Goal: Task Accomplishment & Management: Use online tool/utility

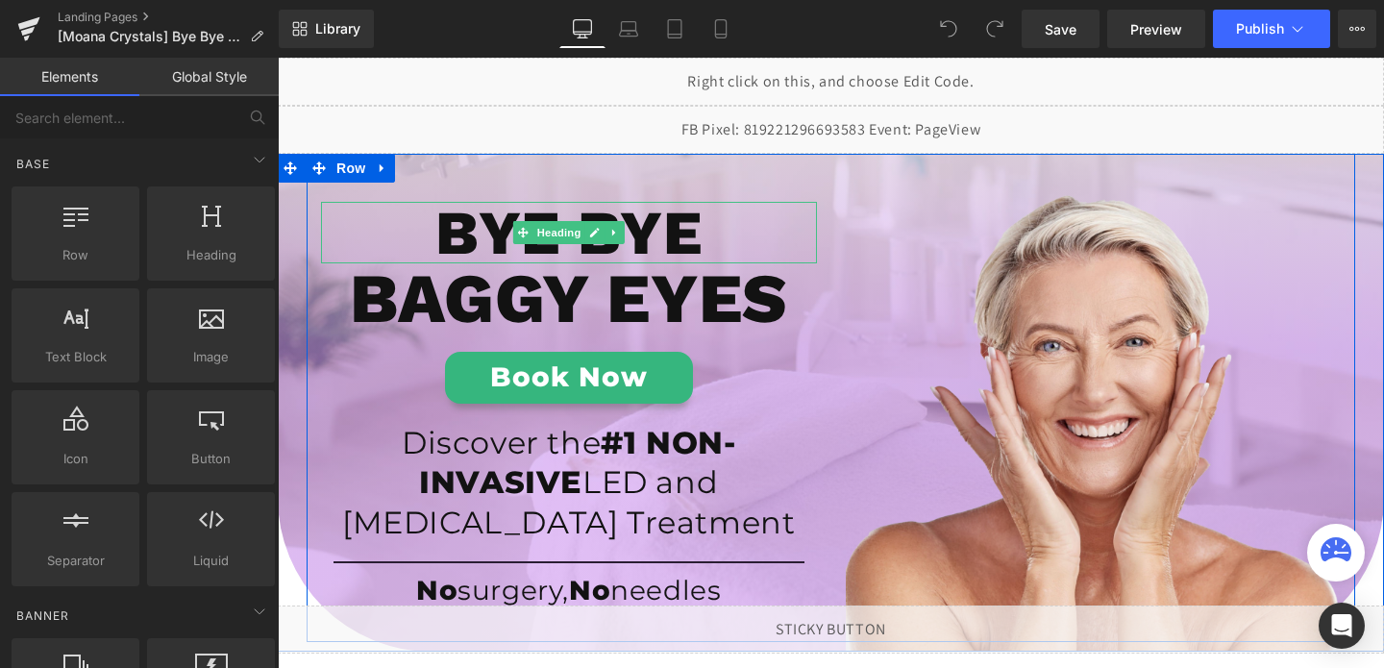
click at [648, 238] on h1 "BYE BYE" at bounding box center [569, 233] width 496 height 62
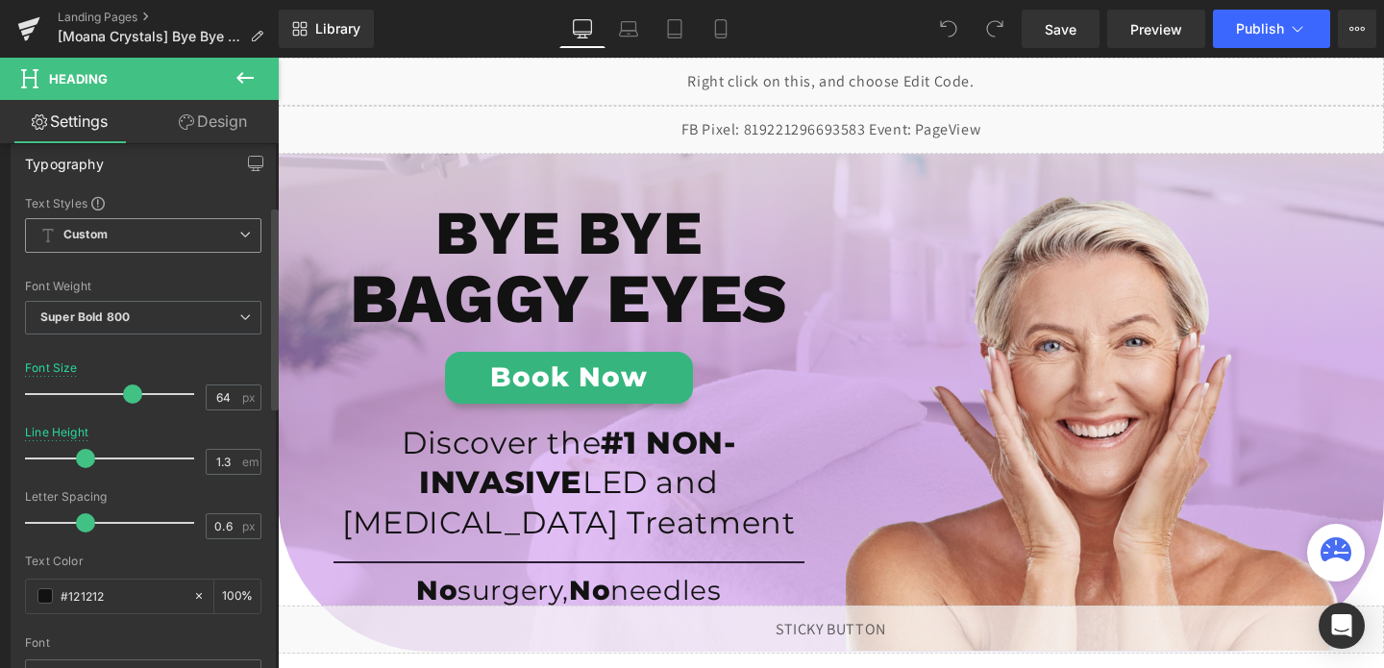
scroll to position [179, 0]
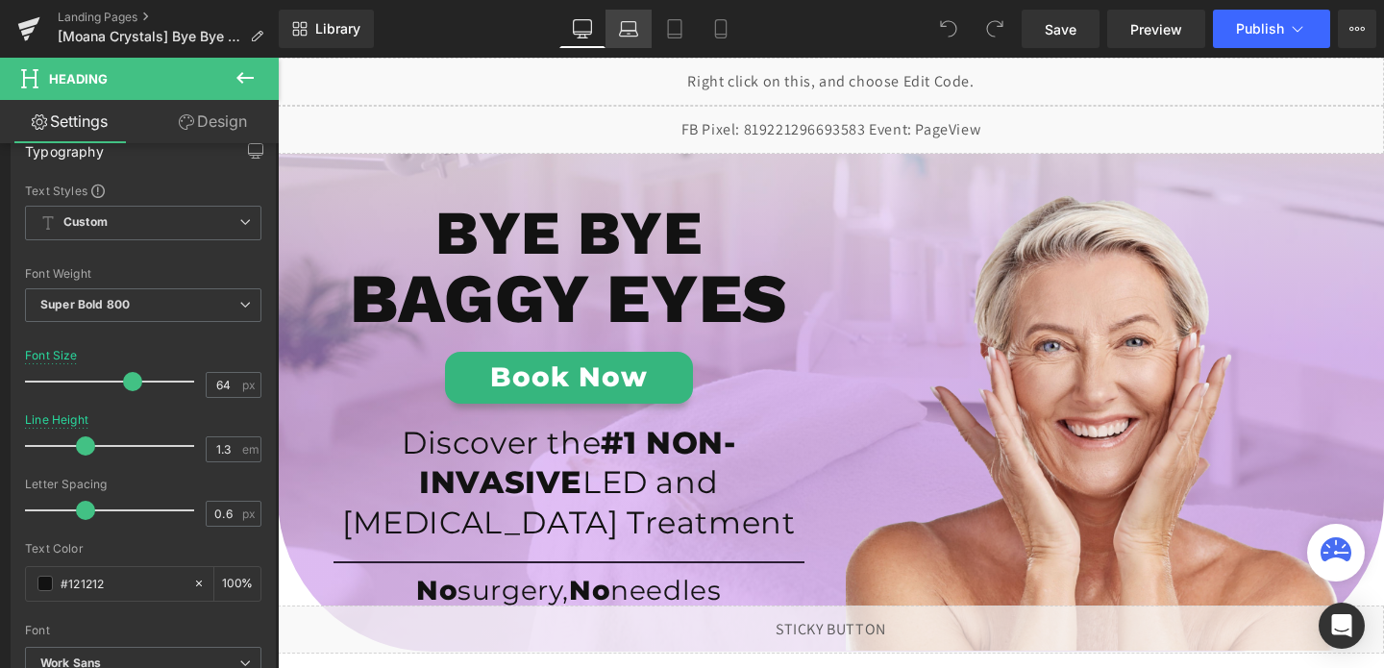
click at [617, 34] on link "Laptop" at bounding box center [628, 29] width 46 height 38
click at [676, 25] on icon at bounding box center [674, 28] width 19 height 19
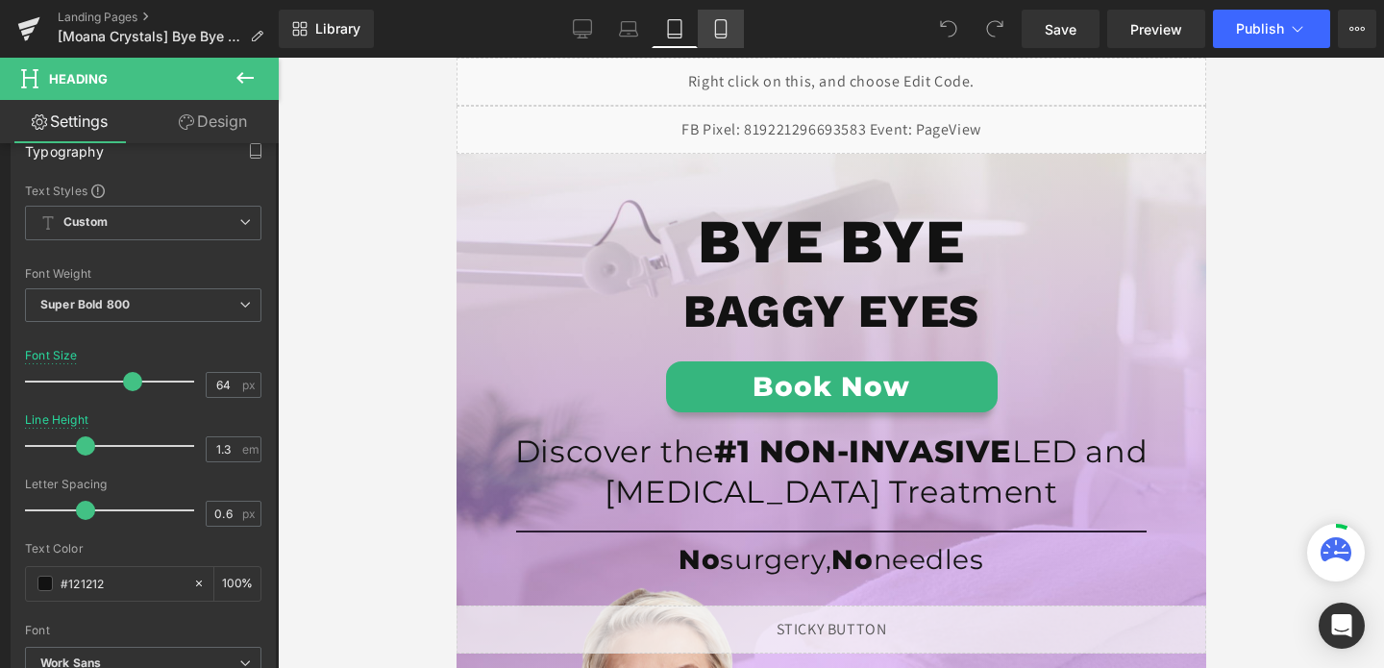
click at [713, 28] on icon at bounding box center [720, 28] width 19 height 19
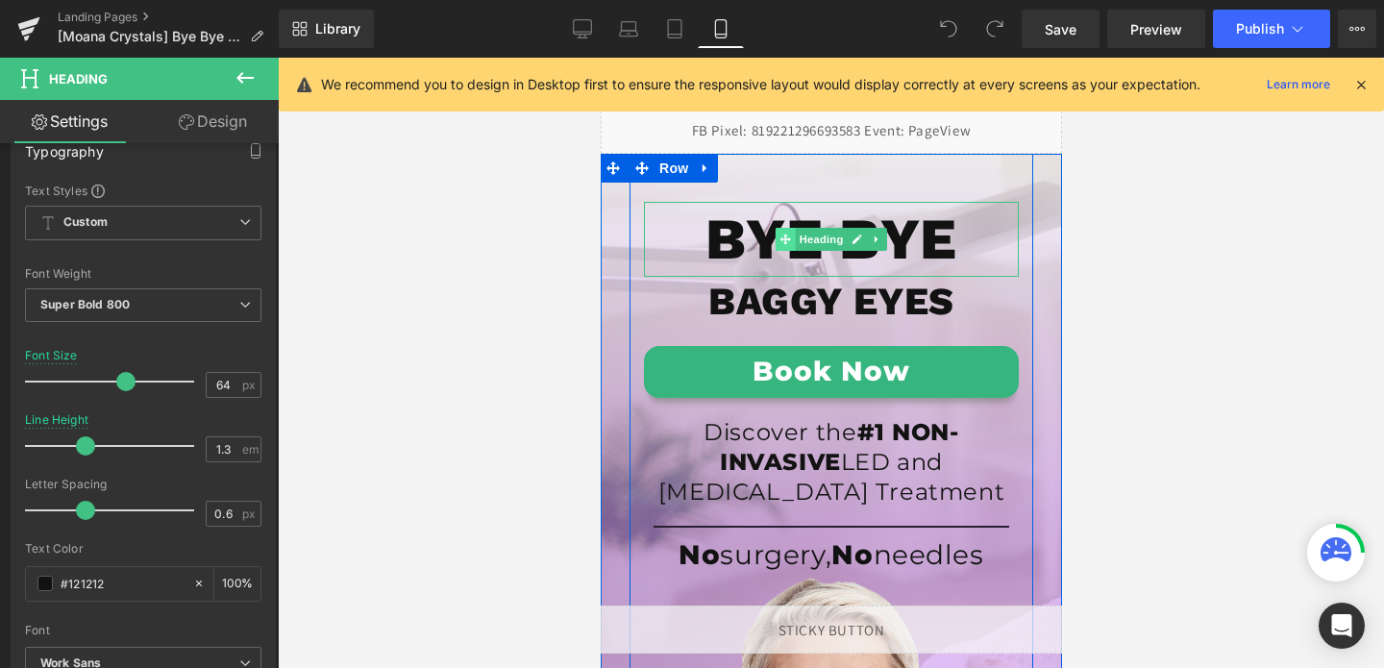
click at [775, 242] on span at bounding box center [785, 239] width 20 height 23
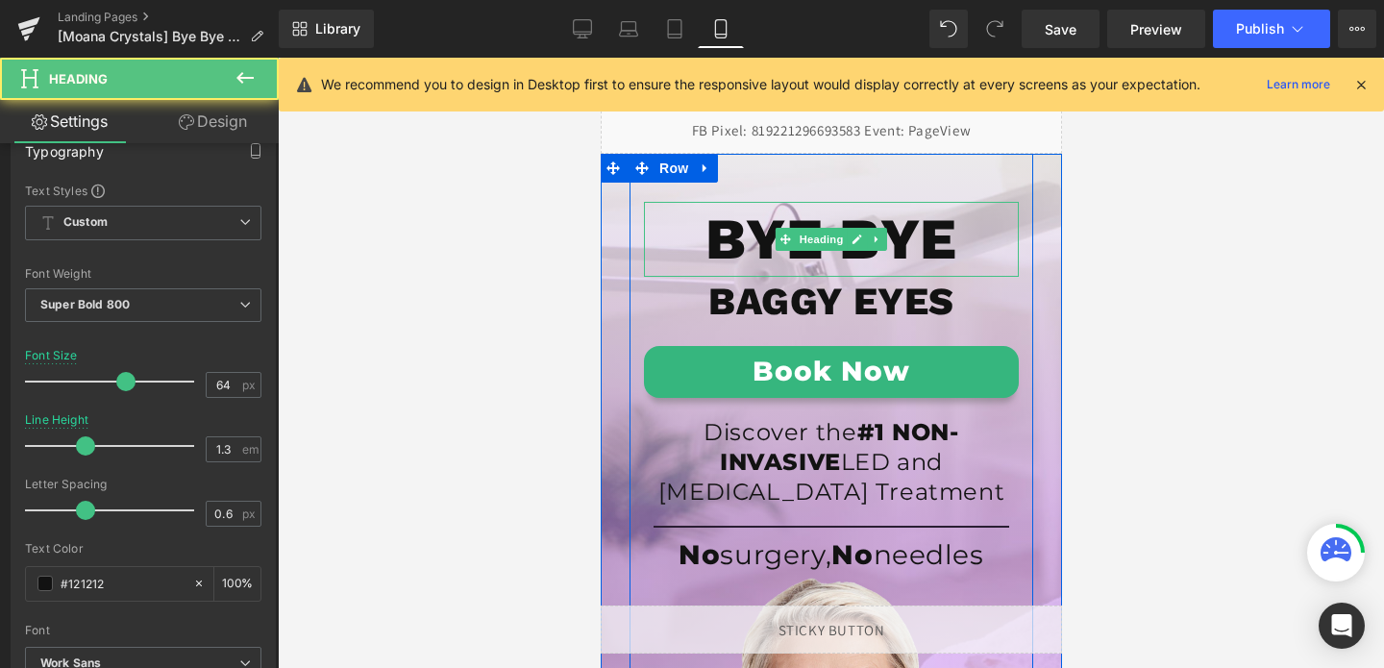
click at [750, 242] on h1 "BYE BYE" at bounding box center [830, 239] width 375 height 75
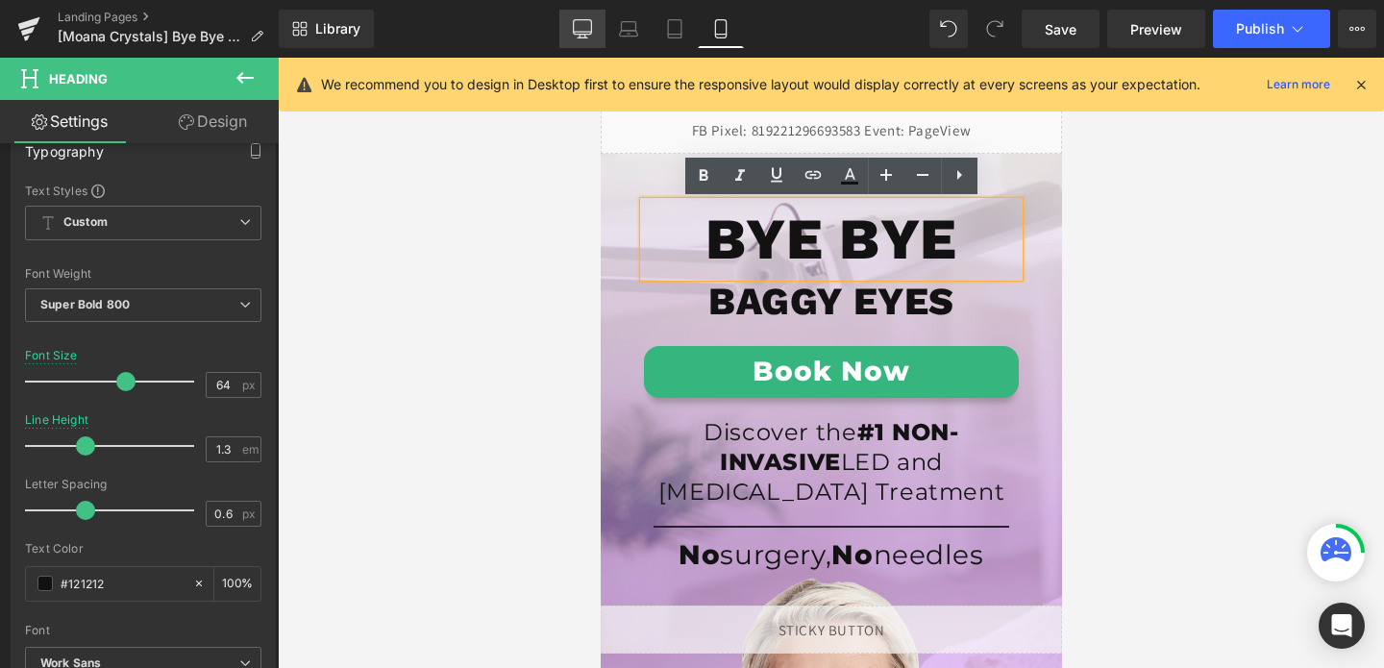
click at [599, 35] on link "Desktop" at bounding box center [582, 29] width 46 height 38
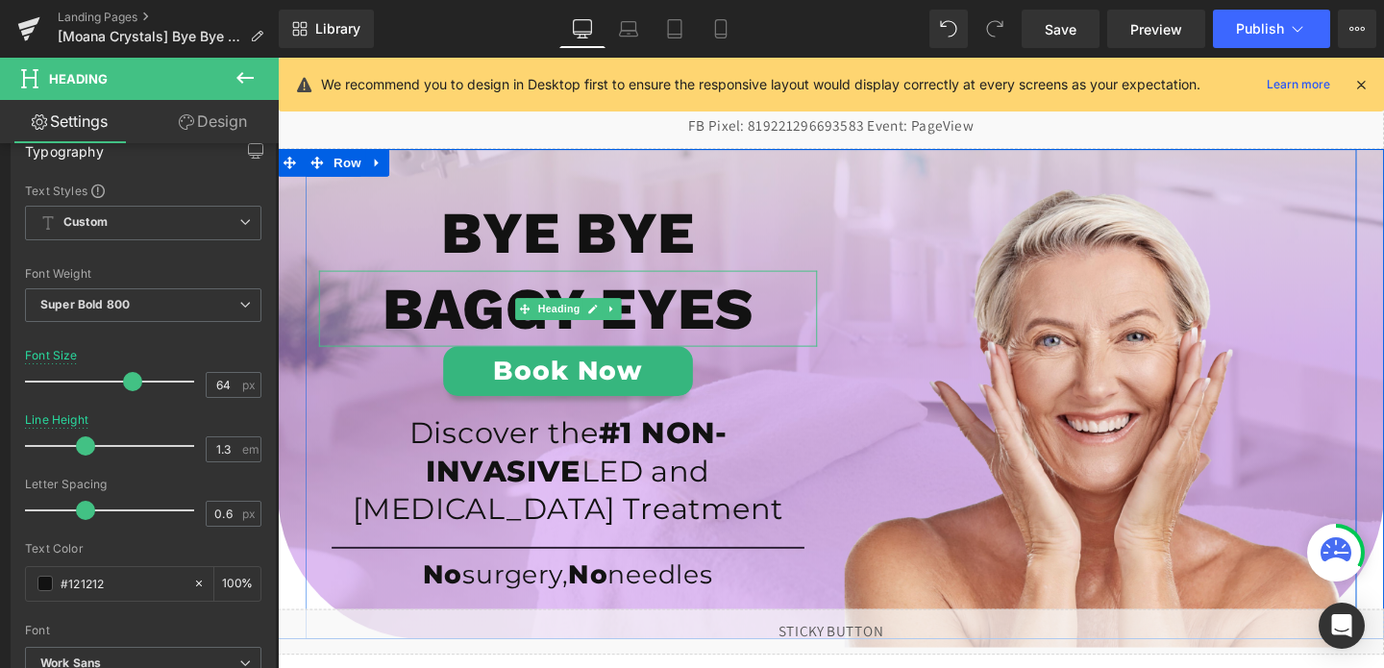
click at [494, 323] on h1 "BAGGY EYES" at bounding box center [583, 322] width 524 height 80
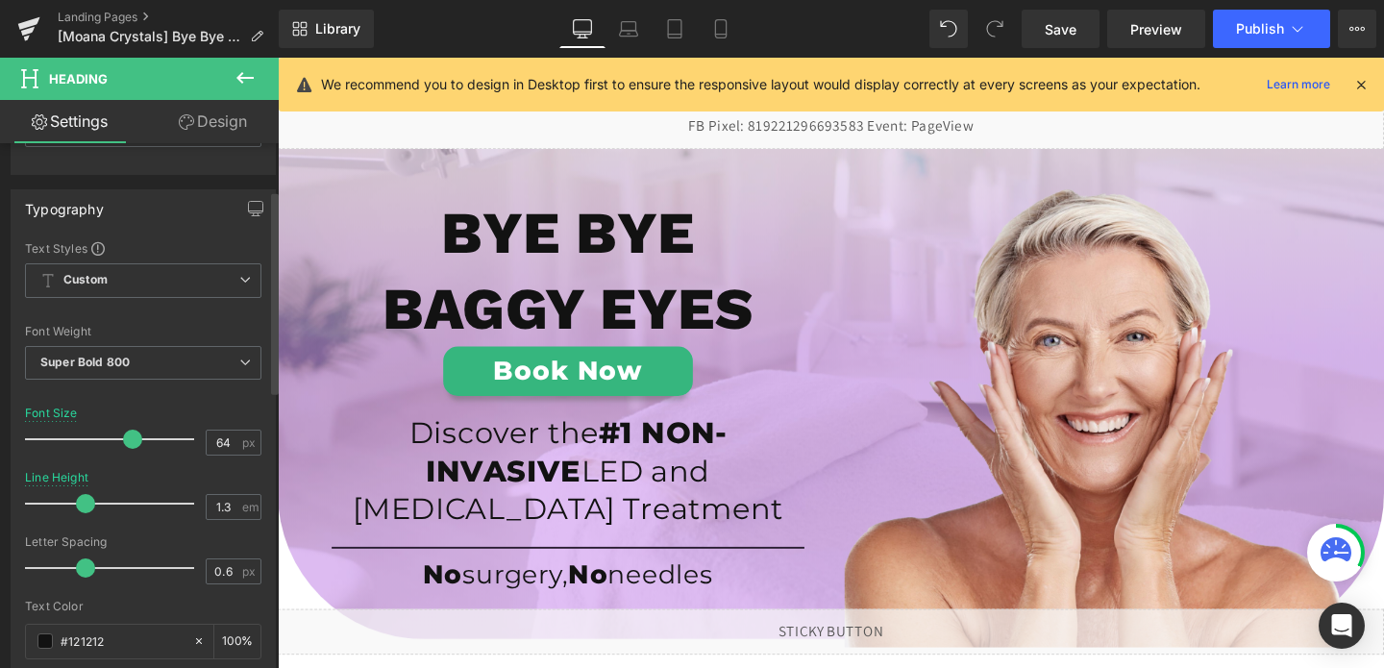
scroll to position [123, 0]
click at [731, 41] on link "Mobile" at bounding box center [721, 29] width 46 height 38
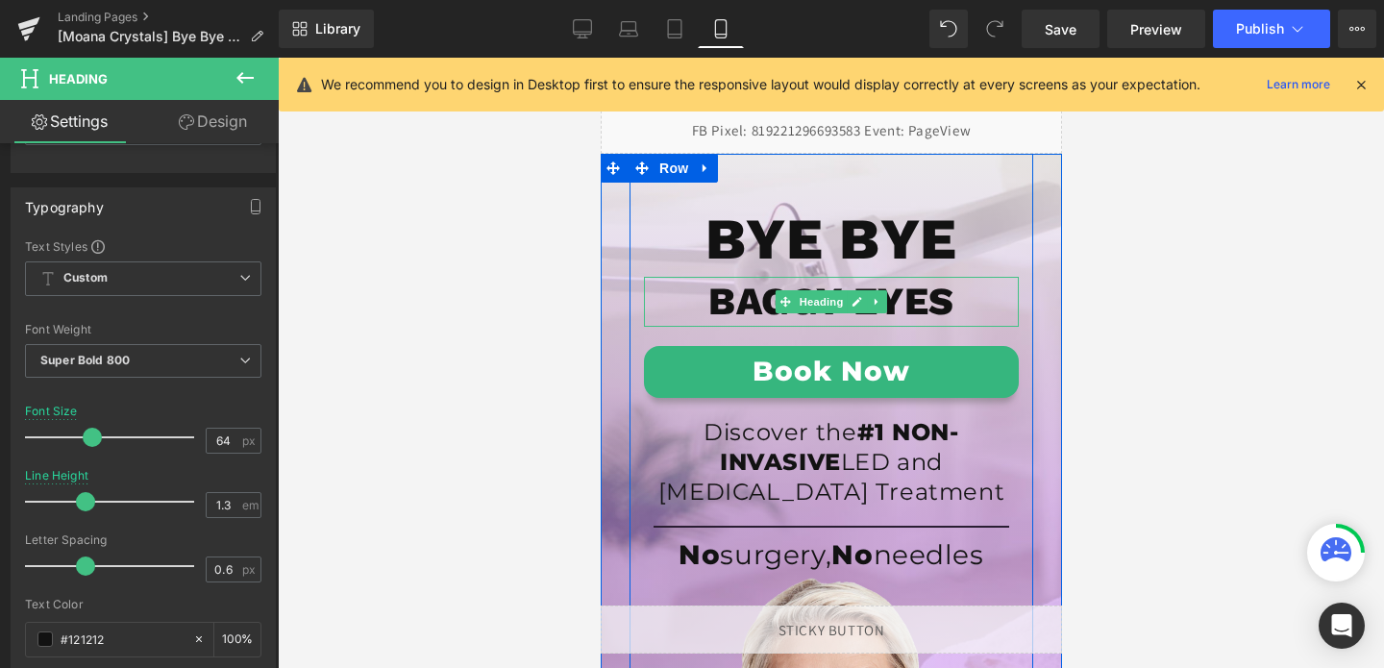
click at [748, 307] on h1 "BAGGY EYES" at bounding box center [830, 302] width 375 height 50
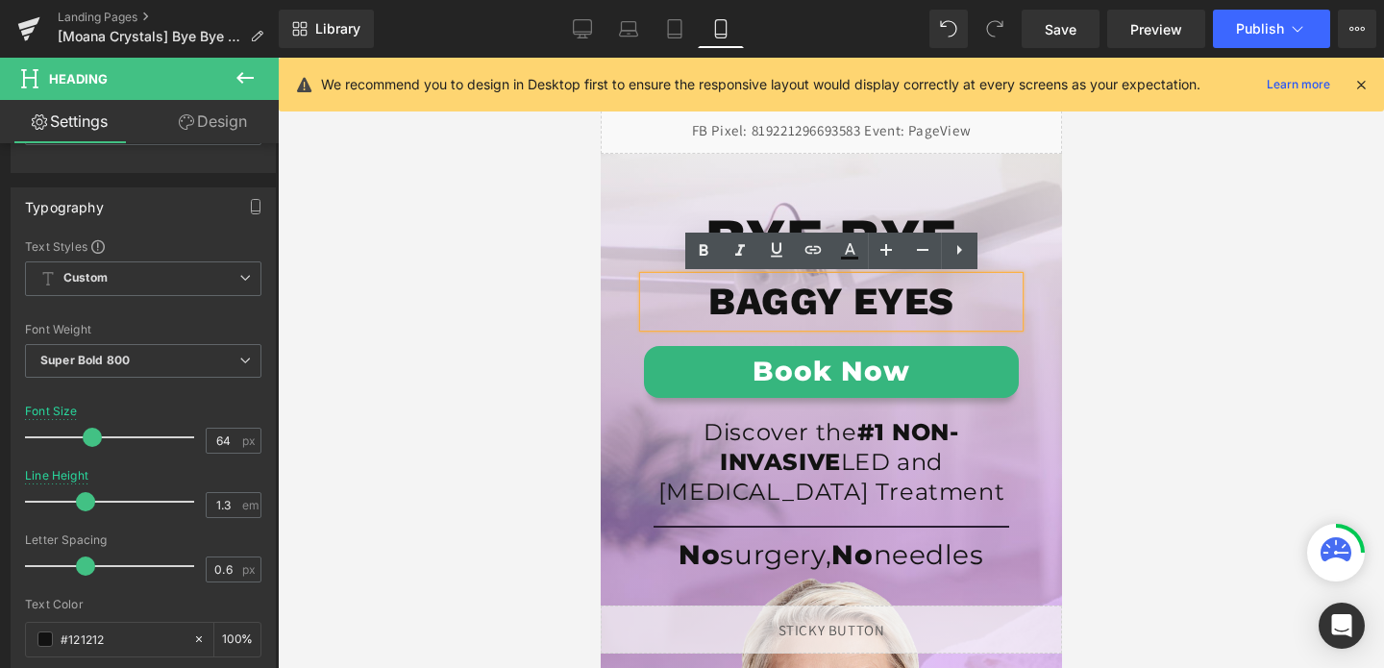
click at [1365, 84] on icon at bounding box center [1360, 84] width 17 height 17
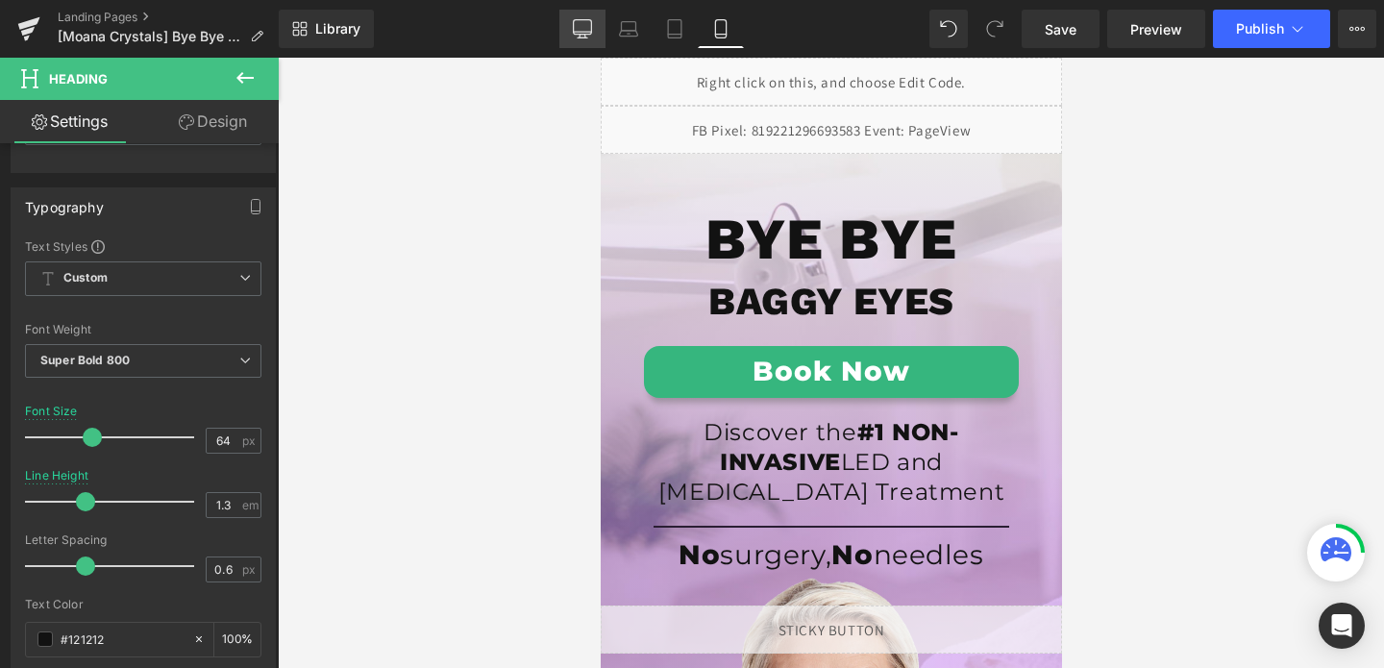
click at [582, 37] on icon at bounding box center [583, 37] width 10 height 0
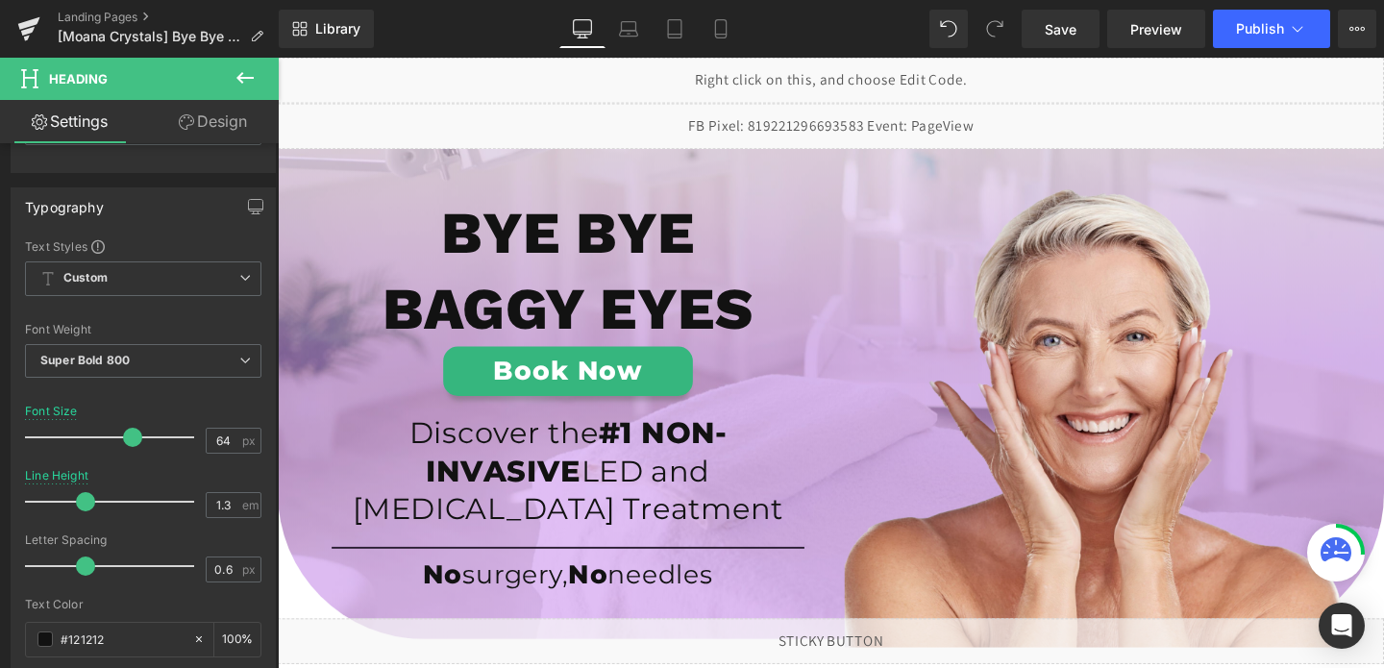
scroll to position [5, 0]
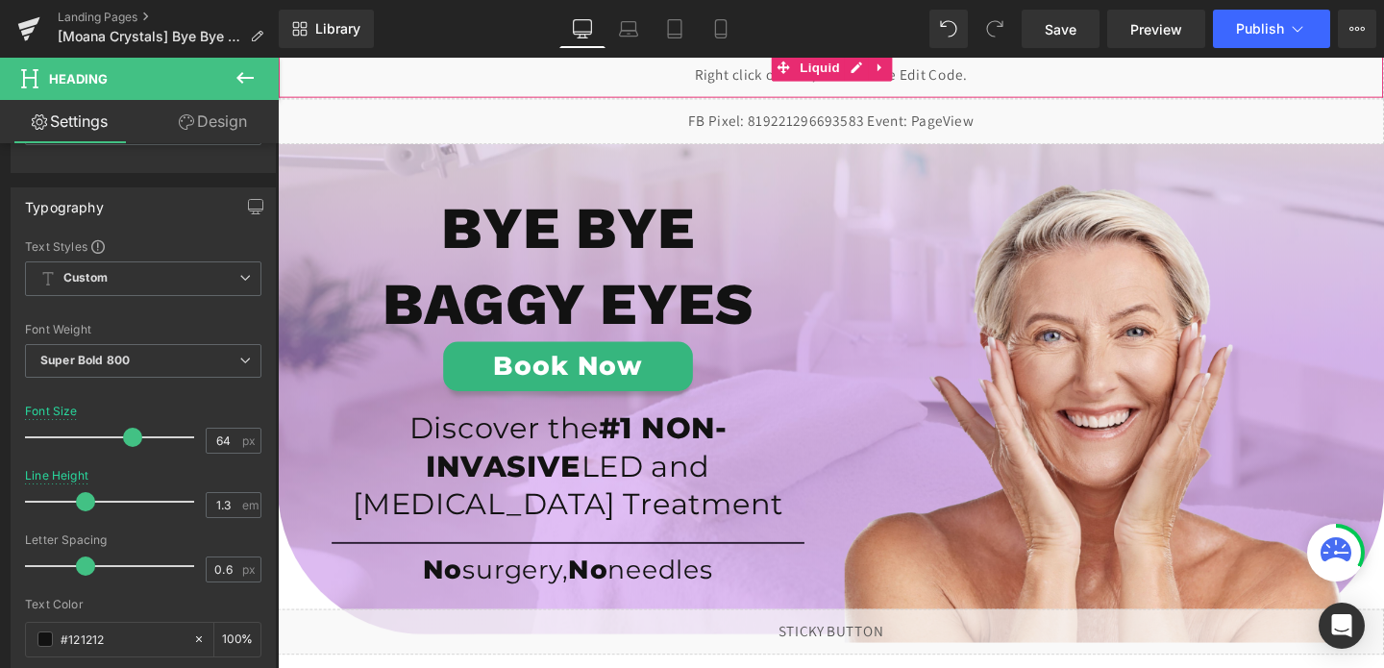
click at [636, 72] on div "Liquid" at bounding box center [859, 77] width 1163 height 48
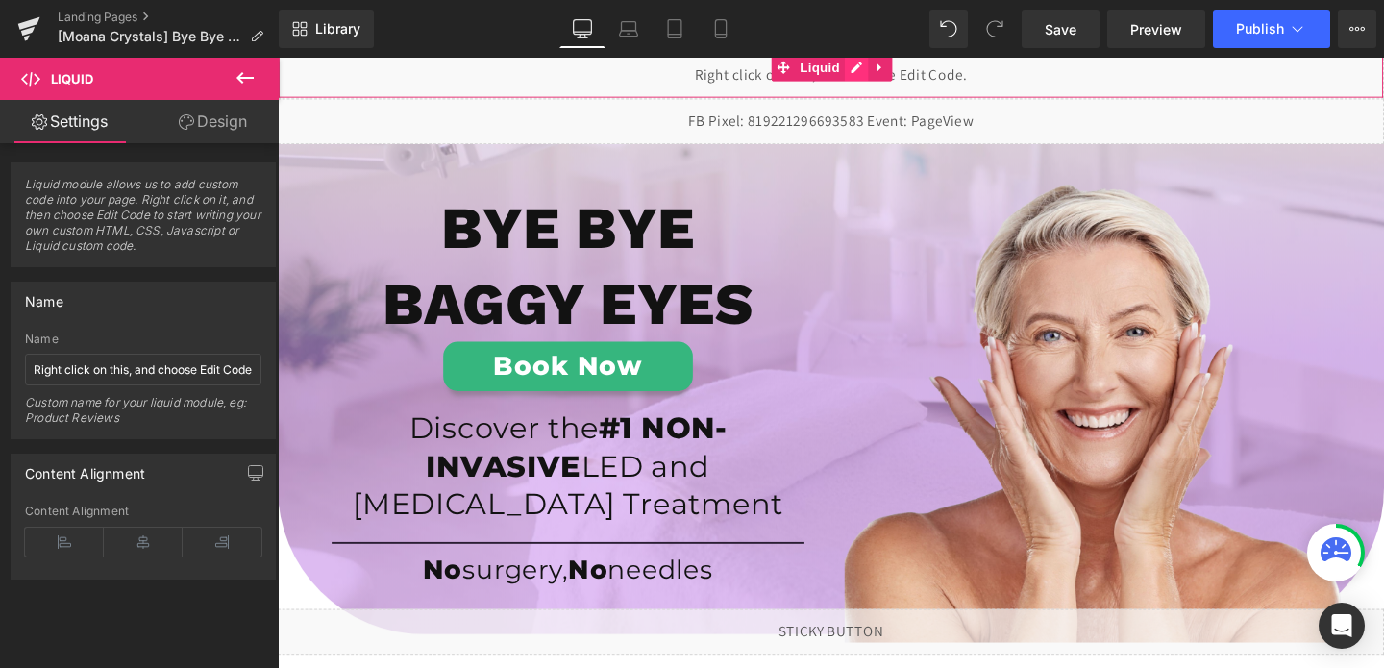
click at [884, 70] on div "Liquid" at bounding box center [859, 77] width 1163 height 48
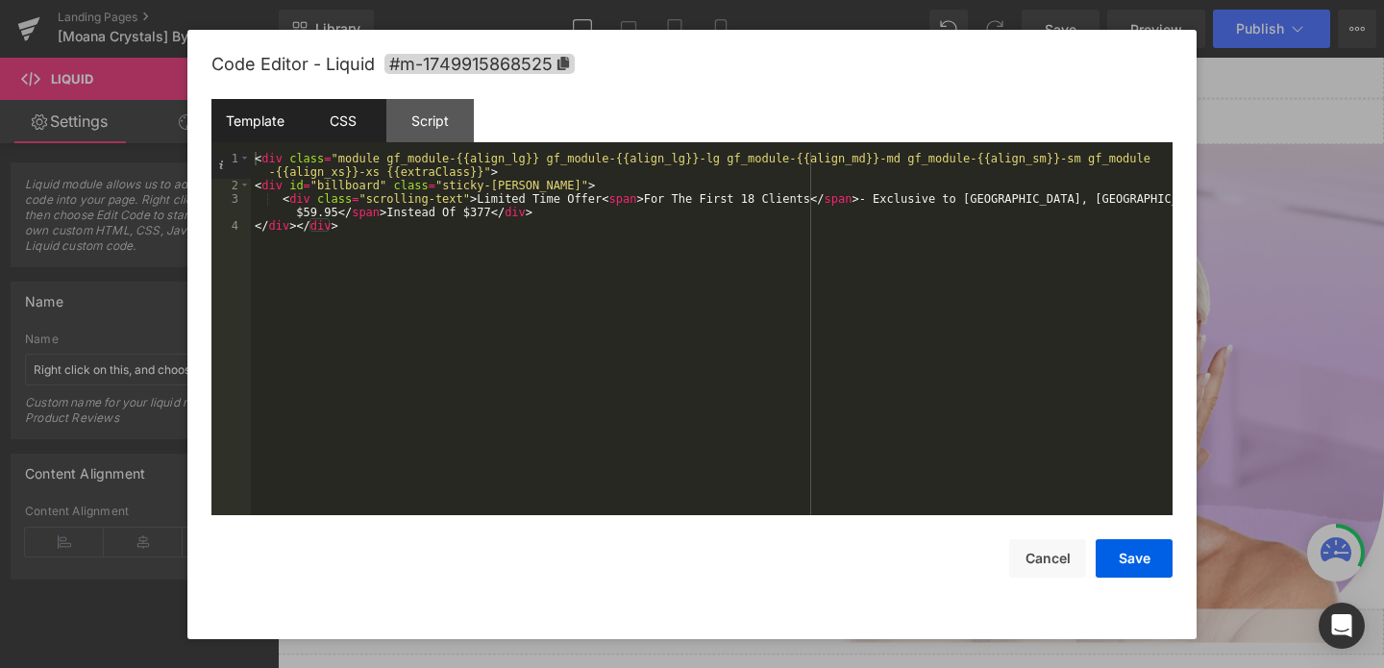
click at [362, 120] on div "CSS" at bounding box center [342, 120] width 87 height 43
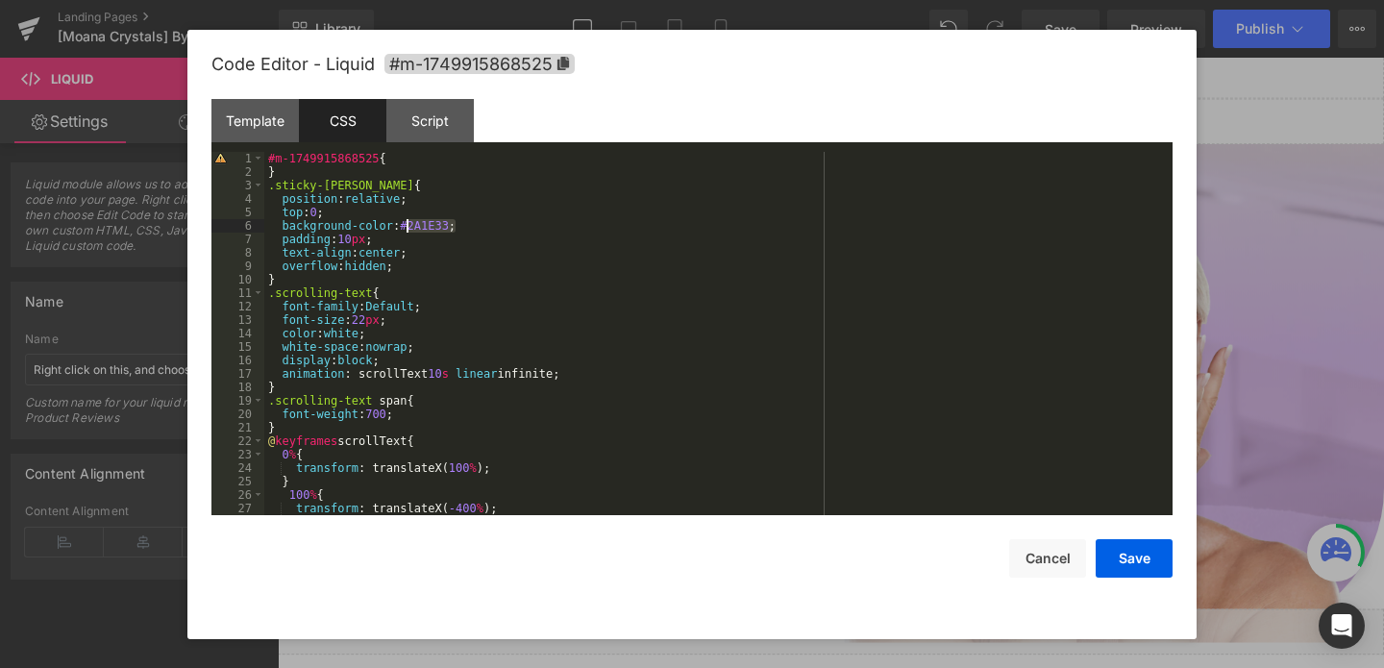
drag, startPoint x: 457, startPoint y: 224, endPoint x: 405, endPoint y: 226, distance: 51.9
click at [405, 226] on div "#m-1749915868525 { } .sticky-barOne { position : relative ; top : 0 ; backgroun…" at bounding box center [714, 347] width 901 height 390
click at [1036, 557] on button "Cancel" at bounding box center [1047, 558] width 77 height 38
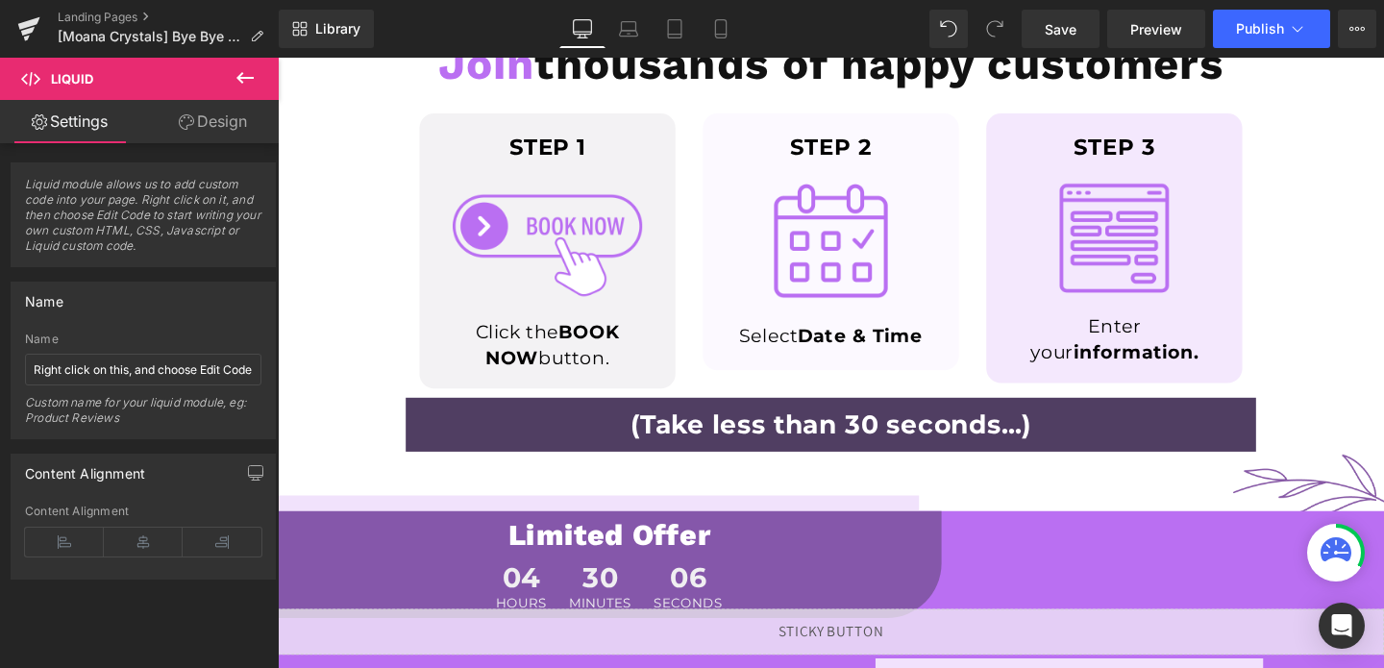
scroll to position [1372, 0]
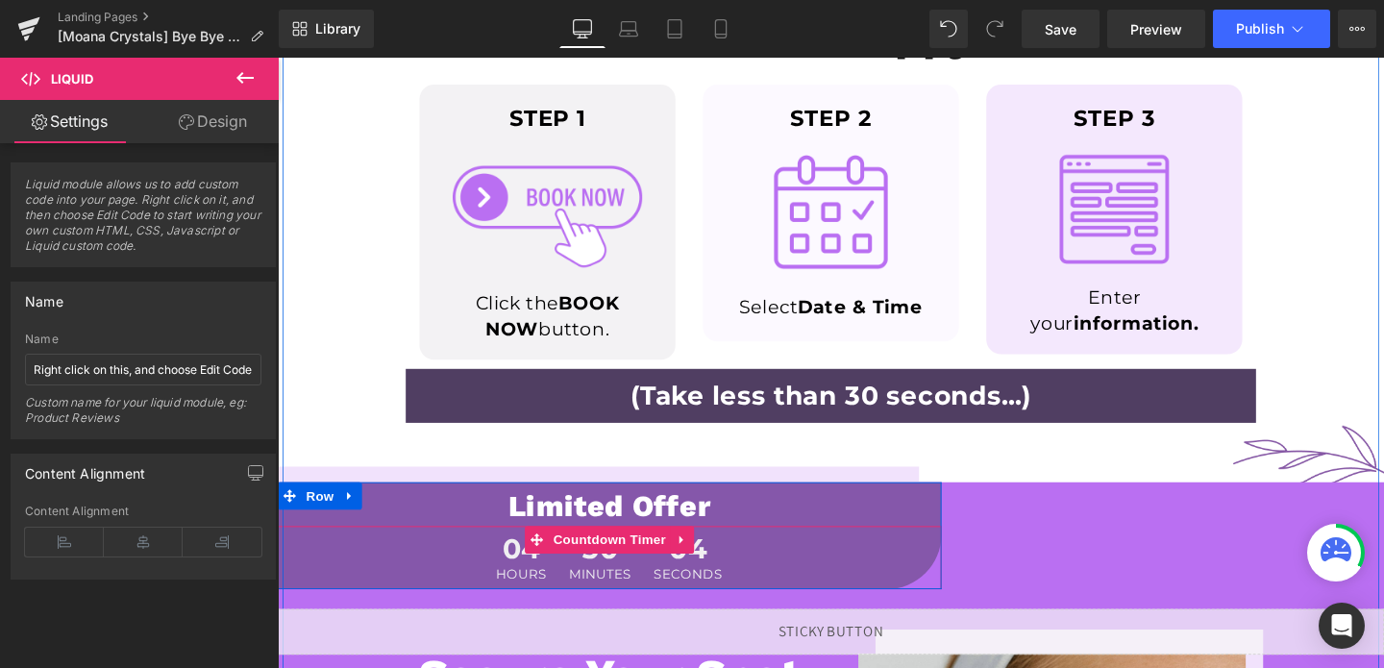
click at [915, 569] on div "04 Hours 30 Minutes 04 Seconds" at bounding box center [627, 583] width 698 height 66
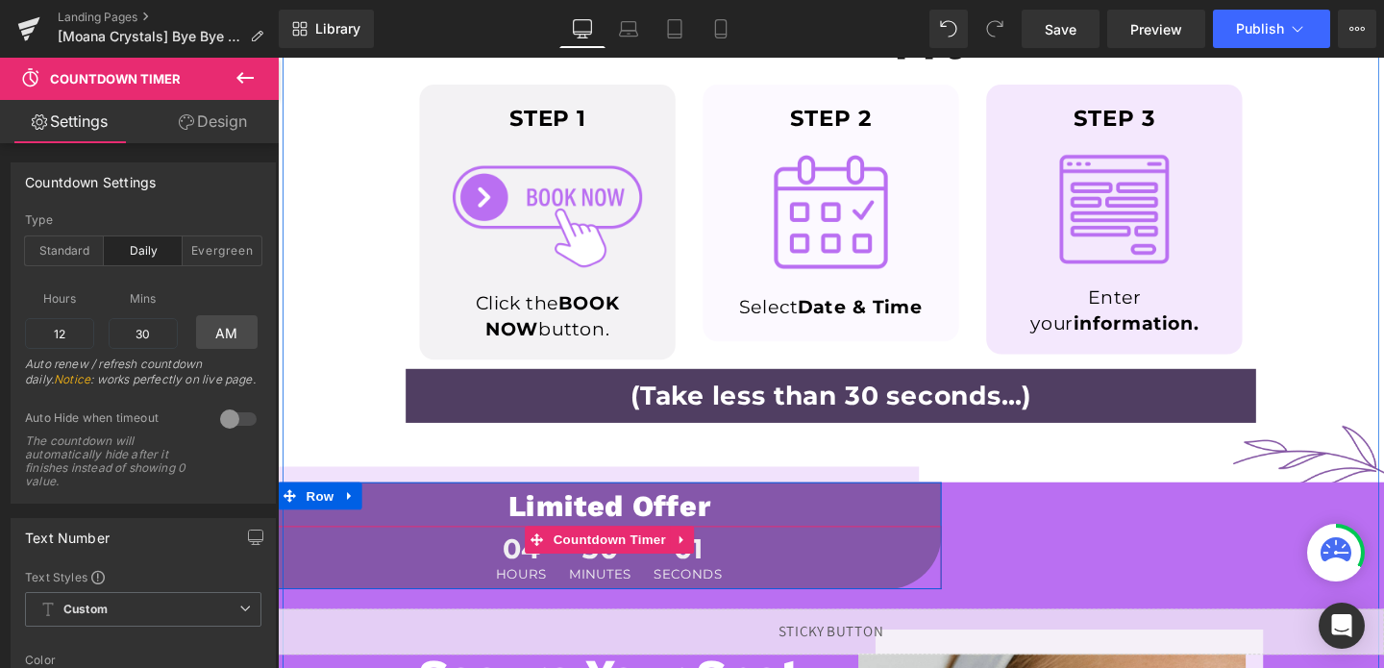
click at [962, 609] on div "04 Hours 30 Minutes 01 Seconds" at bounding box center [627, 583] width 698 height 66
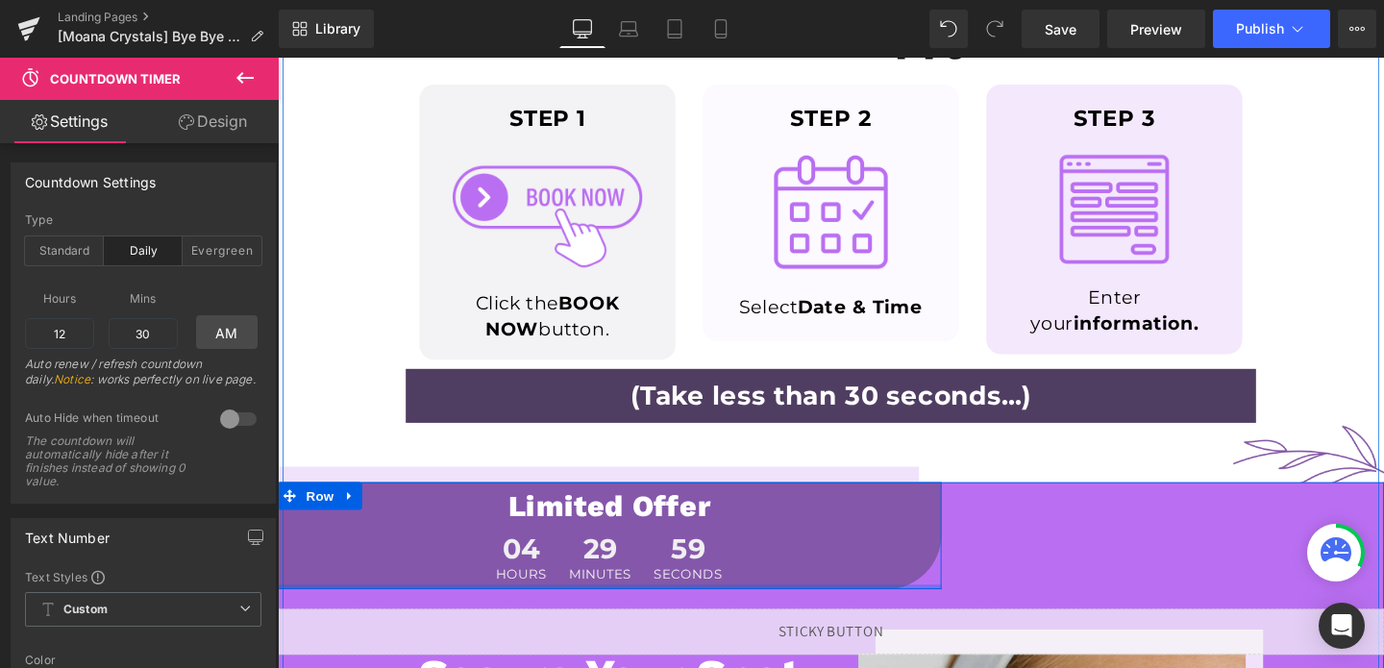
click at [970, 612] on div at bounding box center [627, 613] width 698 height 5
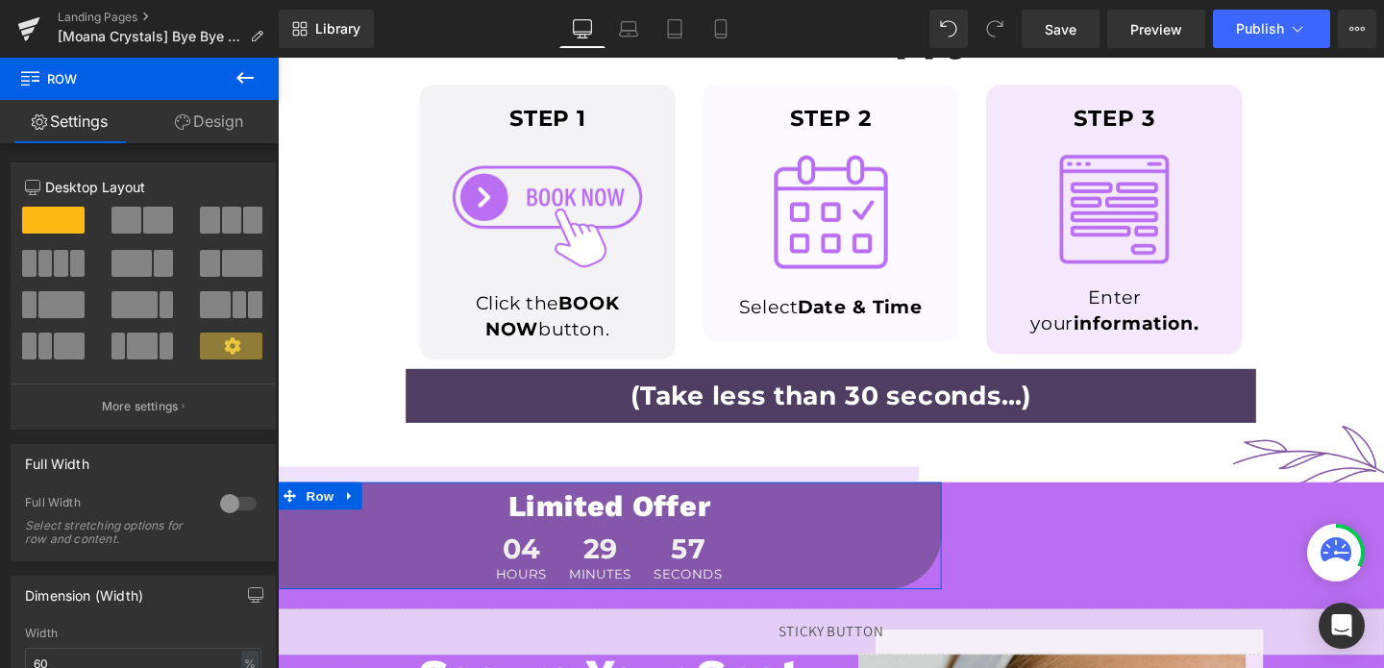
click at [235, 113] on link "Design" at bounding box center [208, 121] width 139 height 43
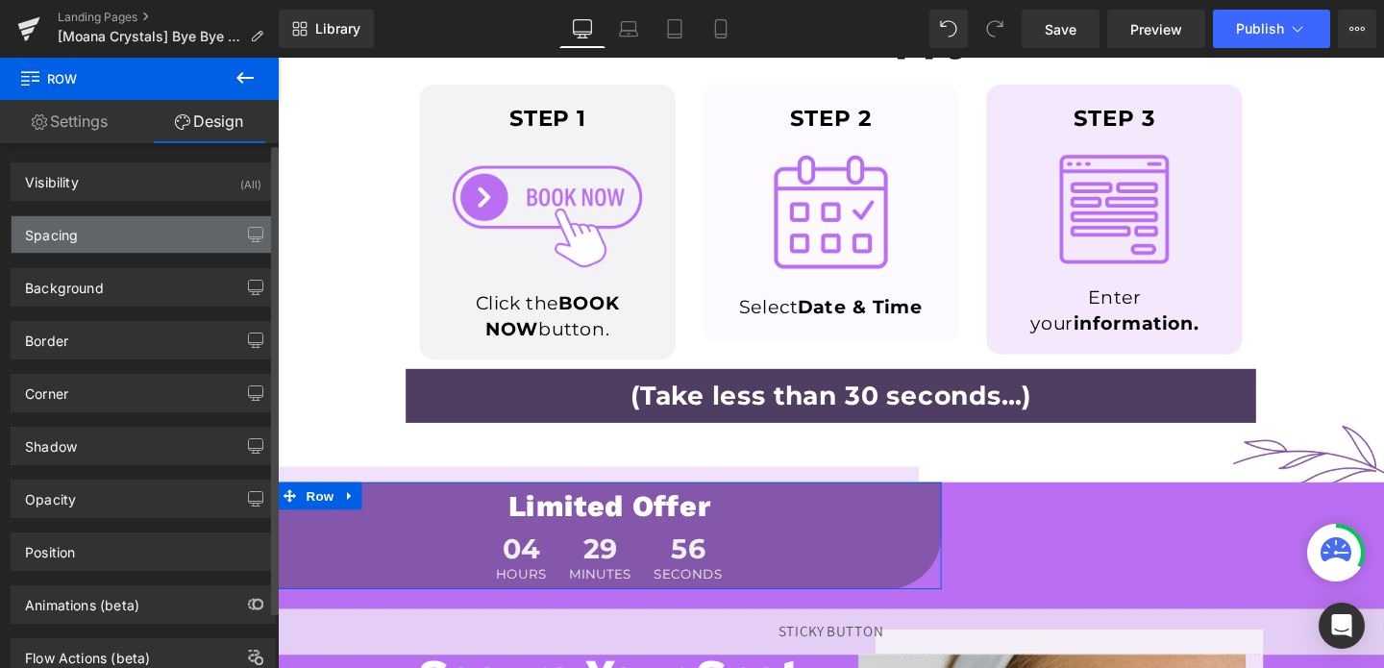
click at [163, 219] on div "Spacing" at bounding box center [143, 234] width 263 height 37
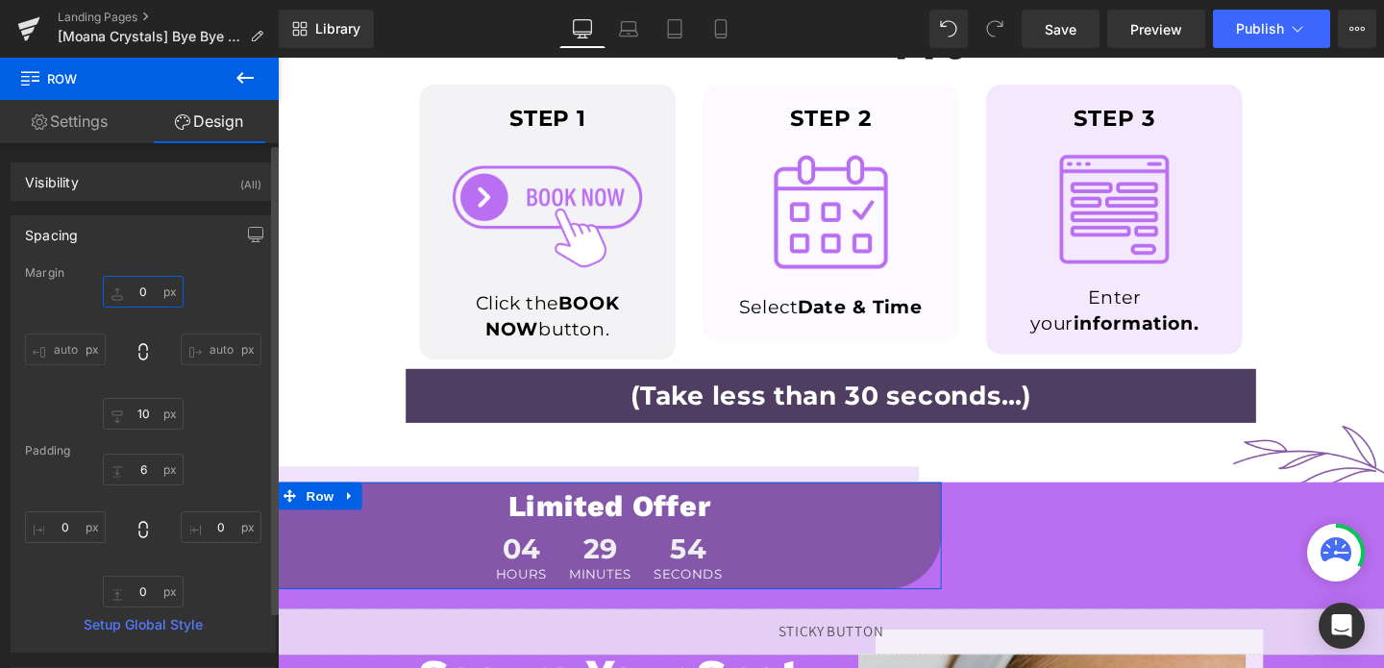
click at [144, 302] on input "0" at bounding box center [143, 292] width 81 height 32
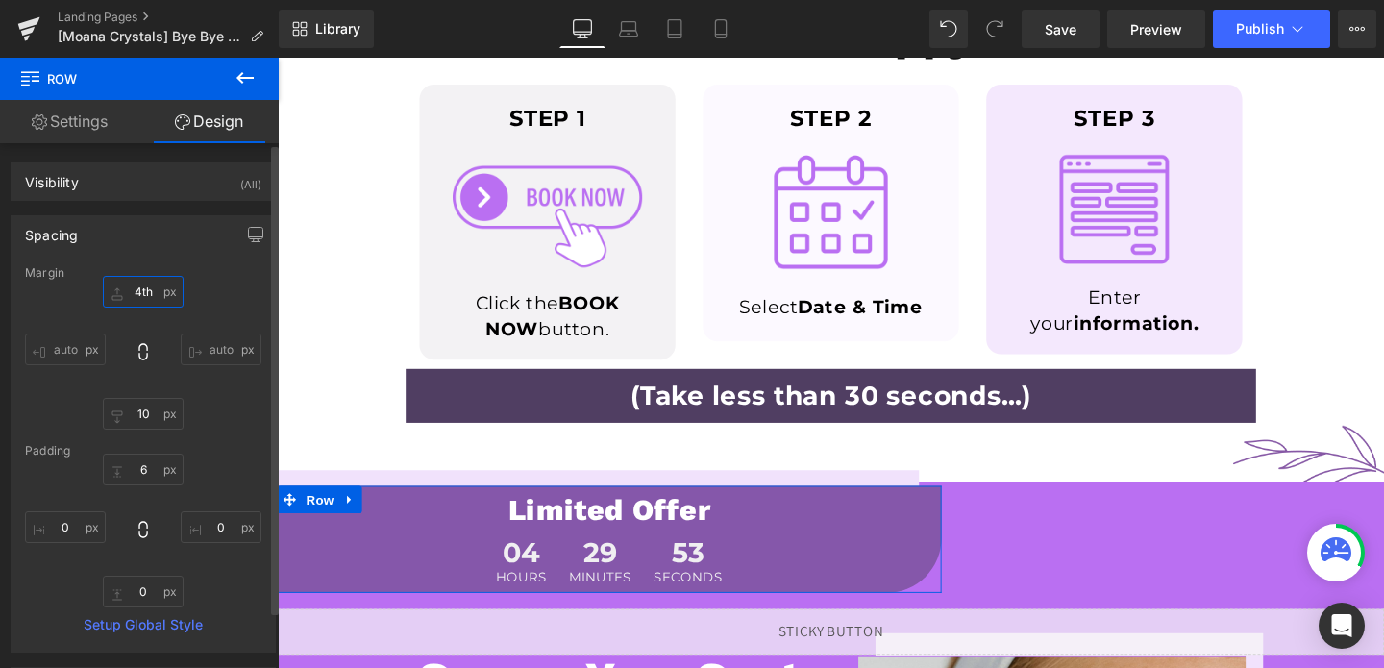
type input "4th 0"
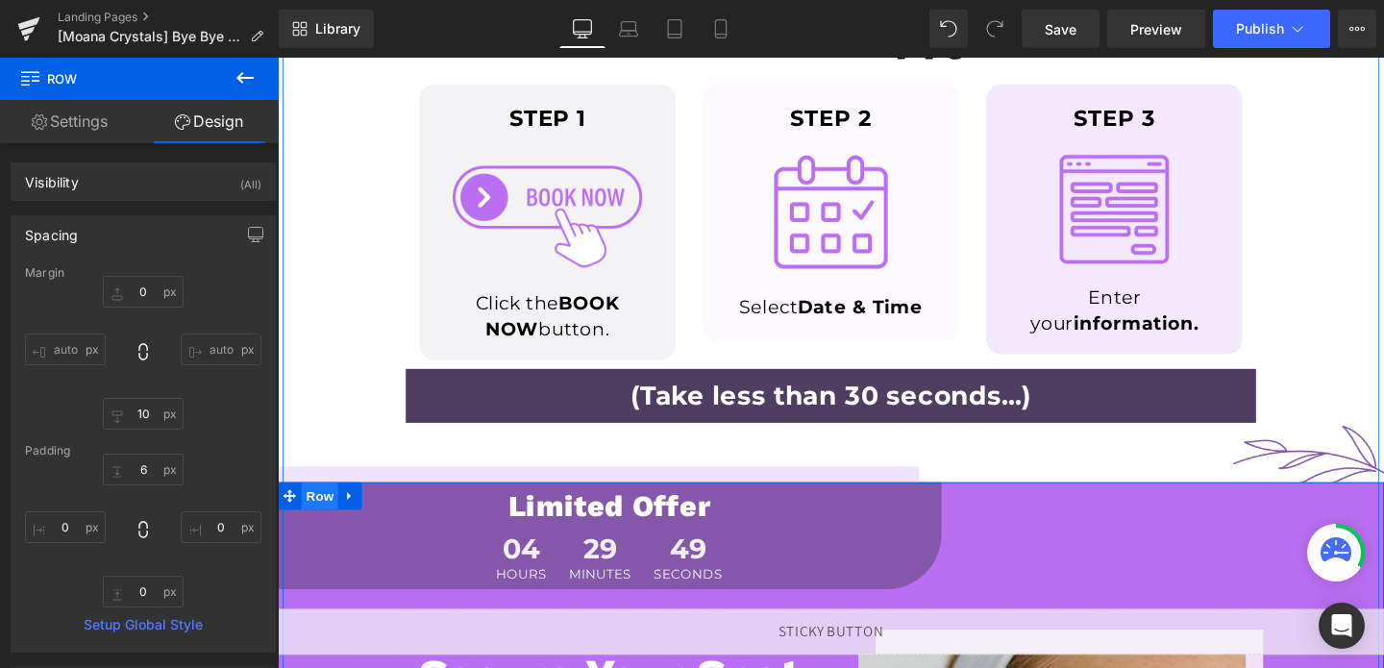
click at [315, 518] on span "Row" at bounding box center [322, 518] width 38 height 29
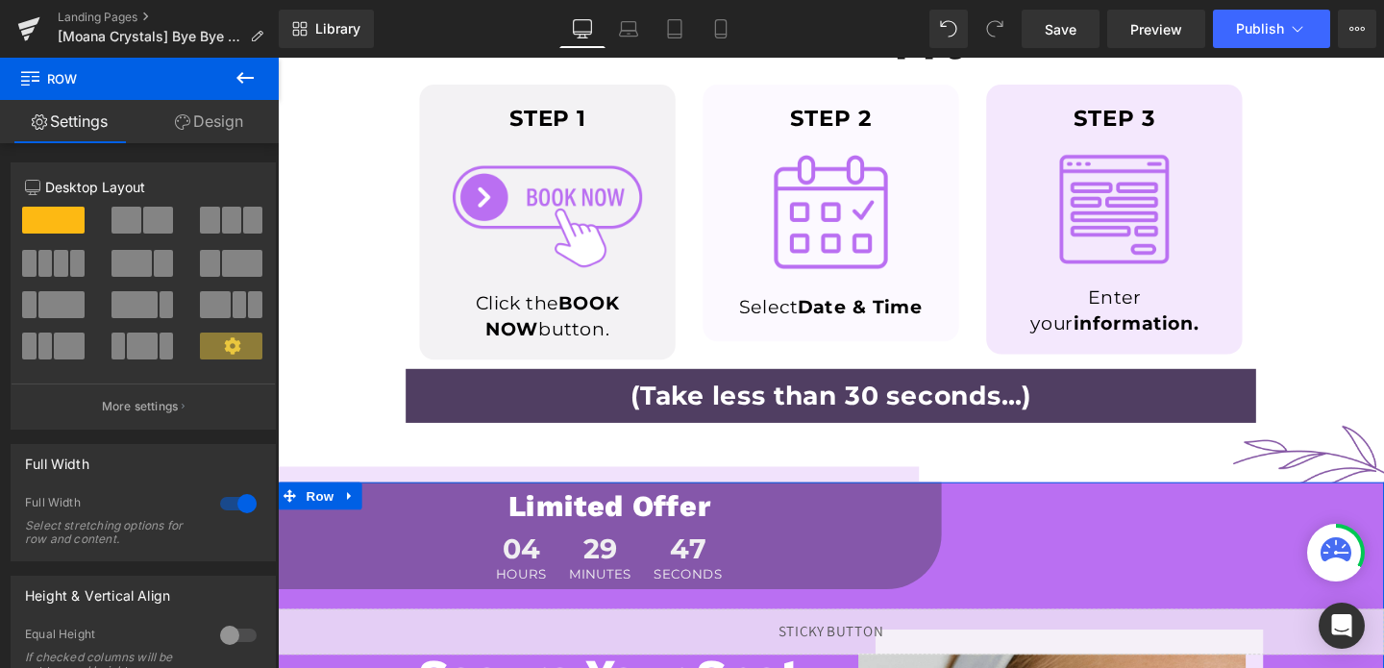
click at [219, 116] on link "Design" at bounding box center [208, 121] width 139 height 43
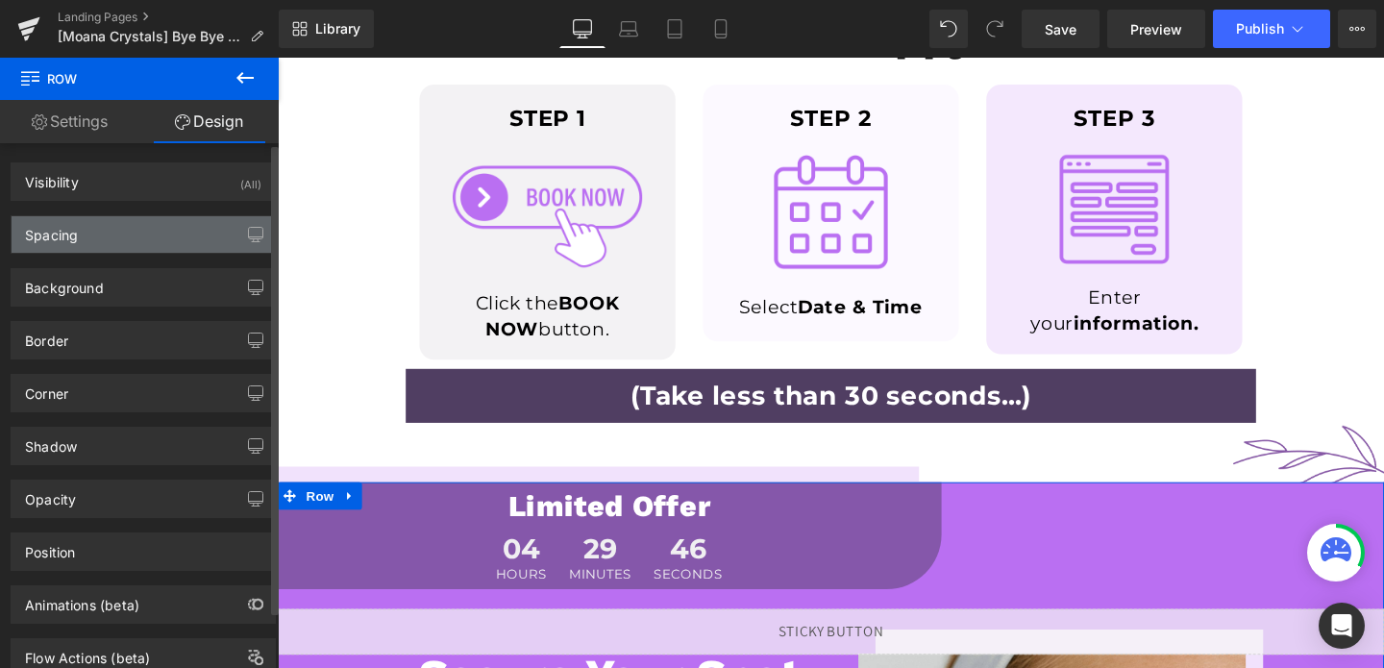
click at [134, 236] on div "Spacing" at bounding box center [143, 234] width 263 height 37
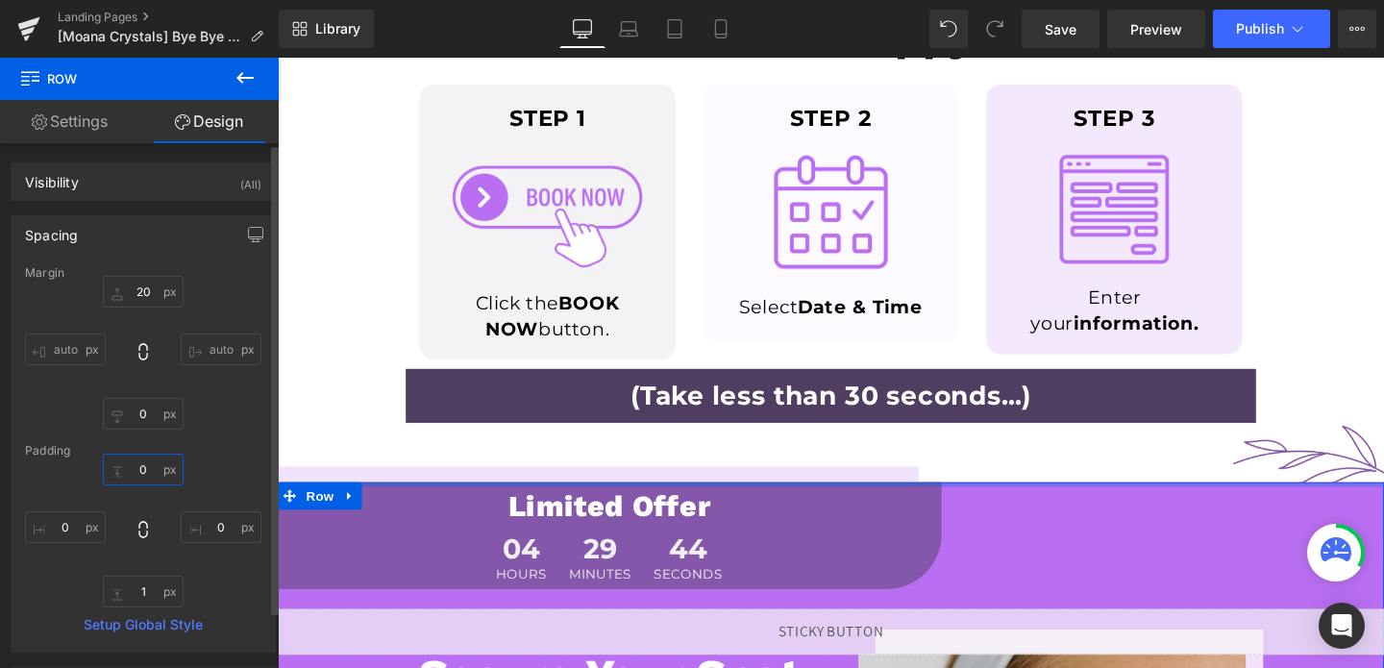
click at [142, 478] on input "0" at bounding box center [143, 470] width 81 height 32
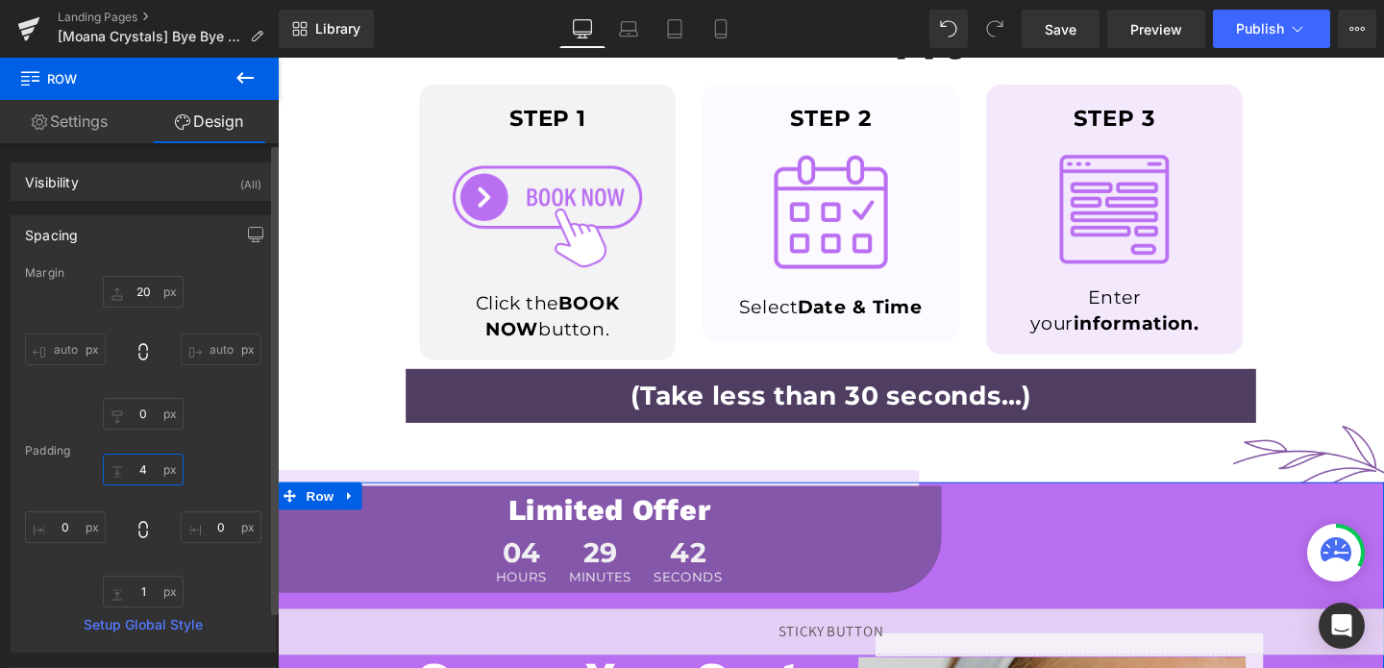
type input "40"
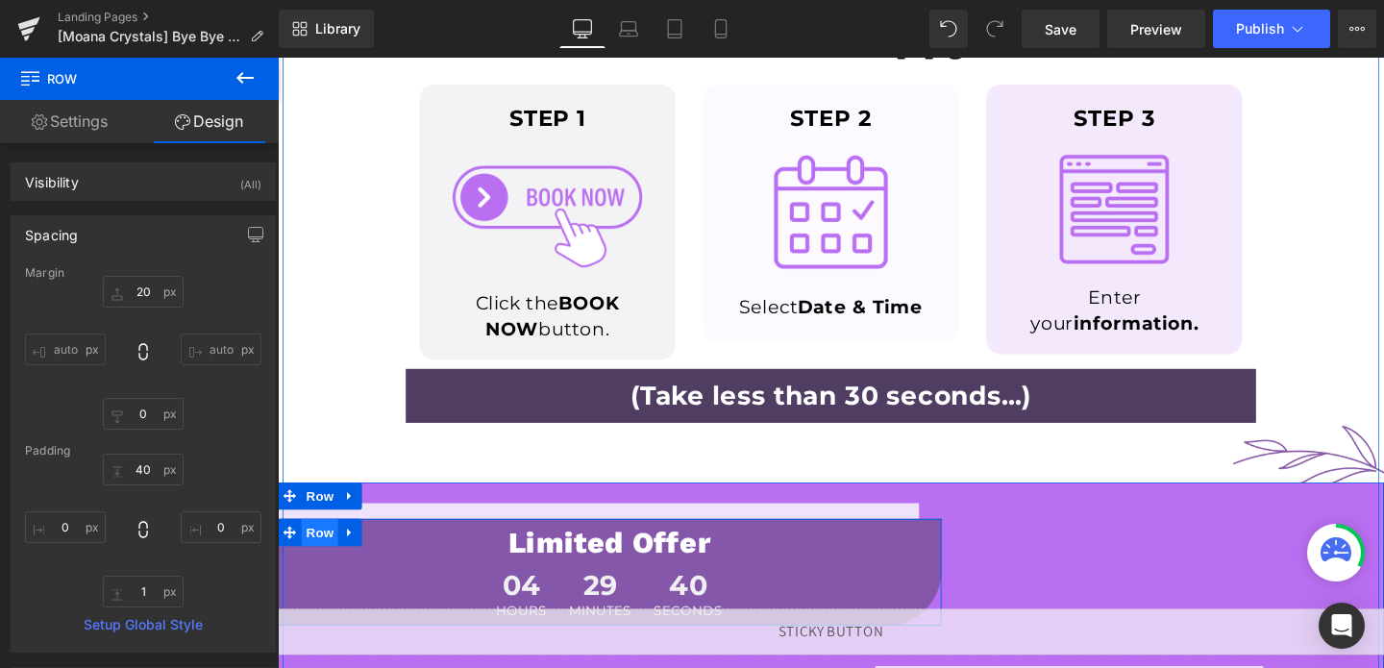
click at [333, 558] on span "Row" at bounding box center [322, 556] width 38 height 29
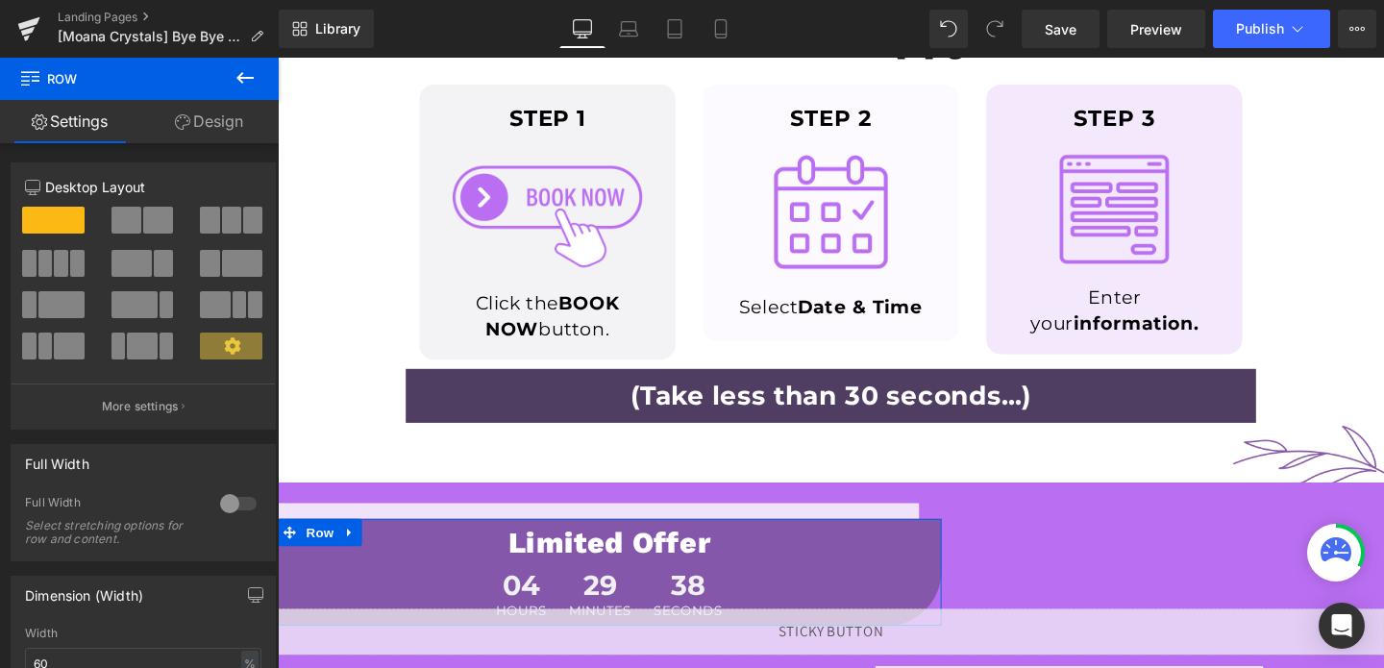
click at [214, 128] on link "Design" at bounding box center [208, 121] width 139 height 43
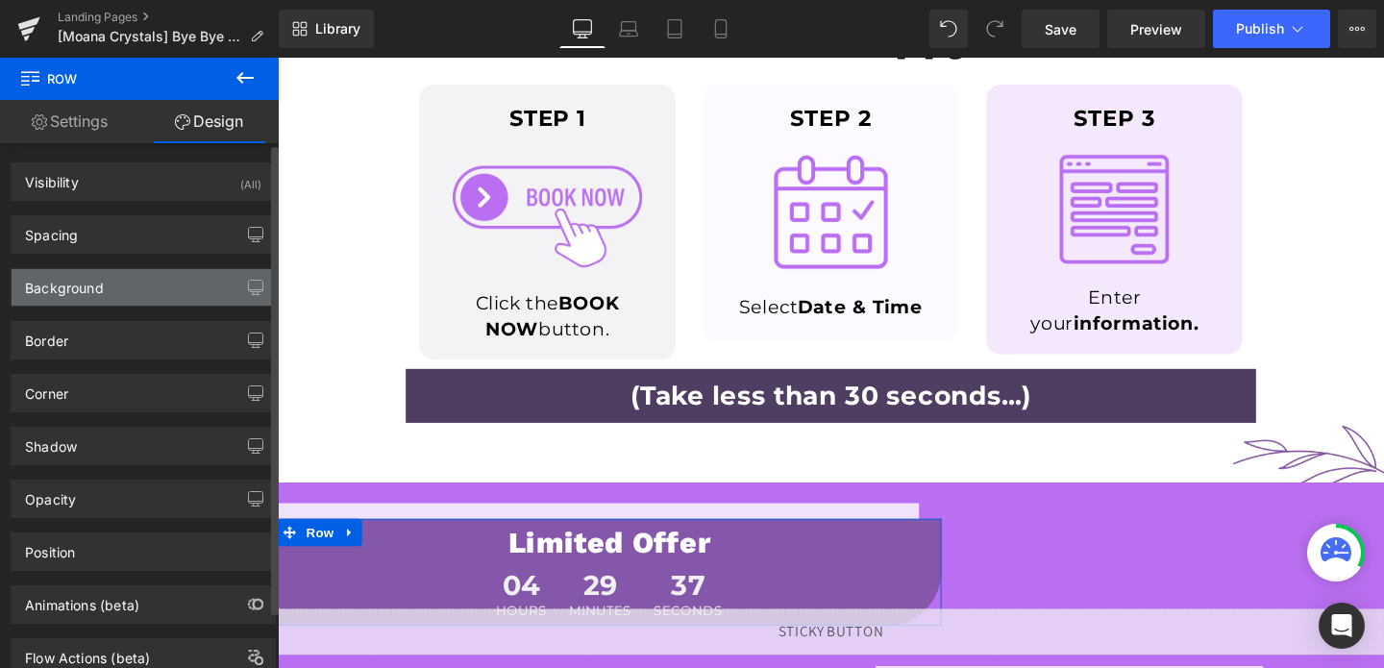
click at [106, 288] on div "Background" at bounding box center [143, 287] width 263 height 37
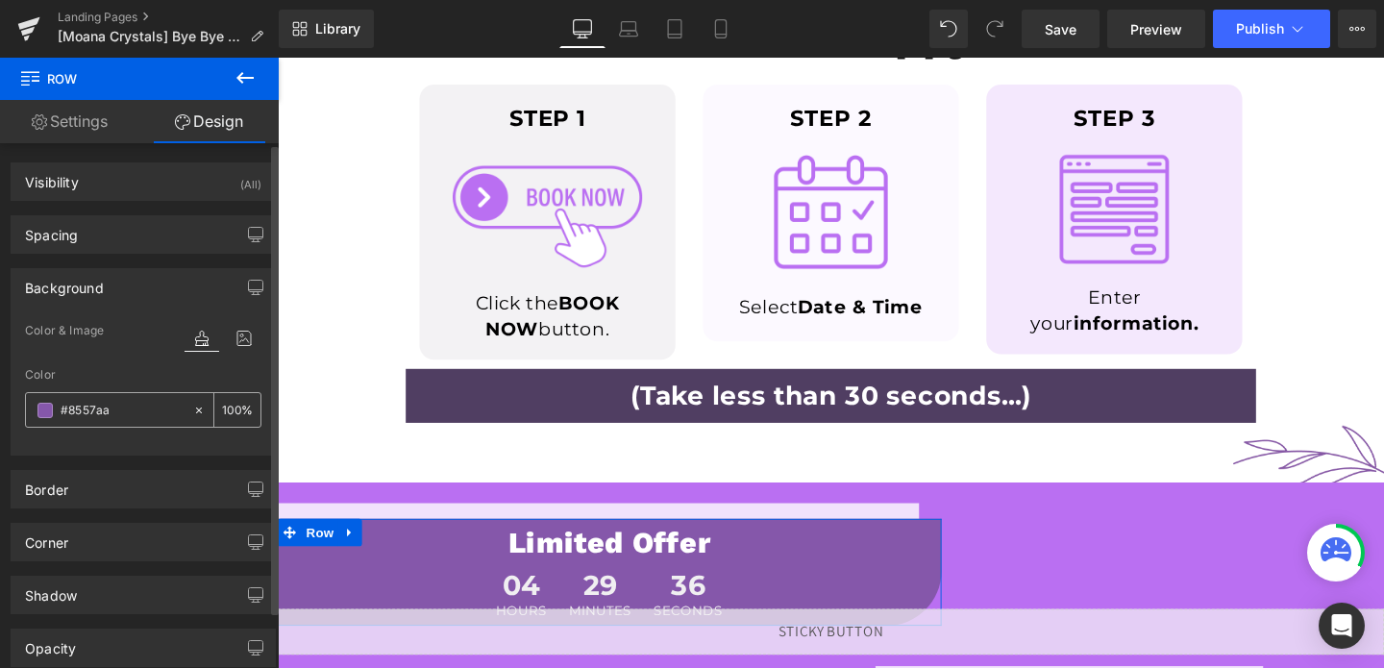
click at [107, 413] on input "text" at bounding box center [122, 410] width 123 height 21
type input "#8557aa"
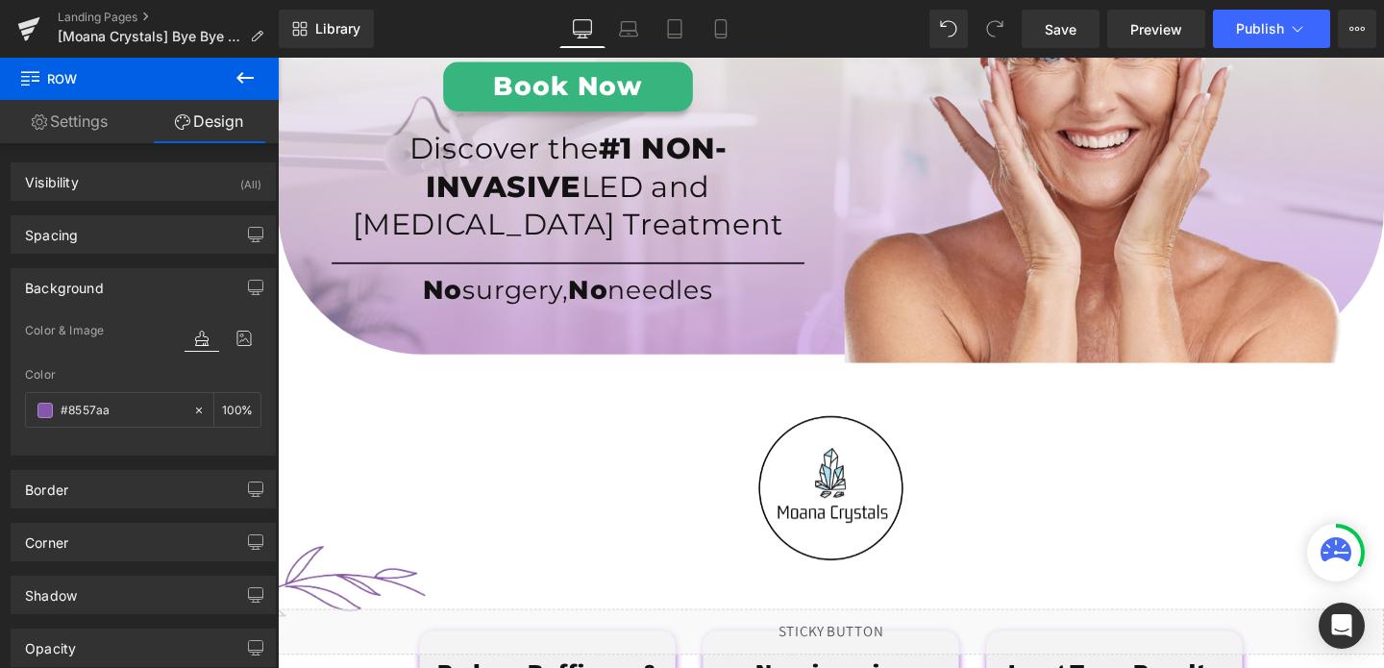
scroll to position [0, 0]
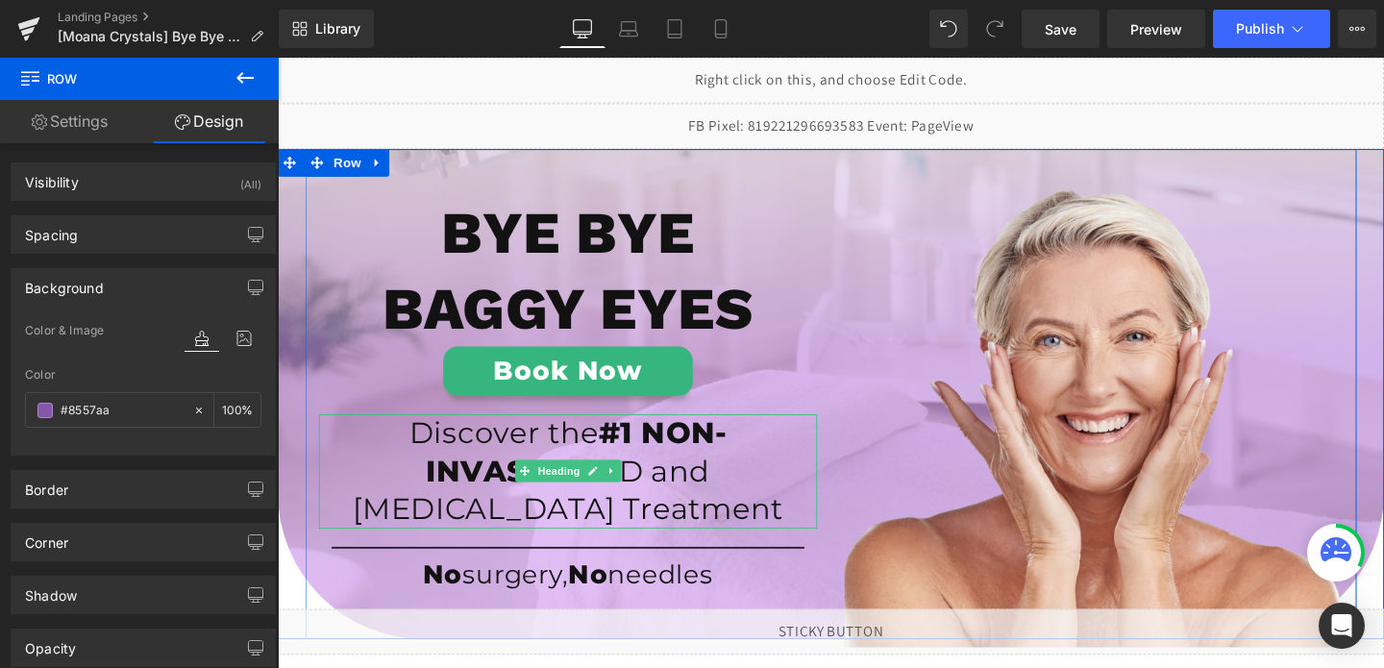
click at [618, 440] on h1 "Discover the #1 NON-INVASIVE LED and Hyaluronic Acid Treatment" at bounding box center [583, 492] width 524 height 120
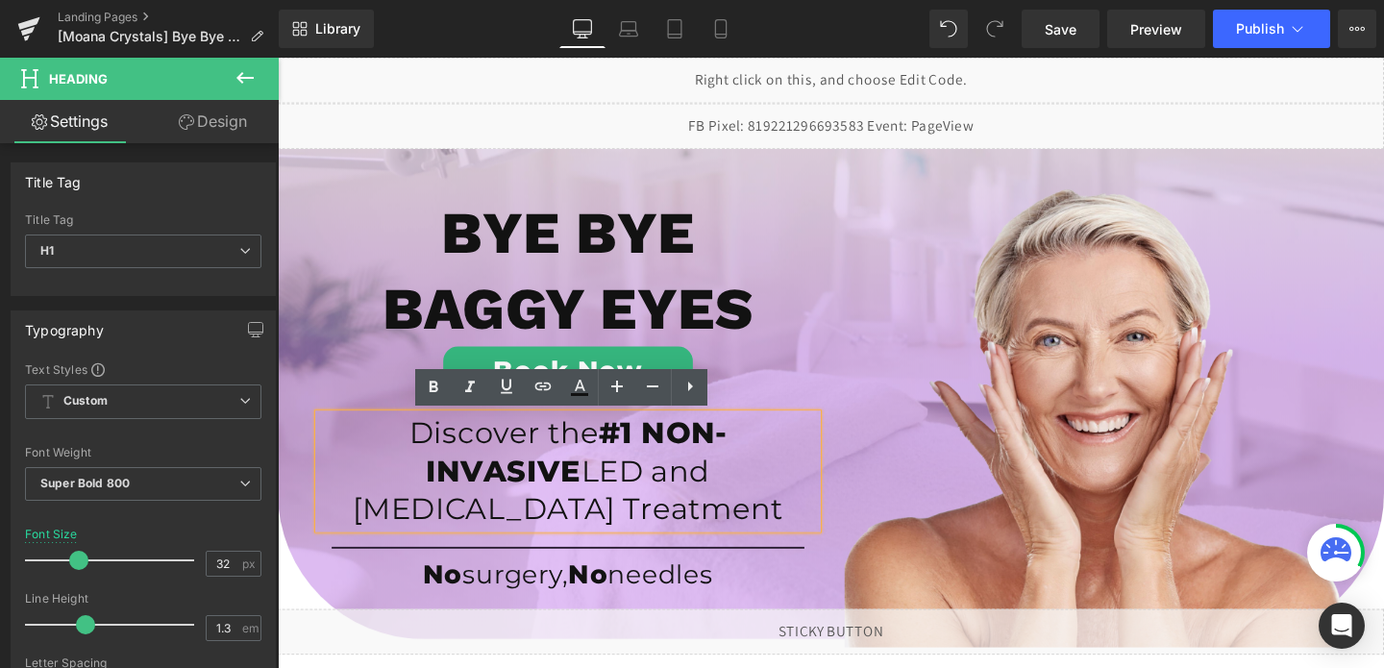
click at [654, 531] on span "LED and [MEDICAL_DATA] Treatment" at bounding box center [583, 513] width 453 height 78
drag, startPoint x: 671, startPoint y: 530, endPoint x: 331, endPoint y: 457, distance: 347.8
click at [331, 457] on h1 "Discover the #1 NON-INVASIVE LED and Hyaluronic Acid Treatment" at bounding box center [583, 492] width 524 height 120
copy h1 "Discover the #1 NON-INVASIVE LED and Hyaluronic Acid Treatment"
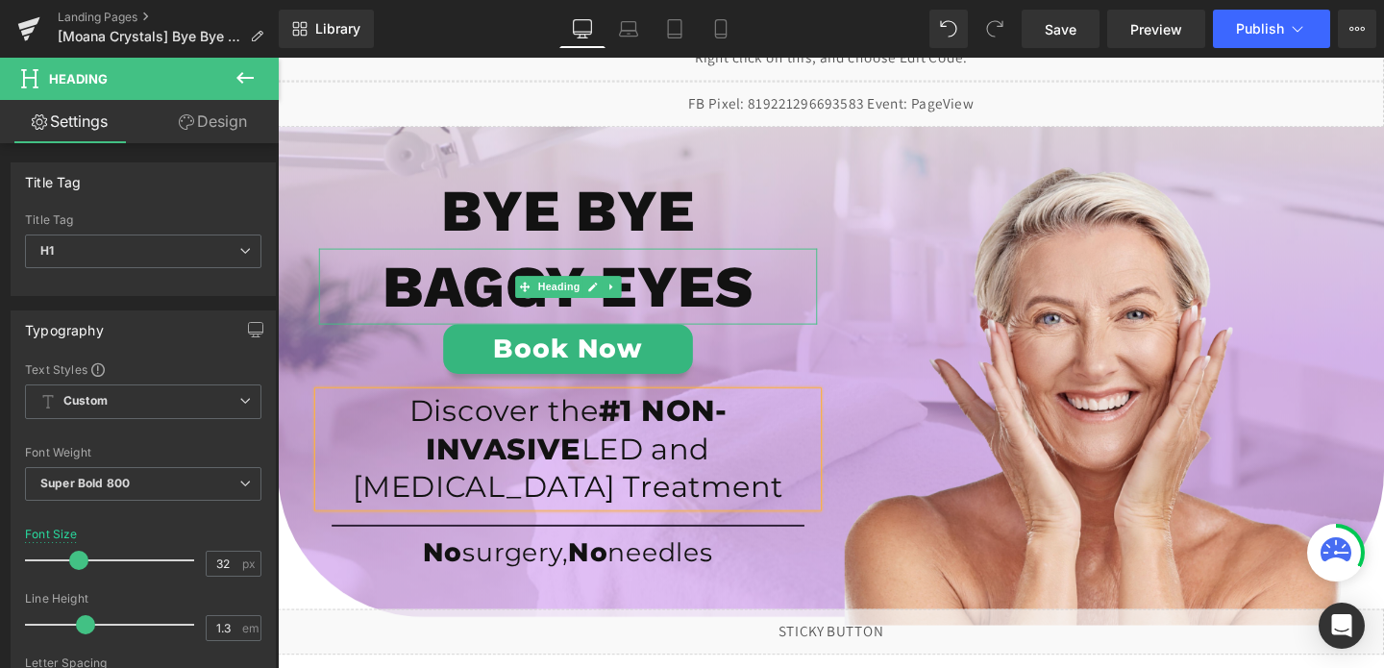
scroll to position [24, 0]
click at [709, 37] on link "Mobile" at bounding box center [721, 29] width 46 height 38
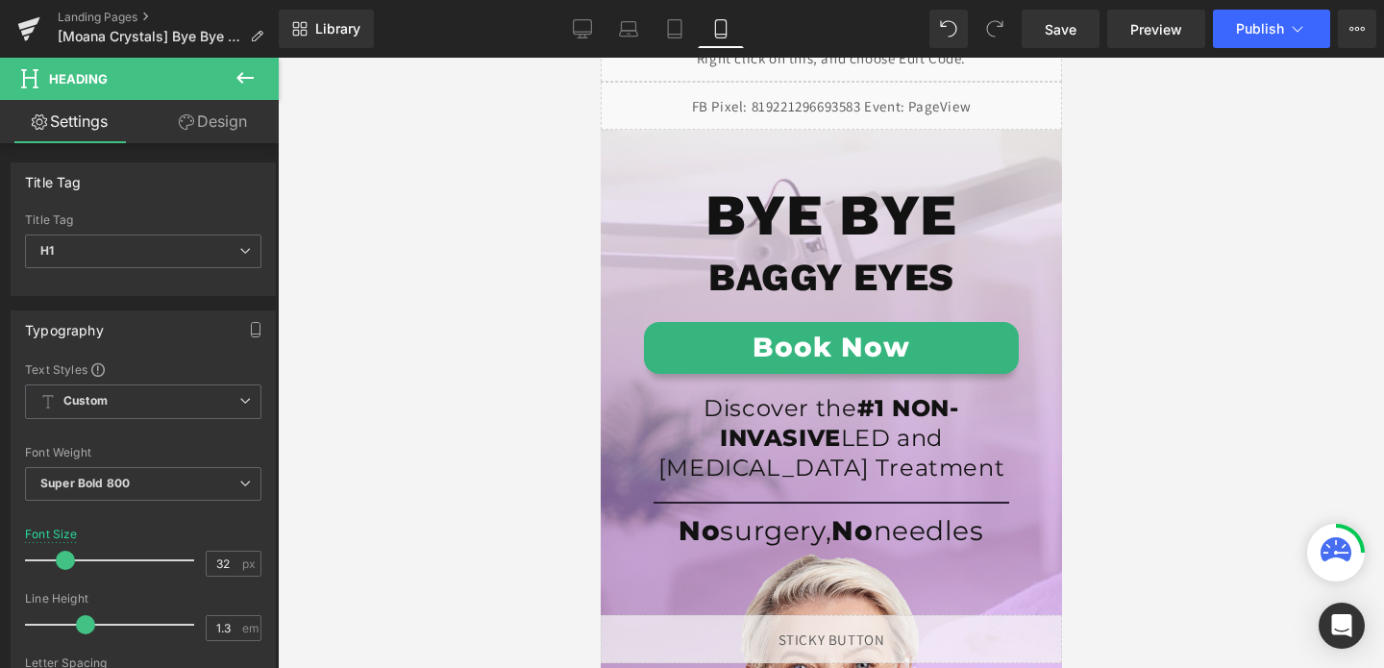
scroll to position [8, 0]
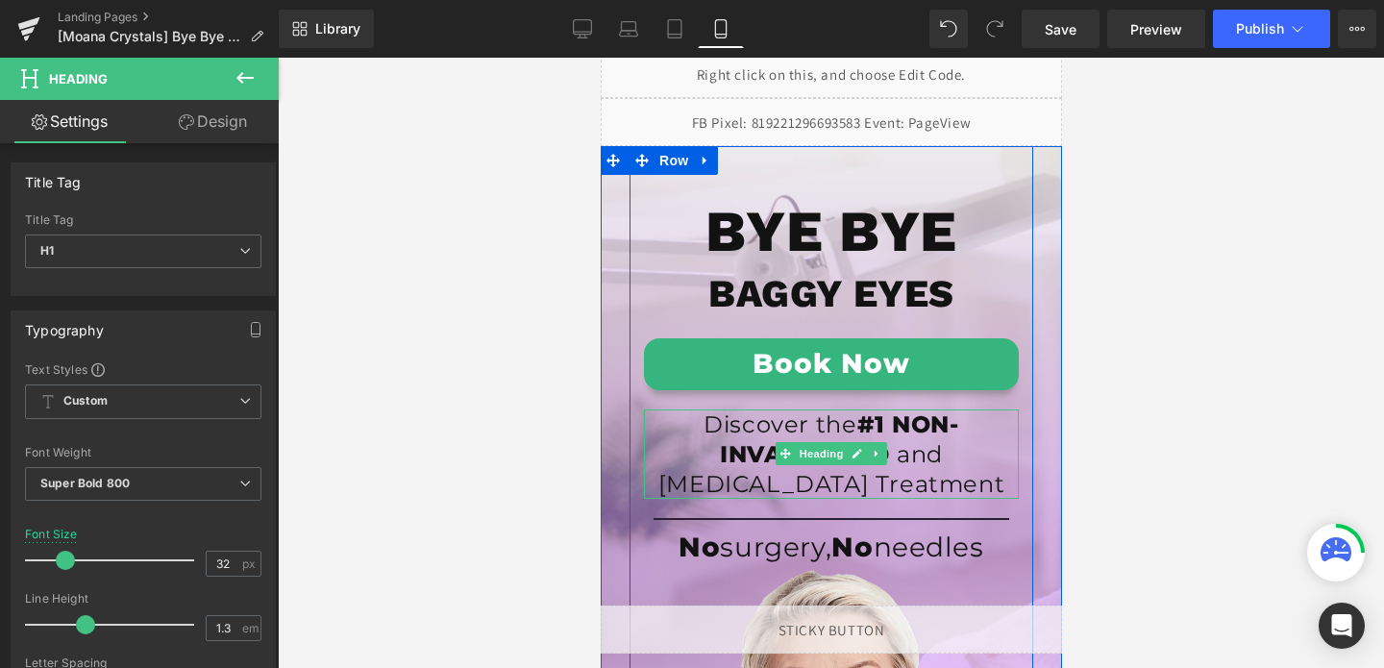
click at [740, 441] on h1 "Discover the #1 NON-INVASIVE LED and Hyaluronic Acid Treatment" at bounding box center [830, 454] width 375 height 90
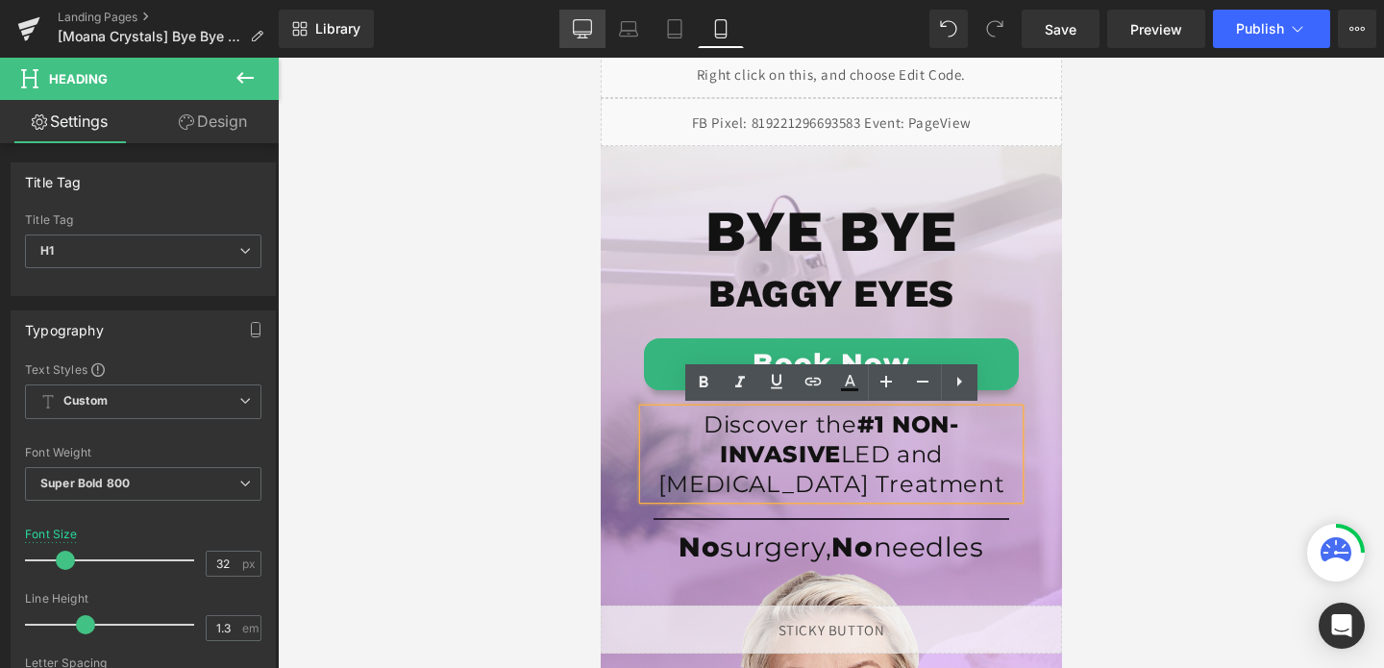
click at [584, 33] on icon at bounding box center [582, 28] width 19 height 19
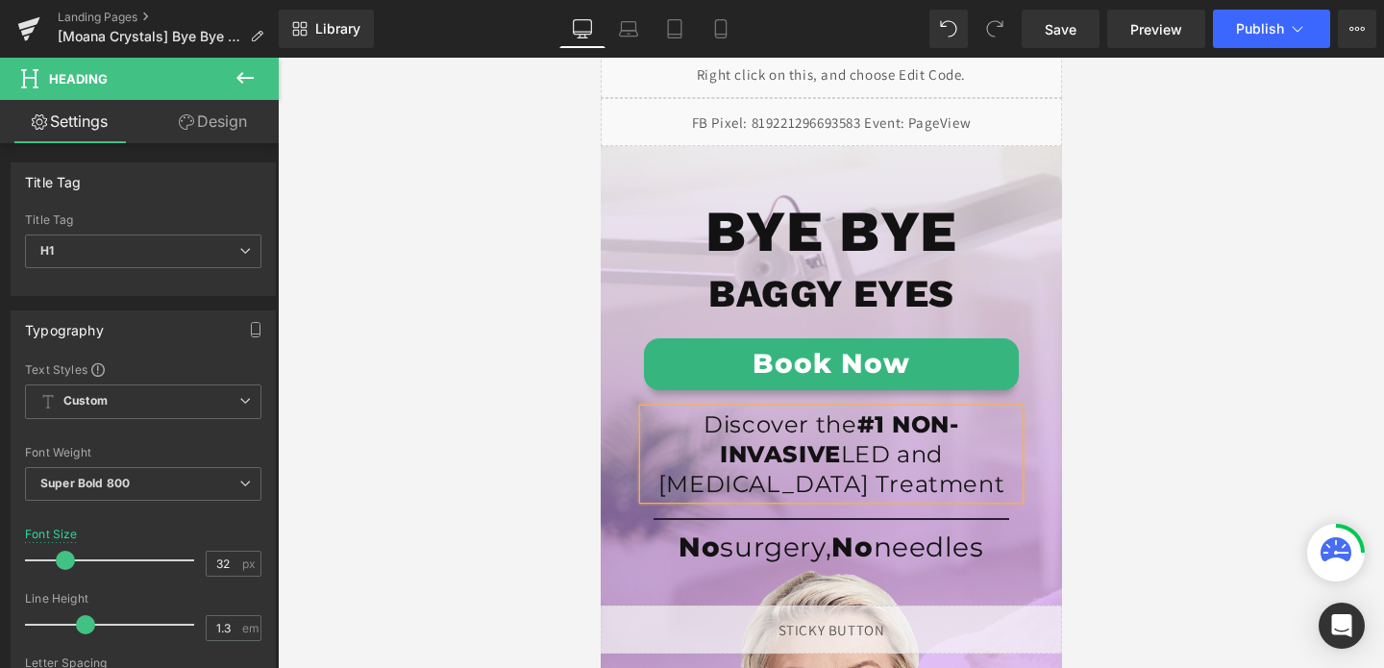
scroll to position [24, 0]
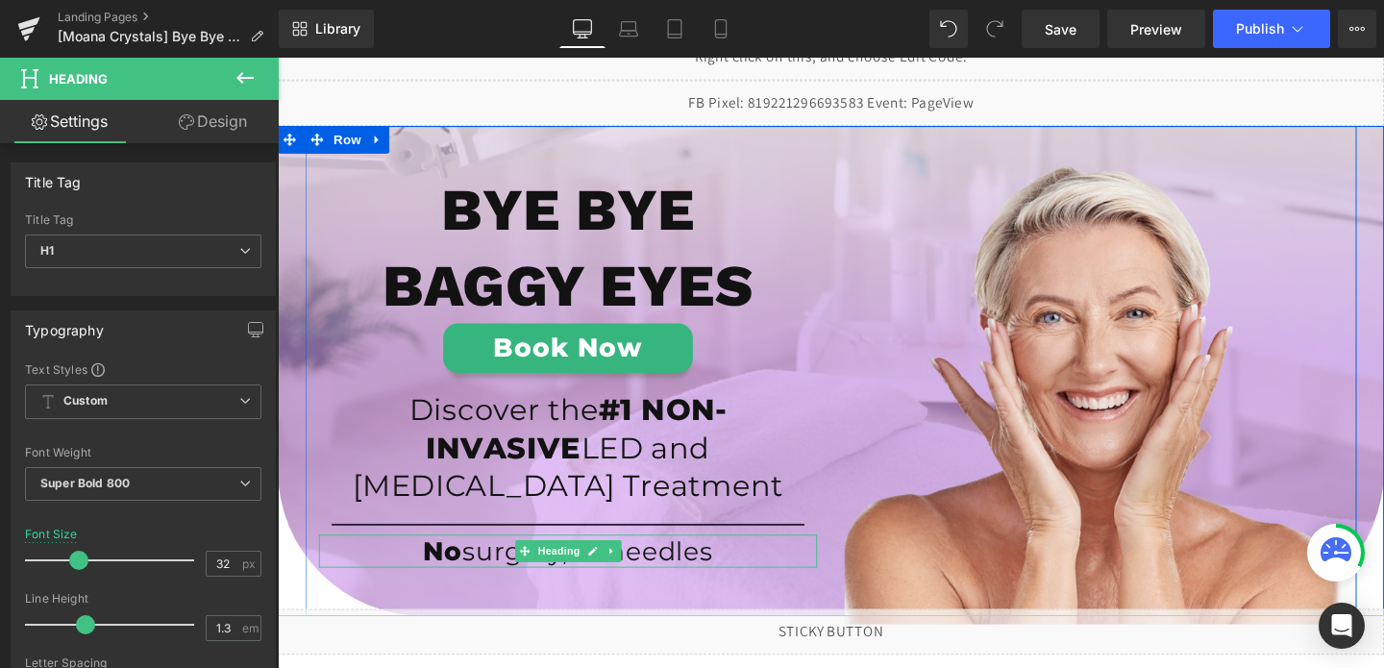
click at [675, 580] on span "needles" at bounding box center [680, 576] width 111 height 33
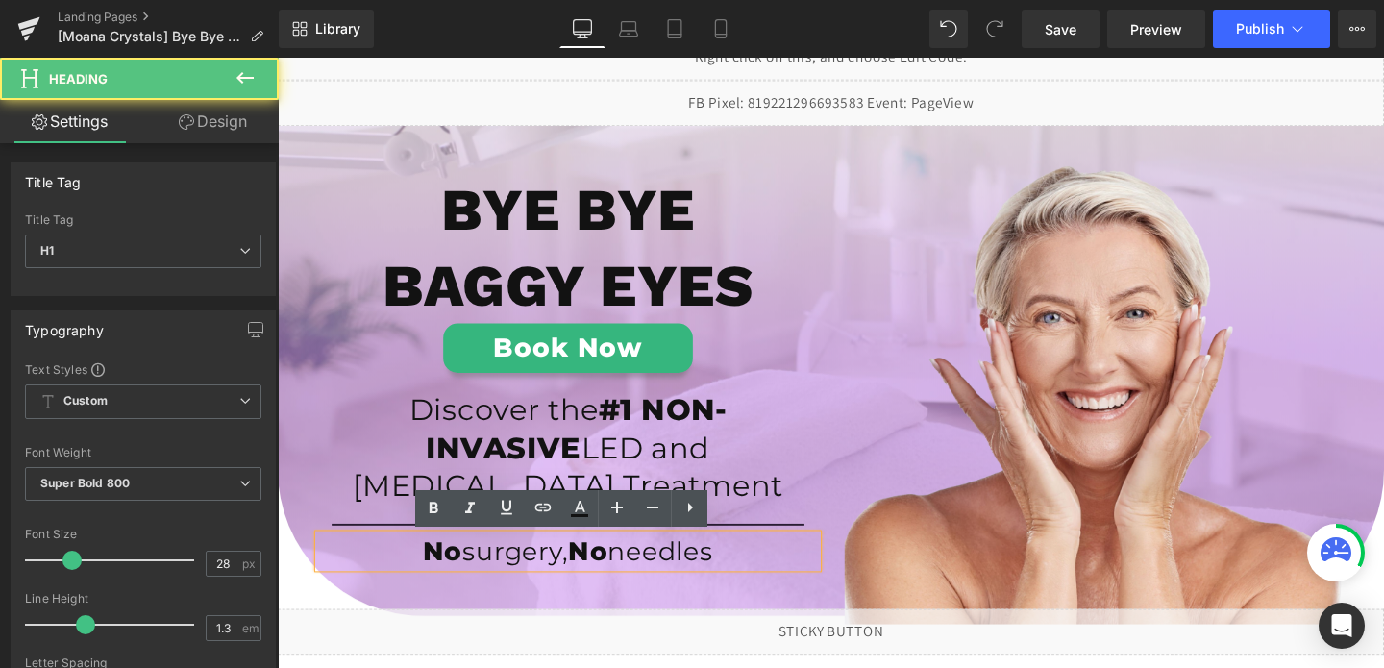
click at [675, 580] on span "needles" at bounding box center [680, 576] width 111 height 33
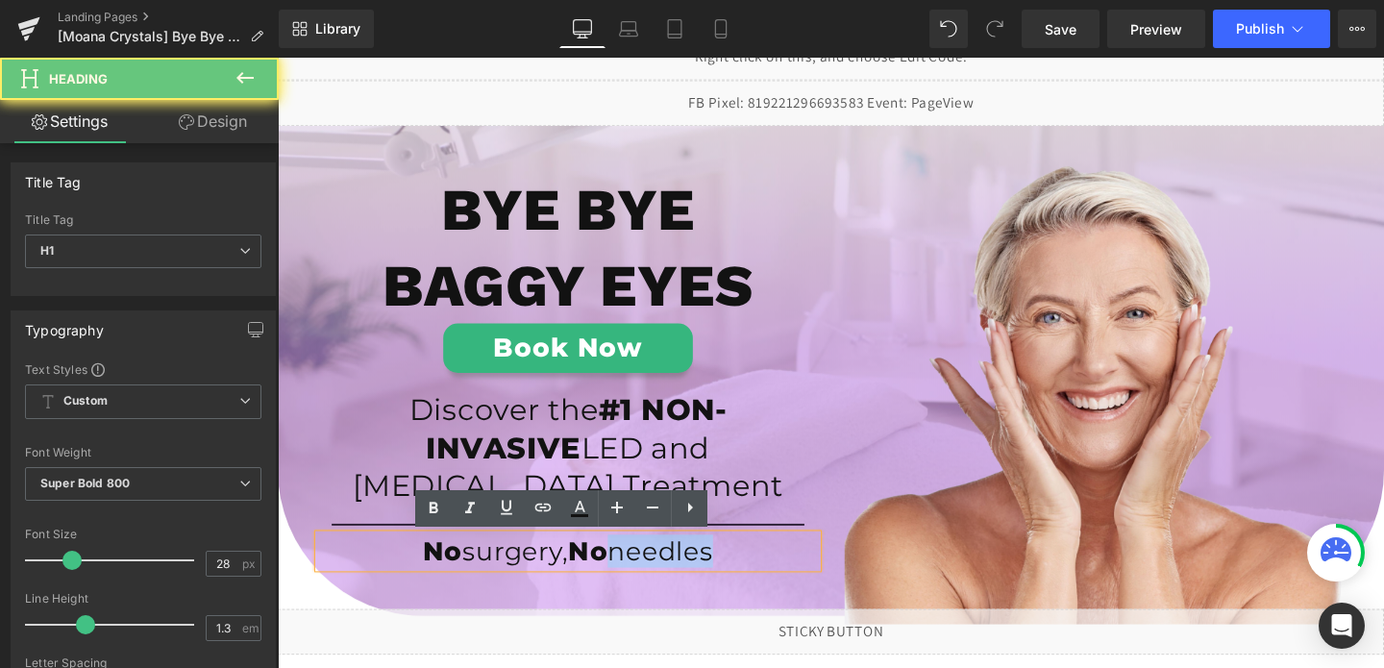
click at [675, 580] on span "needles" at bounding box center [680, 576] width 111 height 33
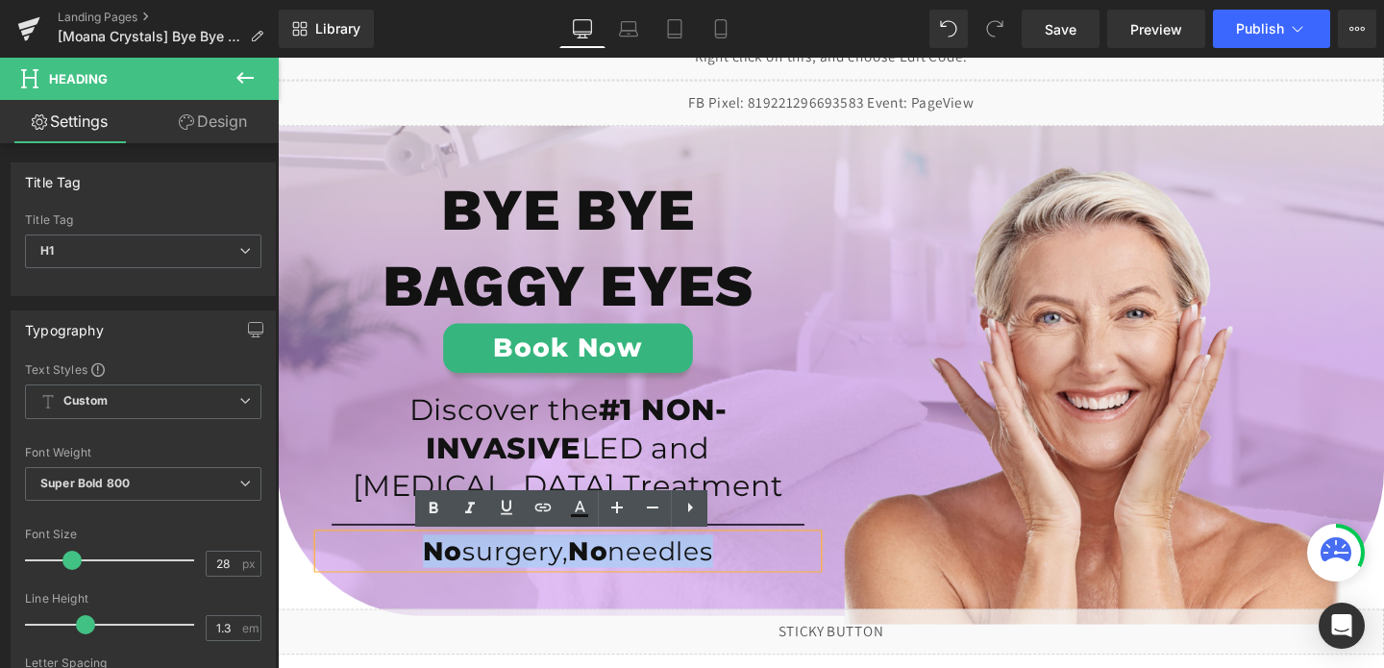
copy h1 "No surgery, No needles"
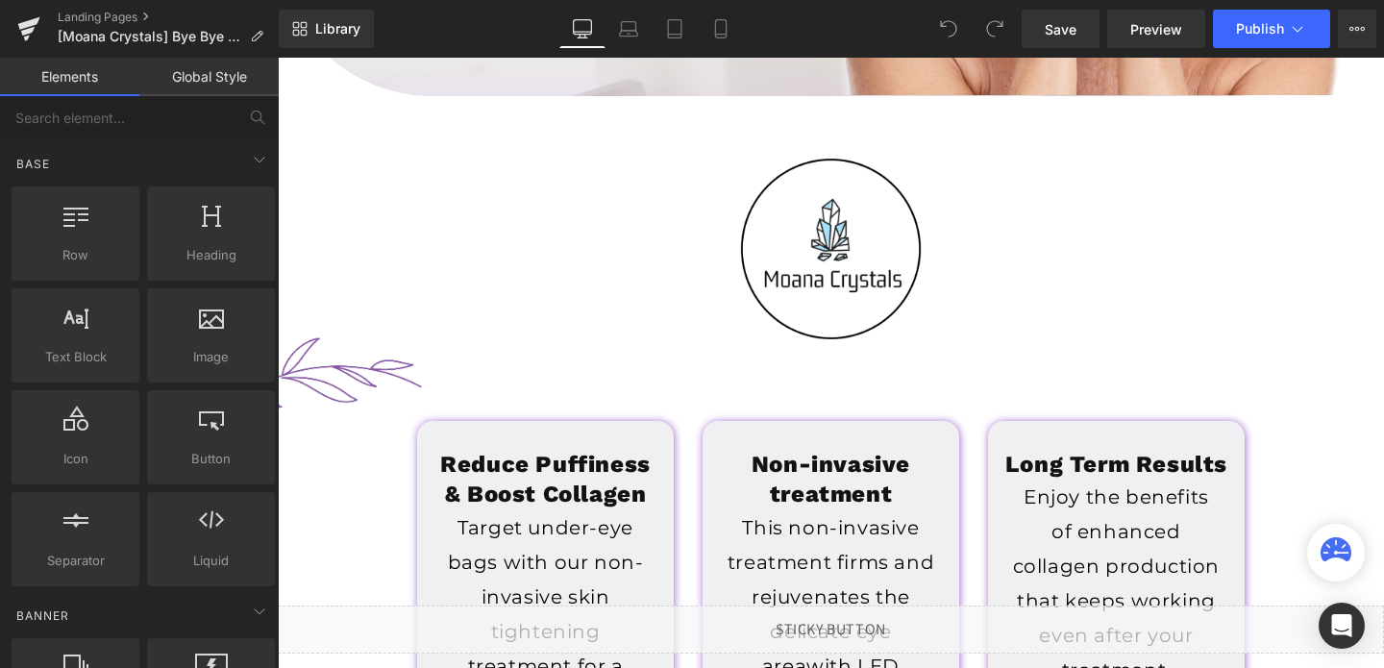
scroll to position [557, 0]
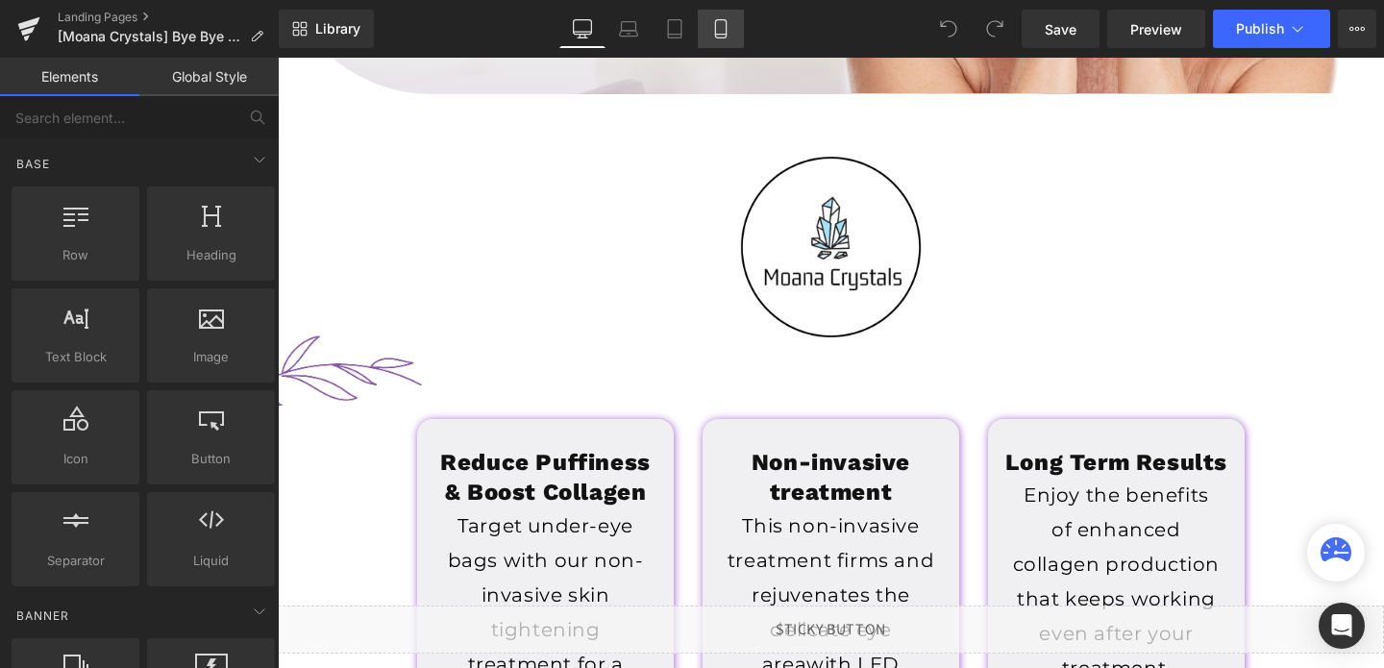
click at [720, 33] on icon at bounding box center [720, 28] width 19 height 19
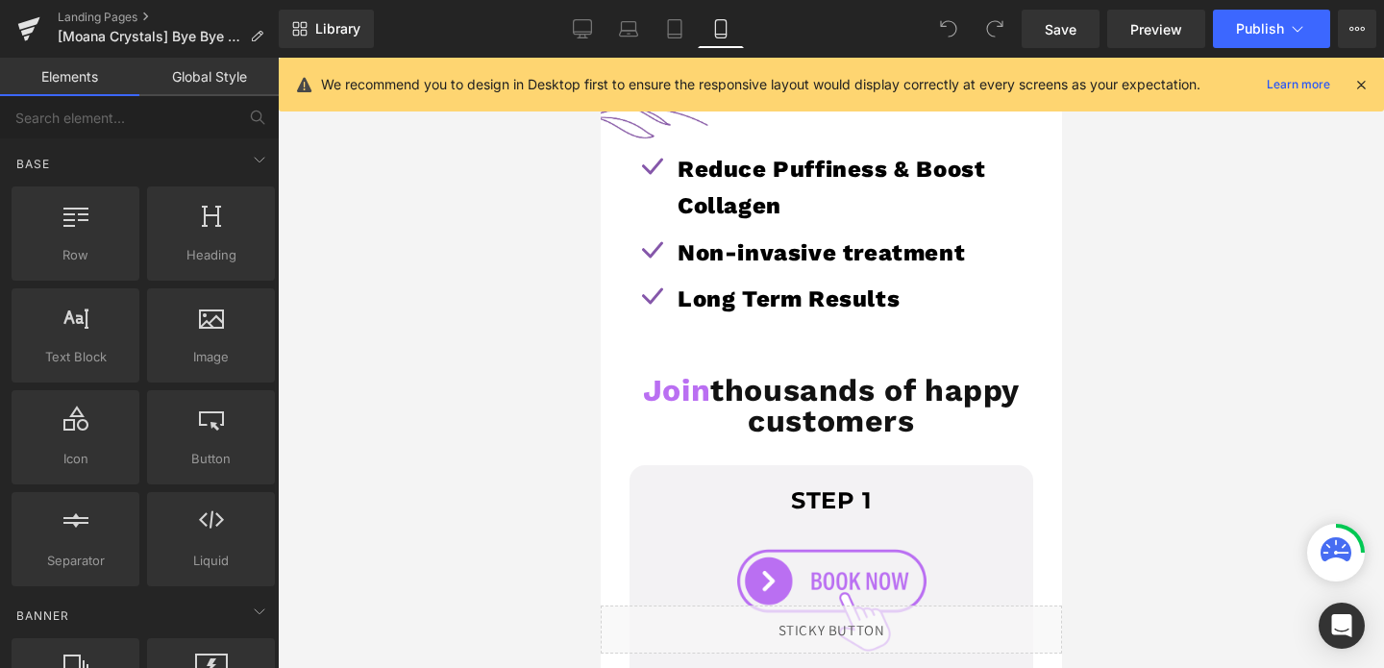
scroll to position [1054, 0]
click at [583, 28] on icon at bounding box center [582, 28] width 19 height 19
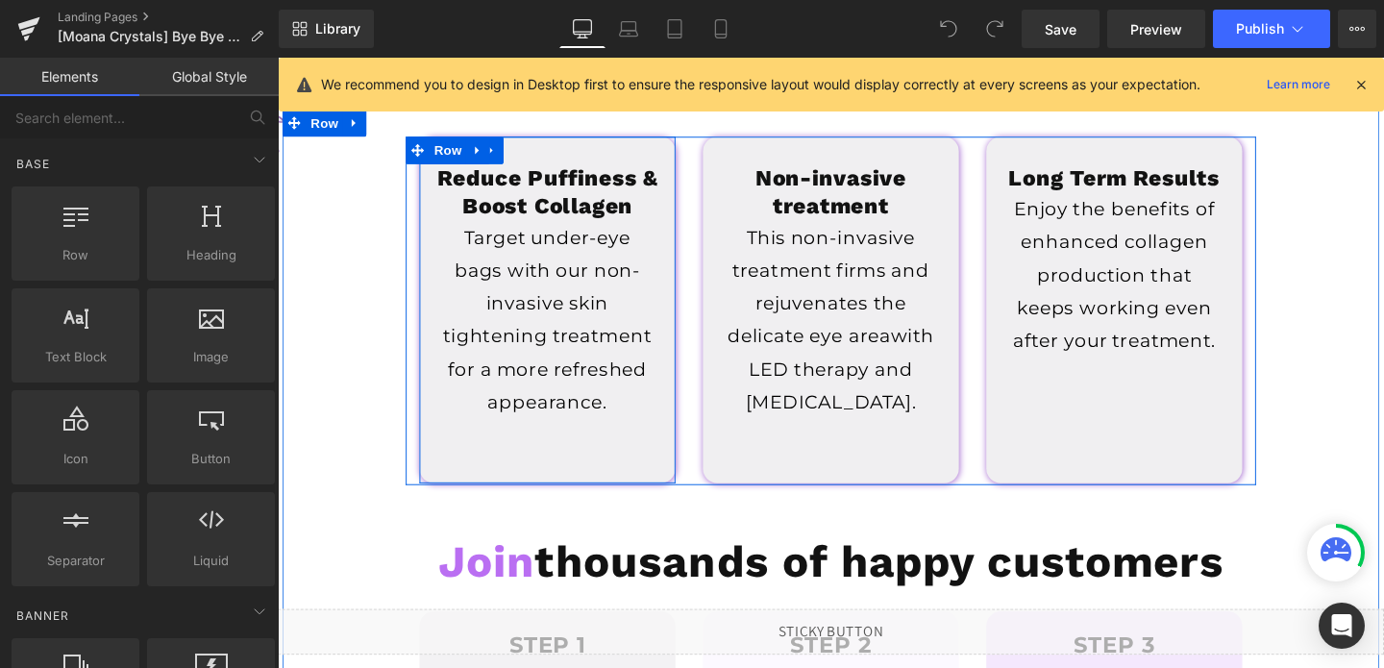
scroll to position [828, 0]
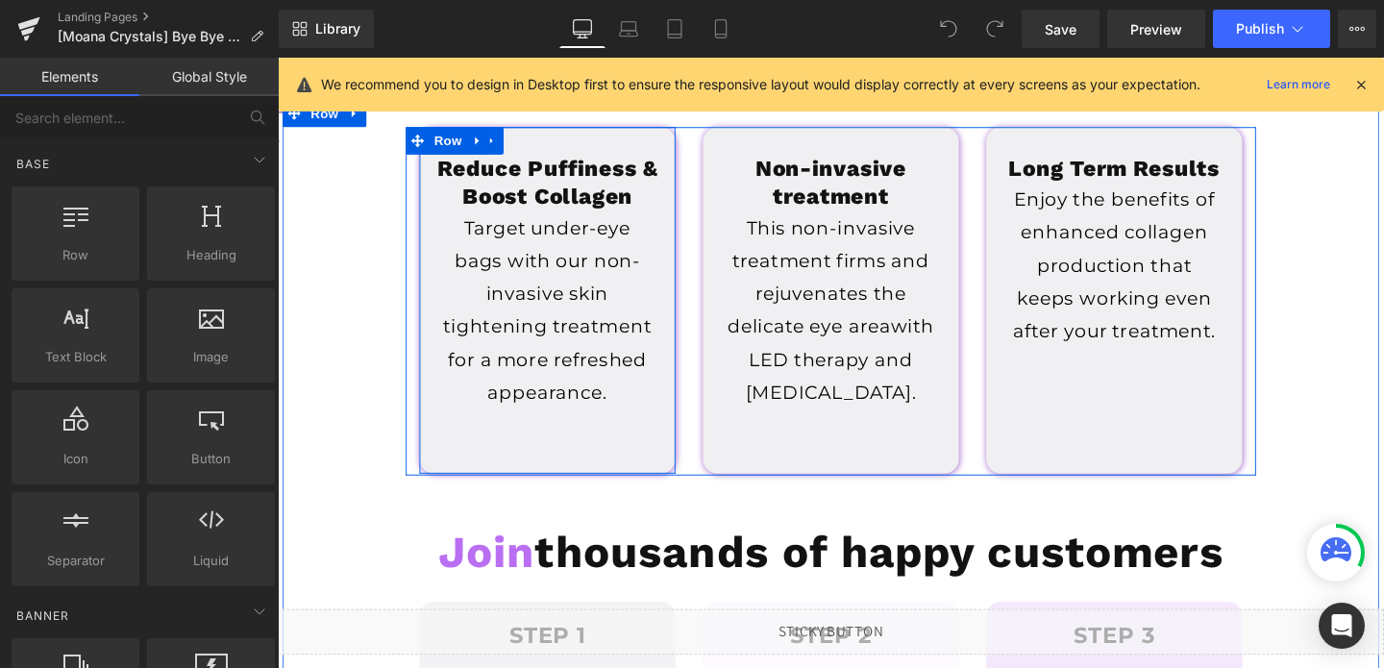
click at [628, 473] on div "Reduce Puffiness & Boost Collagen Heading Target under-eye bags with our non-in…" at bounding box center [561, 313] width 269 height 364
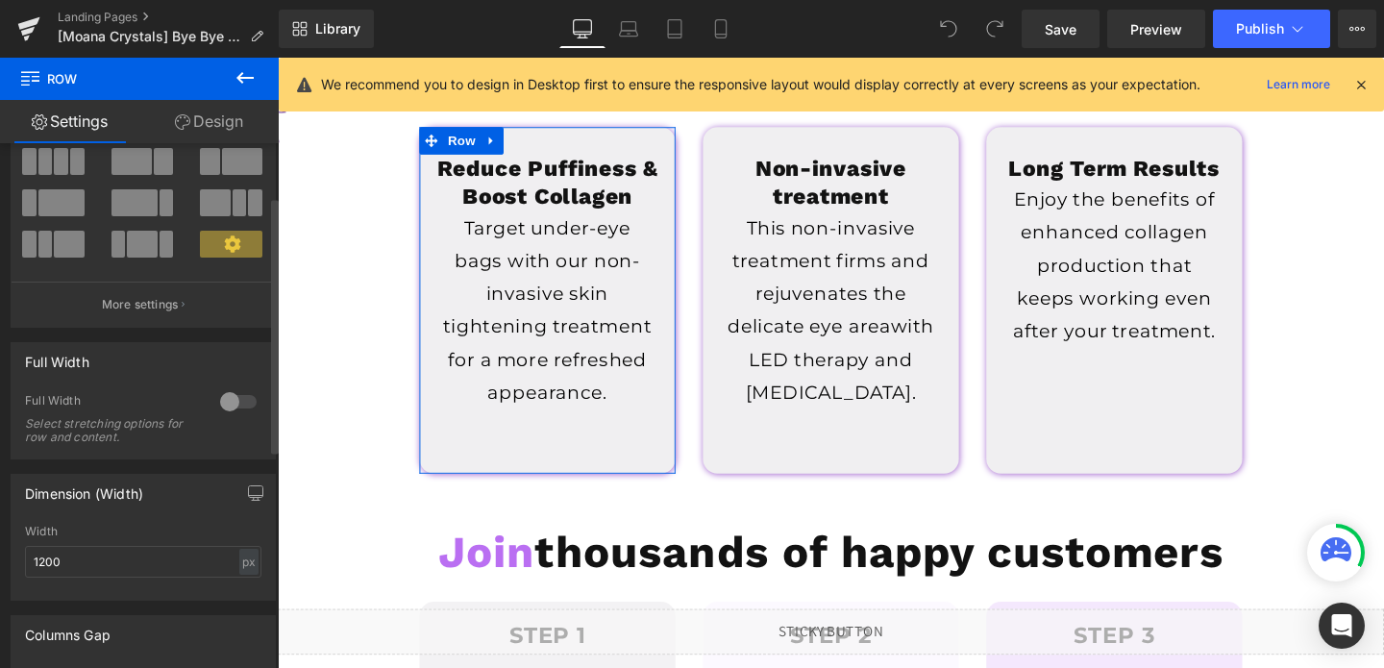
scroll to position [109, 0]
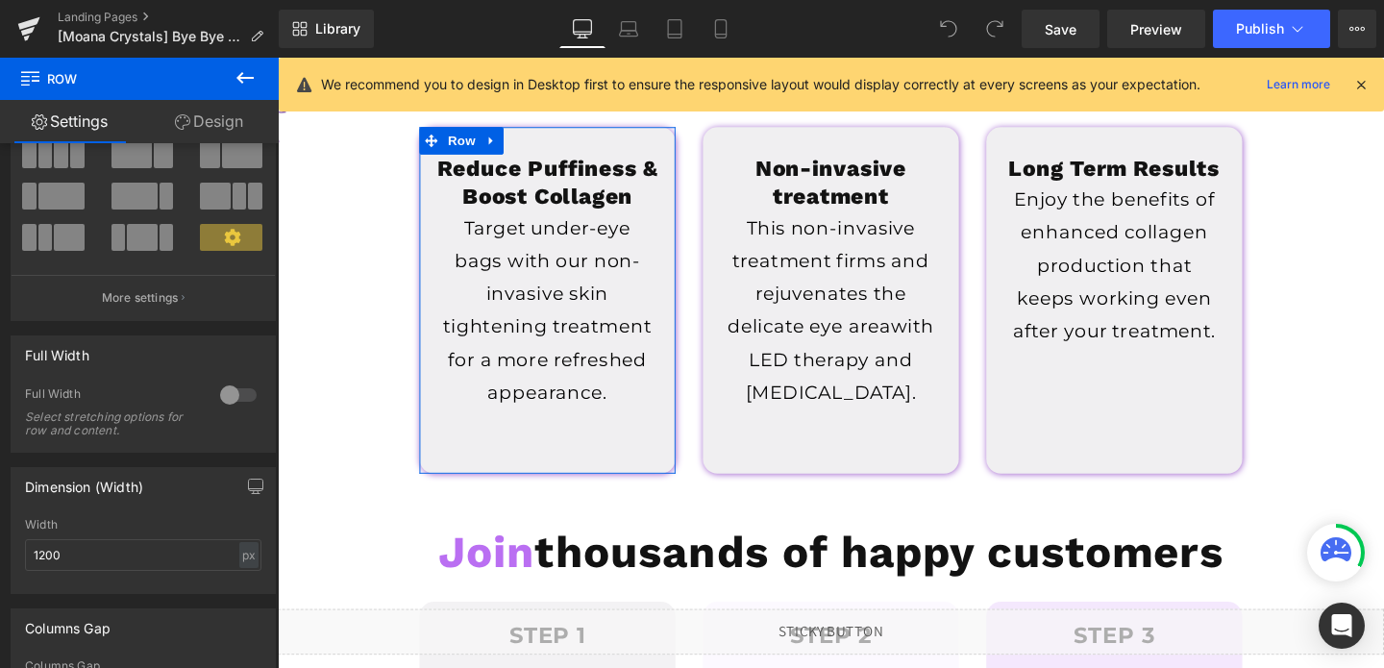
click at [210, 122] on link "Design" at bounding box center [208, 121] width 139 height 43
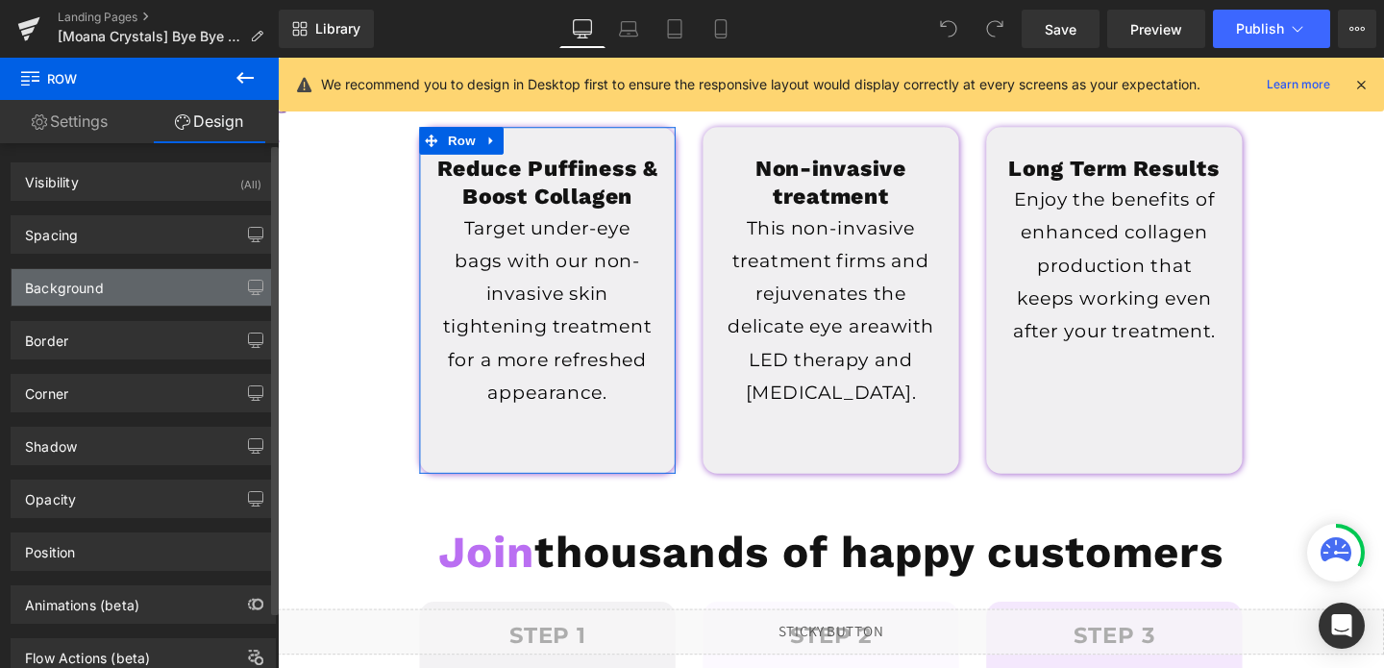
click at [106, 295] on div "Background" at bounding box center [143, 287] width 263 height 37
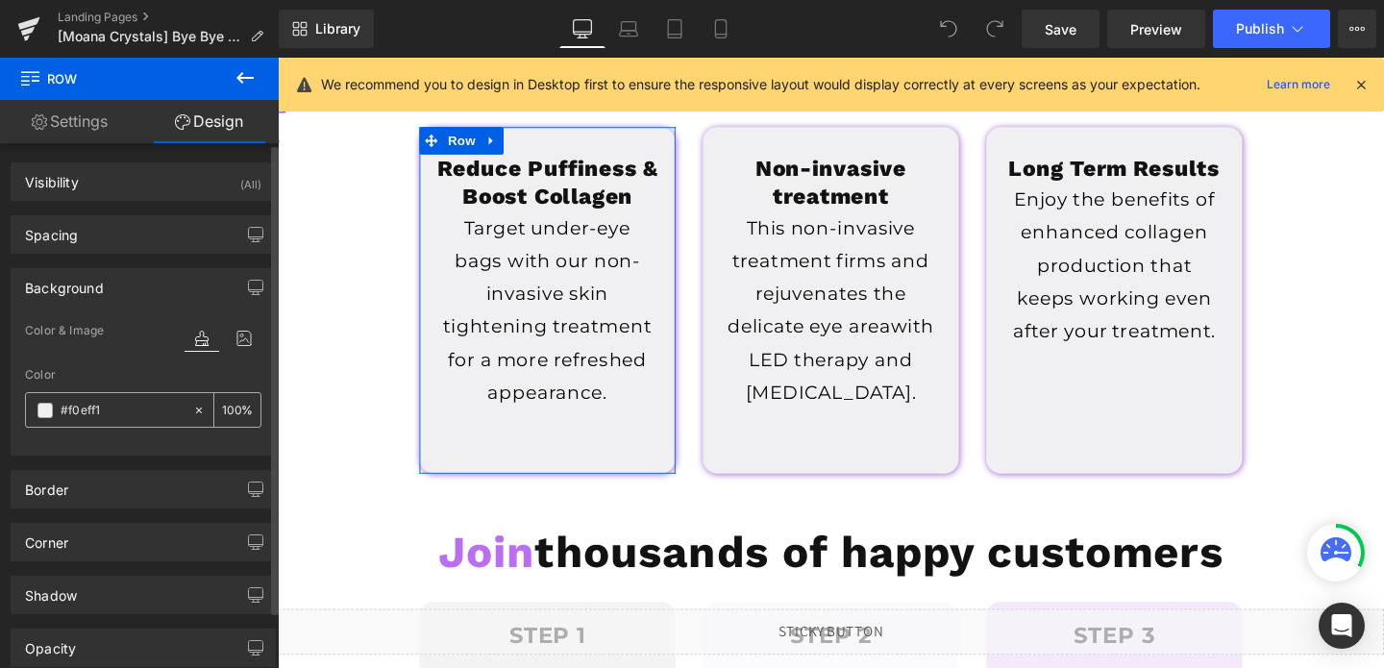
click at [109, 414] on input "#f0eff1" at bounding box center [122, 410] width 123 height 21
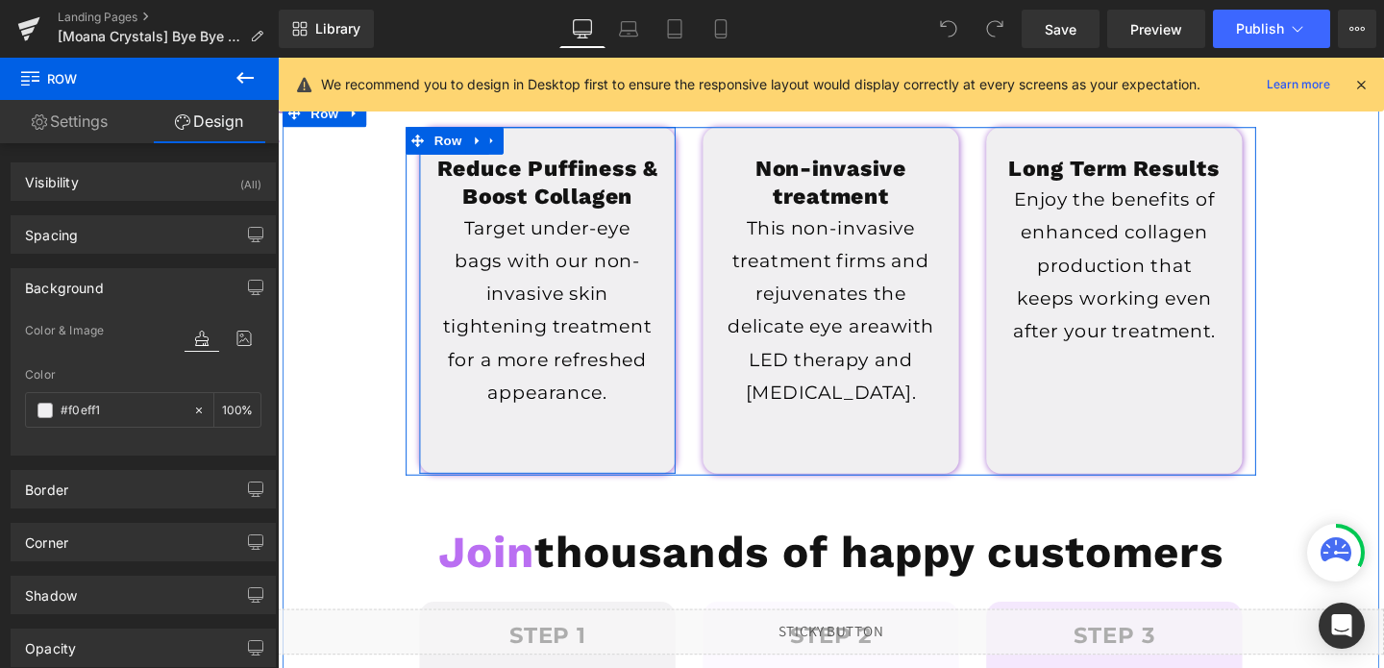
click at [661, 474] on div "Reduce Puffiness & Boost Collagen Heading Target under-eye bags with our non-in…" at bounding box center [561, 313] width 269 height 364
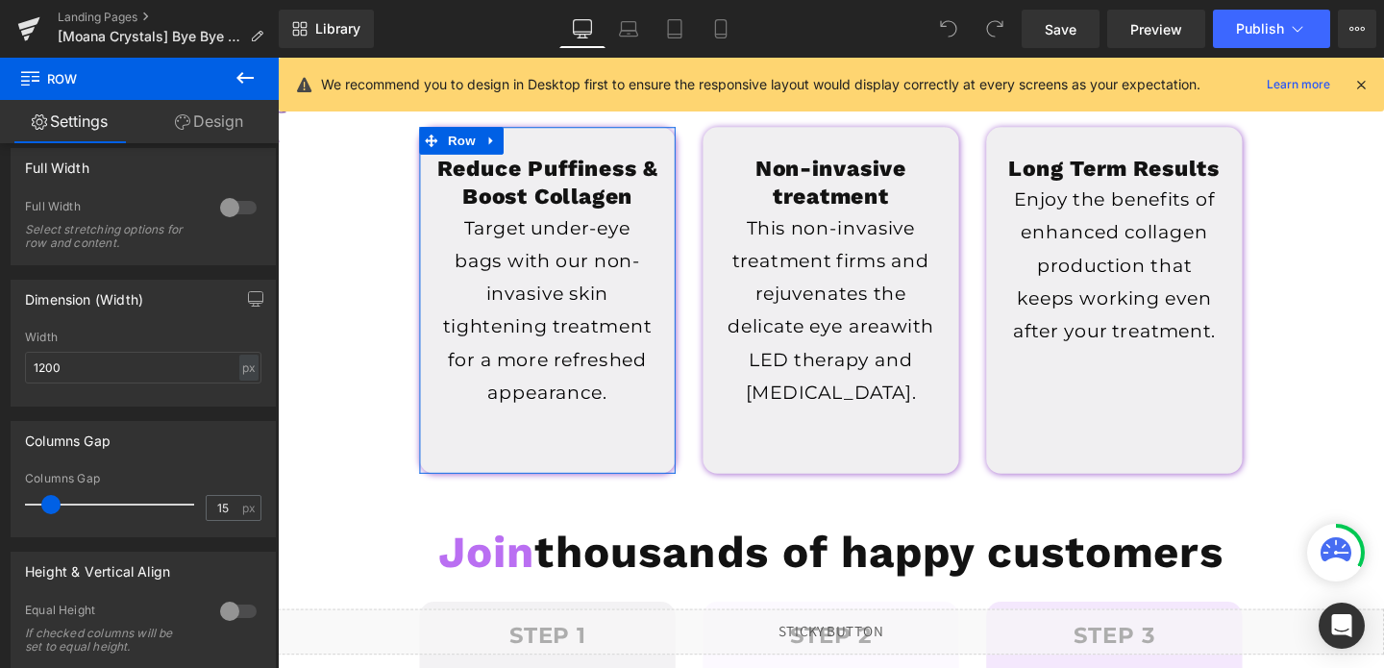
scroll to position [304, 0]
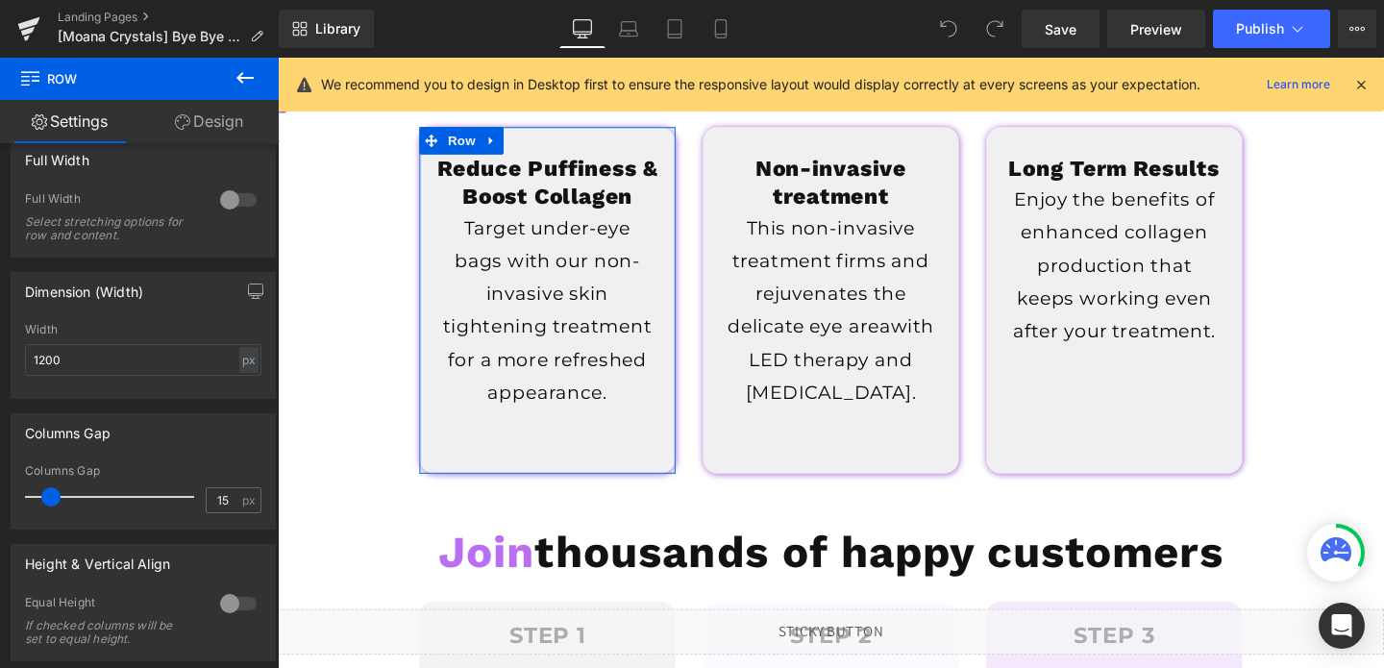
click at [190, 134] on link "Design" at bounding box center [208, 121] width 139 height 43
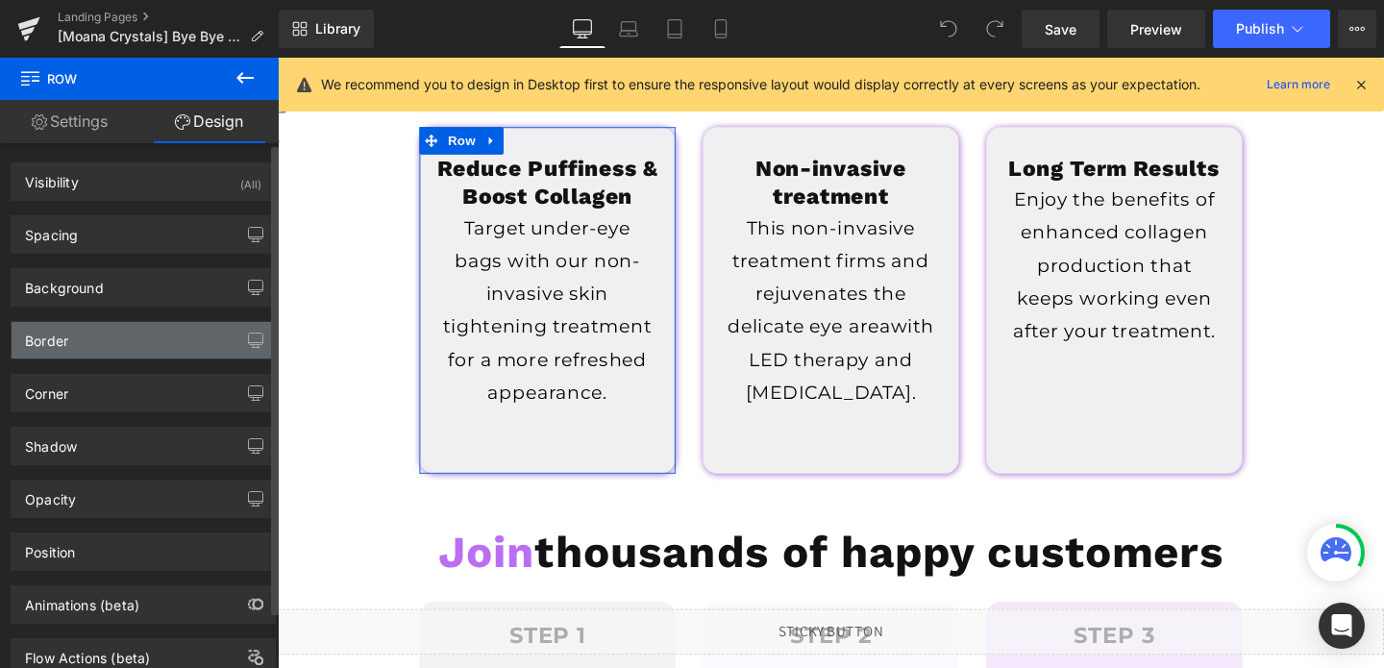
click at [68, 339] on div "Border" at bounding box center [143, 340] width 263 height 37
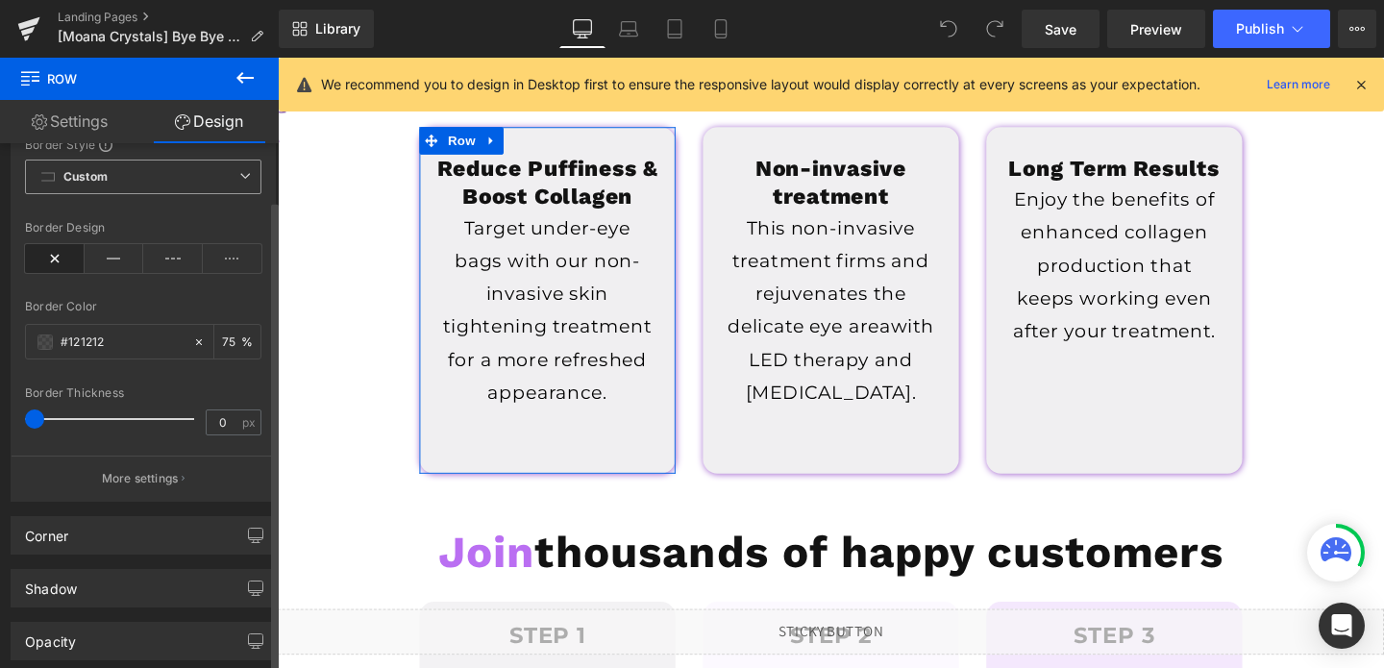
scroll to position [310, 0]
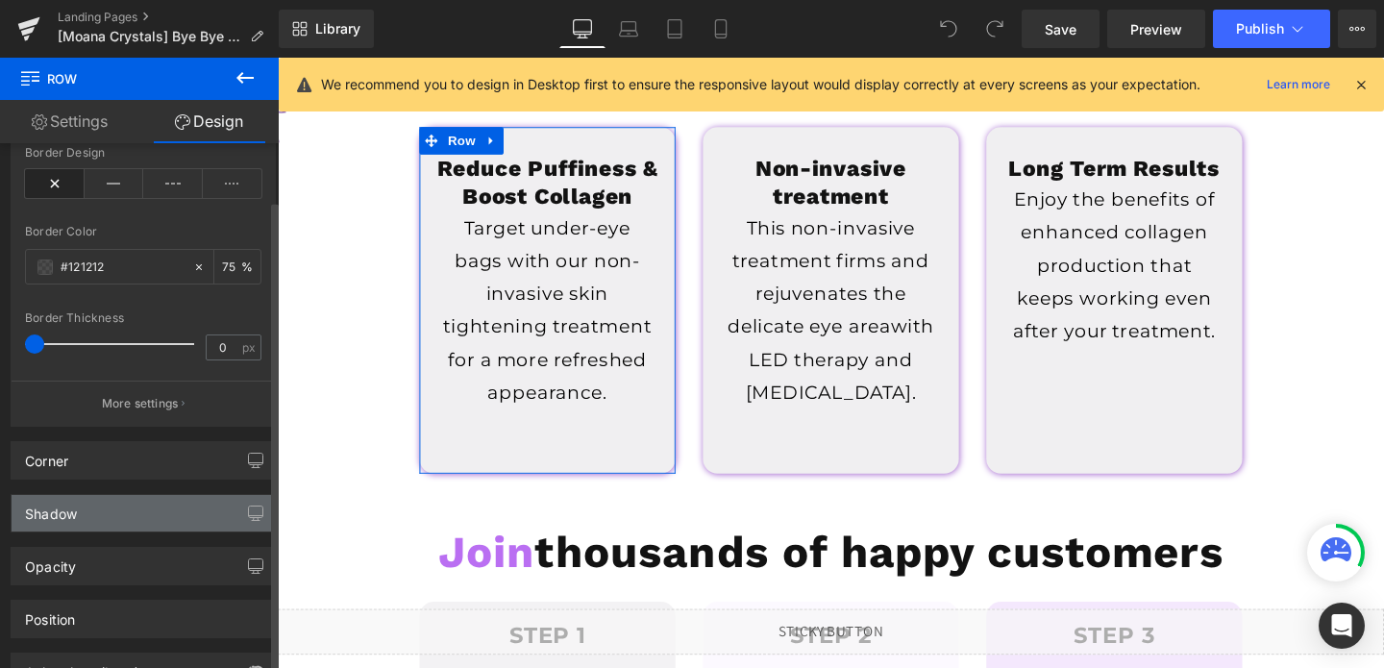
click at [89, 530] on div "Shadow" at bounding box center [143, 513] width 263 height 37
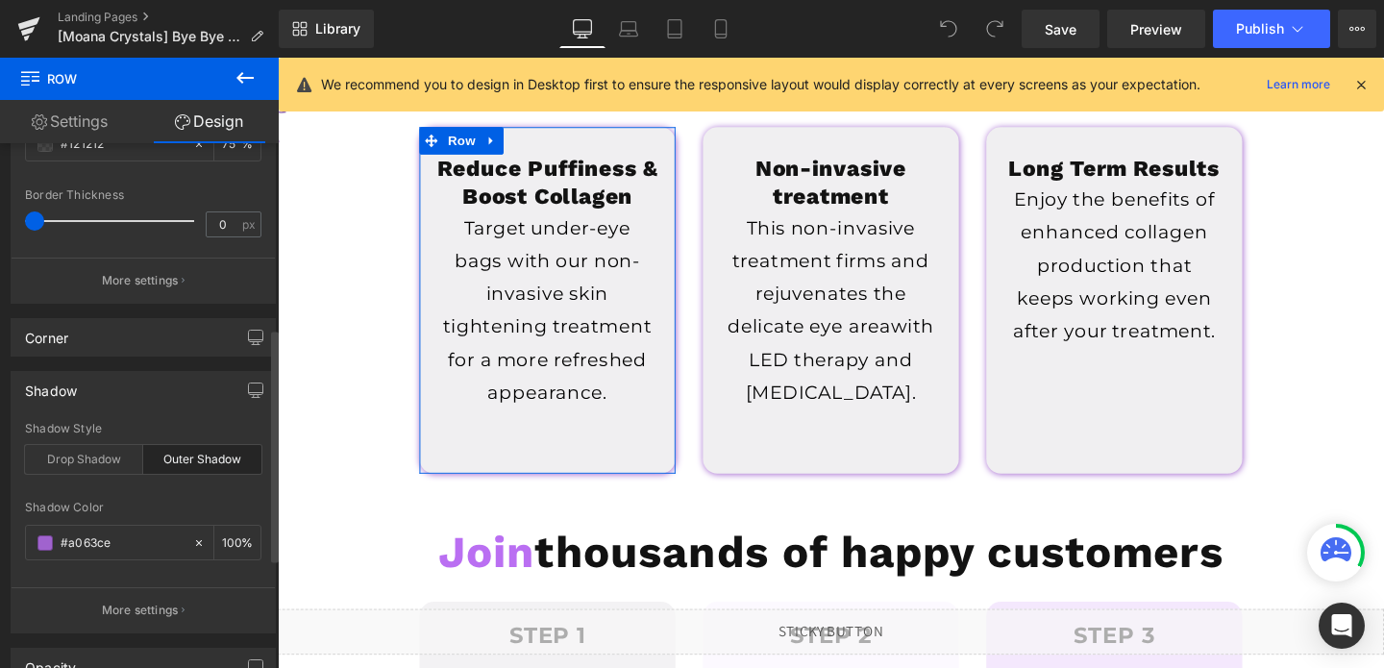
scroll to position [454, 0]
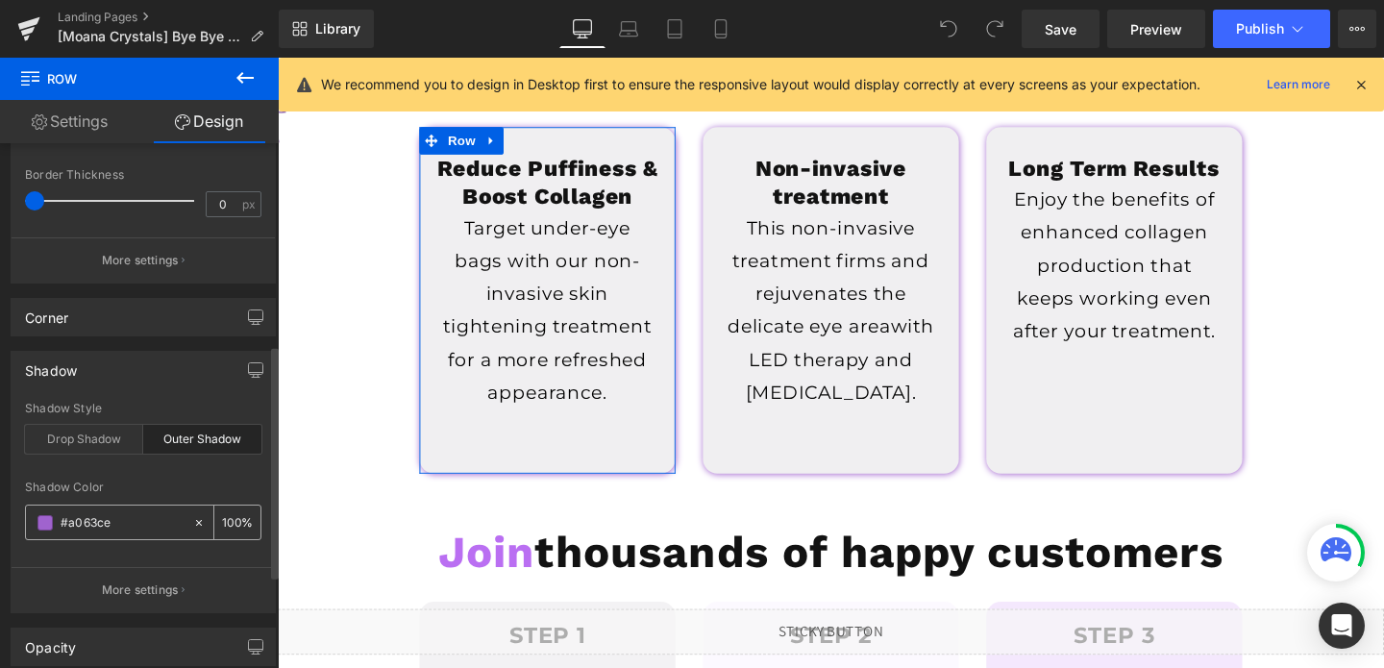
click at [119, 523] on input "#a063ce" at bounding box center [122, 522] width 123 height 21
click at [153, 587] on p "More settings" at bounding box center [140, 589] width 77 height 17
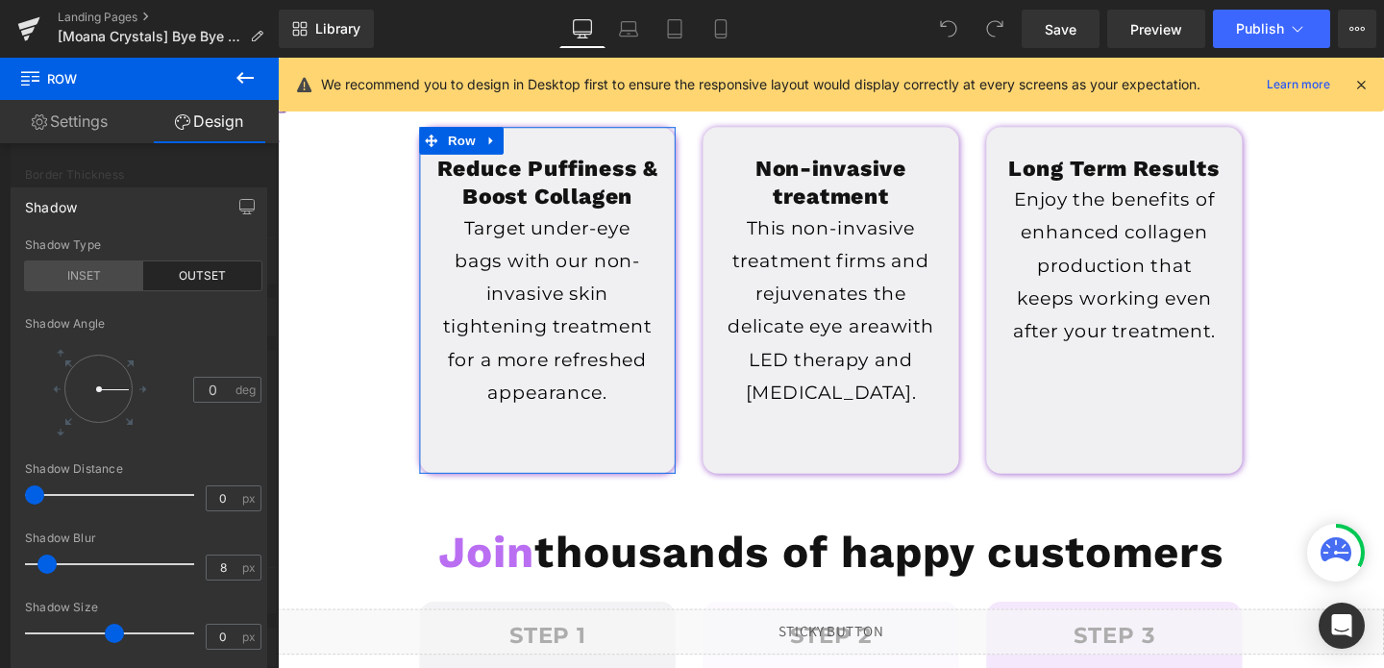
click at [105, 286] on div "INSET" at bounding box center [84, 275] width 118 height 29
click at [179, 169] on div at bounding box center [139, 368] width 279 height 620
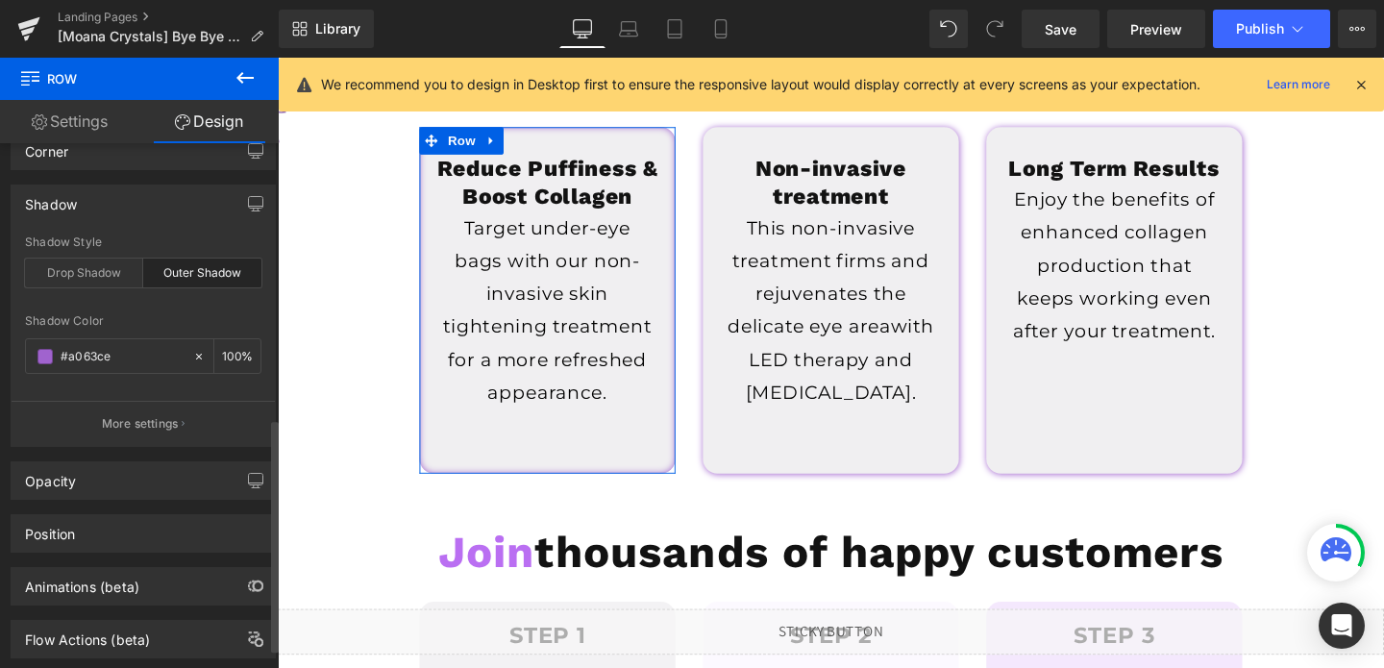
scroll to position [483, 0]
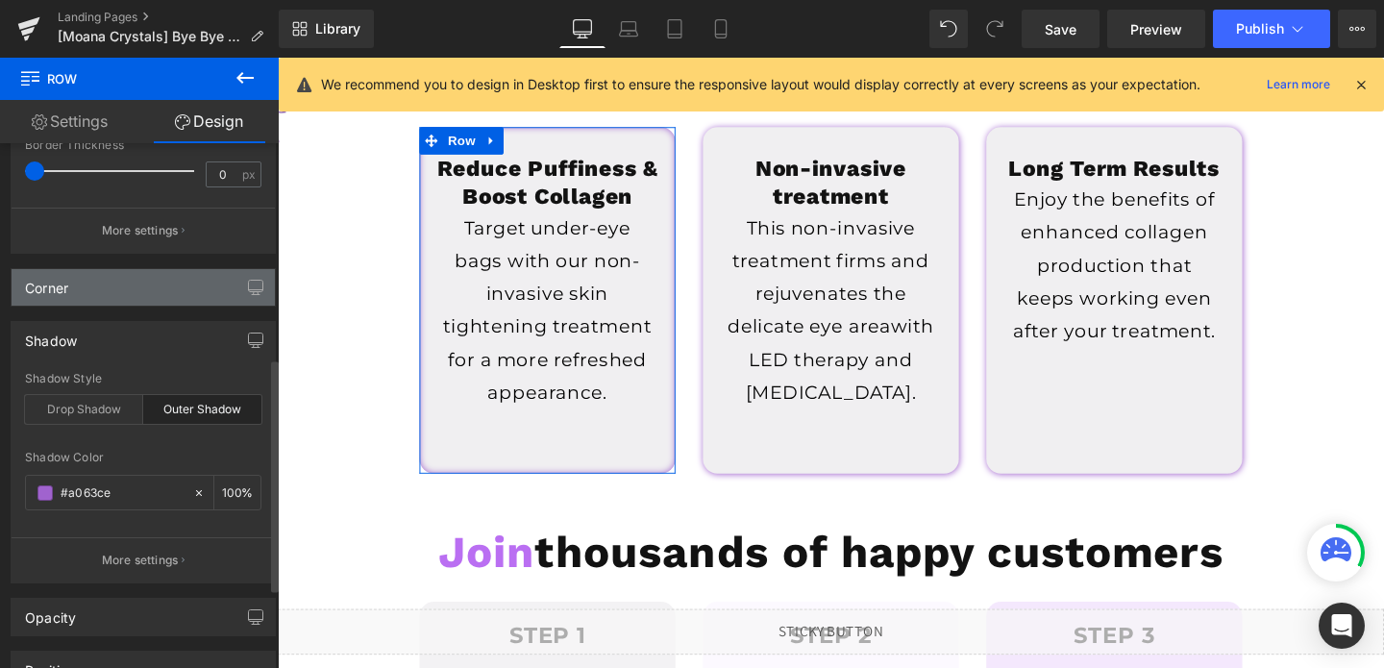
click at [180, 285] on div "Corner" at bounding box center [143, 287] width 263 height 37
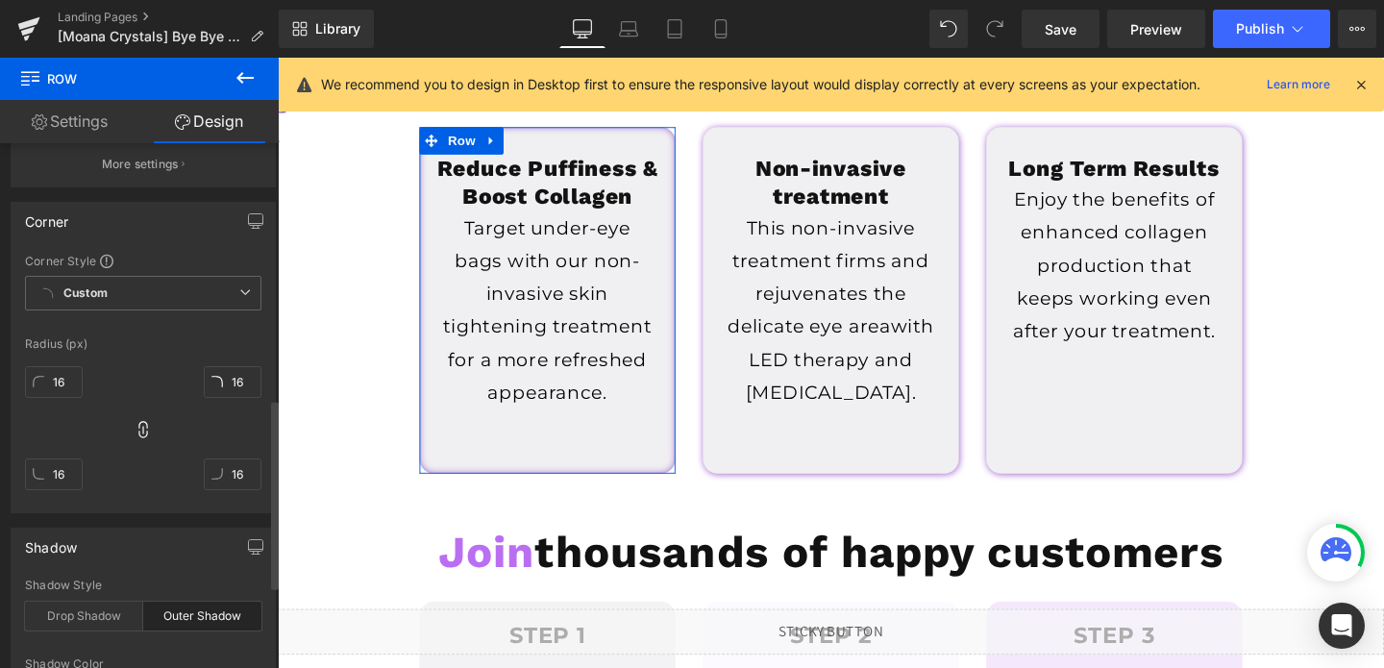
scroll to position [776, 0]
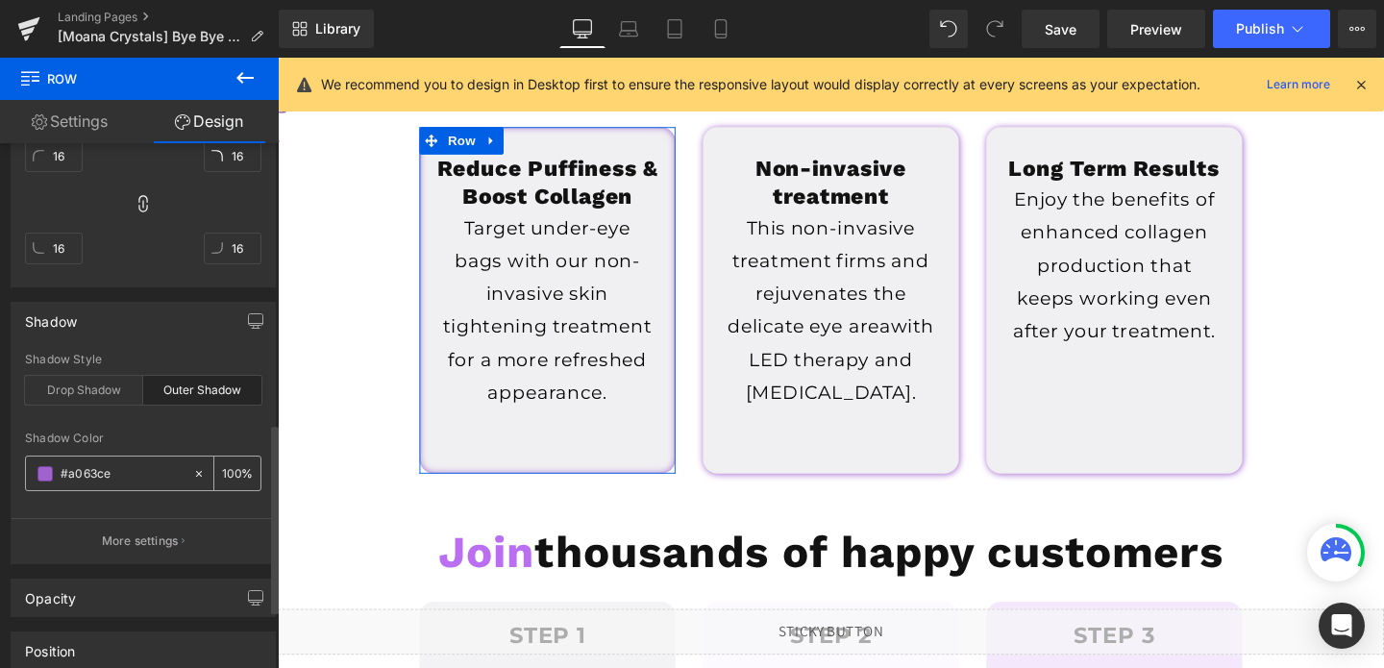
click at [117, 475] on input "#a063ce" at bounding box center [122, 473] width 123 height 21
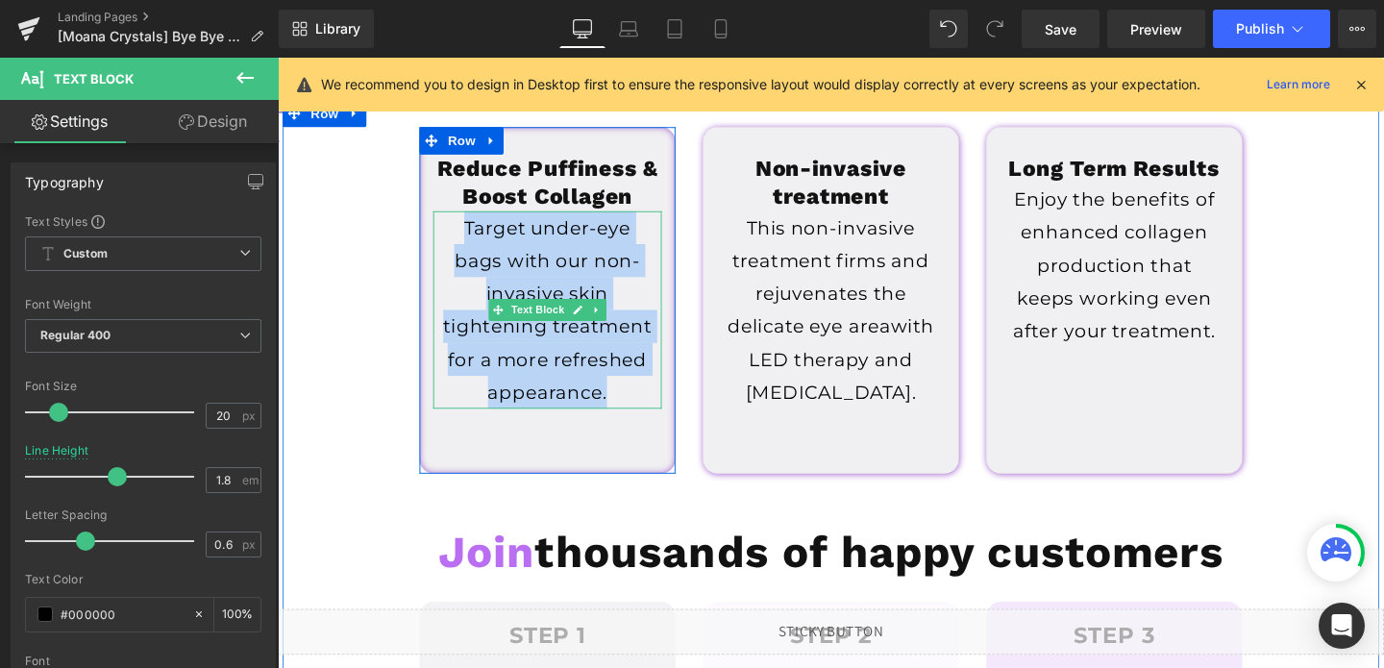
drag, startPoint x: 633, startPoint y: 410, endPoint x: 466, endPoint y: 232, distance: 244.8
click at [466, 232] on p "Target under-eye bags with our non-invasive skin tightening treatment for a mor…" at bounding box center [561, 323] width 221 height 208
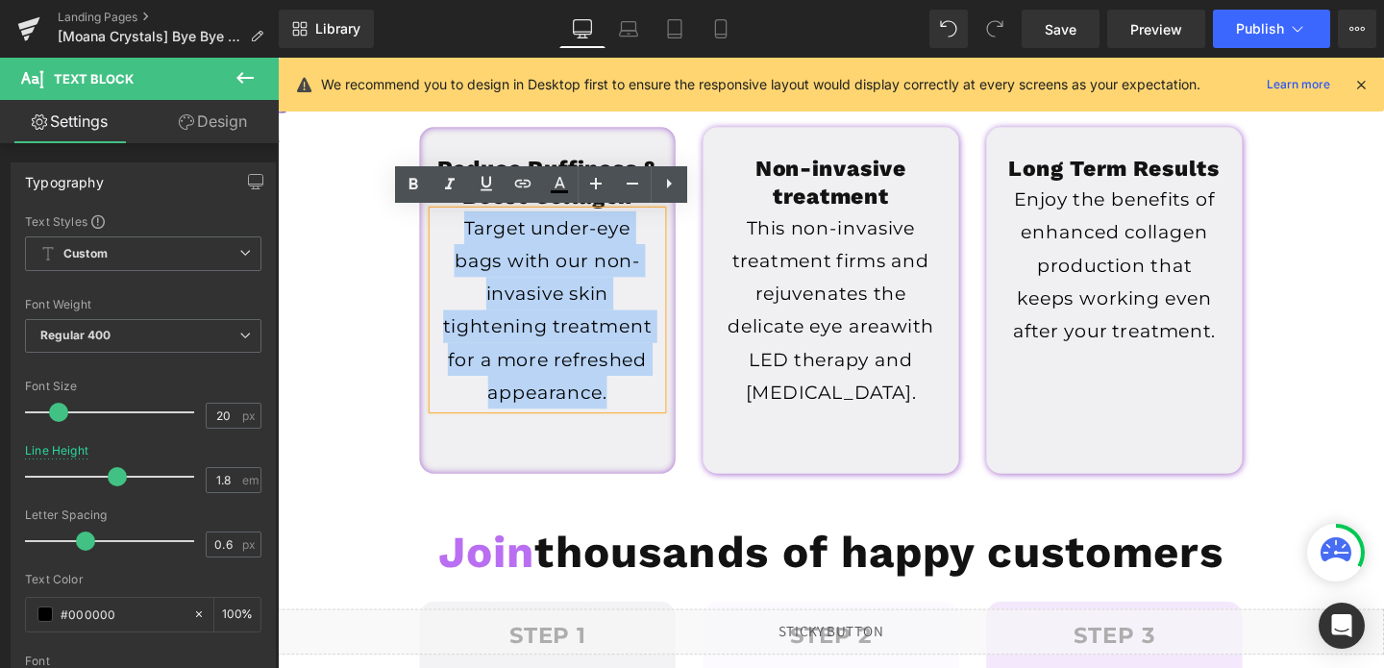
copy p "Target under-eye bags with our non-invasive skin tightening treatment for a mor…"
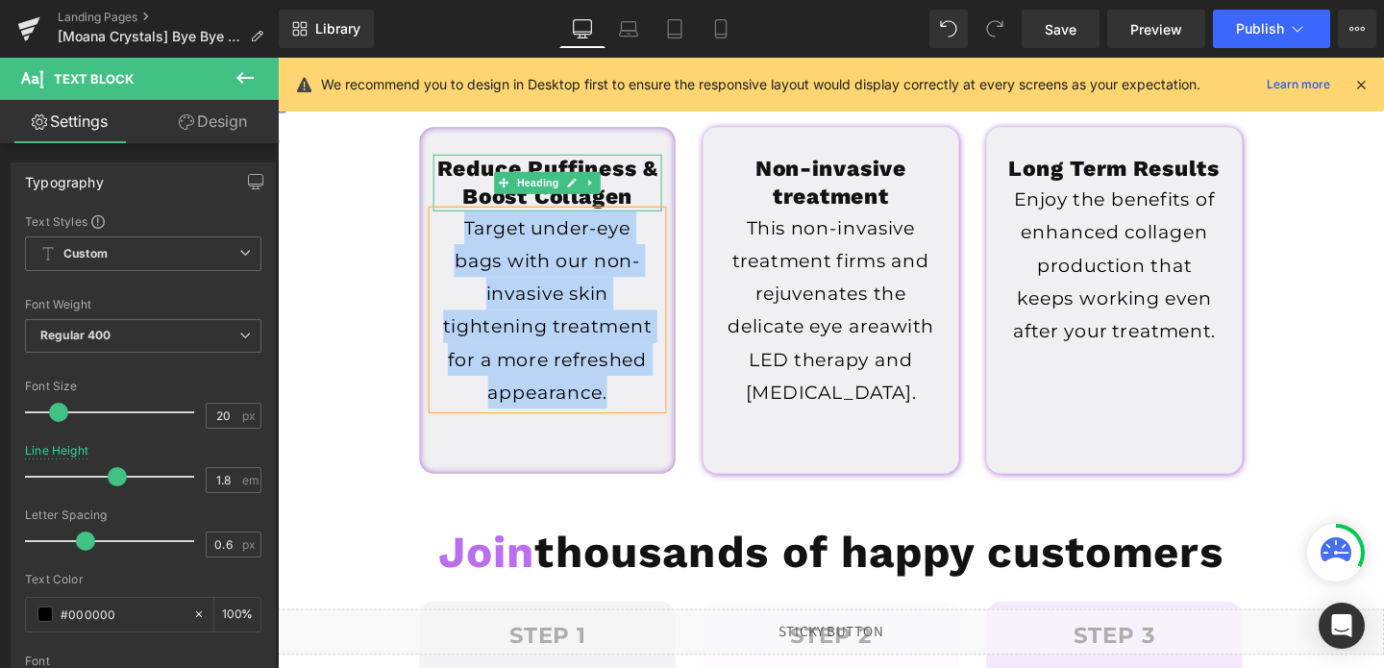
click at [533, 202] on h1 "Reduce Puffiness & Boost Collagen" at bounding box center [561, 190] width 240 height 60
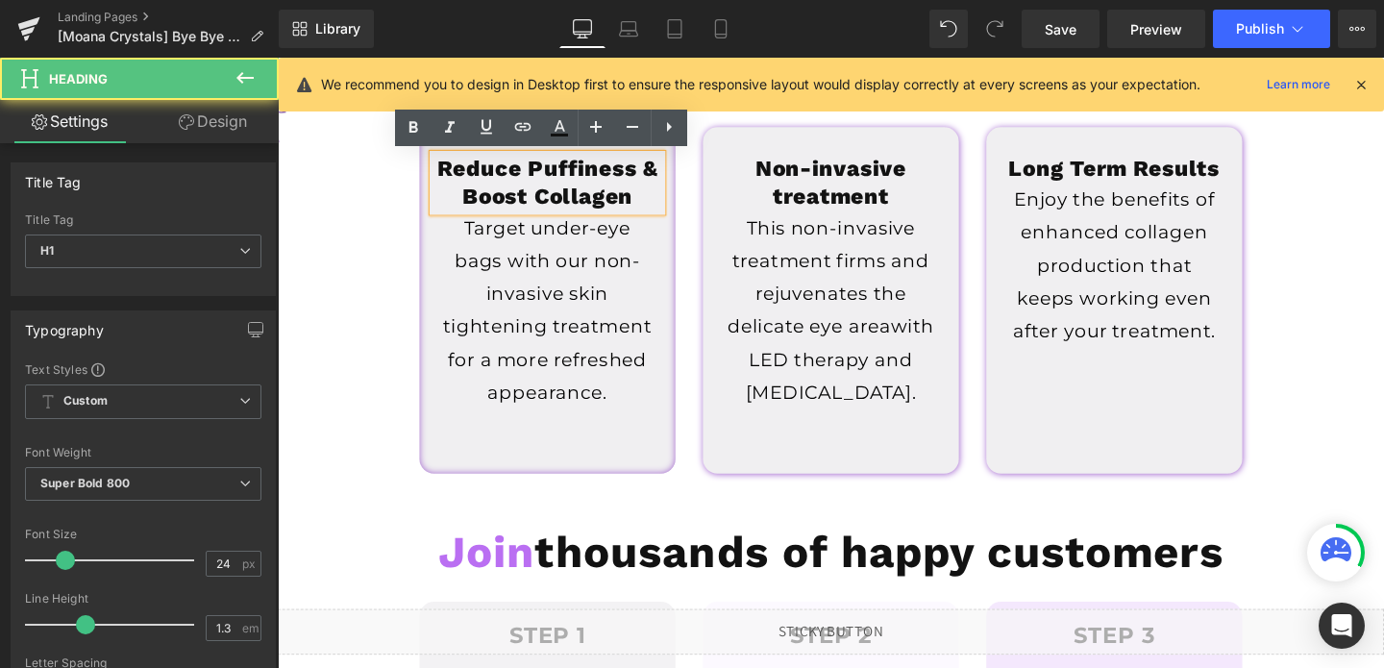
click at [469, 201] on h1 "Reduce Puffiness & Boost Collagen" at bounding box center [561, 190] width 240 height 60
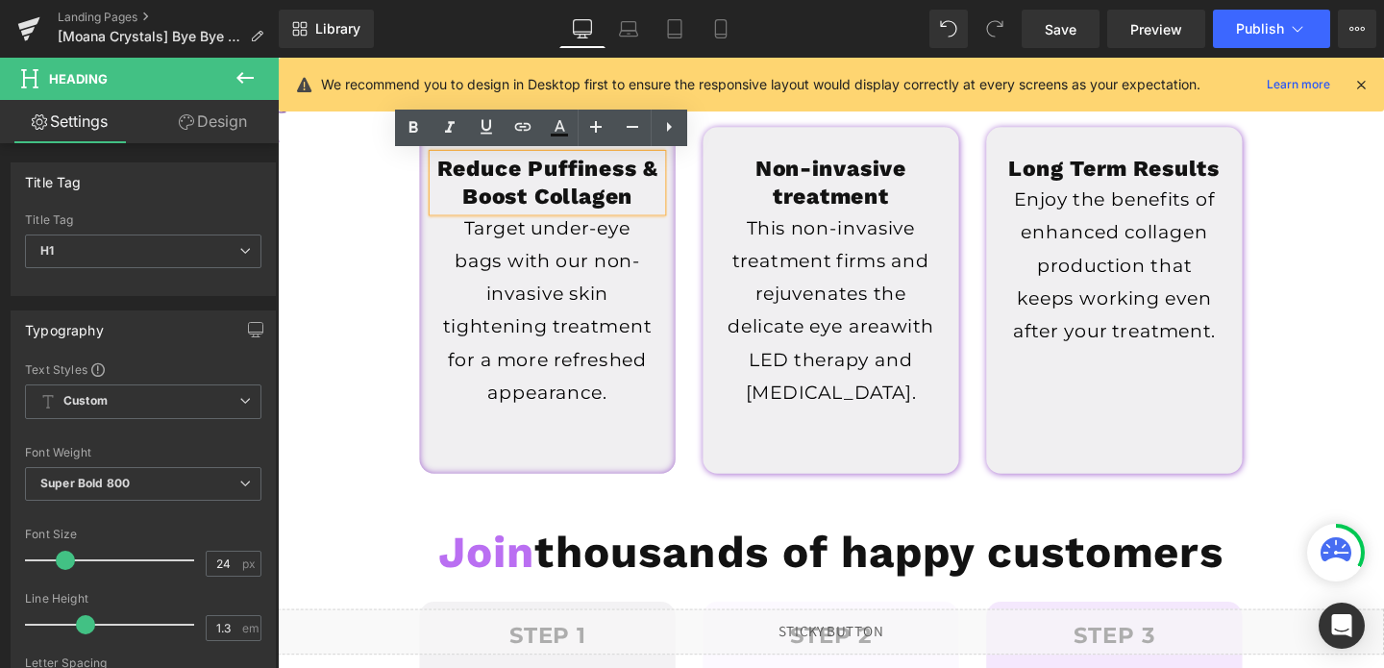
click at [469, 201] on h1 "Reduce Puffiness & Boost Collagen" at bounding box center [561, 190] width 240 height 60
copy h1 "Reduce Puffiness & Boost Collagen"
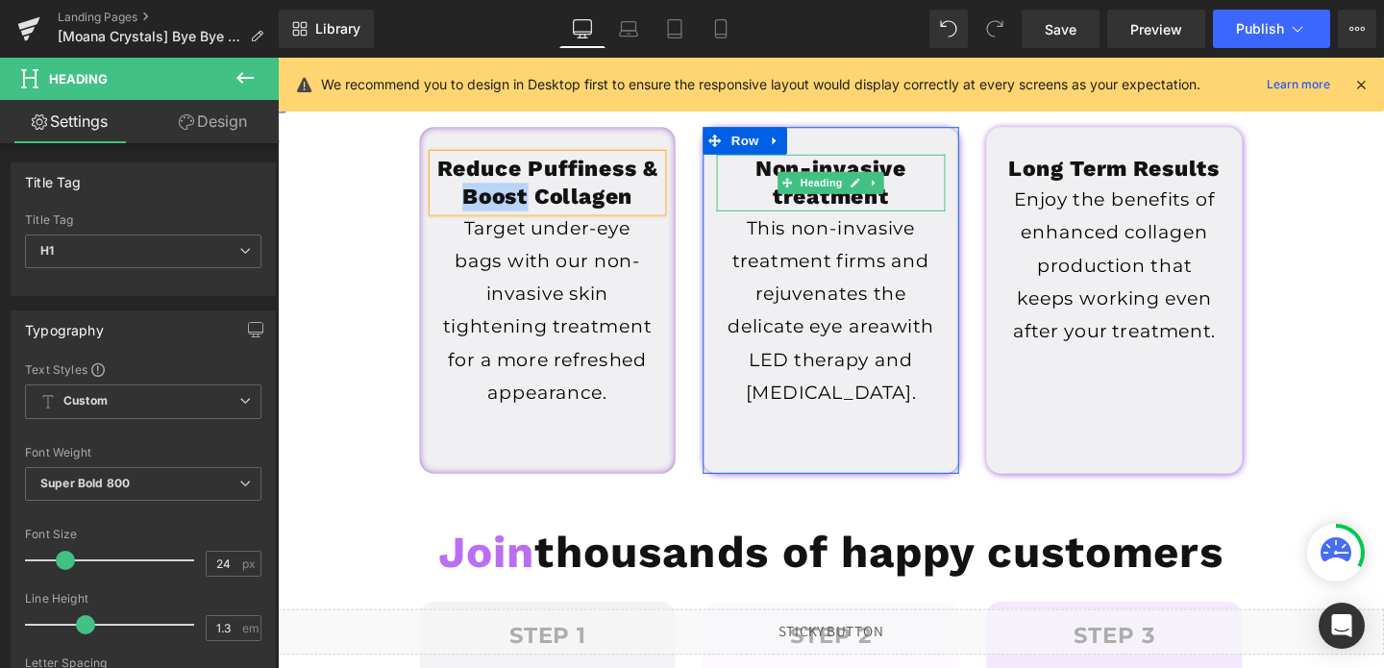
click at [888, 169] on h1 "Non-invasive treatment" at bounding box center [859, 190] width 240 height 60
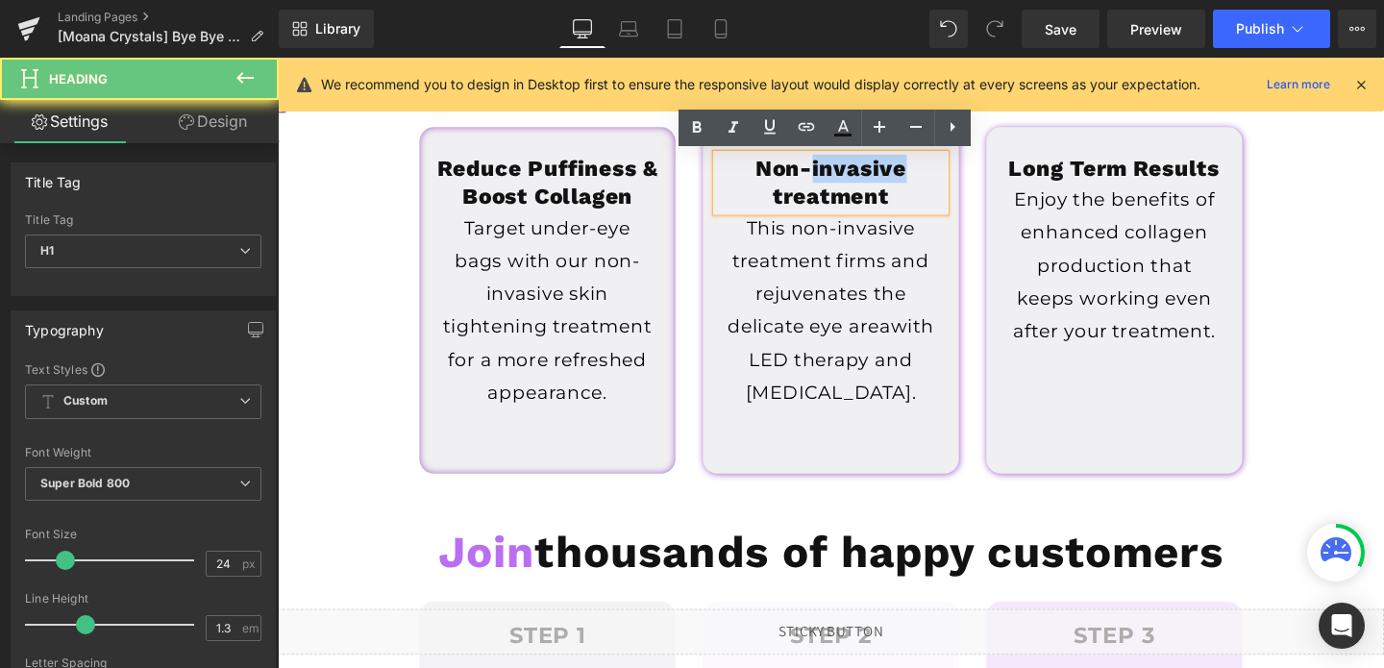
click at [888, 169] on h1 "Non-invasive treatment" at bounding box center [859, 190] width 240 height 60
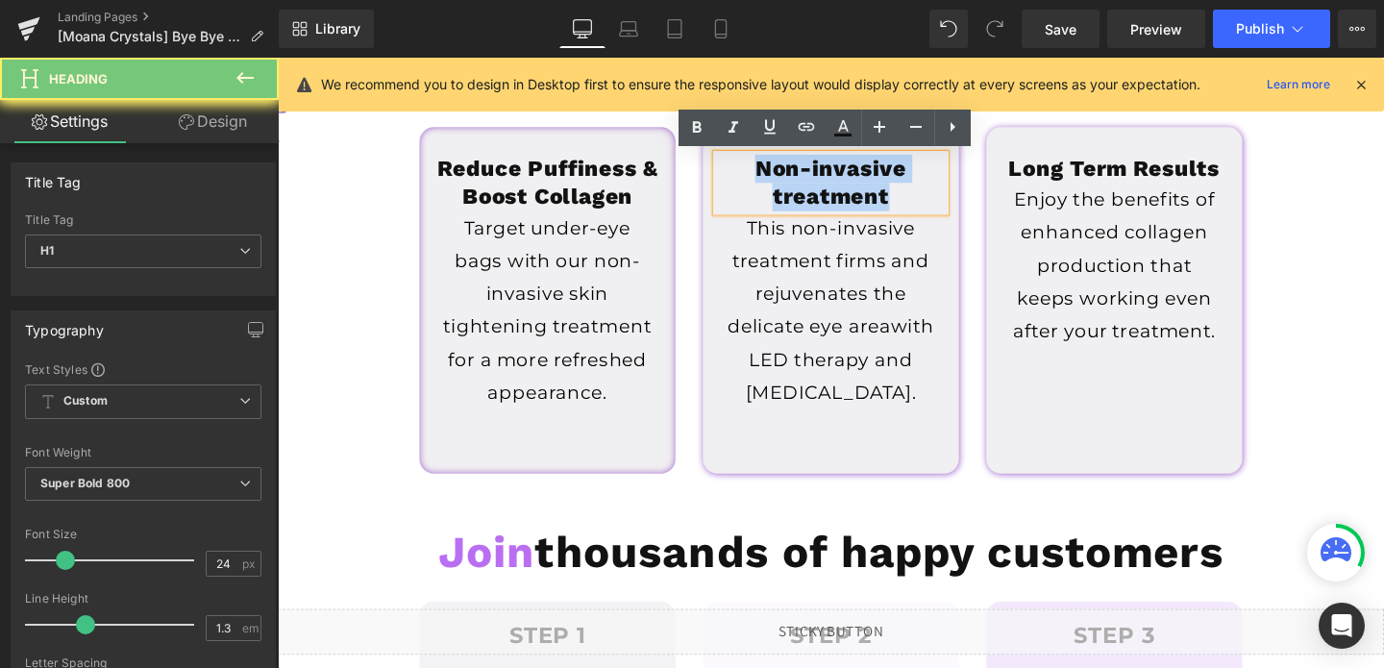
copy h1 "Non-invasive treatment"
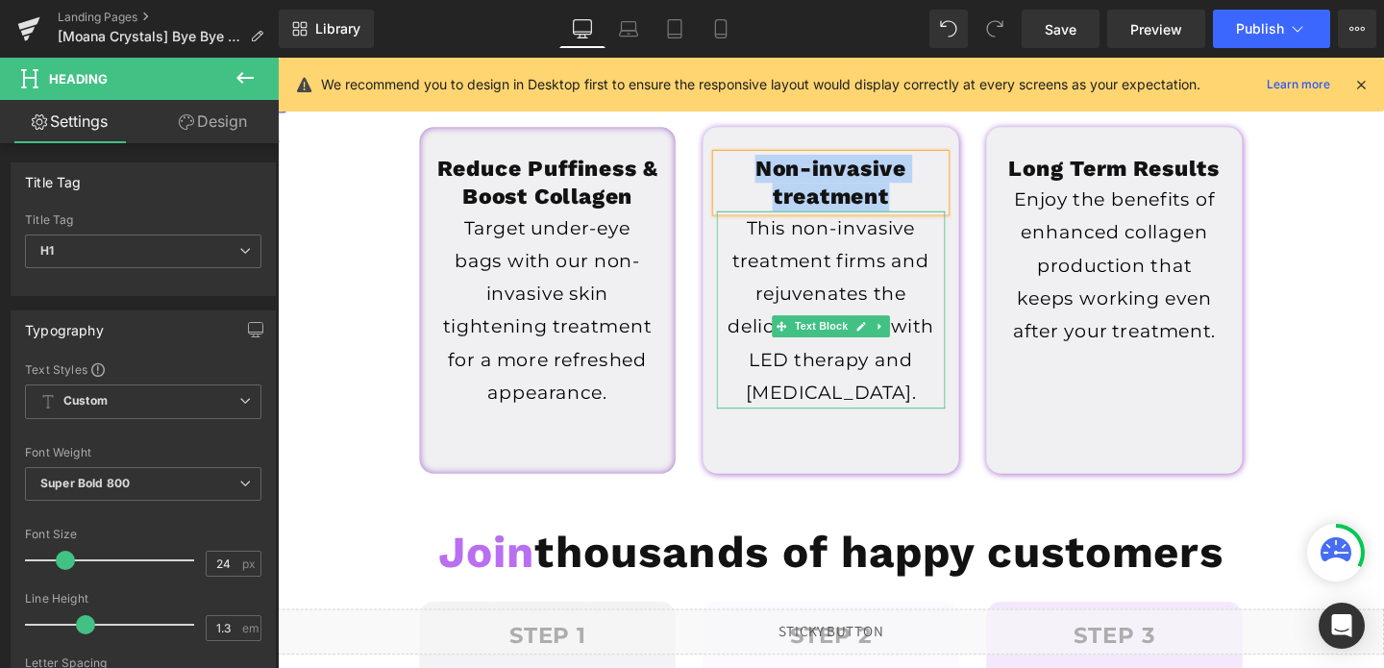
click at [796, 299] on p "This non-invasive treatment firms and rejuvenates the delicate eye area with LE…" at bounding box center [859, 323] width 221 height 208
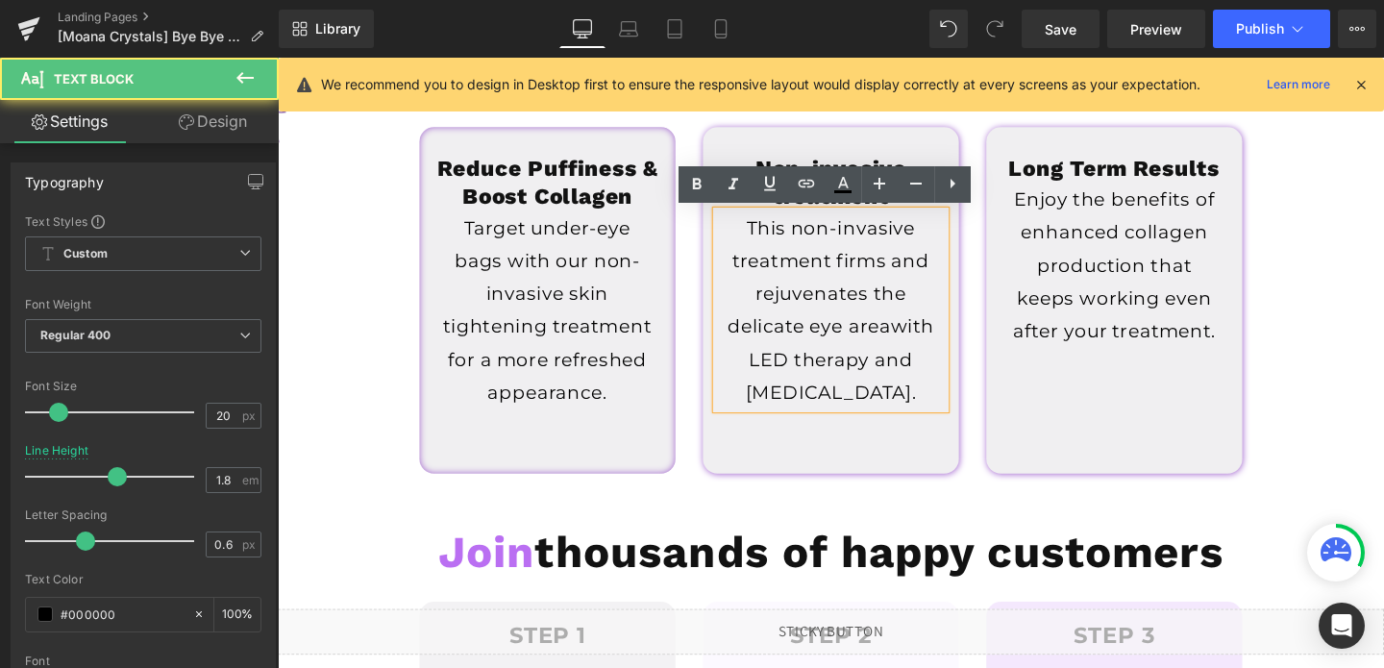
drag, startPoint x: 777, startPoint y: 236, endPoint x: 954, endPoint y: 442, distance: 271.9
click at [954, 427] on p "This non-invasive treatment firms and rejuvenates the delicate eye area with LE…" at bounding box center [859, 323] width 221 height 208
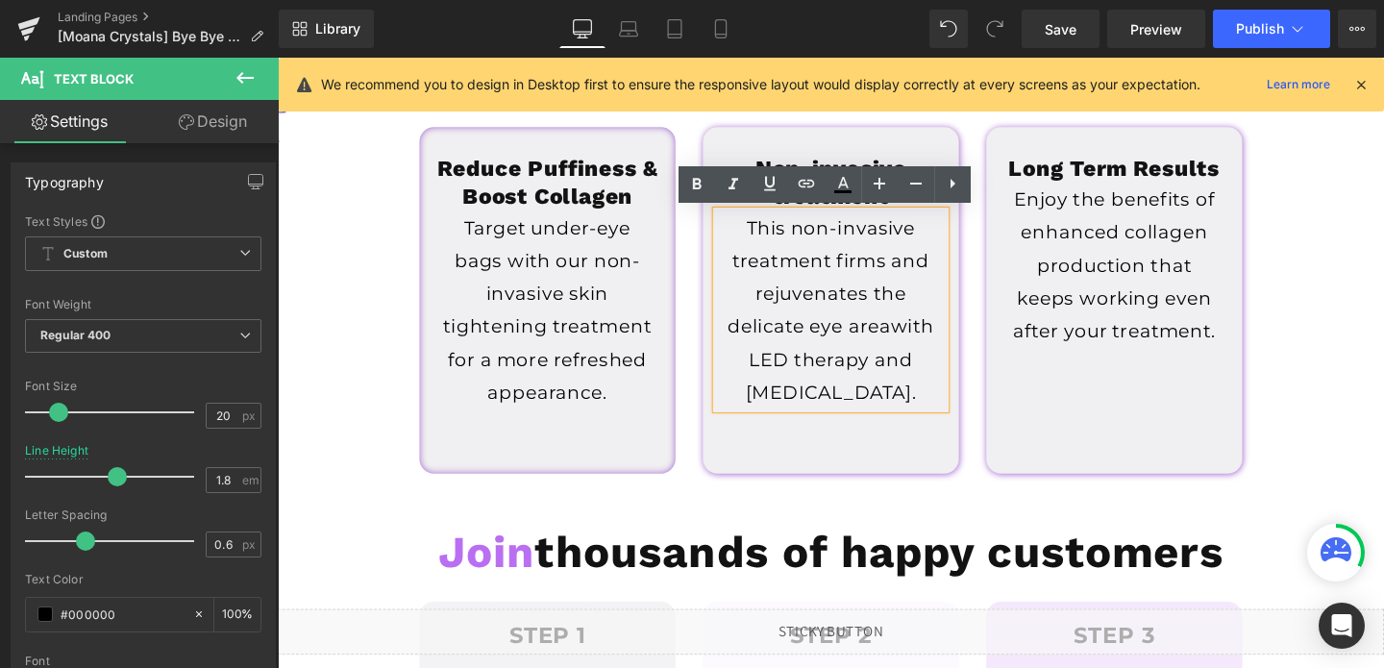
copy p "This non-invasive treatment firms and rejuvenates the delicate eye area with LE…"
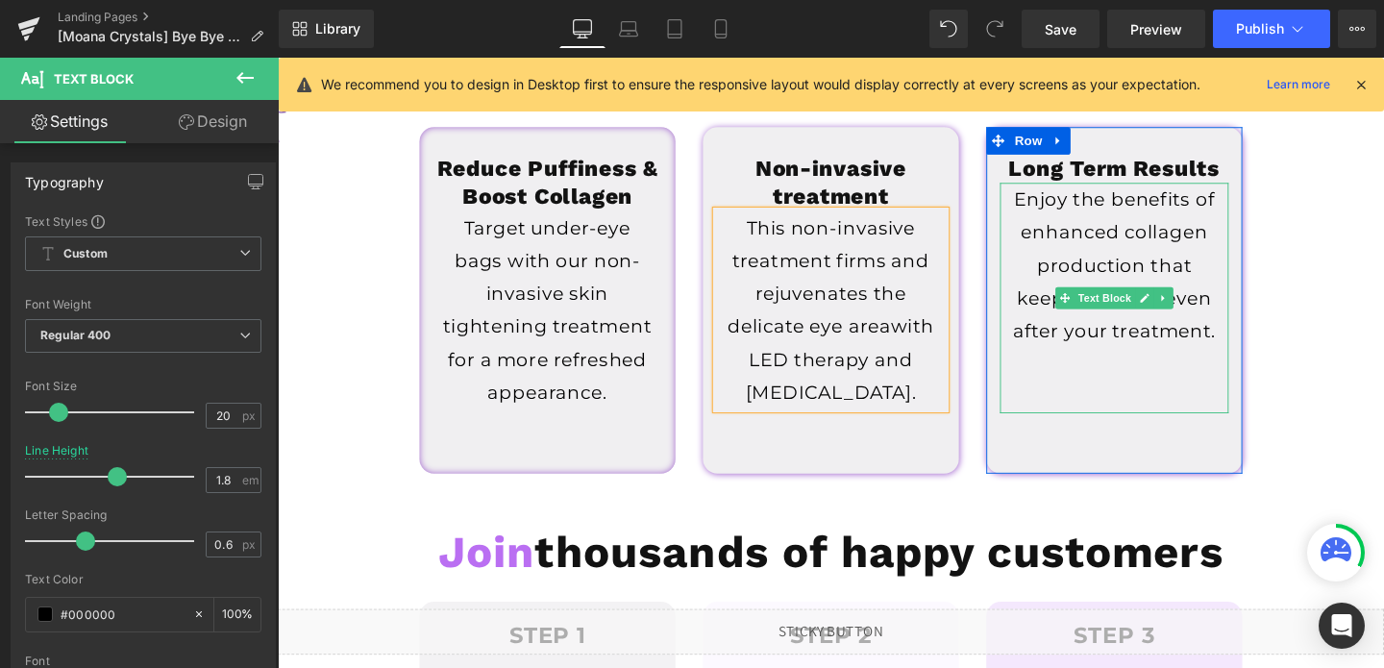
click at [1106, 234] on p "Enjoy the benefits of enhanced collagen production that keeps working even afte…" at bounding box center [1157, 275] width 221 height 173
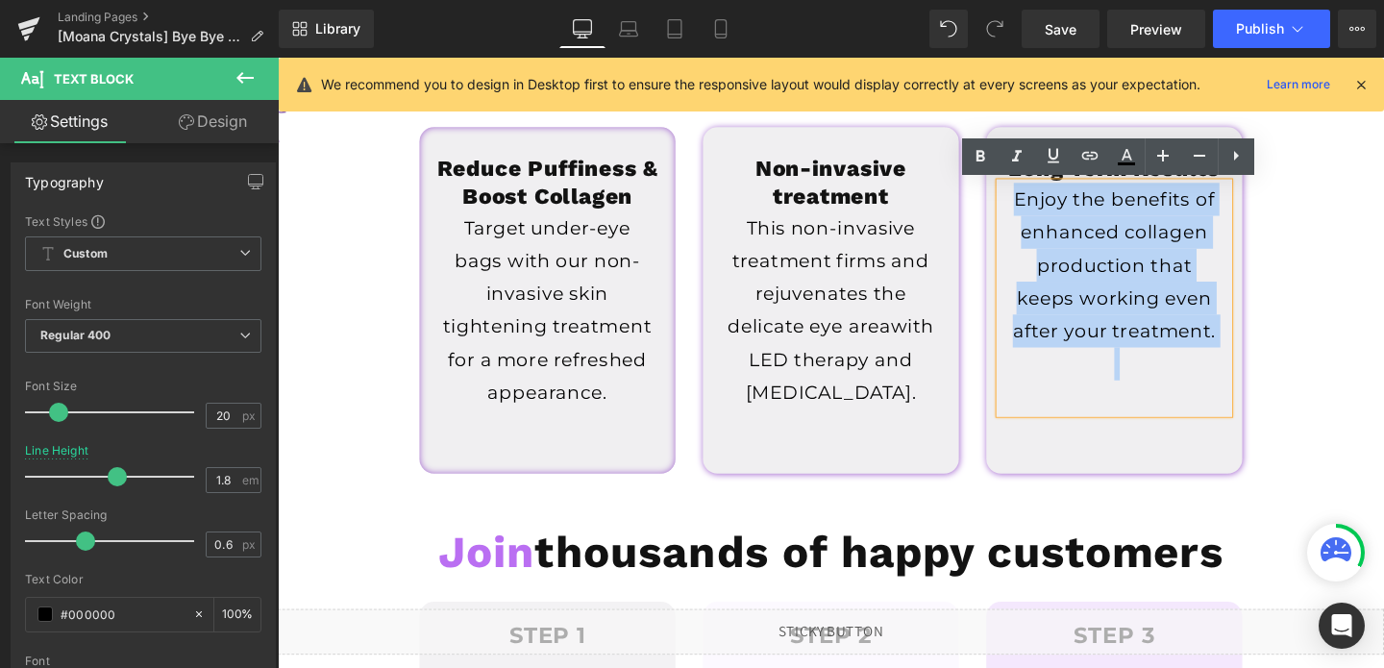
drag, startPoint x: 1053, startPoint y: 206, endPoint x: 1303, endPoint y: 380, distance: 304.5
click at [1303, 380] on div "Long Term Results Heading Enjoy the benefits of enhanced collagen production th…" at bounding box center [1157, 313] width 298 height 364
copy p "Enjoy the benefits of enhanced collagen production that keeps working even afte…"
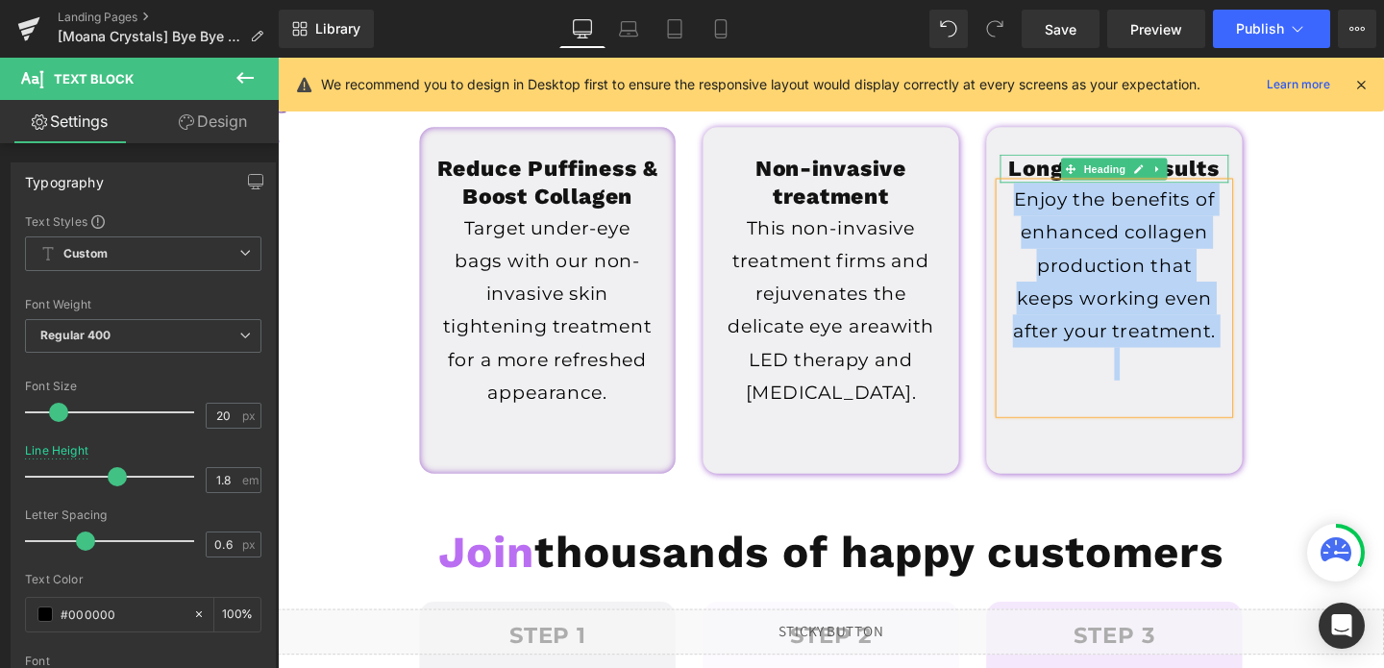
click at [1257, 176] on h1 "Long Term Results" at bounding box center [1157, 175] width 240 height 30
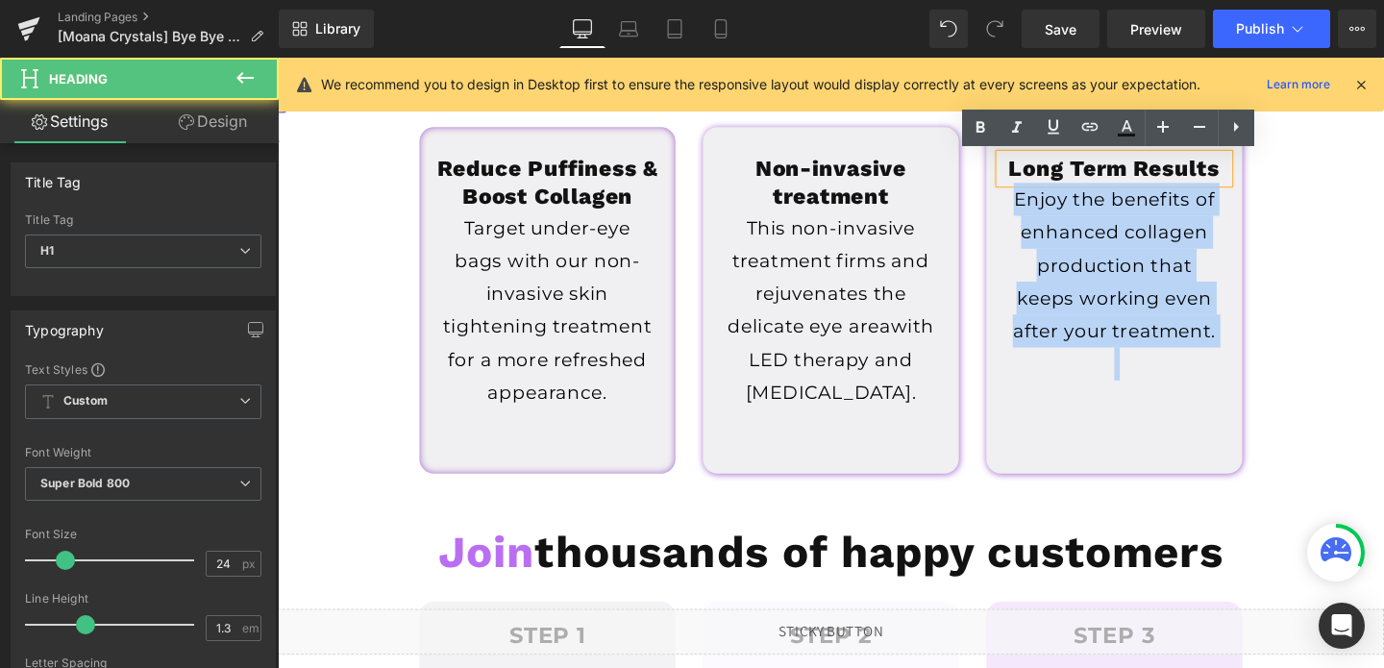
click at [1257, 176] on h1 "Long Term Results" at bounding box center [1157, 175] width 240 height 30
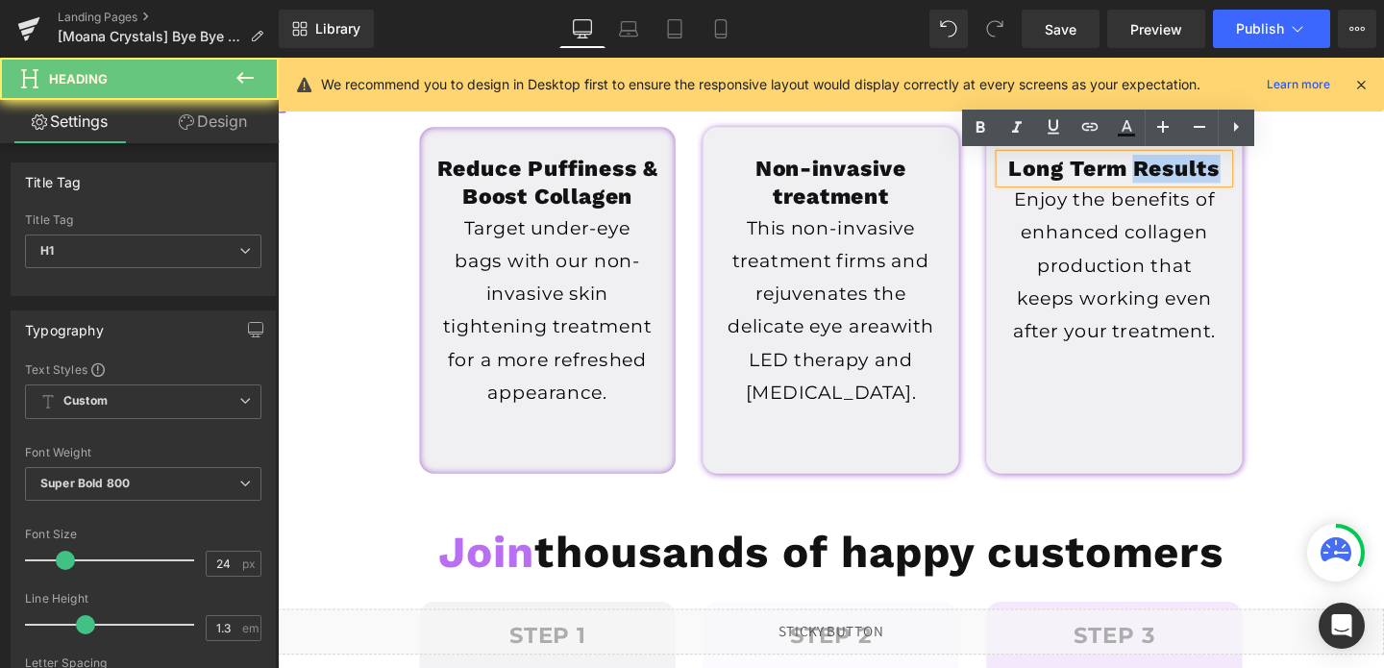
click at [1257, 176] on h1 "Long Term Results" at bounding box center [1157, 175] width 240 height 30
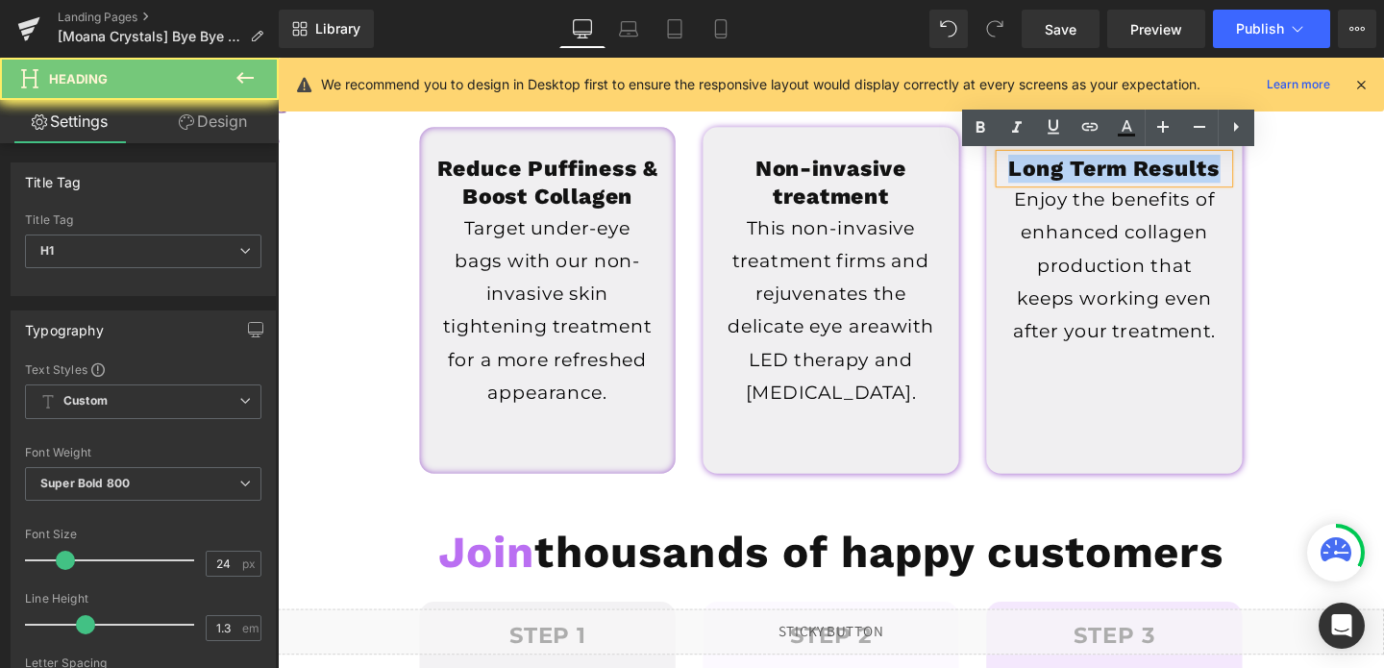
copy h1 "Long Term Results"
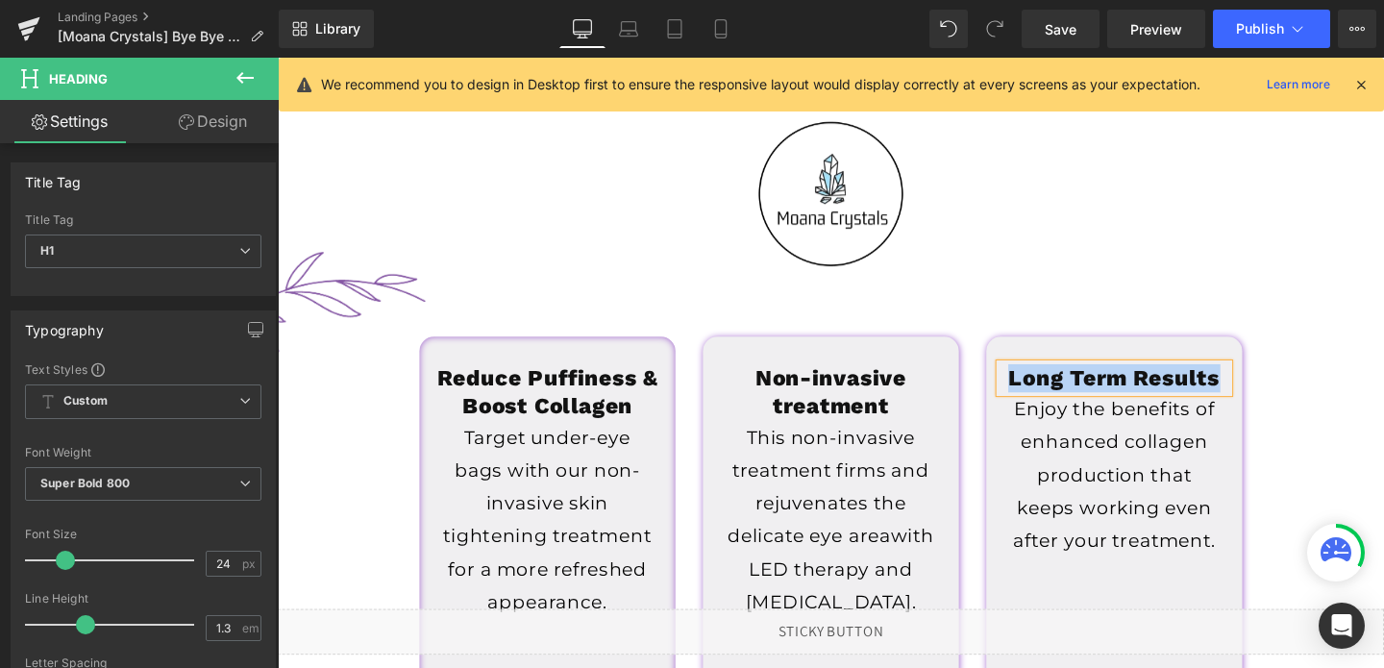
scroll to position [511, 0]
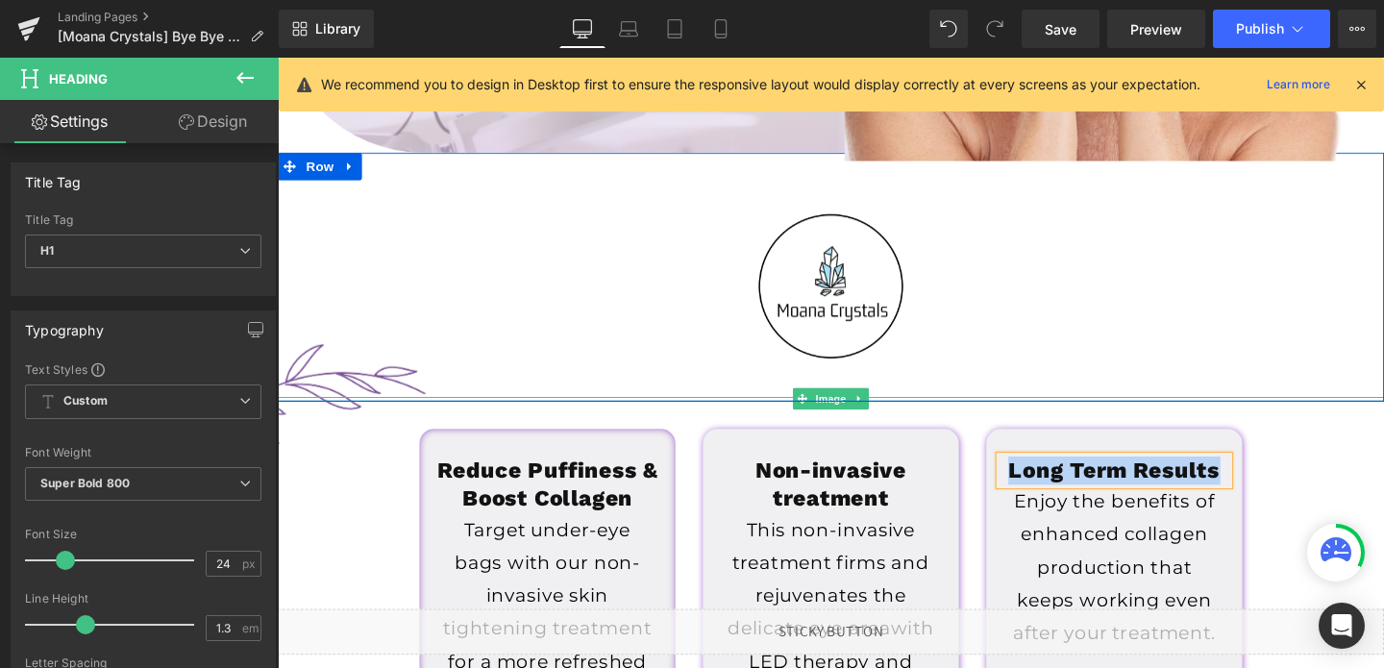
click at [351, 405] on img at bounding box center [317, 412] width 233 height 109
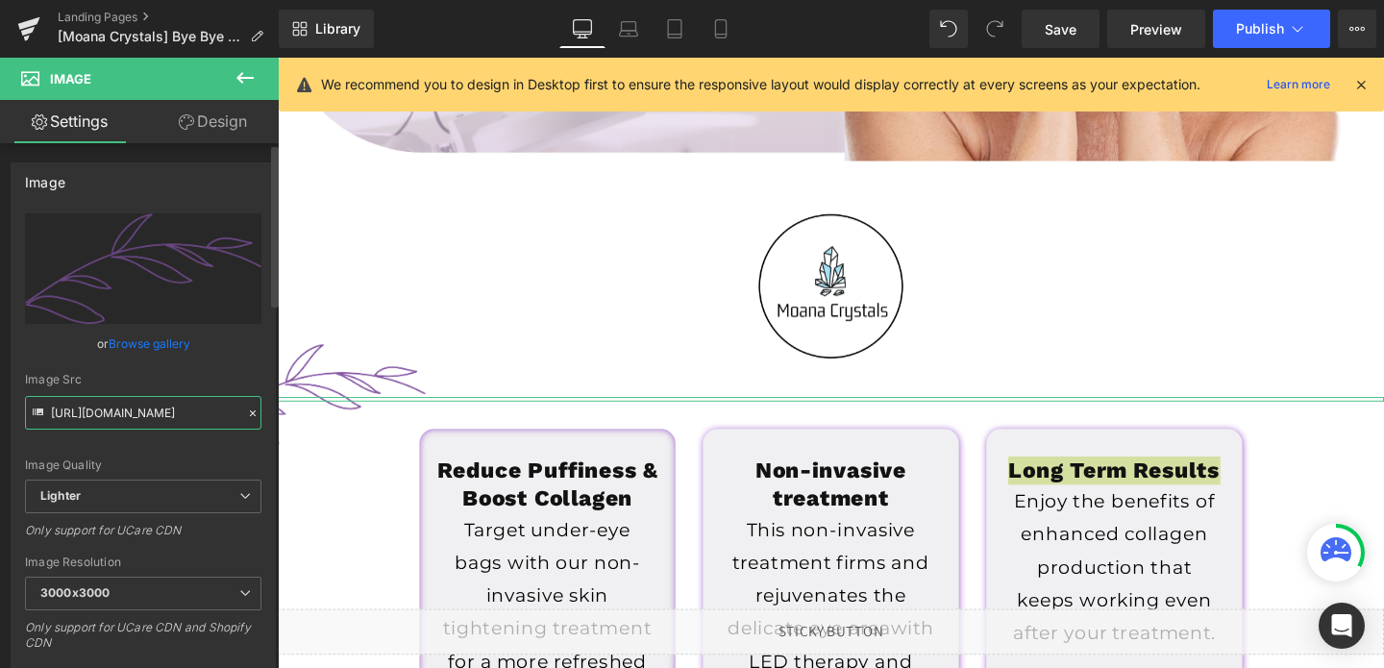
click at [95, 410] on input "[URL][DOMAIN_NAME]" at bounding box center [143, 413] width 236 height 34
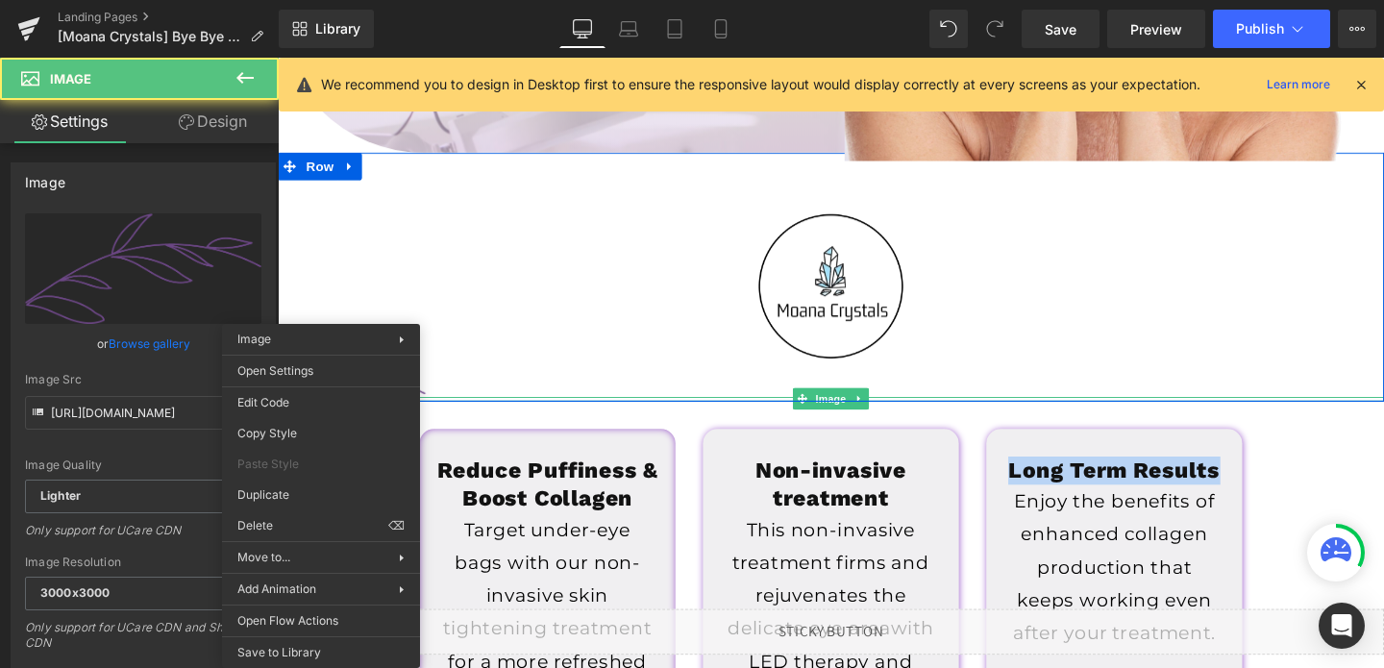
click at [318, 404] on img at bounding box center [317, 412] width 233 height 109
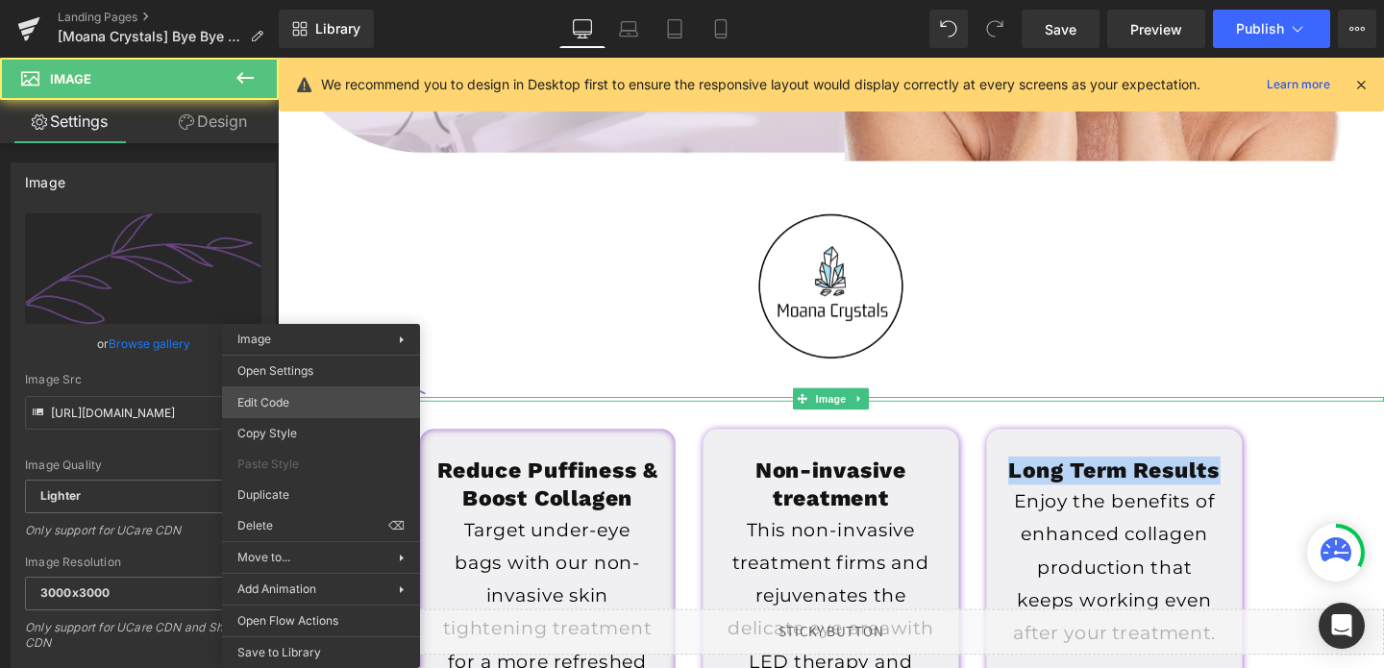
click at [298, 0] on div "You are previewing how the will restyle your page. You can not edit Elements in…" at bounding box center [692, 0] width 1384 height 0
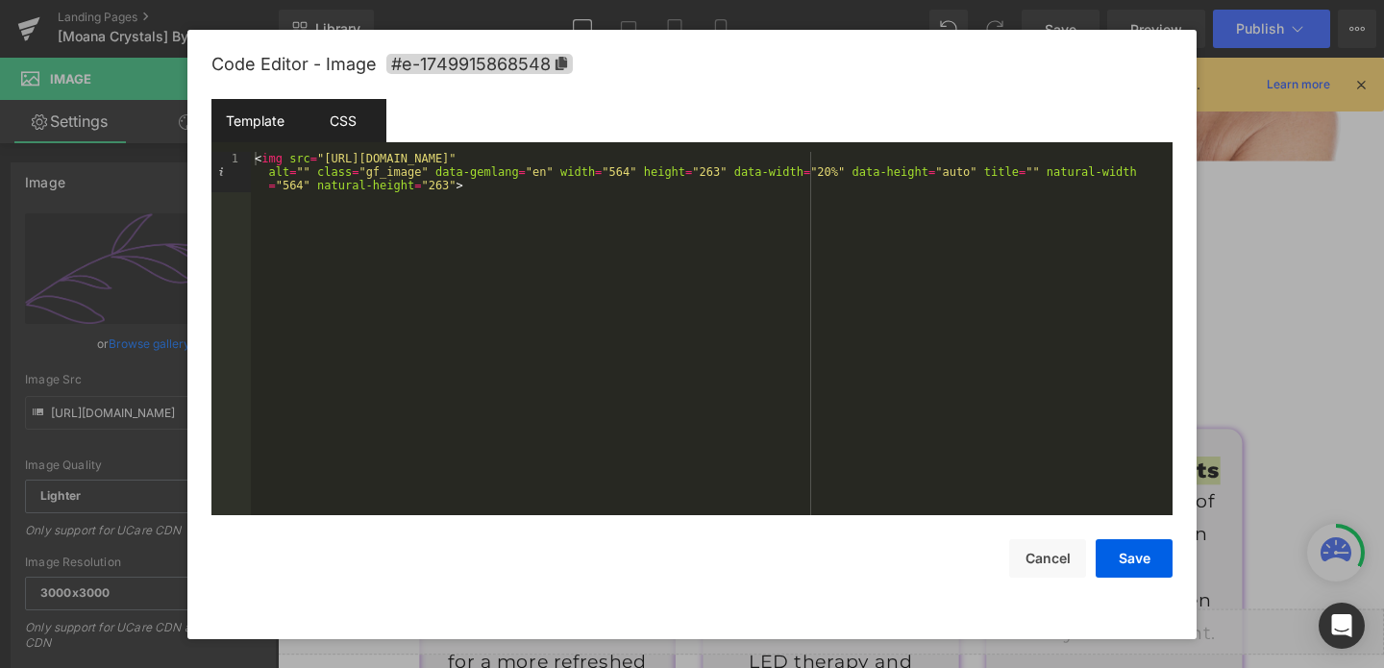
click at [347, 117] on div "CSS" at bounding box center [342, 120] width 87 height 43
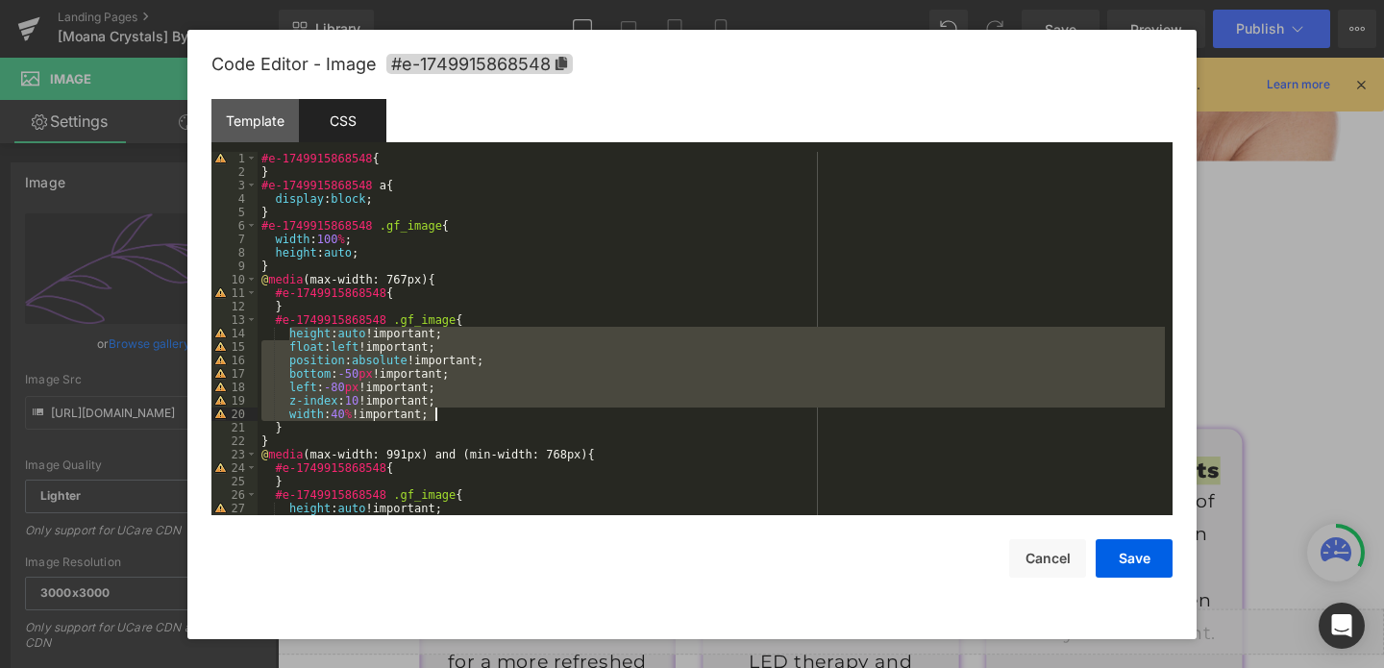
drag, startPoint x: 290, startPoint y: 339, endPoint x: 502, endPoint y: 416, distance: 225.0
click at [502, 416] on div "#e-1749915868548 { } #e-1749915868548 a { display : block ; } #e-1749915868548 …" at bounding box center [711, 347] width 907 height 390
click at [1031, 560] on button "Cancel" at bounding box center [1047, 558] width 77 height 38
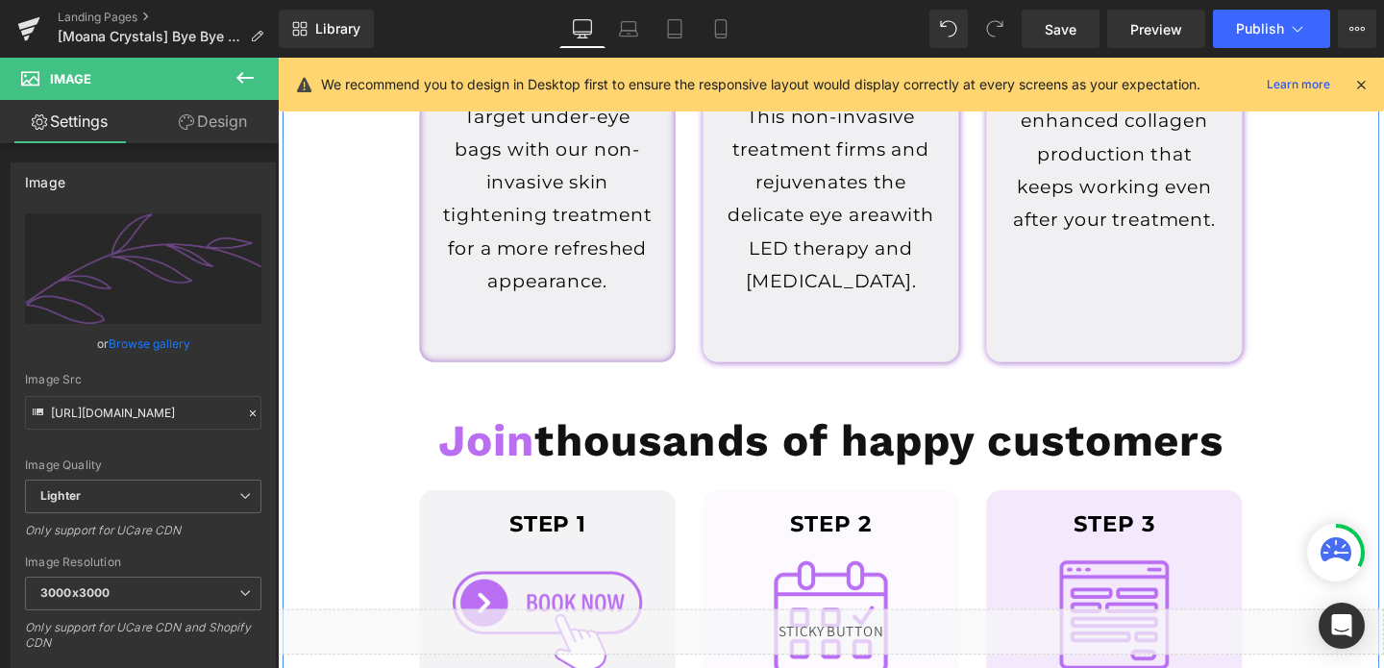
scroll to position [947, 0]
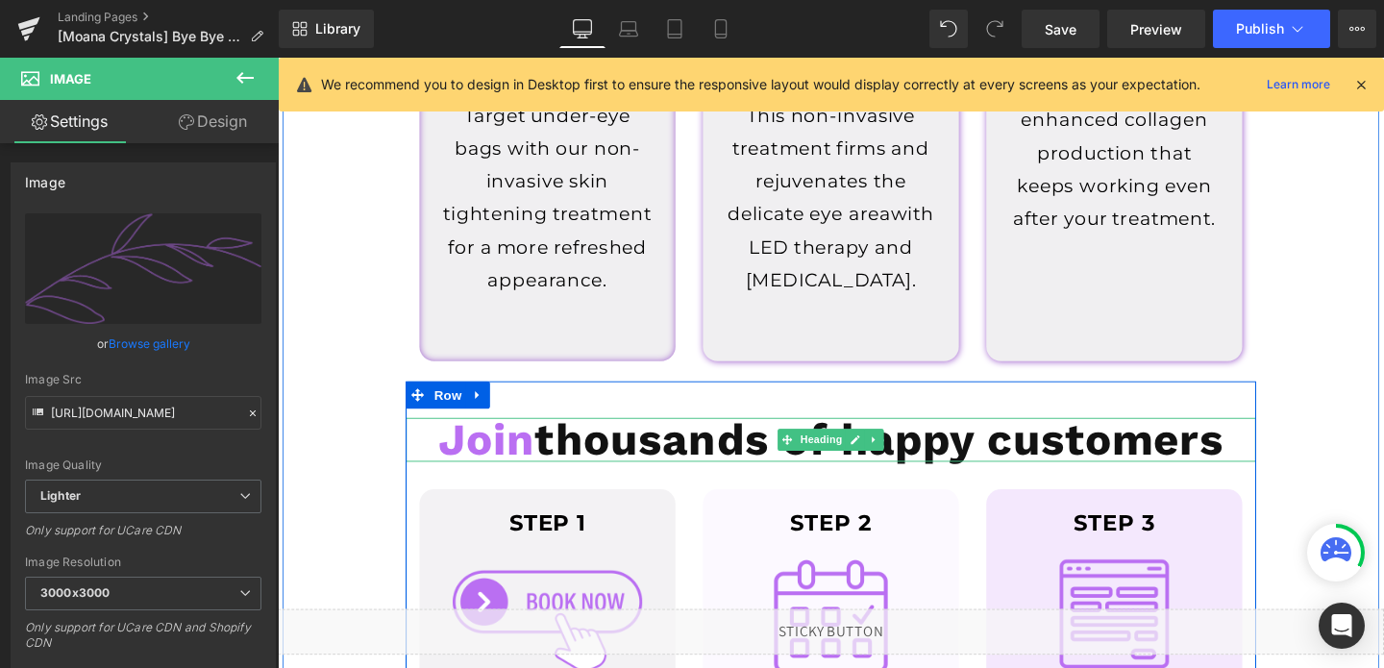
click at [679, 459] on strong "Join thousands of happy customers" at bounding box center [859, 459] width 826 height 55
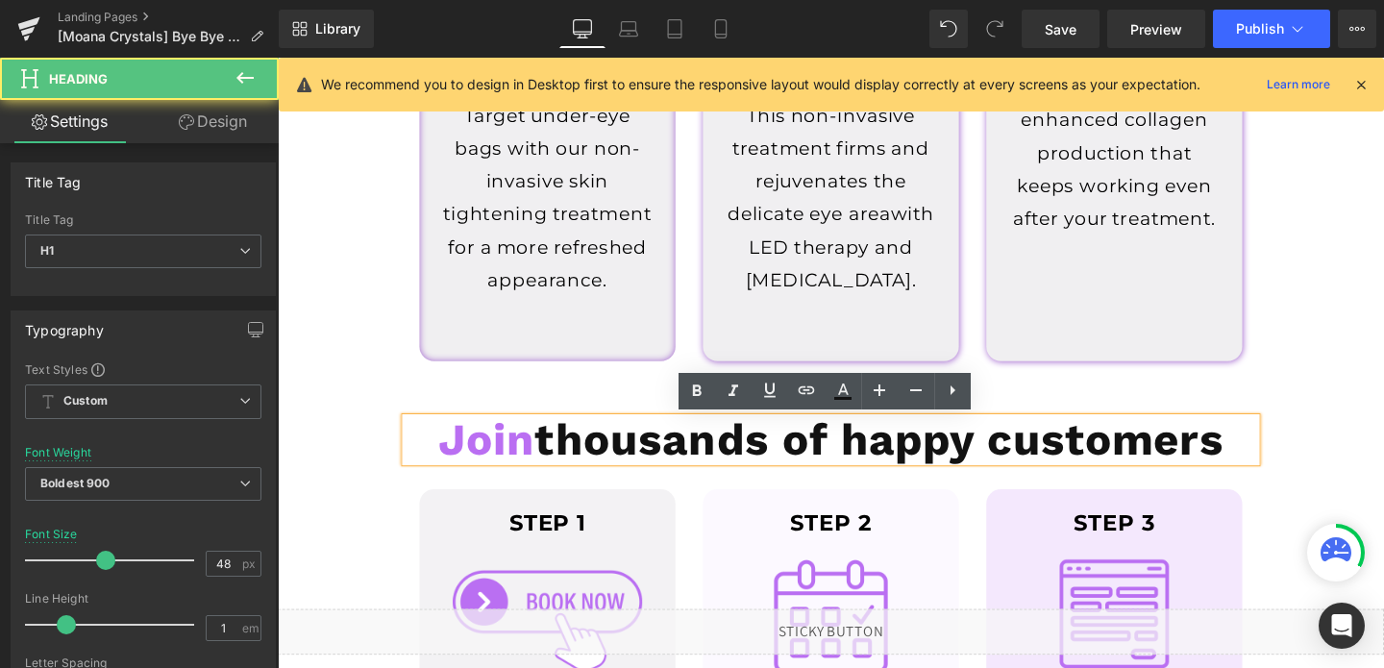
click at [679, 459] on strong "Join thousands of happy customers" at bounding box center [859, 459] width 826 height 55
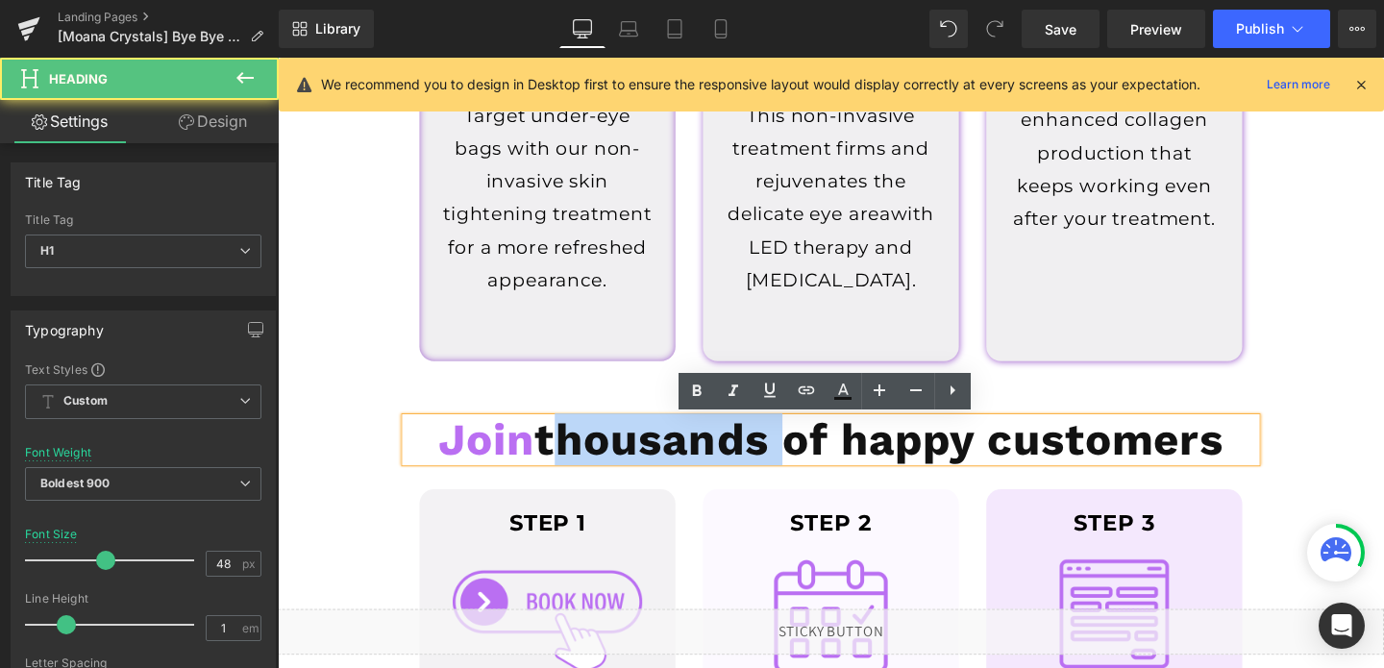
click at [679, 459] on strong "Join thousands of happy customers" at bounding box center [859, 459] width 826 height 55
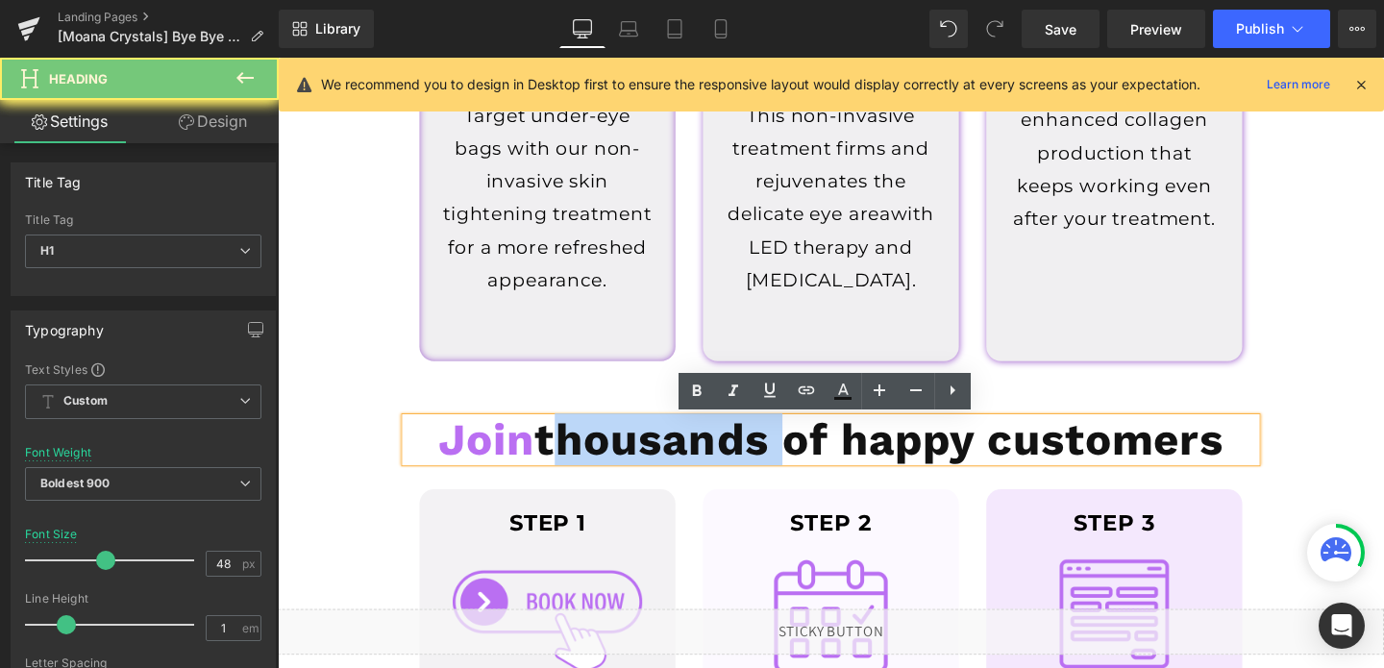
click at [679, 459] on strong "Join thousands of happy customers" at bounding box center [859, 459] width 826 height 55
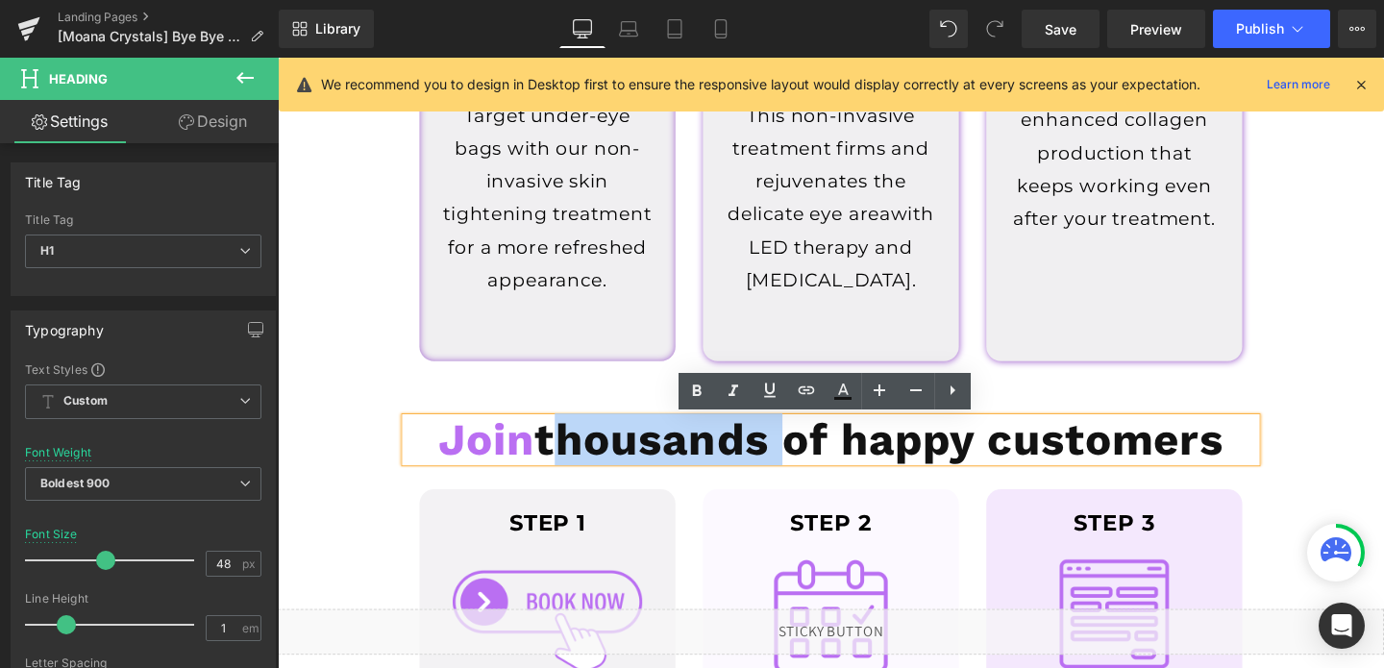
copy strong "Join thousands of happy customers"
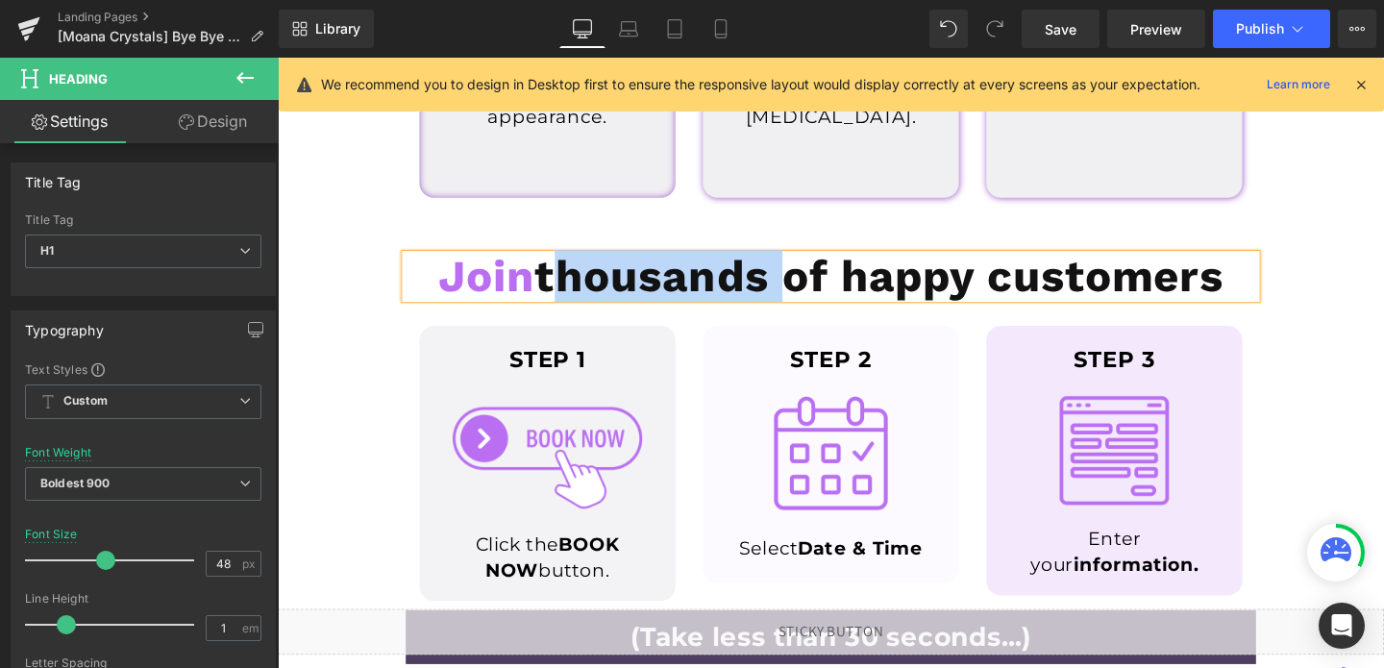
scroll to position [1089, 0]
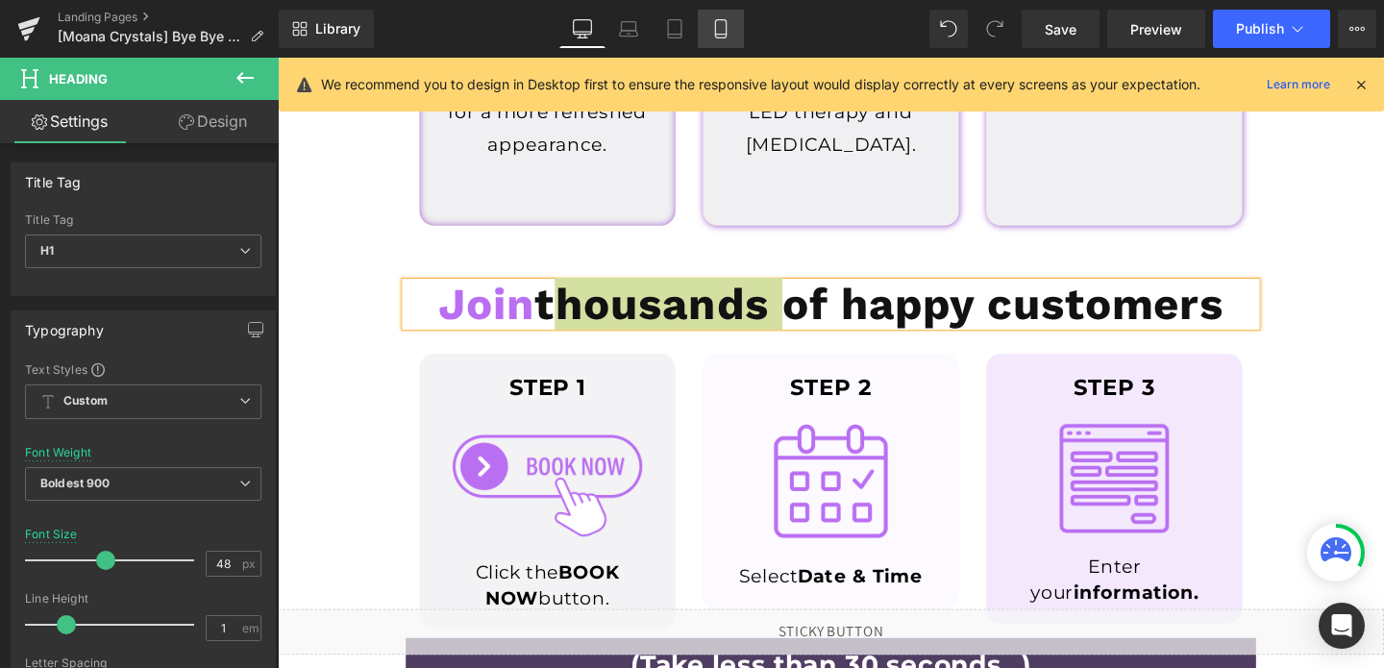
click at [722, 37] on icon at bounding box center [720, 29] width 11 height 18
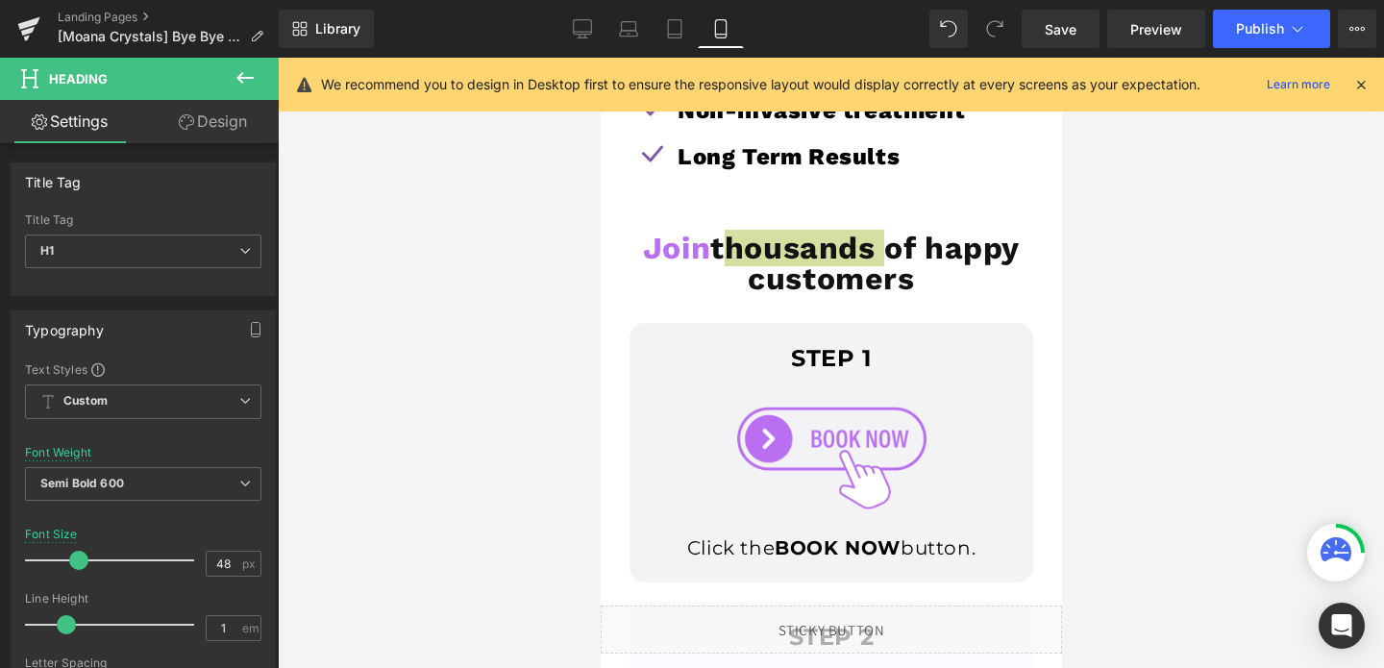
scroll to position [1199, 0]
click at [590, 24] on icon at bounding box center [582, 28] width 19 height 19
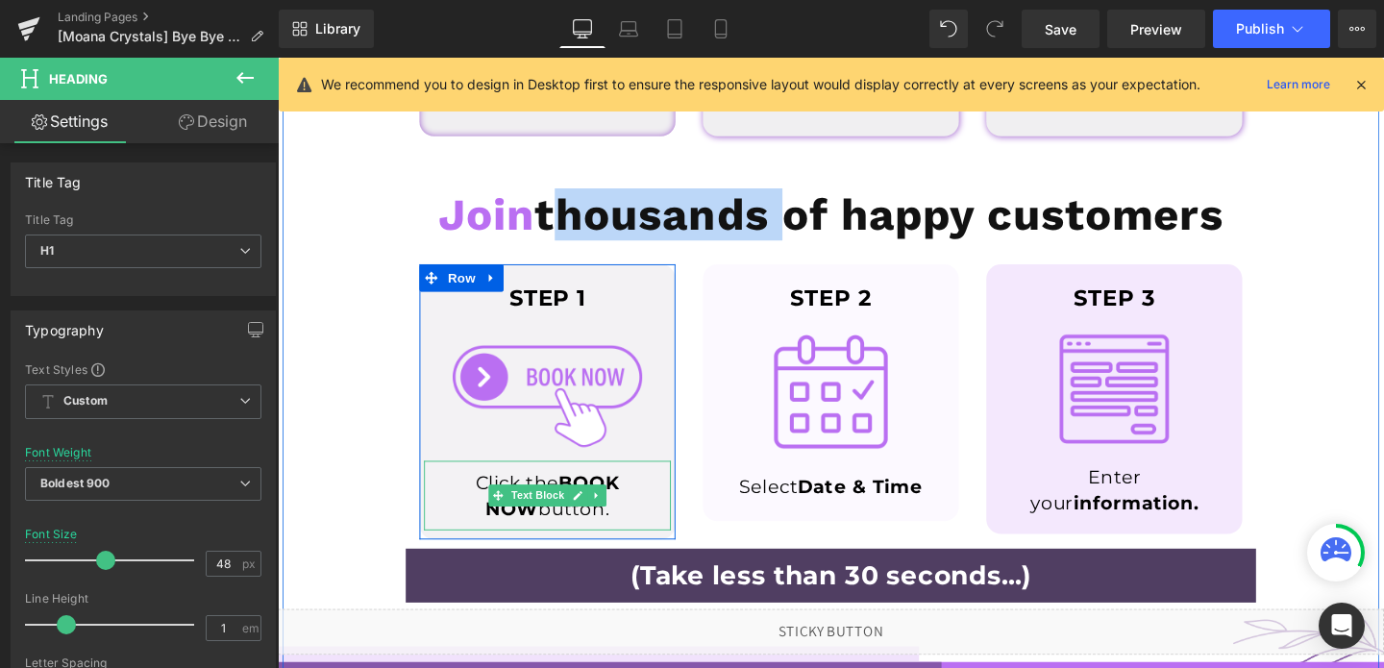
click at [641, 529] on p "Click the BOOK NOW button." at bounding box center [561, 518] width 240 height 54
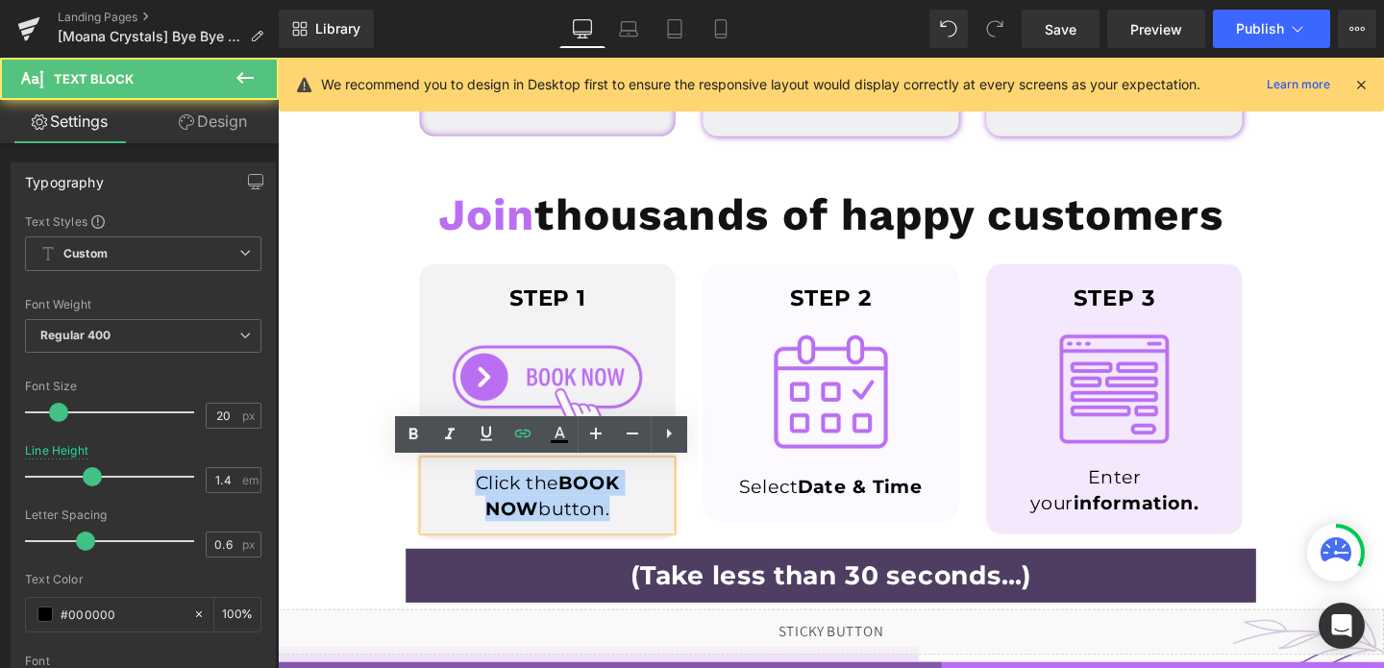
drag, startPoint x: 601, startPoint y: 532, endPoint x: 445, endPoint y: 501, distance: 158.9
click at [445, 501] on p "Click the BOOK NOW button." at bounding box center [561, 518] width 240 height 54
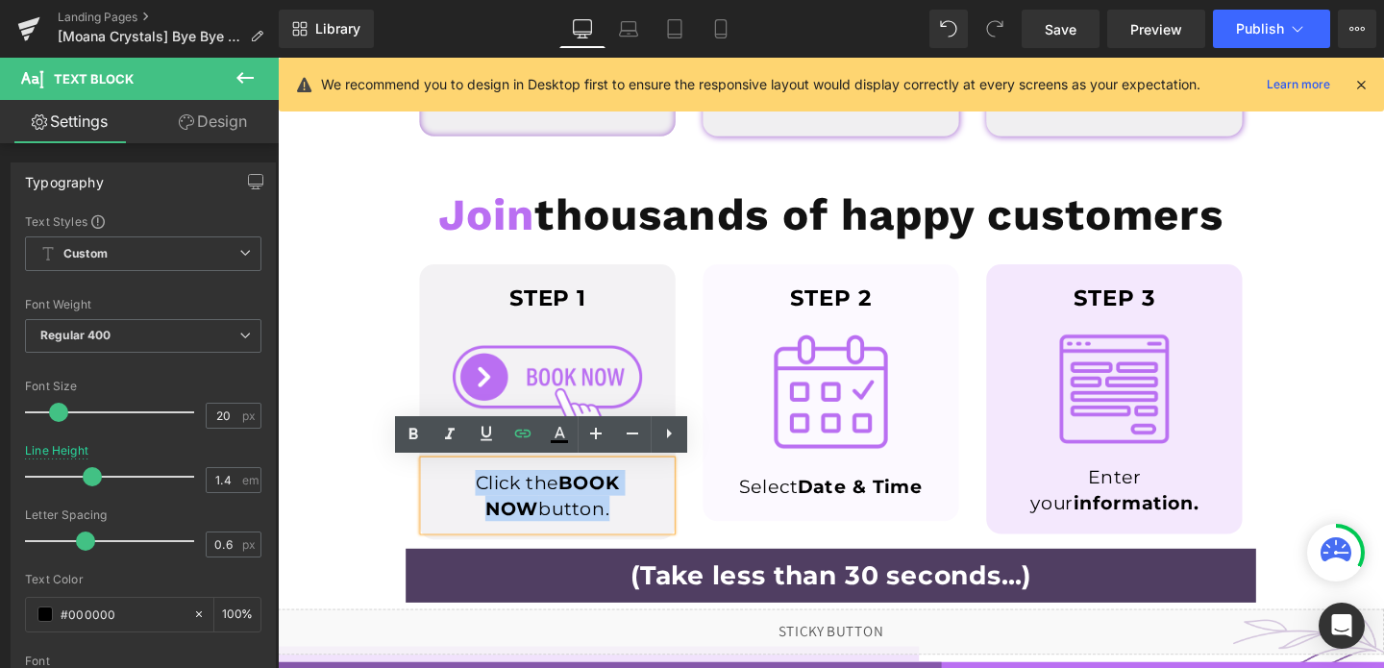
copy link "Click the BOOK NOW button."
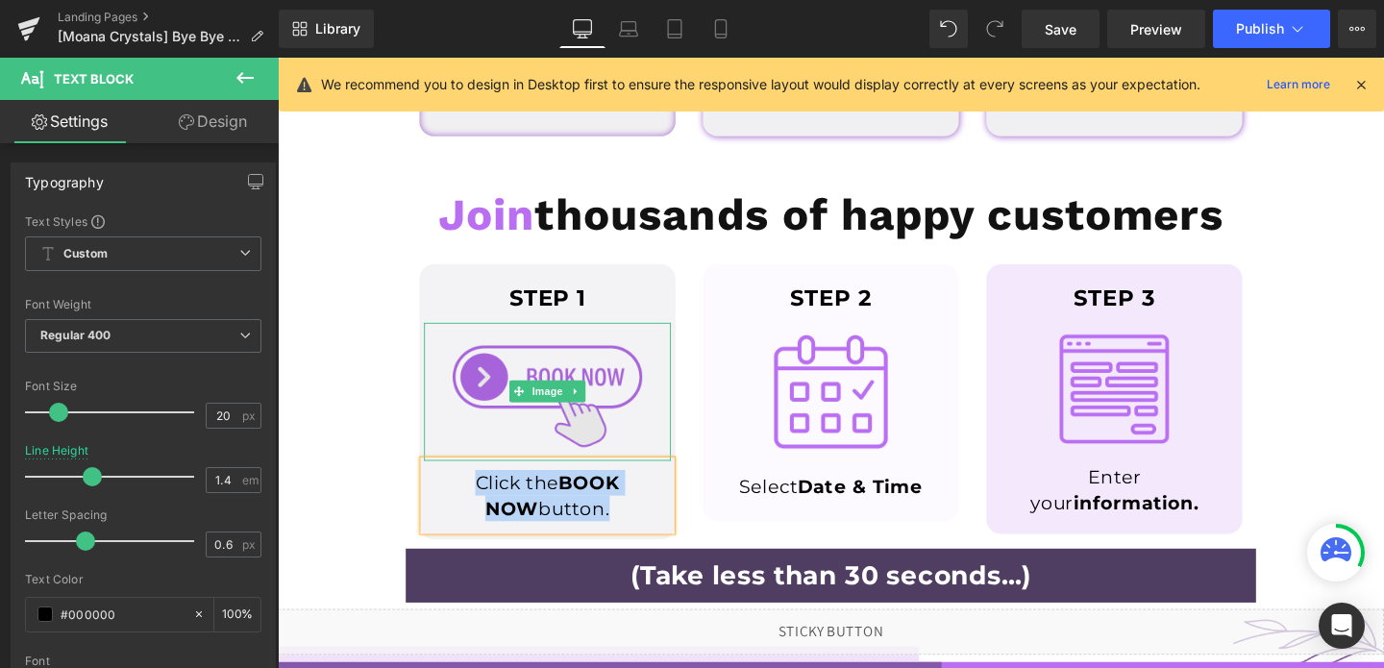
click at [637, 388] on img at bounding box center [561, 408] width 208 height 145
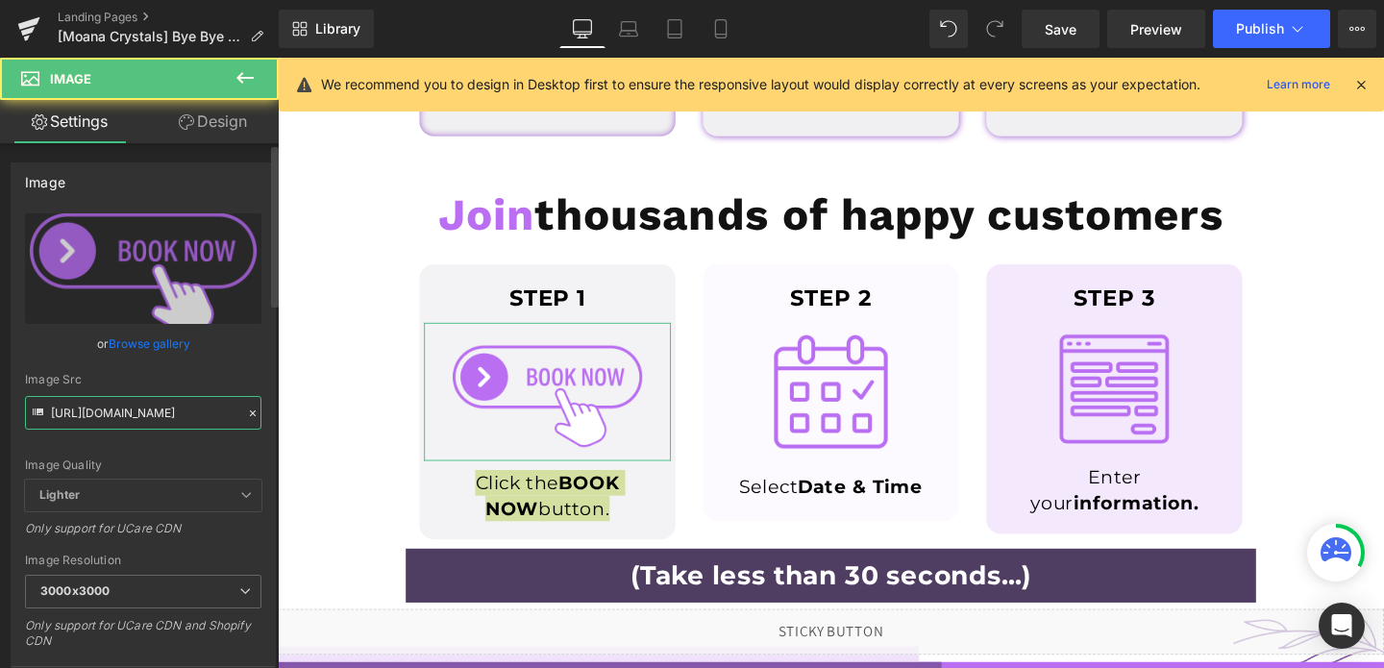
click at [182, 413] on input "[URL][DOMAIN_NAME]" at bounding box center [143, 413] width 236 height 34
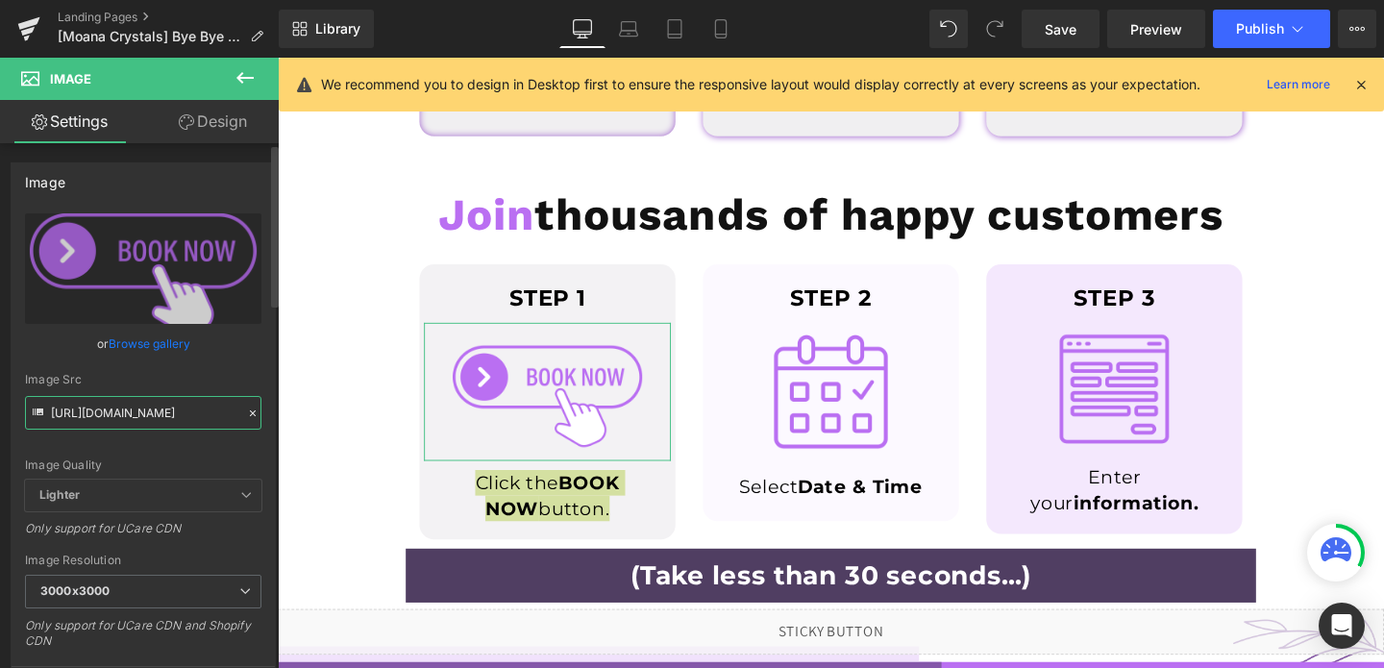
click at [182, 413] on input "[URL][DOMAIN_NAME]" at bounding box center [143, 413] width 236 height 34
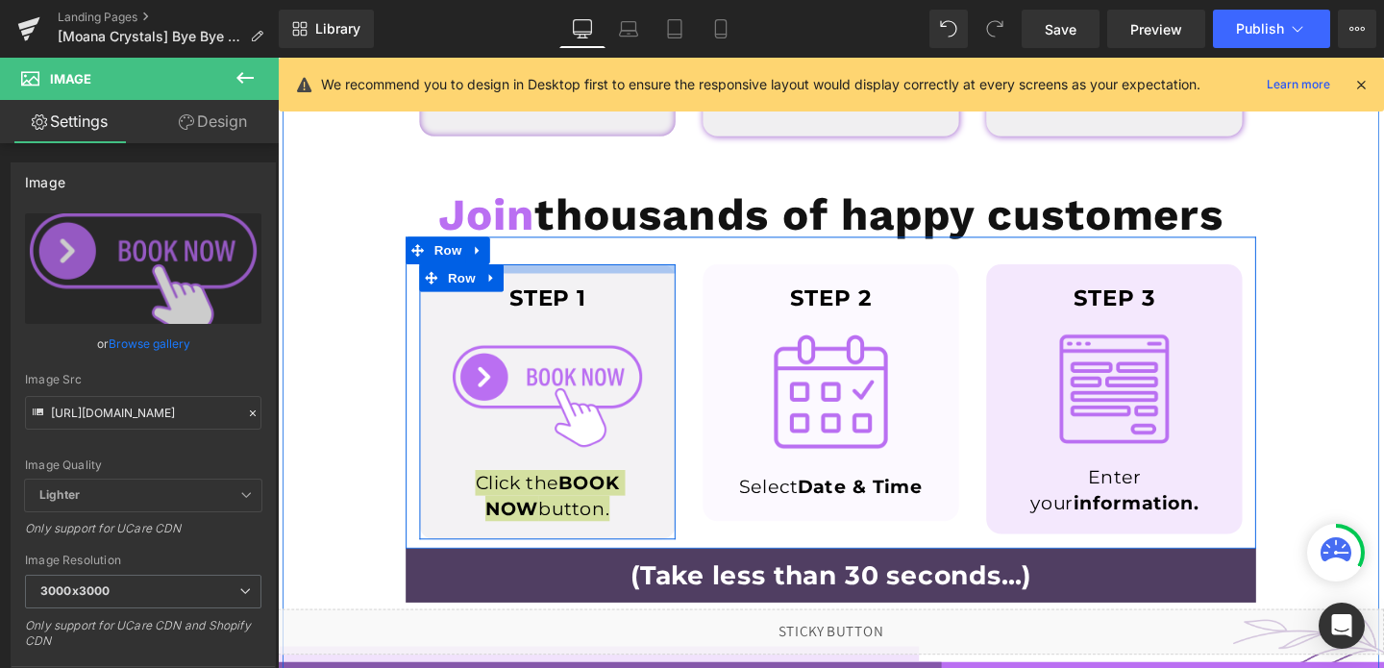
click at [659, 276] on div at bounding box center [561, 280] width 269 height 10
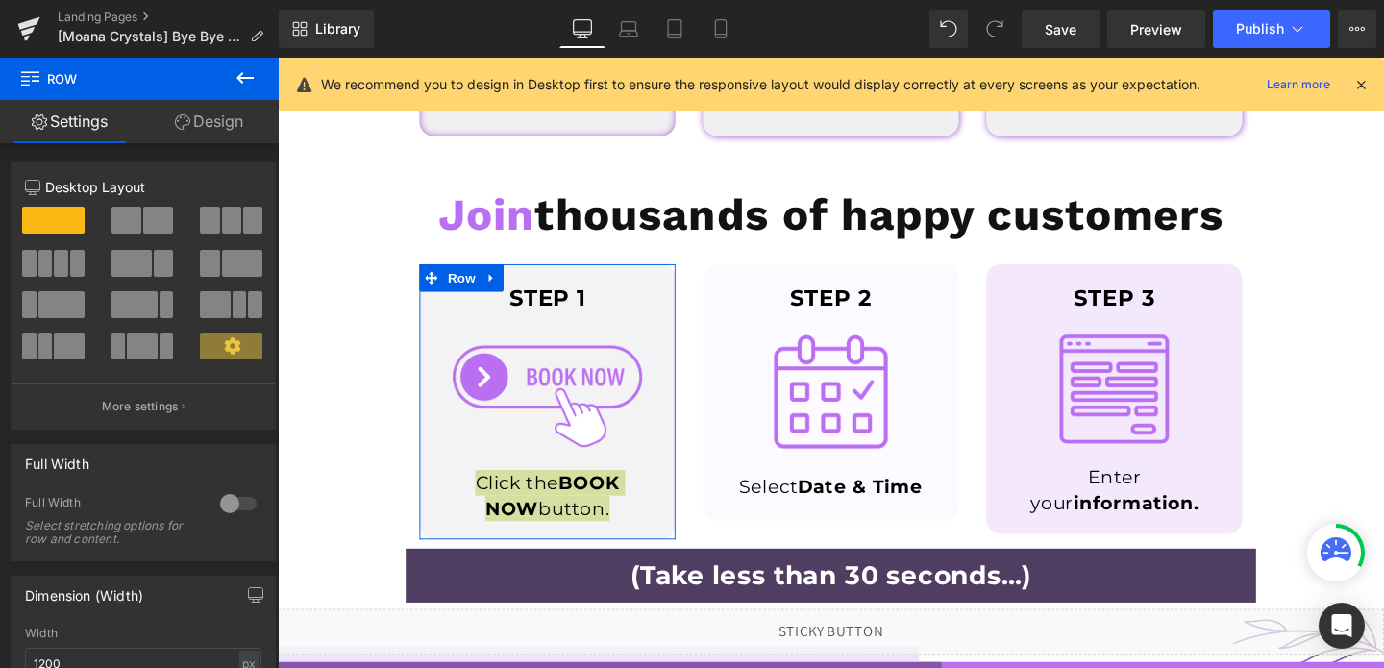
click at [196, 118] on link "Design" at bounding box center [208, 121] width 139 height 43
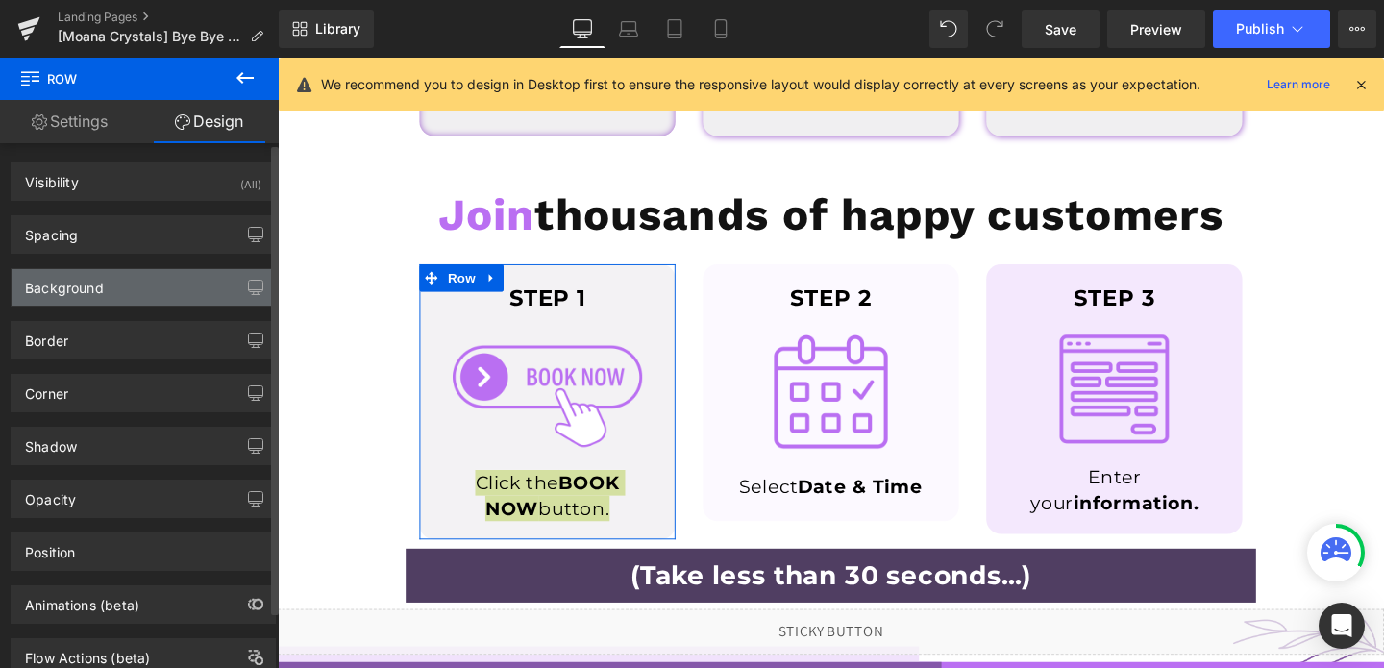
click at [73, 299] on div "Background" at bounding box center [143, 287] width 263 height 37
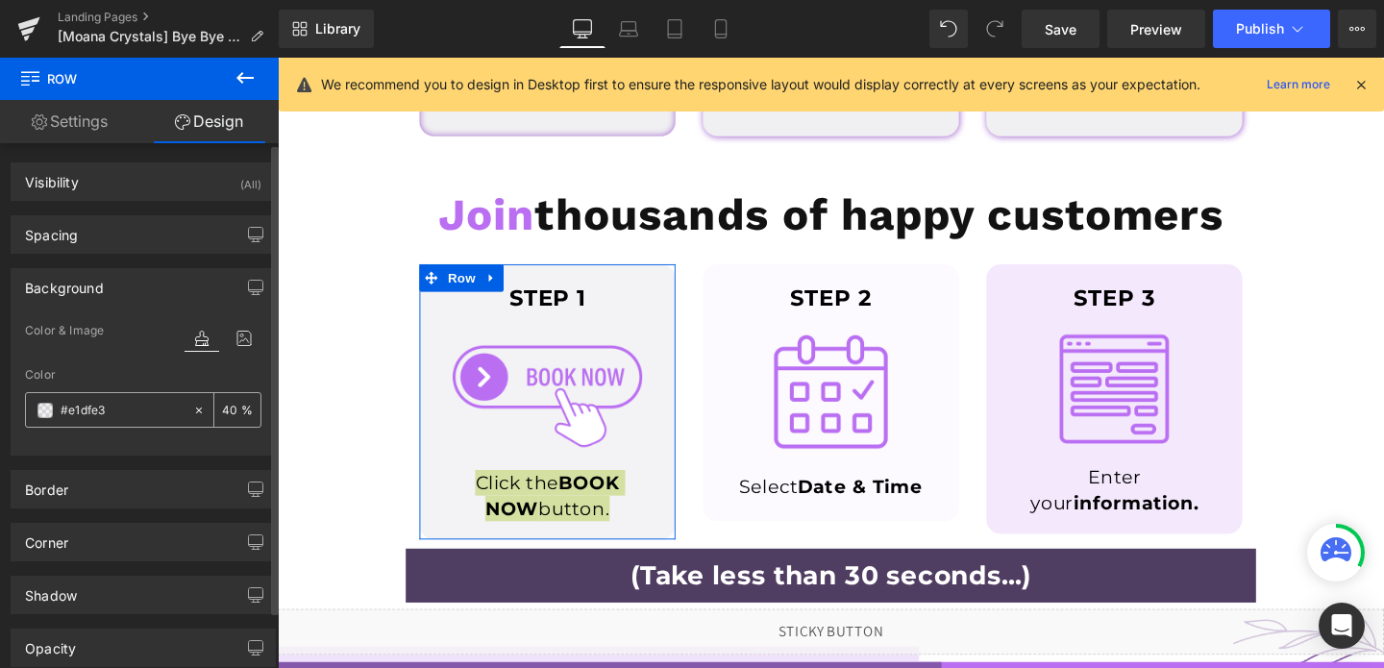
click at [105, 416] on input "#e1dfe3" at bounding box center [122, 410] width 123 height 21
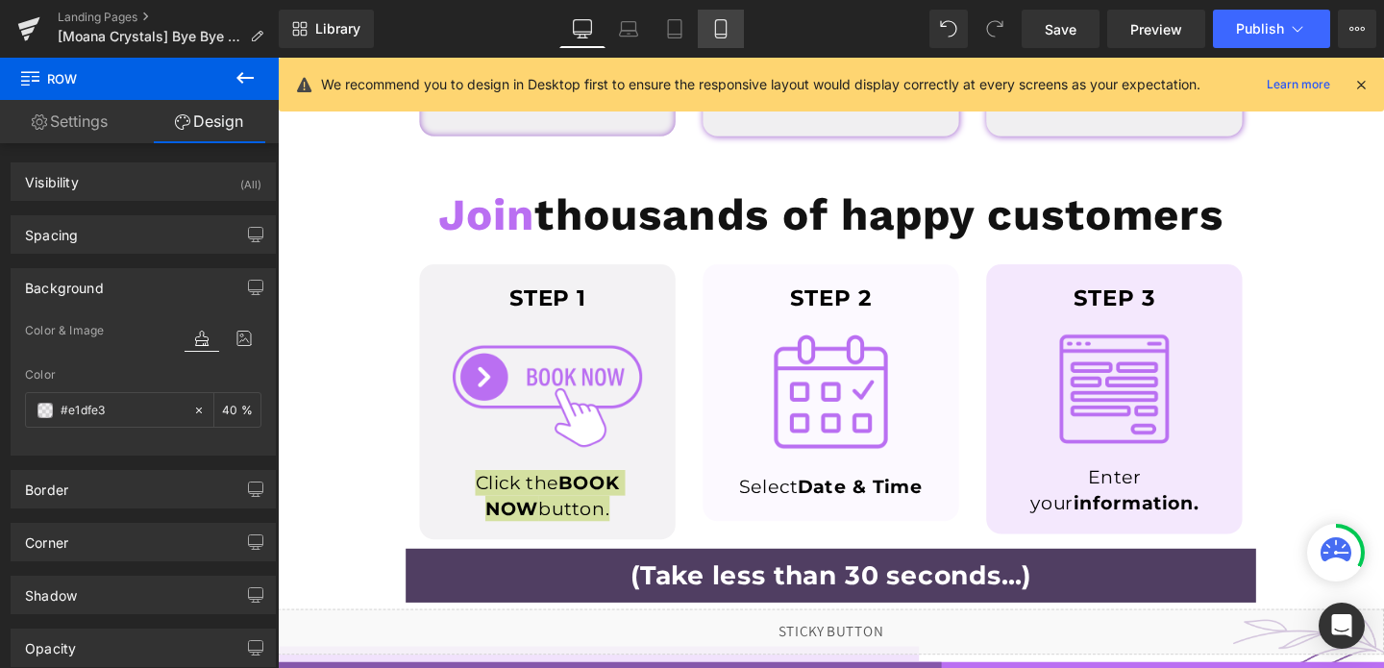
click at [710, 35] on link "Mobile" at bounding box center [721, 29] width 46 height 38
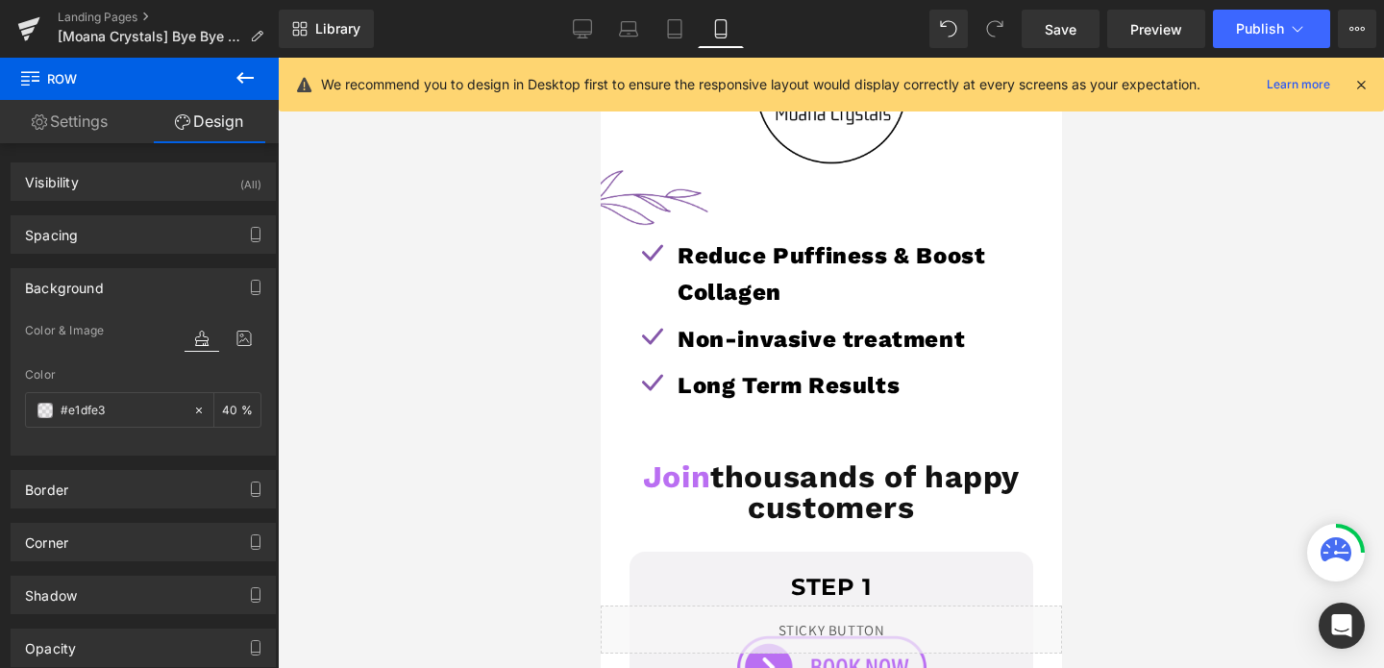
scroll to position [877, 0]
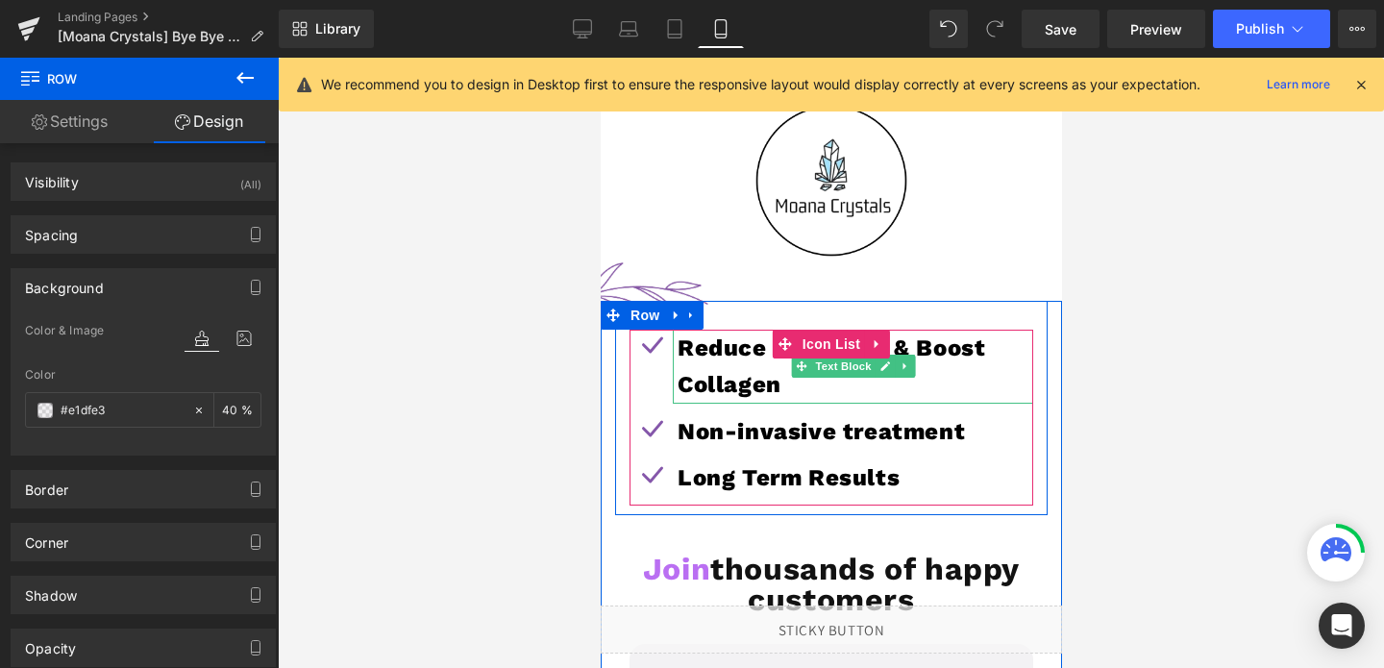
click at [760, 384] on p "Reduce Puffiness & Boost Collagen" at bounding box center [855, 367] width 356 height 74
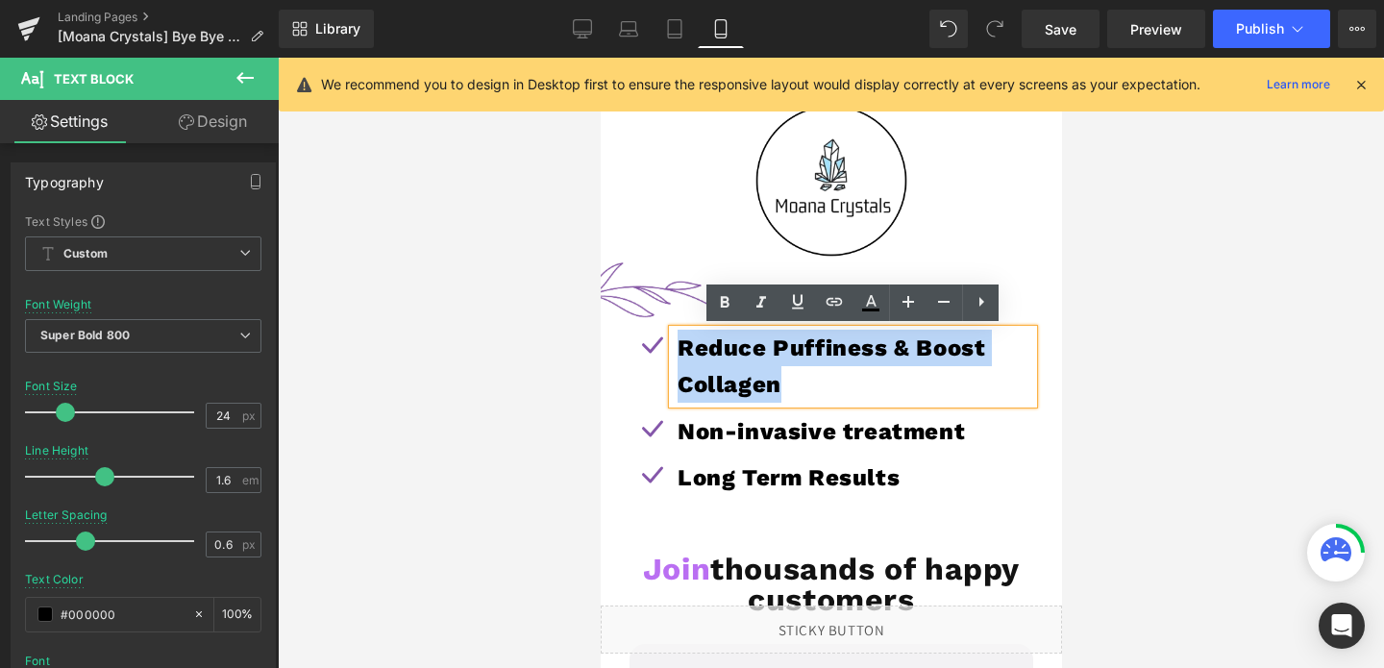
drag, startPoint x: 790, startPoint y: 387, endPoint x: 674, endPoint y: 342, distance: 124.8
click at [674, 342] on div "Reduce Puffiness & Boost Collagen" at bounding box center [852, 367] width 360 height 74
copy p "Reduce Puffiness & Boost Collagen"
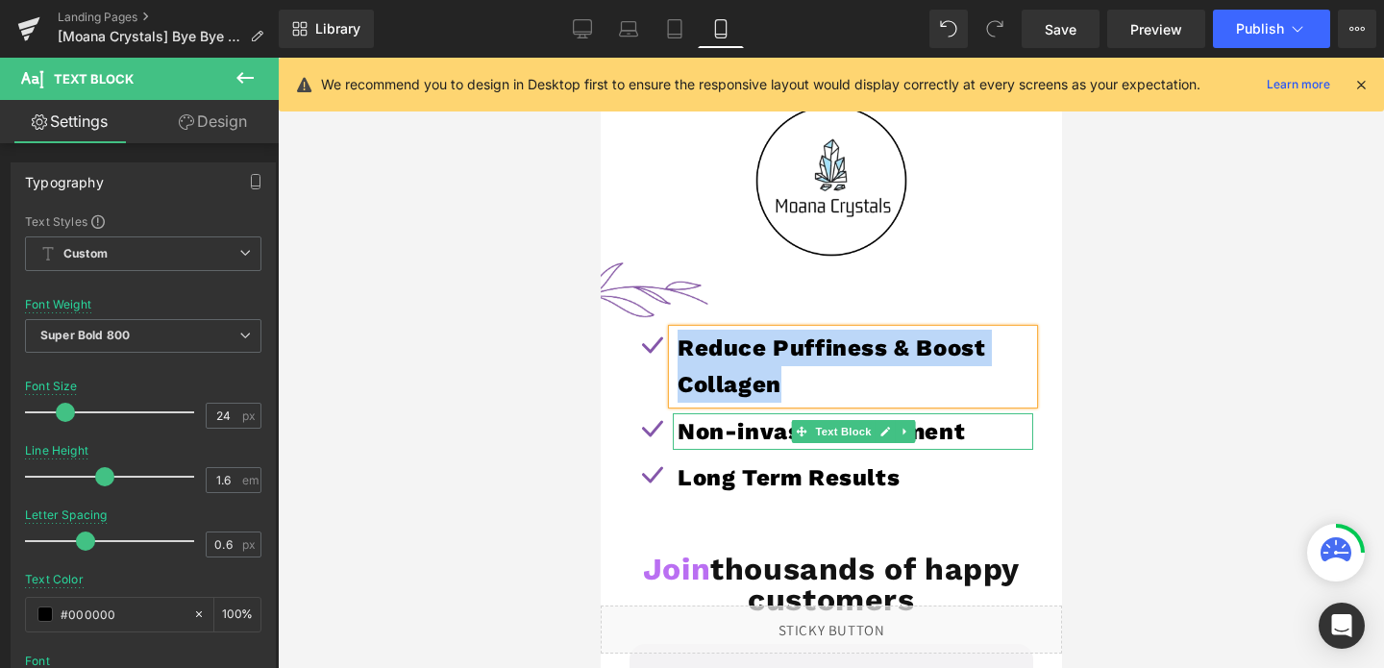
click at [752, 438] on p "Non-invasive treatment" at bounding box center [855, 431] width 356 height 37
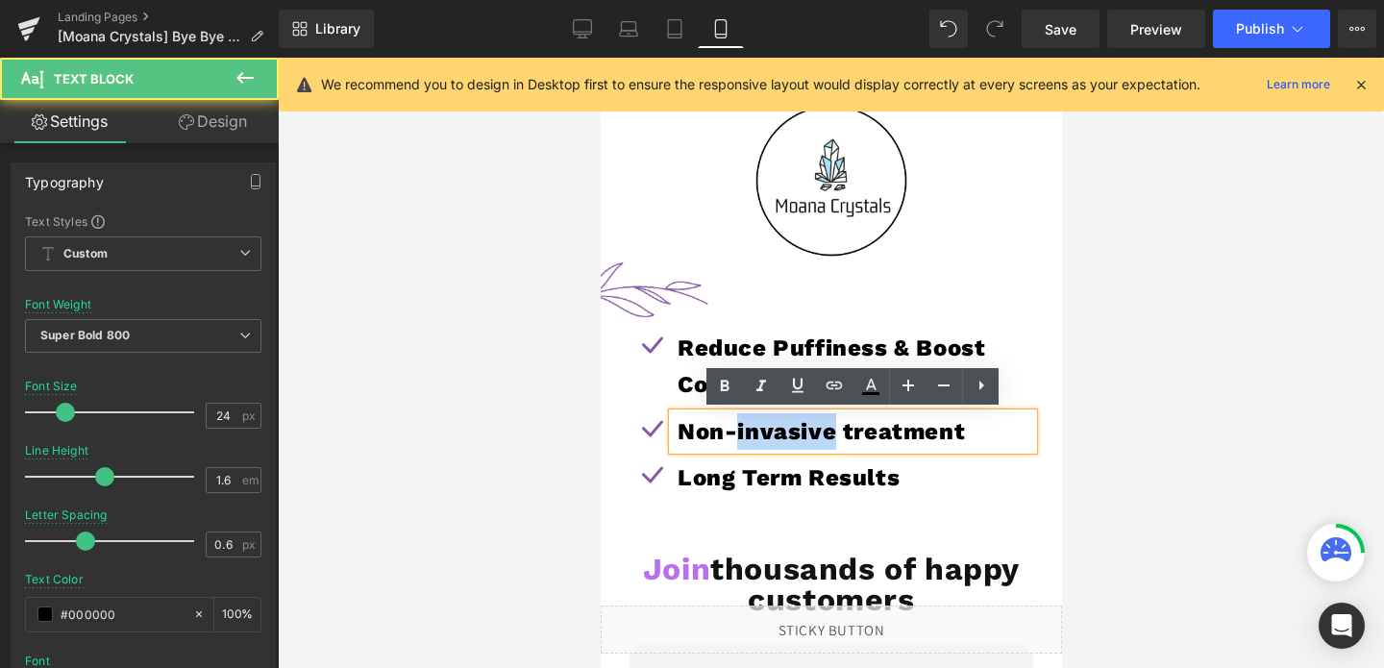
click at [752, 438] on p "Non-invasive treatment" at bounding box center [855, 431] width 356 height 37
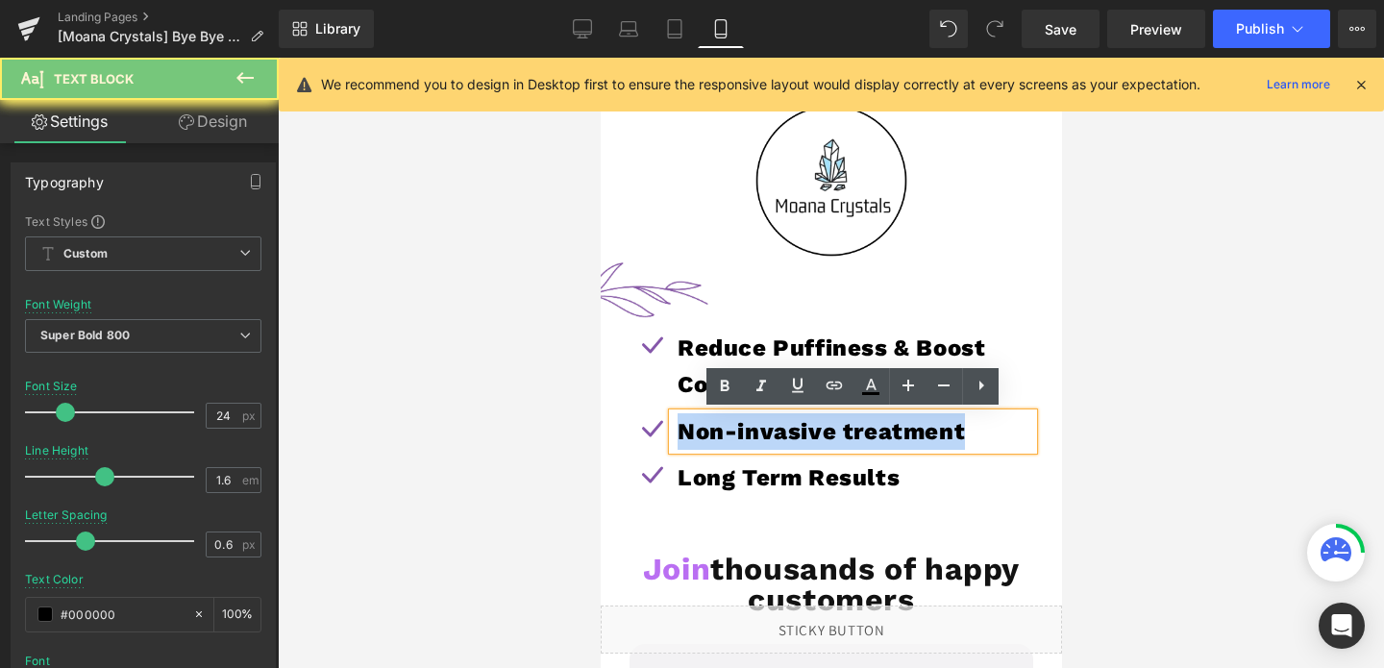
copy p "Non-invasive treatment"
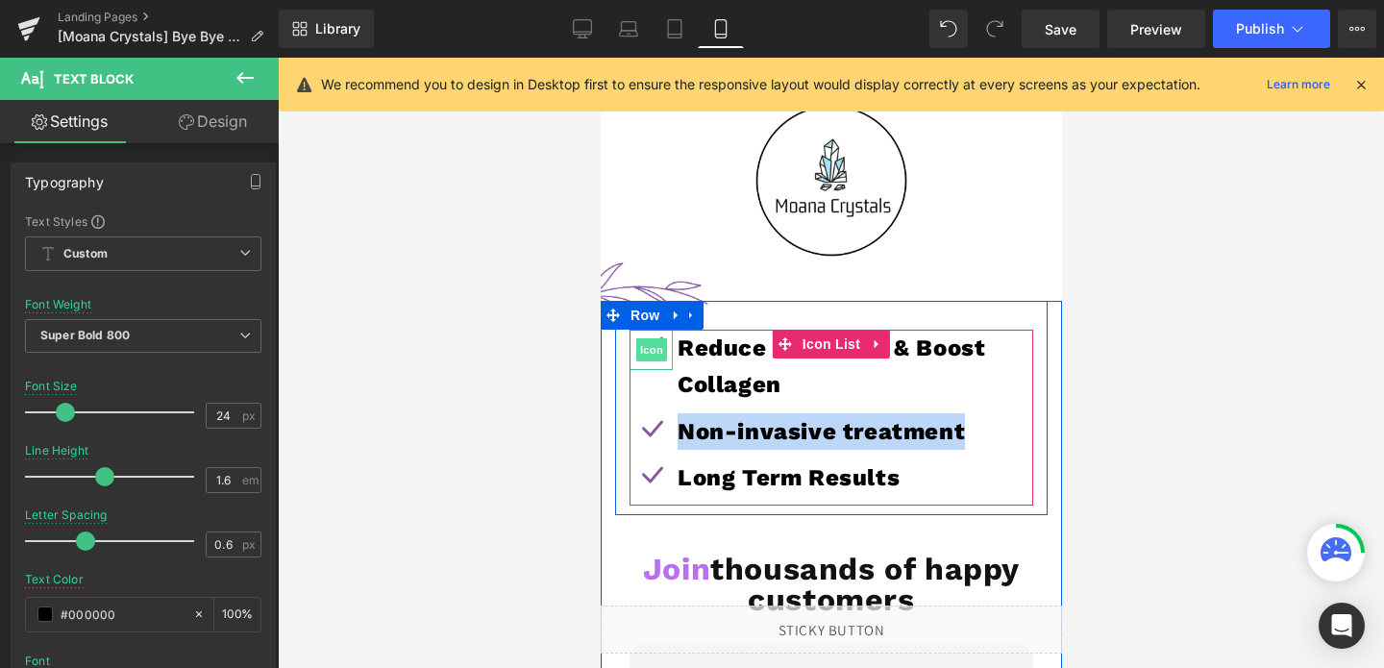
click at [655, 349] on span "Icon" at bounding box center [650, 349] width 31 height 23
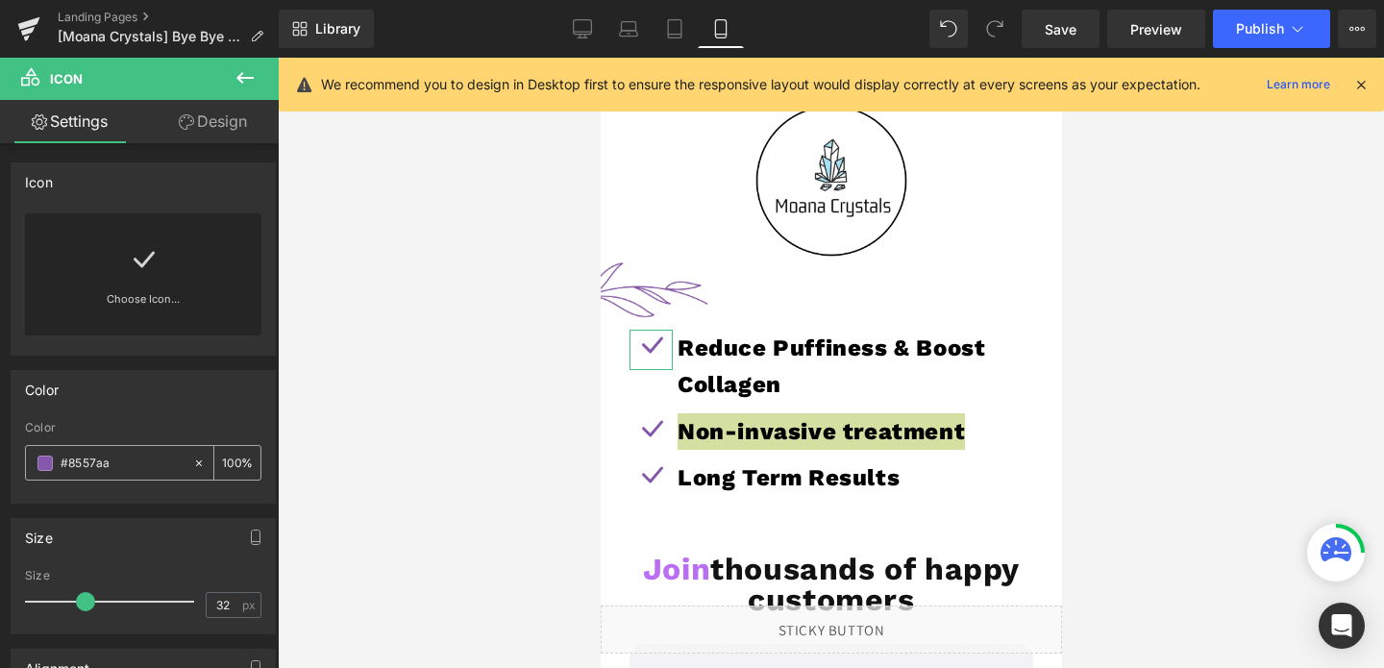
click at [108, 463] on input "#8557aa" at bounding box center [122, 463] width 123 height 21
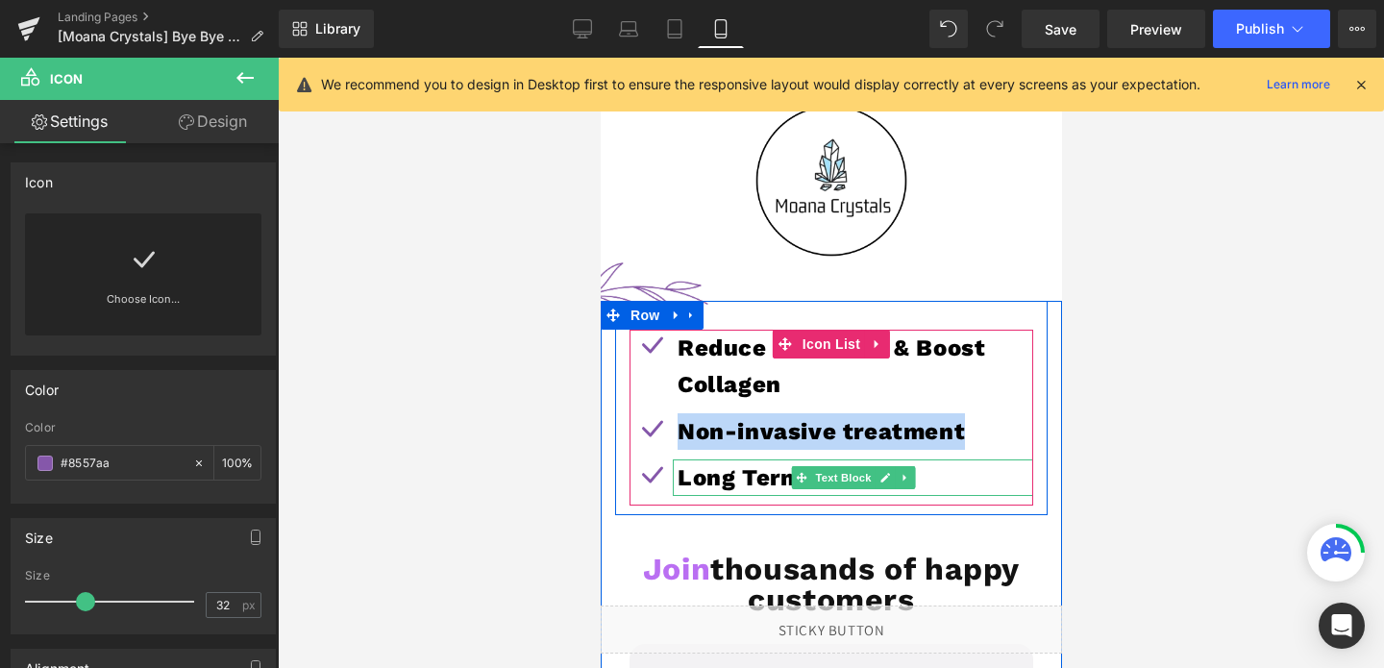
click at [753, 481] on p "Long Term Results" at bounding box center [855, 477] width 356 height 37
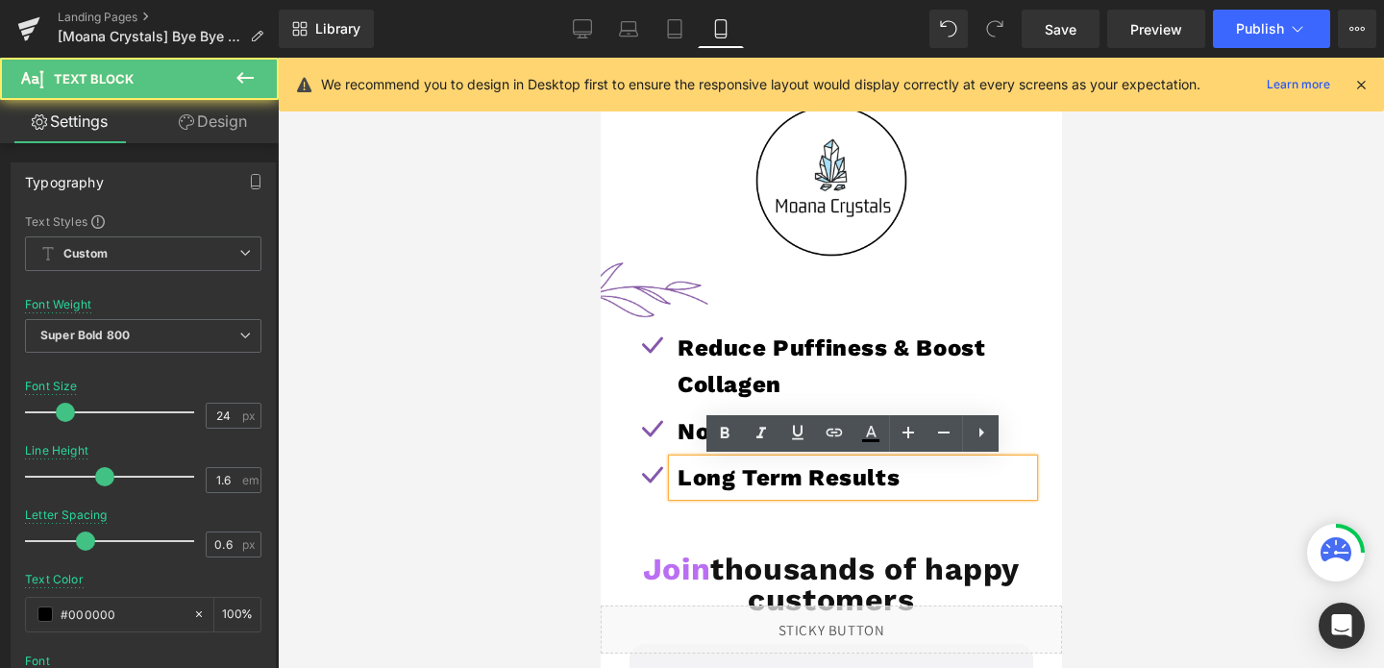
click at [753, 481] on p "Long Term Results" at bounding box center [855, 477] width 356 height 37
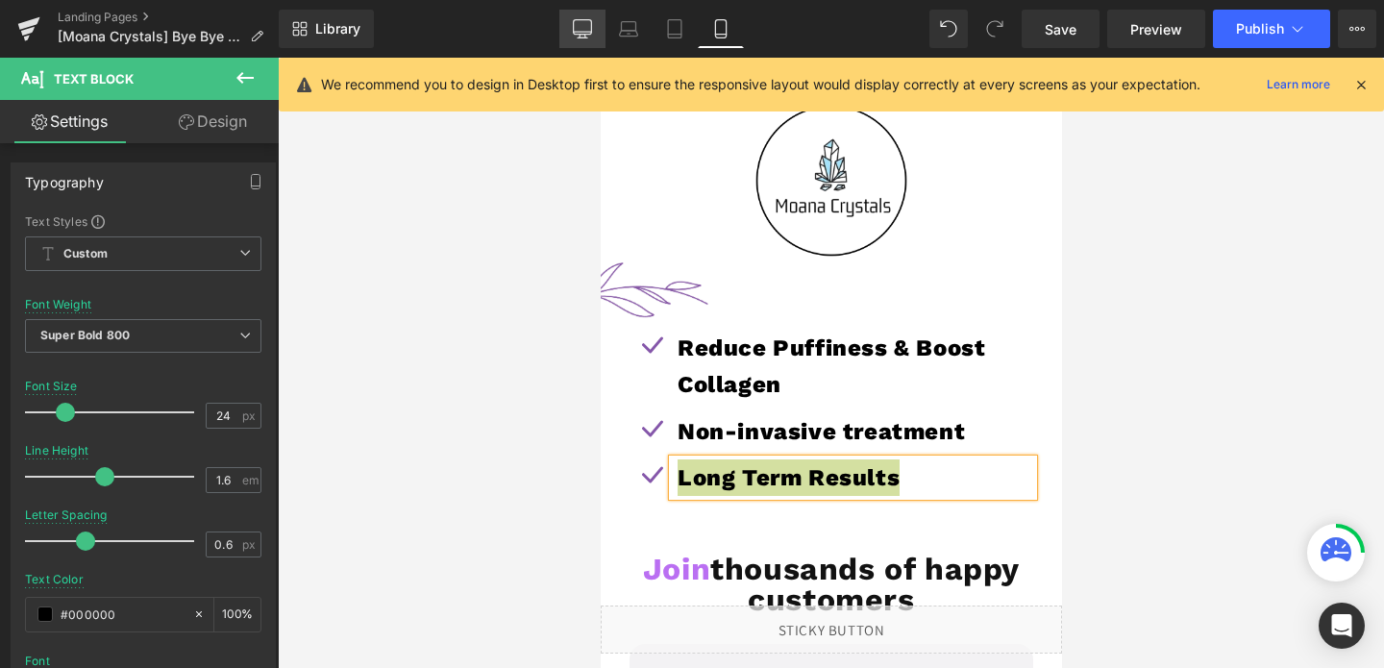
click at [585, 43] on link "Desktop" at bounding box center [582, 29] width 46 height 38
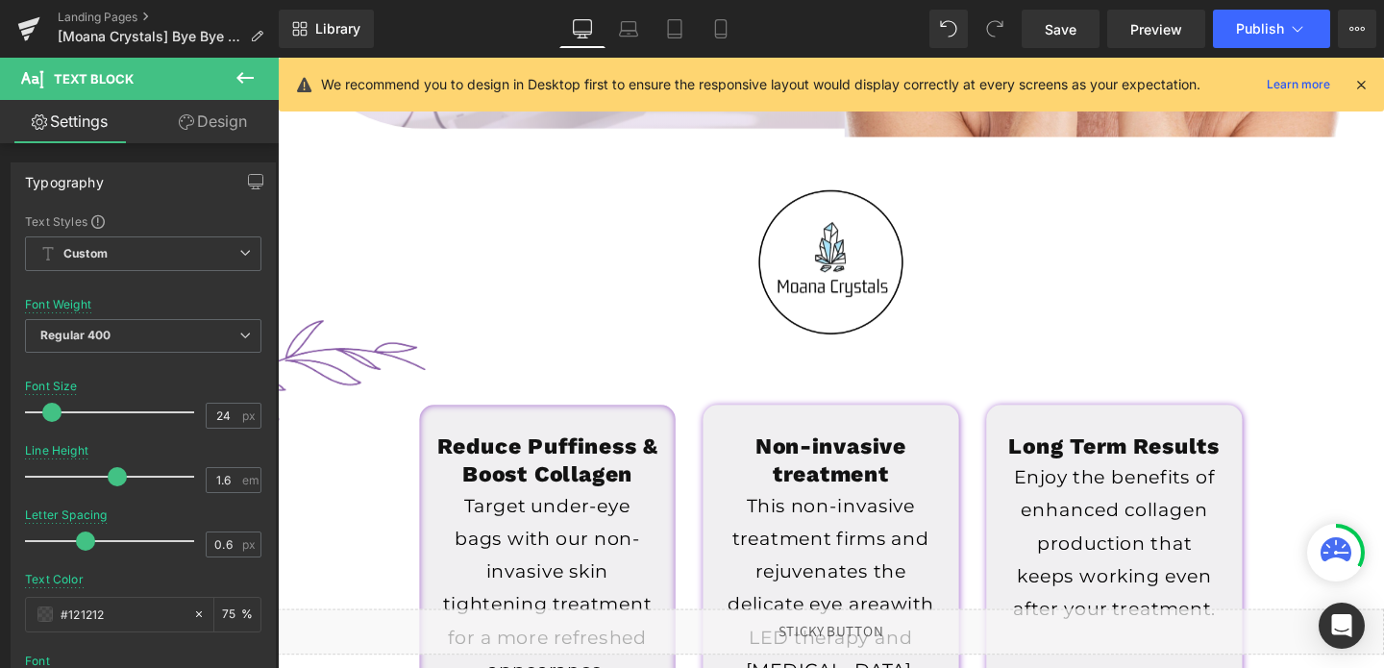
scroll to position [688, 0]
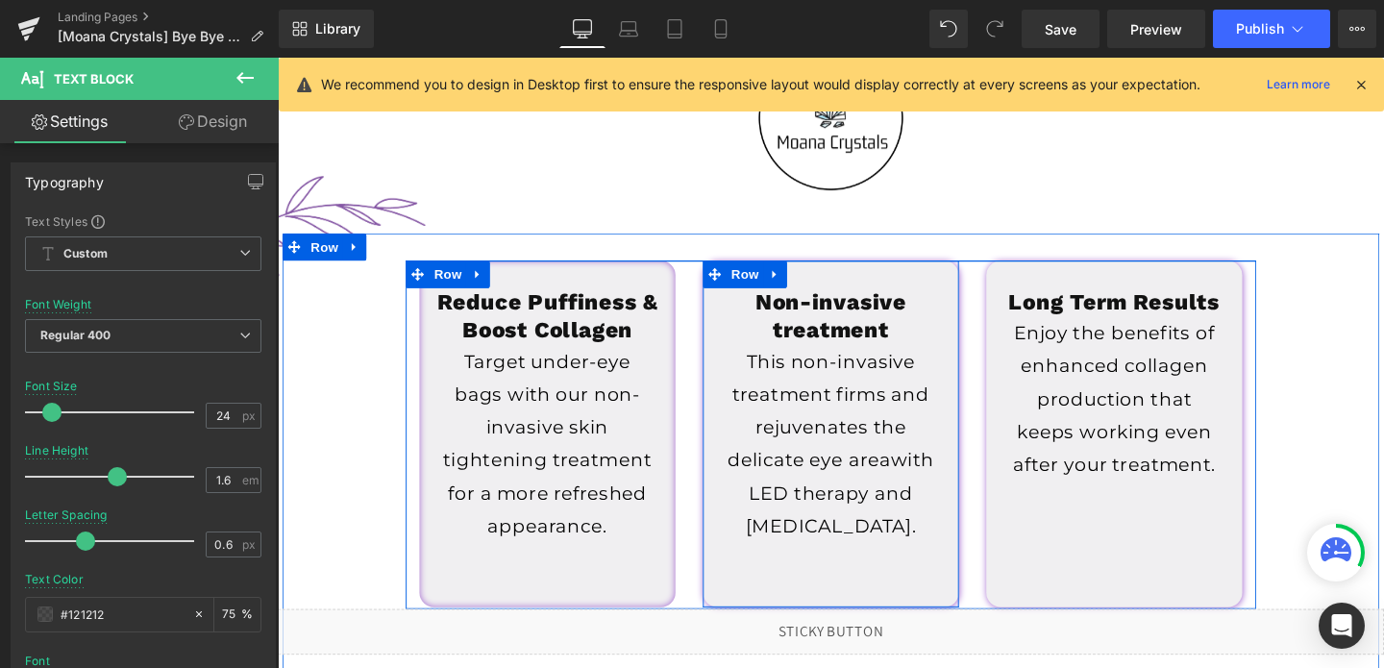
click at [738, 307] on div "Non-invasive treatment Heading This non-invasive treatment firms and rejuvenate…" at bounding box center [859, 433] width 269 height 267
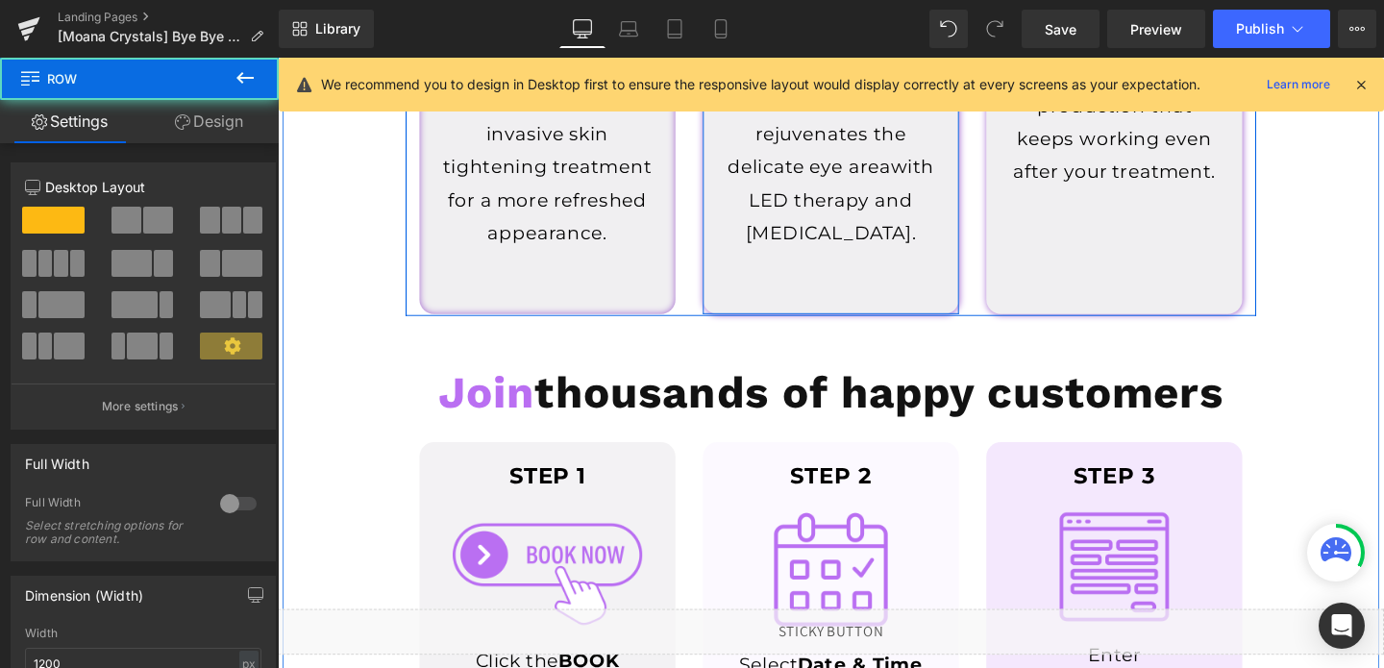
scroll to position [1193, 0]
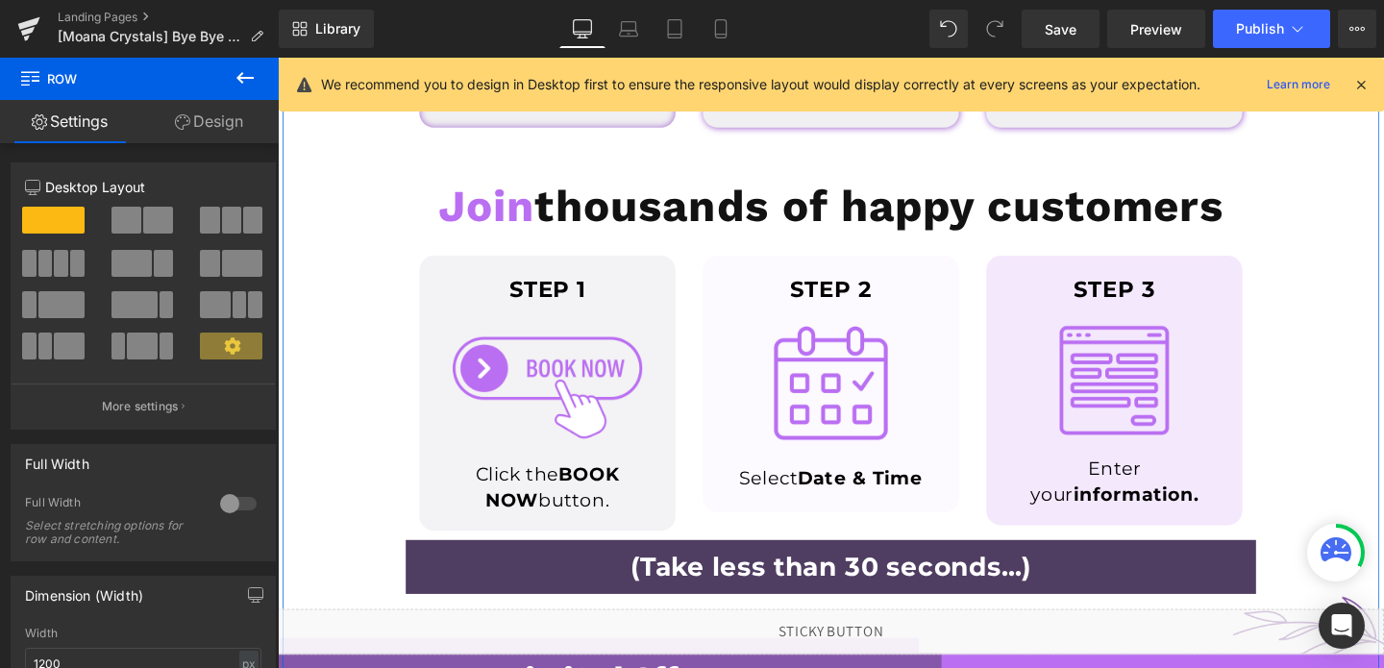
click at [735, 316] on div "STEP 2" at bounding box center [858, 301] width 259 height 52
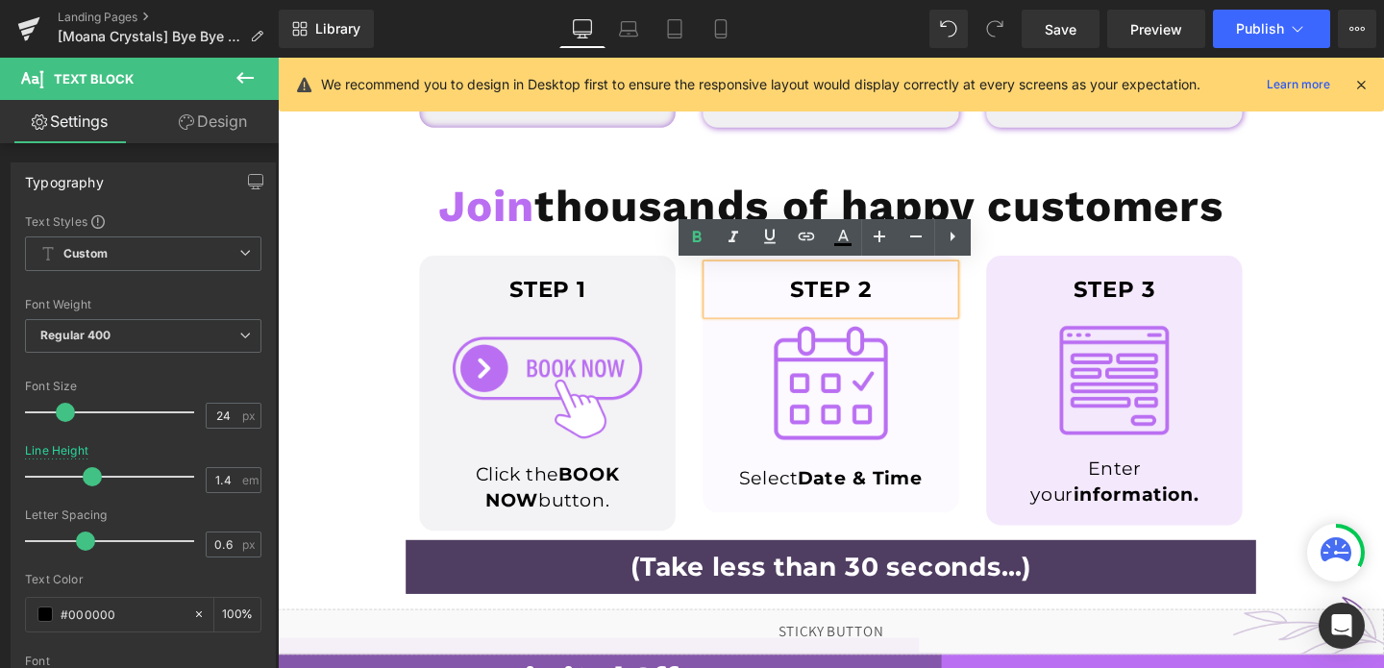
click at [728, 434] on div "STEP 2 Text Block Image Select Date & Time Text Block Row" at bounding box center [859, 400] width 269 height 270
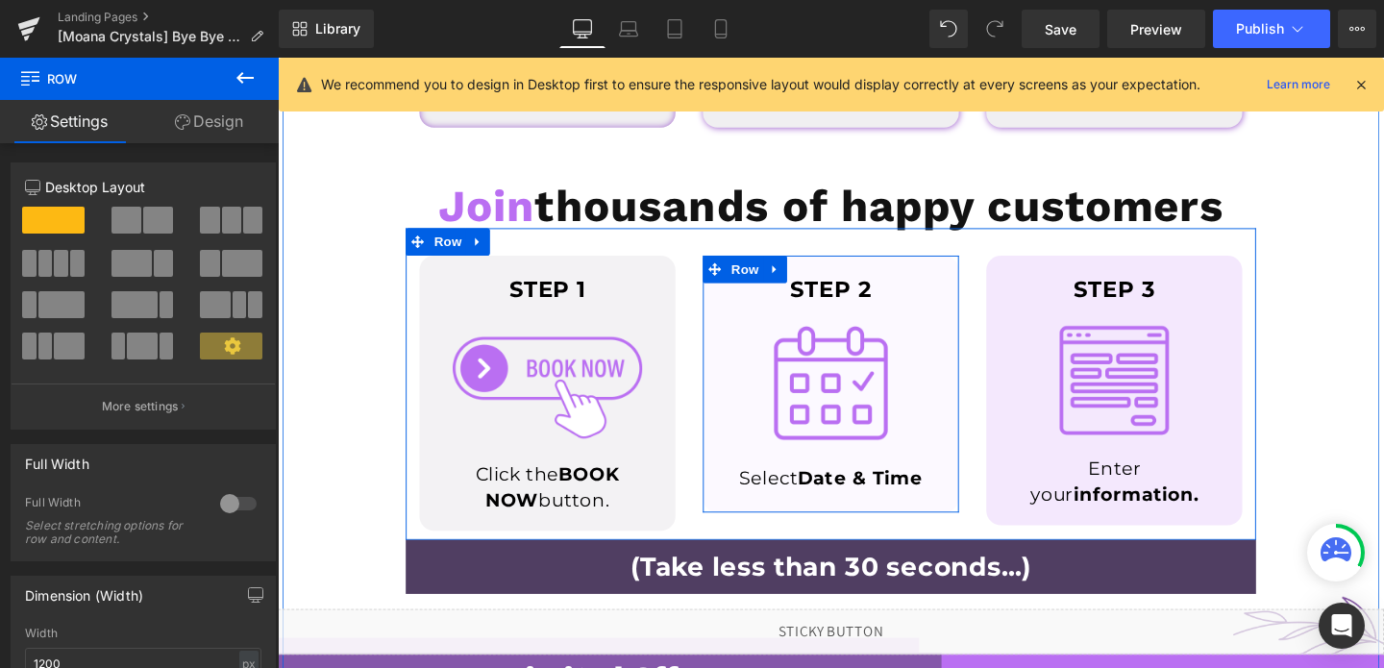
click at [747, 530] on div "STEP 2 Text Block Image Select Date & Time Text Block Row" at bounding box center [859, 400] width 269 height 270
click at [747, 526] on div at bounding box center [859, 531] width 269 height 10
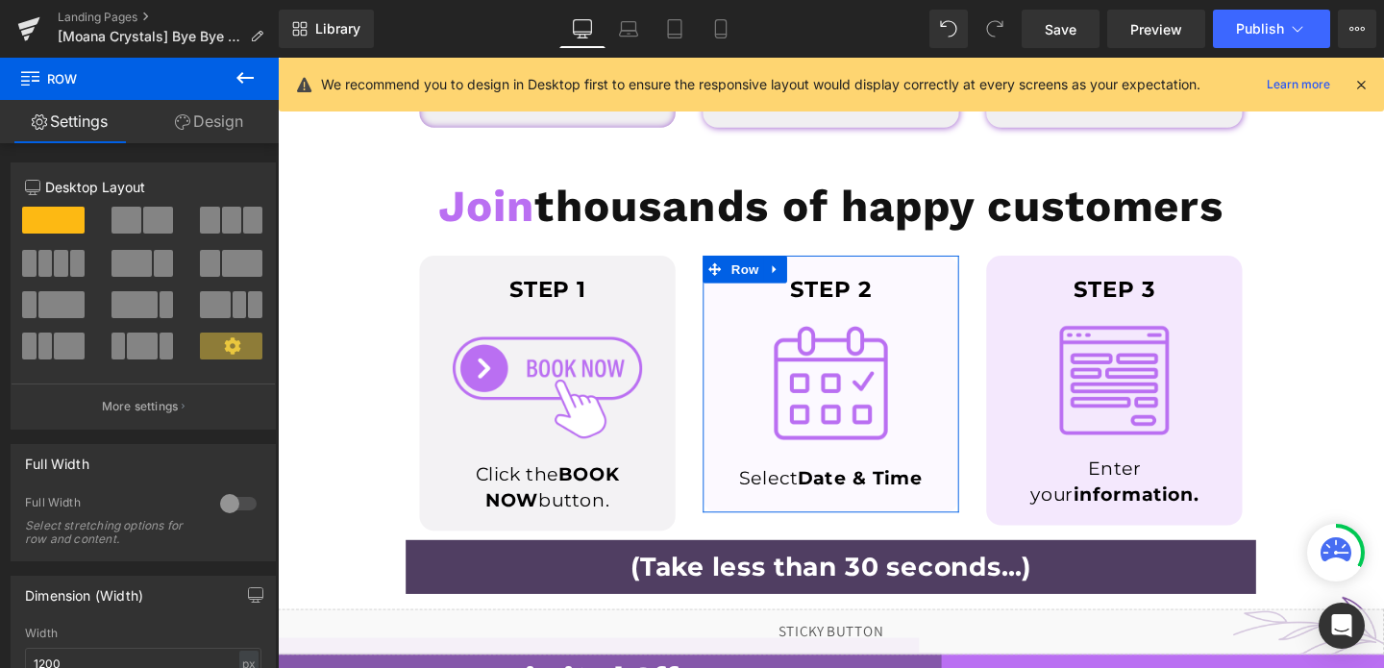
click at [230, 122] on link "Design" at bounding box center [208, 121] width 139 height 43
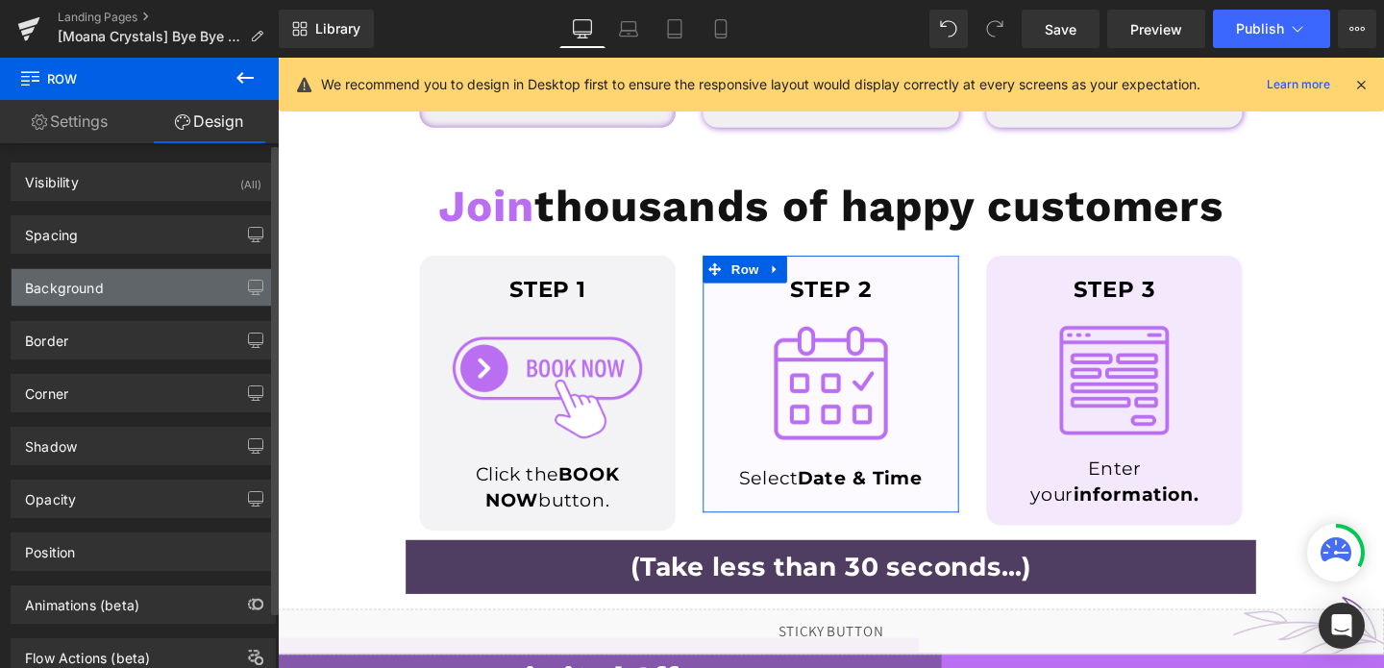
click at [129, 289] on div "Background" at bounding box center [143, 287] width 263 height 37
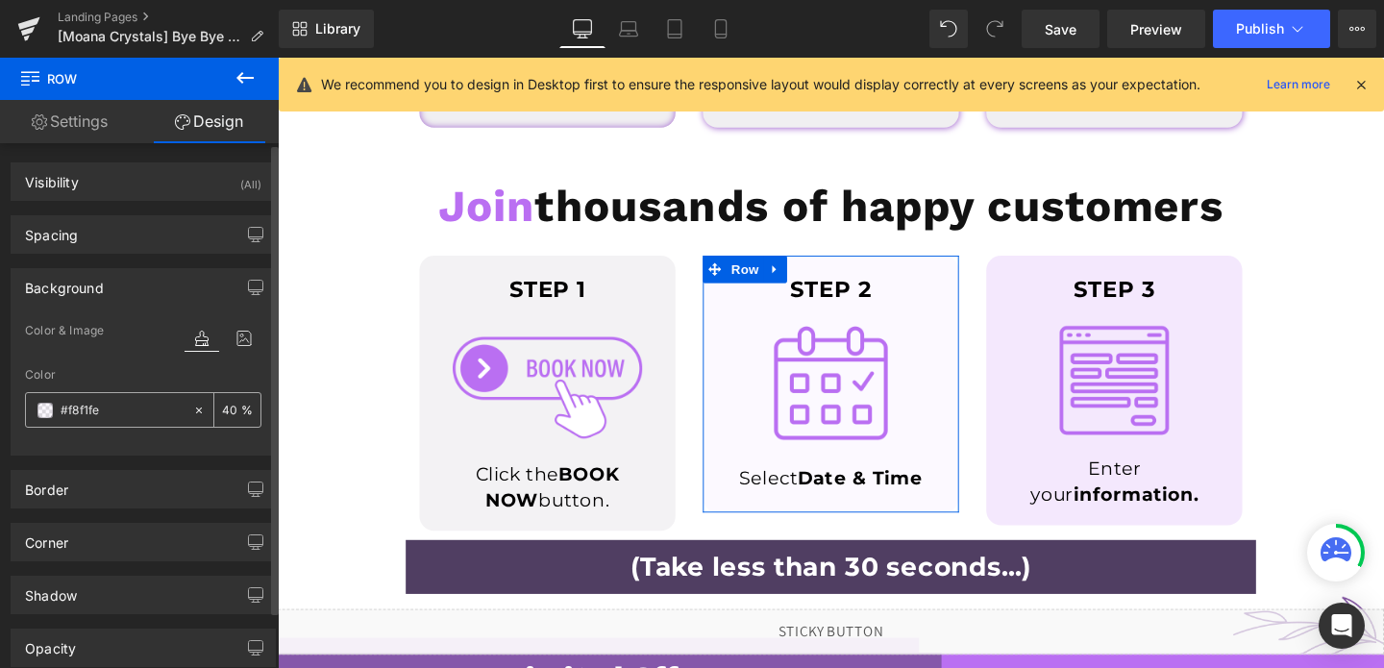
click at [125, 408] on input "text" at bounding box center [122, 410] width 123 height 21
type input "#f8f1fe"
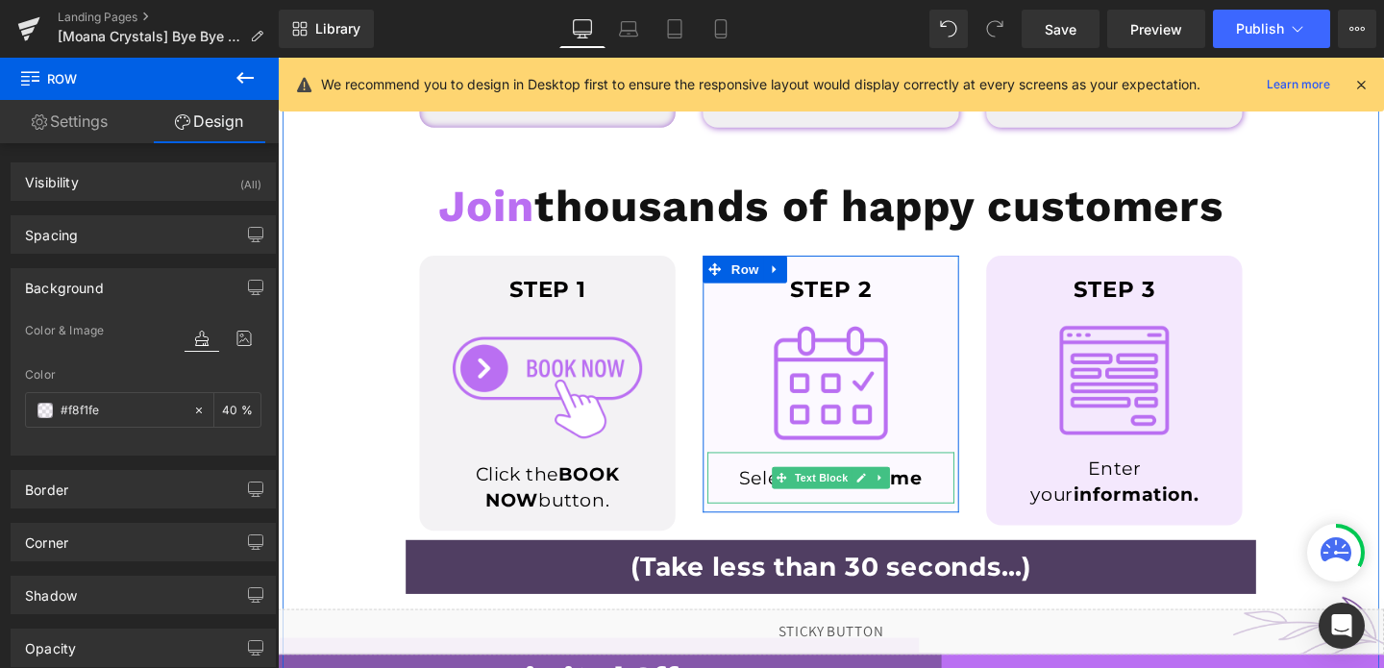
click at [947, 507] on span "Date & Time" at bounding box center [890, 498] width 132 height 23
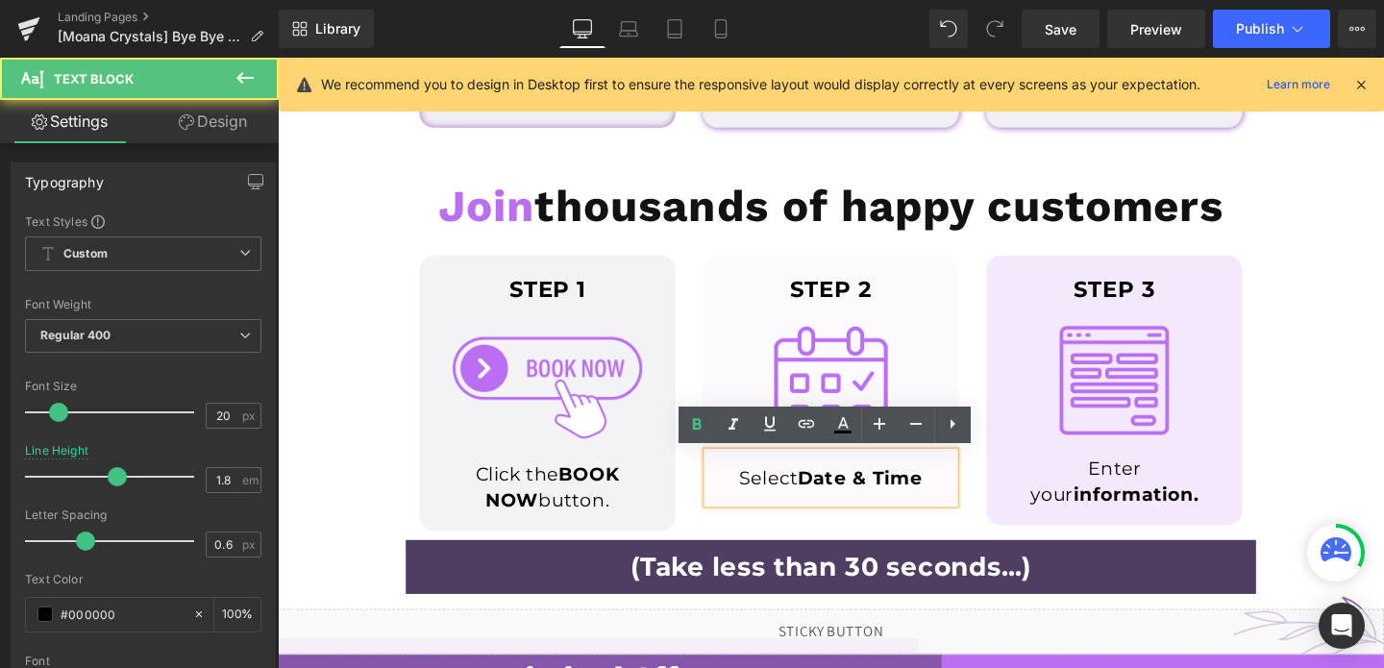
click at [947, 507] on span "Date & Time" at bounding box center [890, 498] width 132 height 23
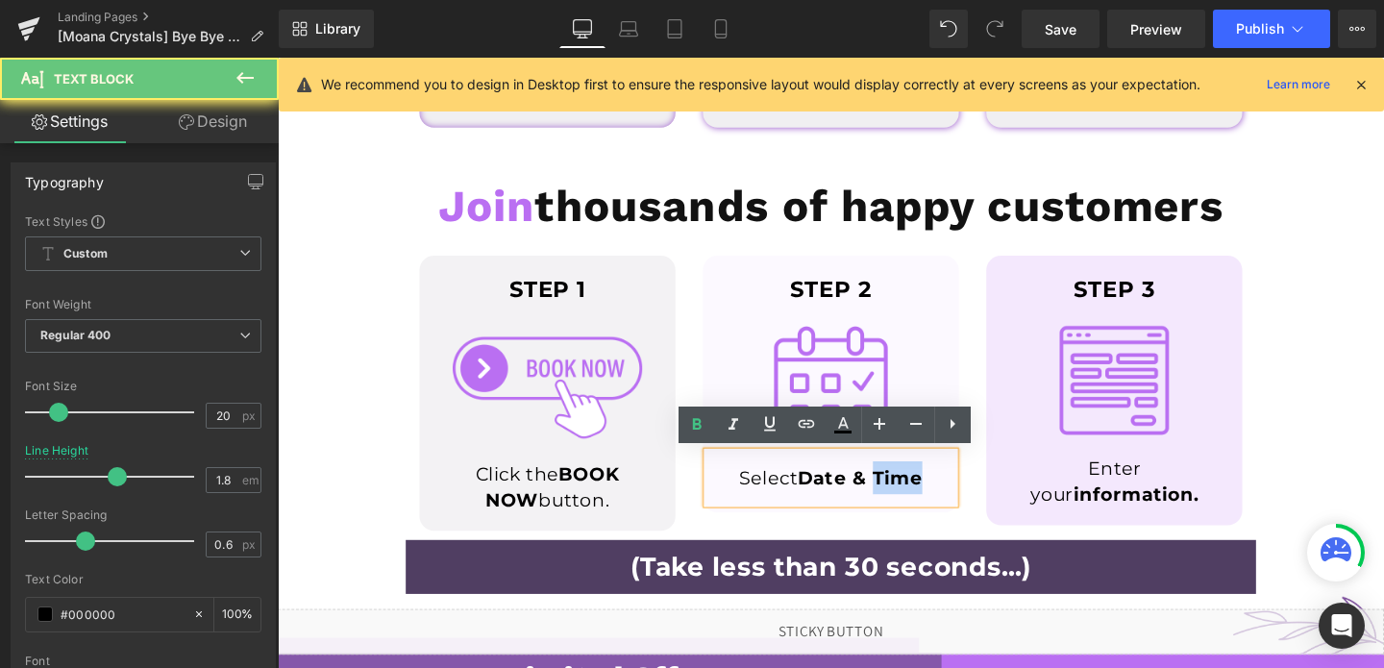
click at [947, 507] on span "Date & Time" at bounding box center [890, 498] width 132 height 23
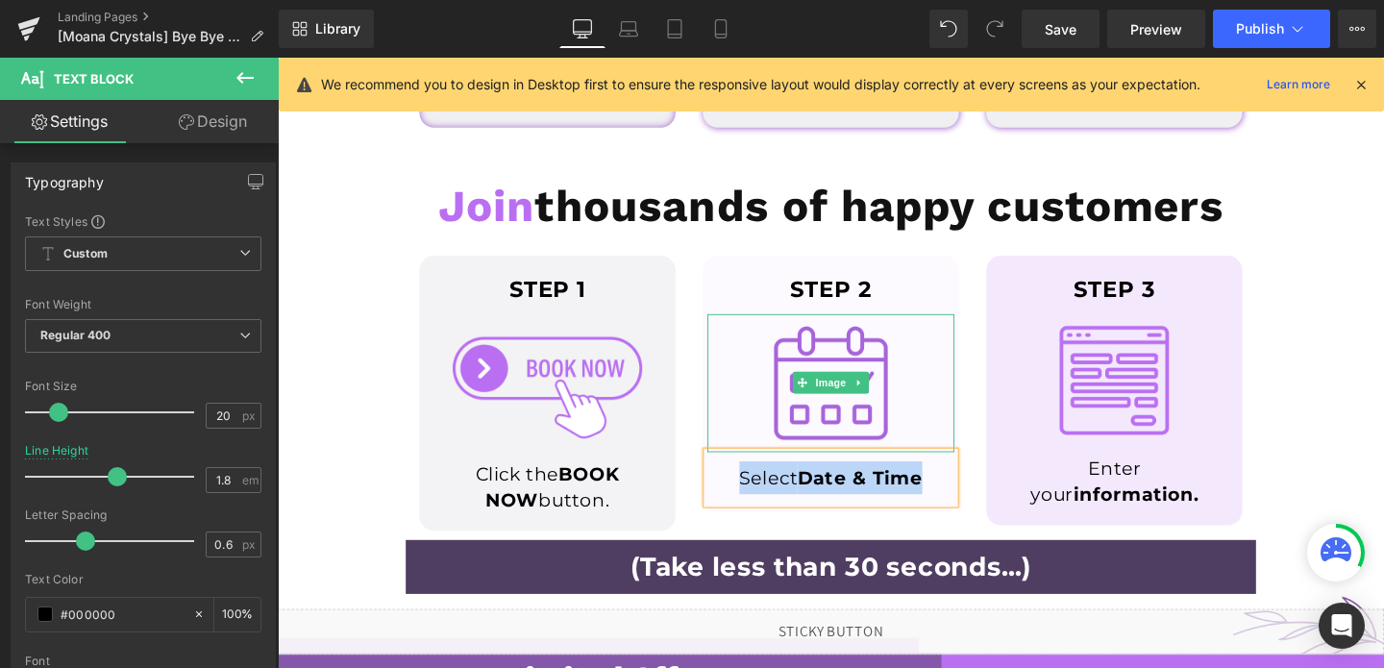
click at [838, 375] on img at bounding box center [859, 399] width 208 height 145
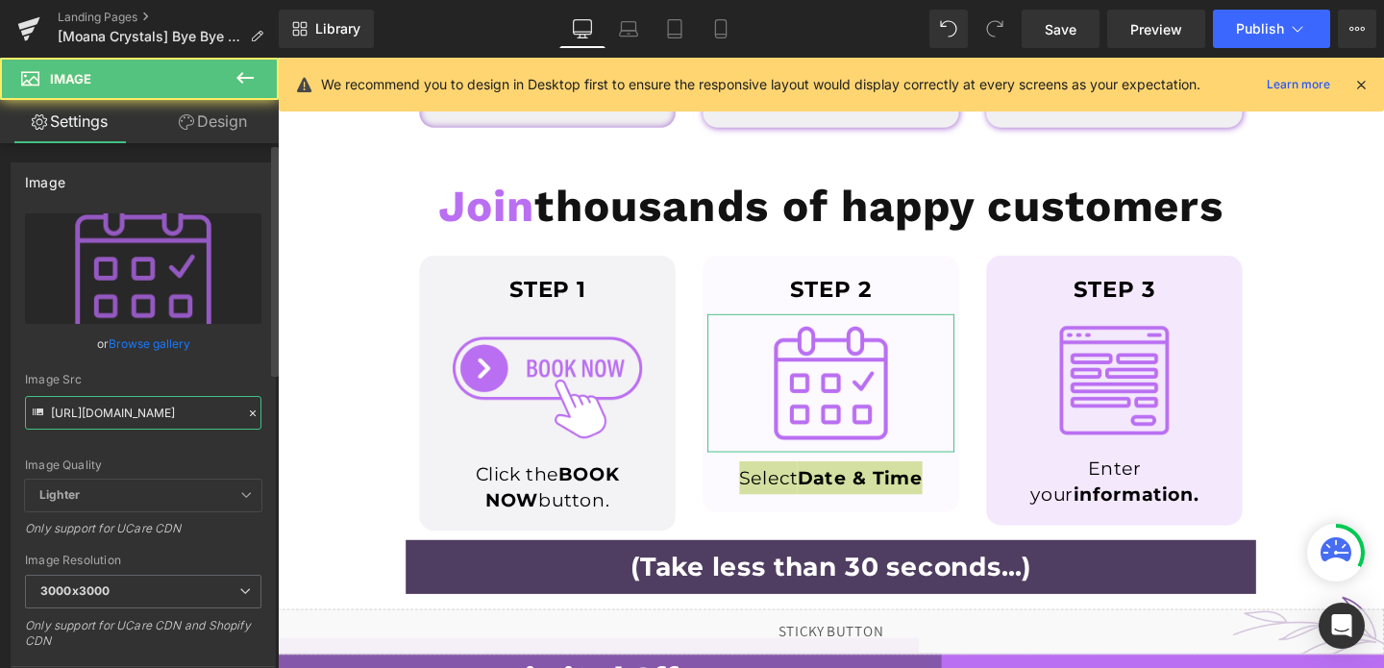
click at [126, 412] on input "[URL][DOMAIN_NAME]" at bounding box center [143, 413] width 236 height 34
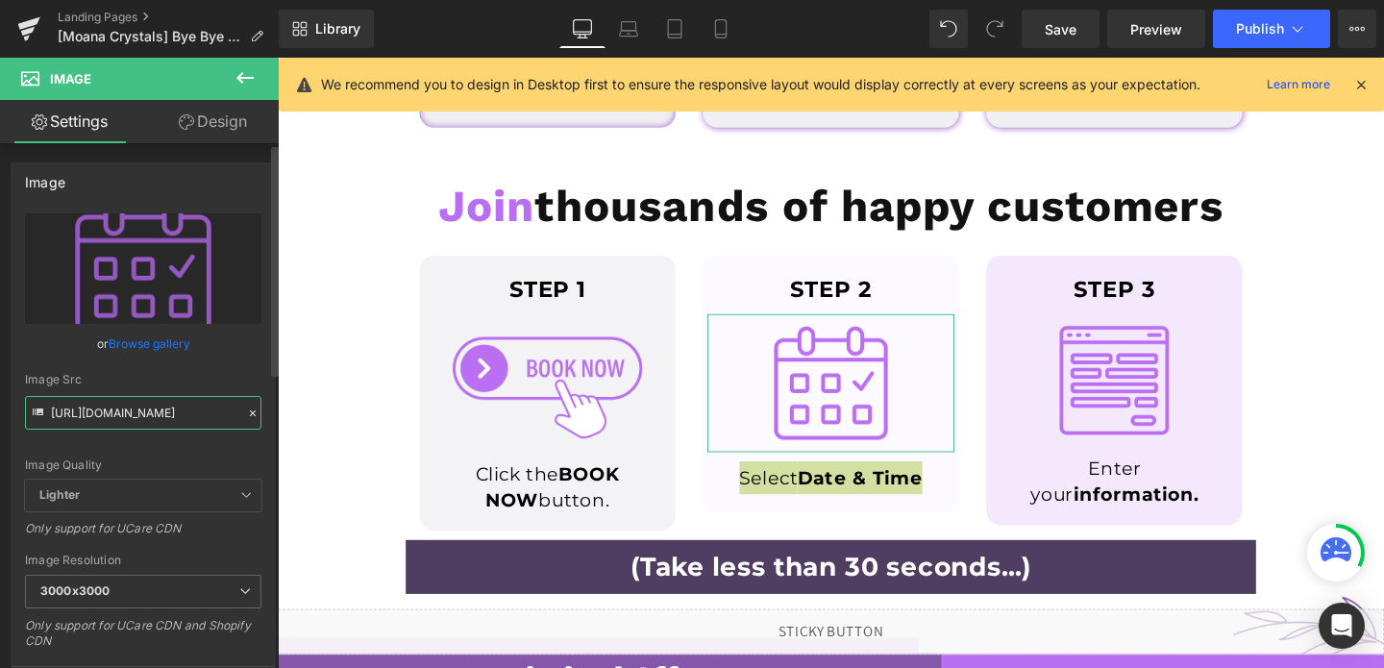
click at [126, 412] on input "[URL][DOMAIN_NAME]" at bounding box center [143, 413] width 236 height 34
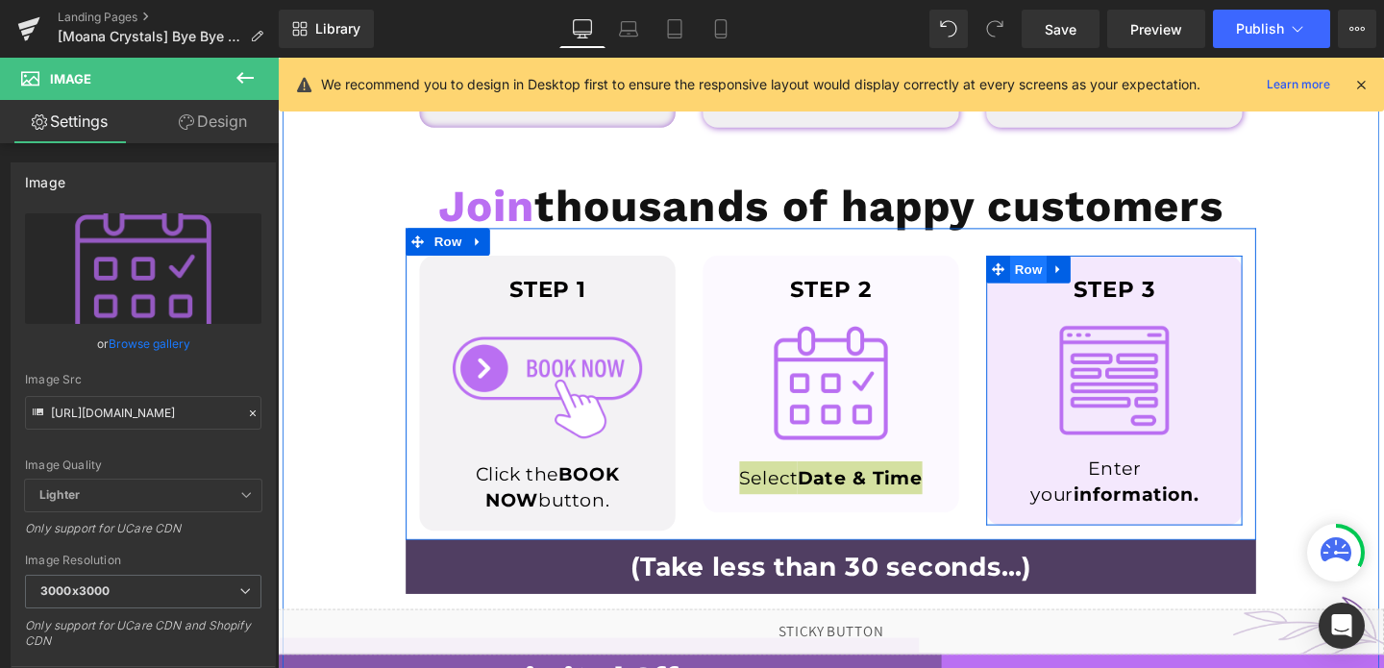
click at [1067, 285] on span "Row" at bounding box center [1067, 279] width 38 height 29
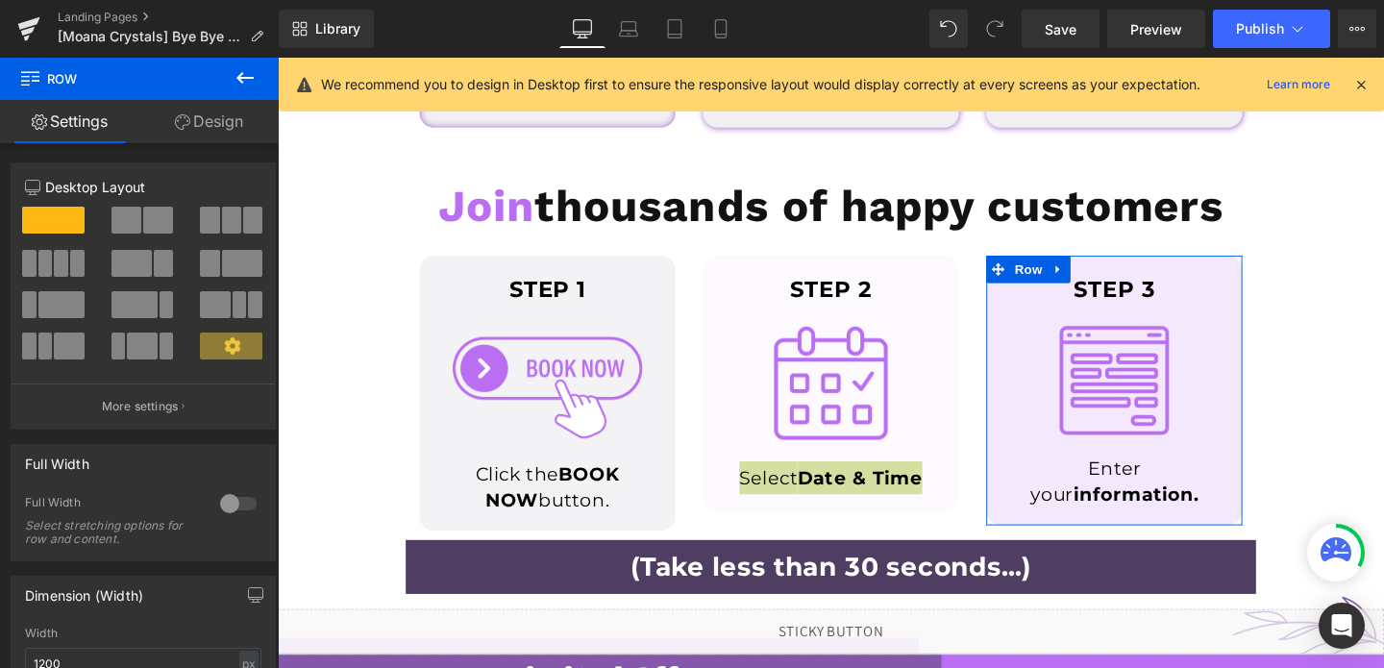
click at [202, 117] on link "Design" at bounding box center [208, 121] width 139 height 43
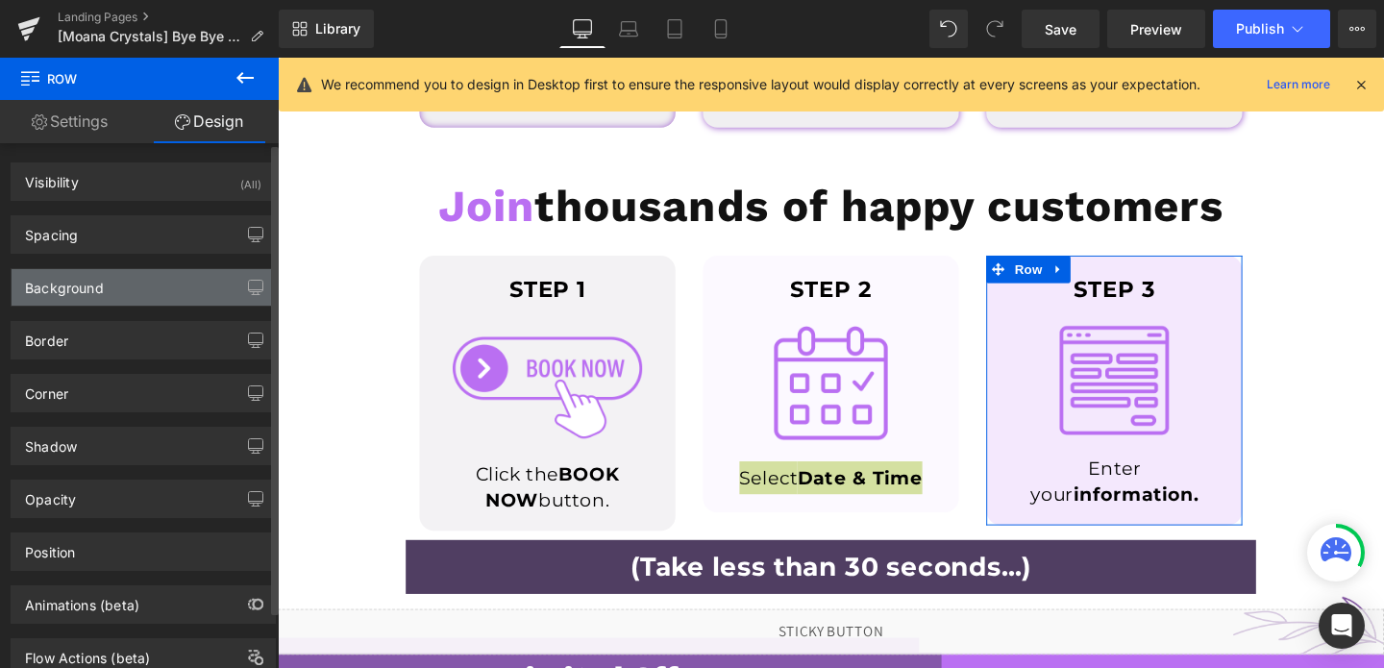
click at [116, 278] on div "Background" at bounding box center [143, 287] width 263 height 37
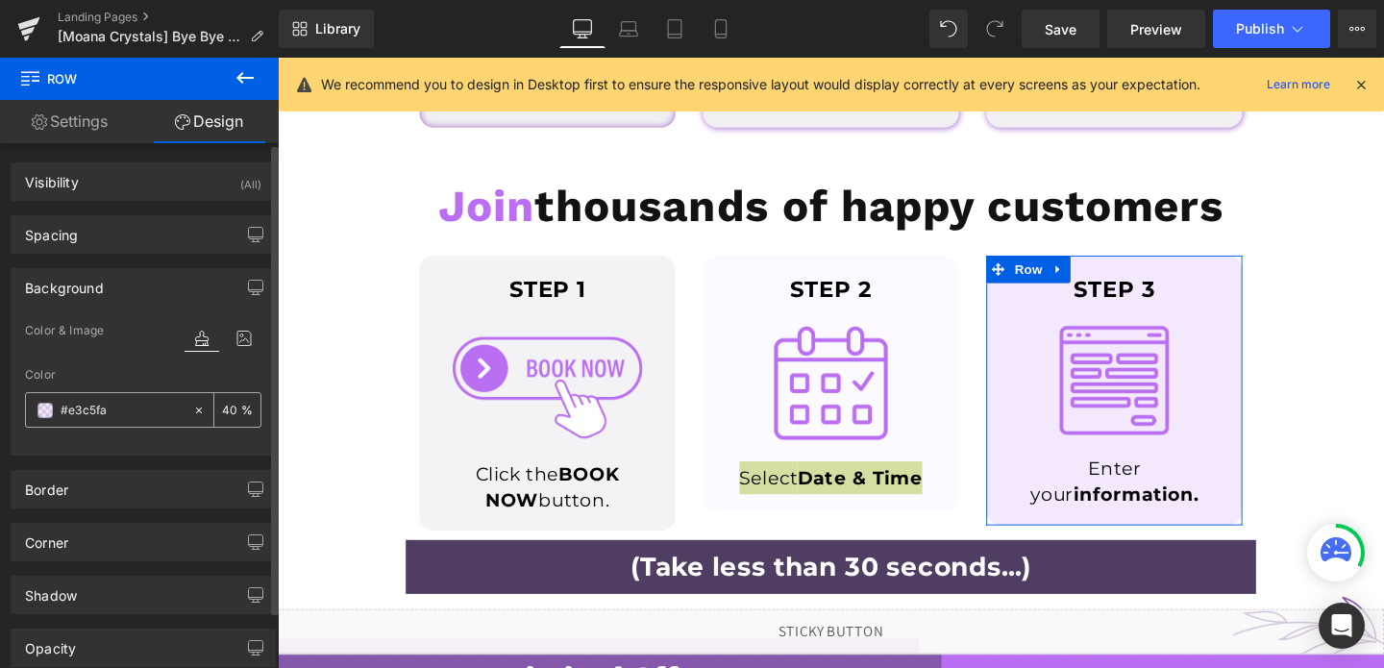
click at [133, 400] on input "text" at bounding box center [122, 410] width 123 height 21
type input "#e3c5fa"
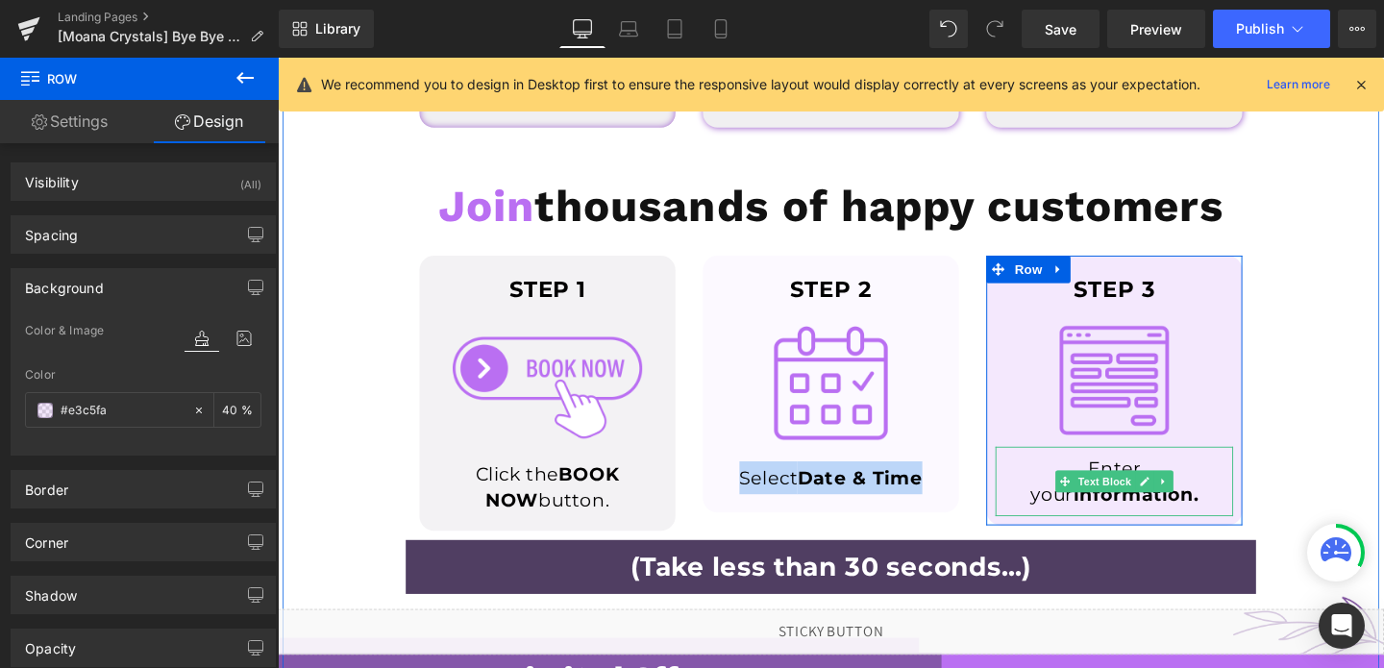
click at [1185, 482] on p "Enter your information." at bounding box center [1157, 503] width 231 height 54
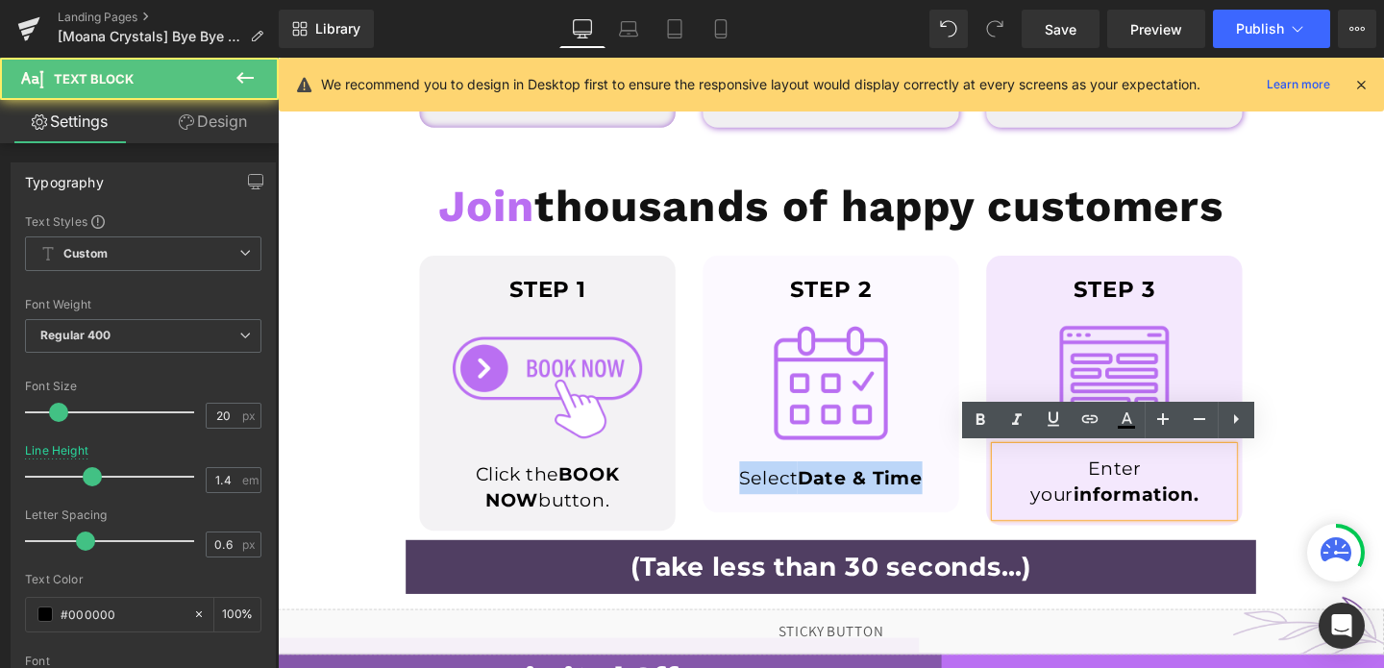
click at [1185, 482] on p "Enter your information." at bounding box center [1157, 503] width 231 height 54
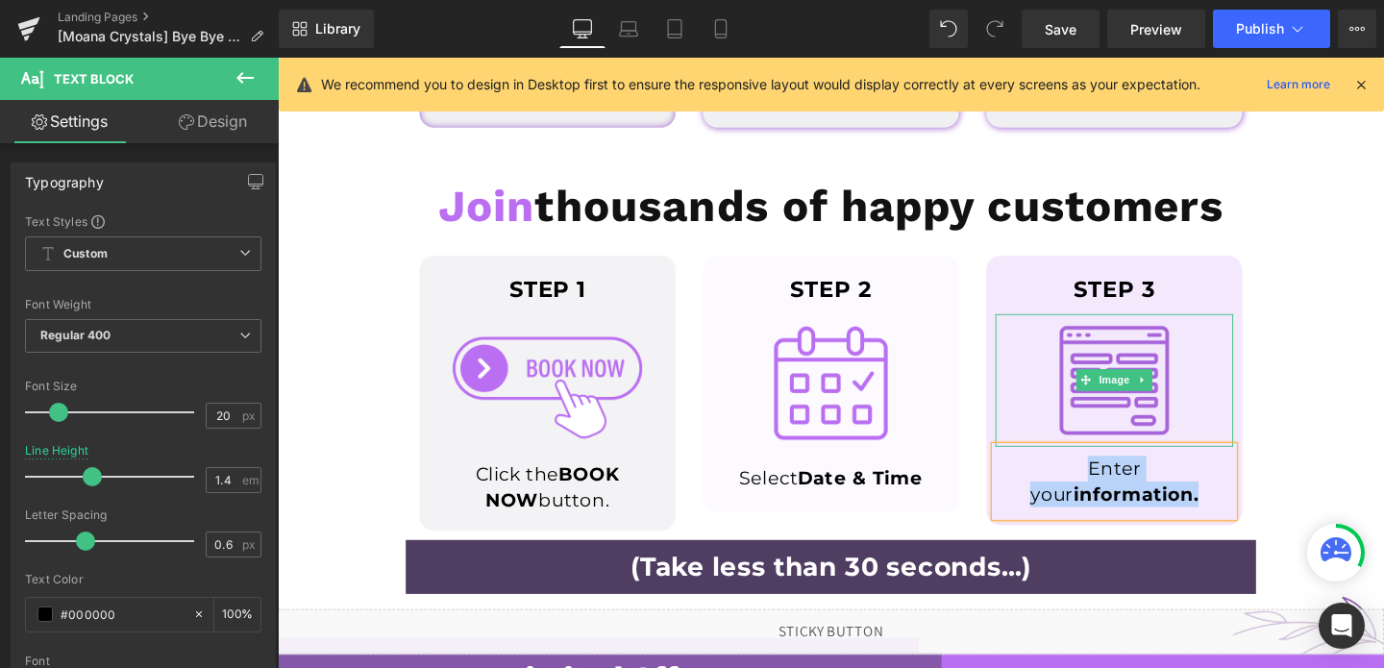
click at [1158, 365] on img at bounding box center [1157, 397] width 200 height 140
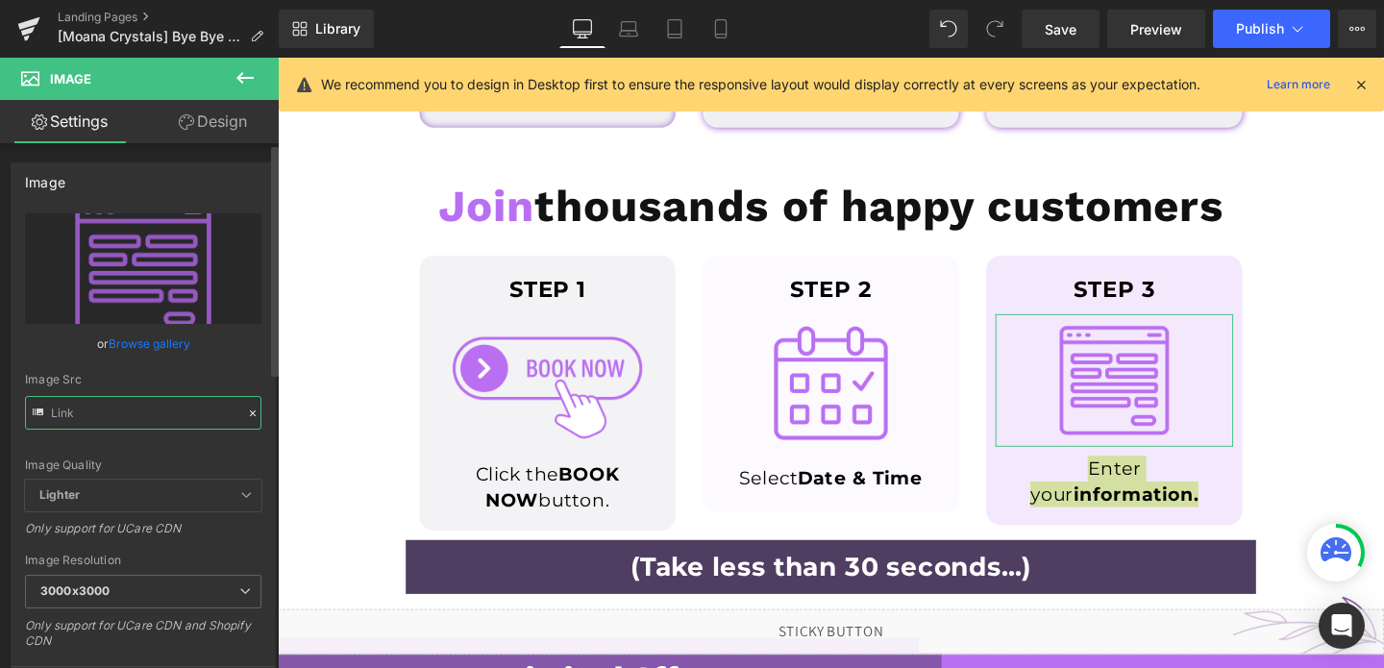
click at [156, 406] on input "text" at bounding box center [143, 413] width 236 height 34
type input "[URL][DOMAIN_NAME]"
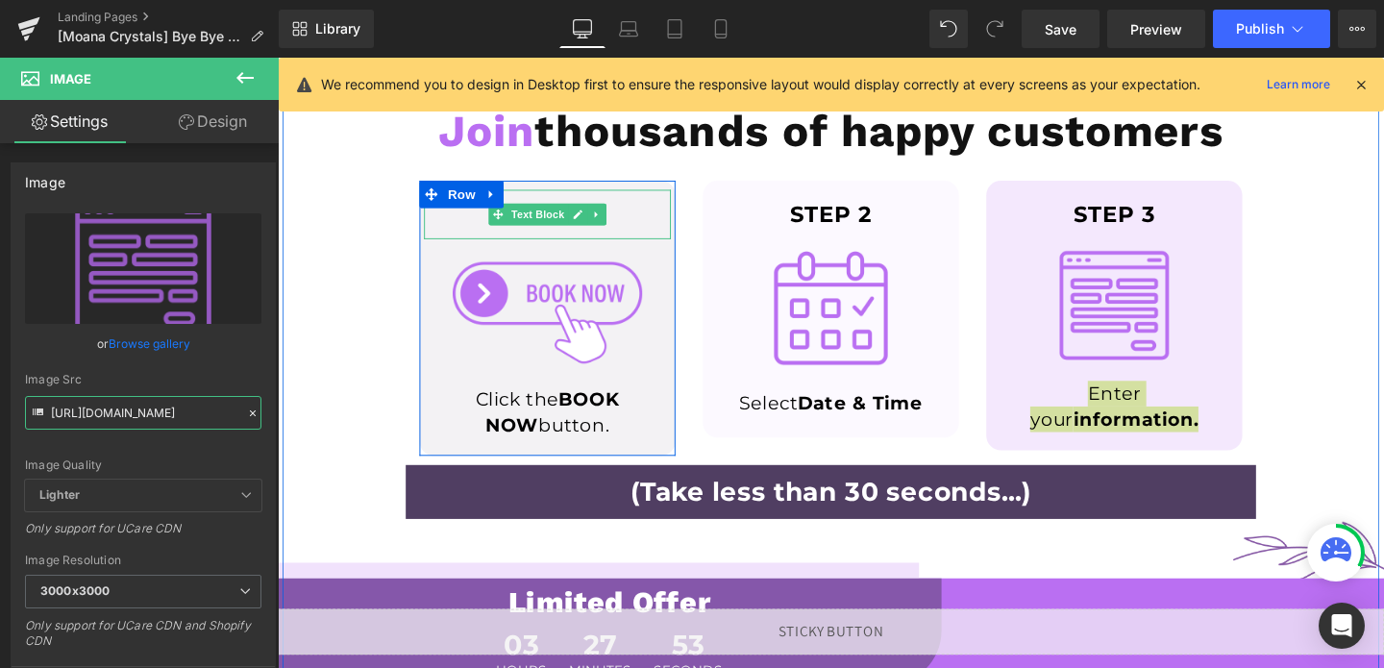
scroll to position [1279, 0]
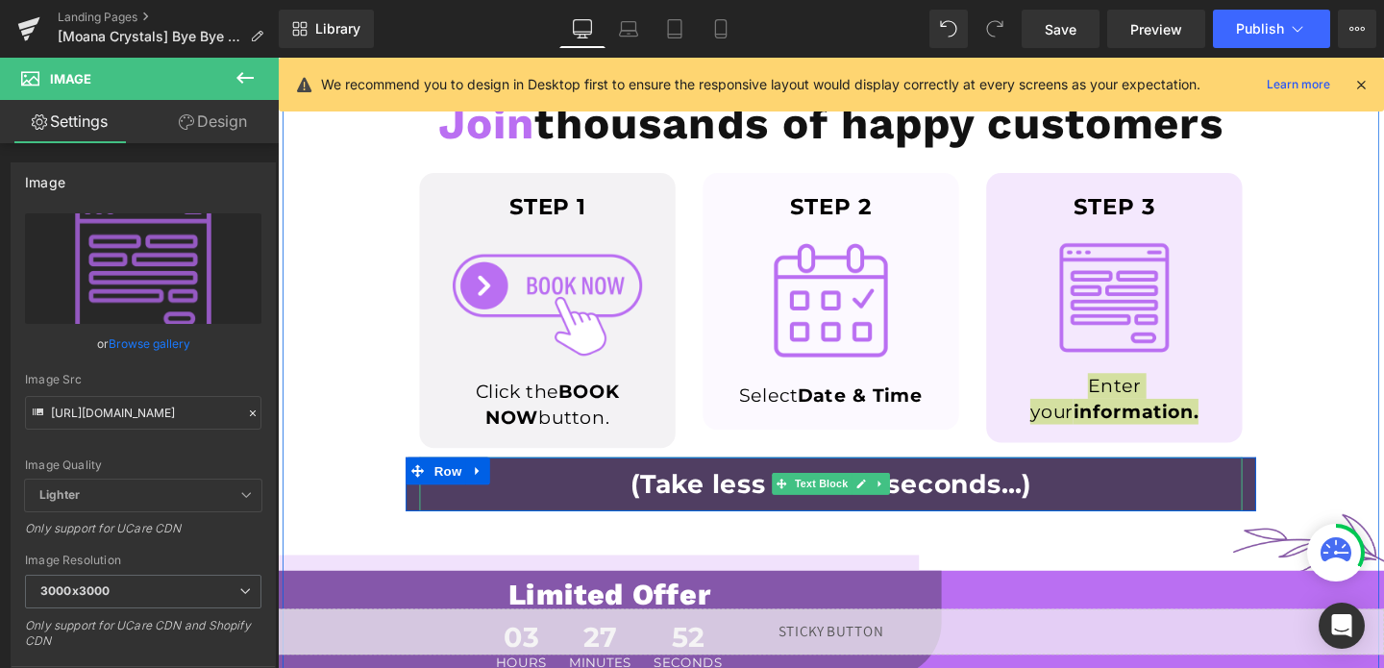
click at [828, 512] on span "Text Block" at bounding box center [848, 505] width 63 height 23
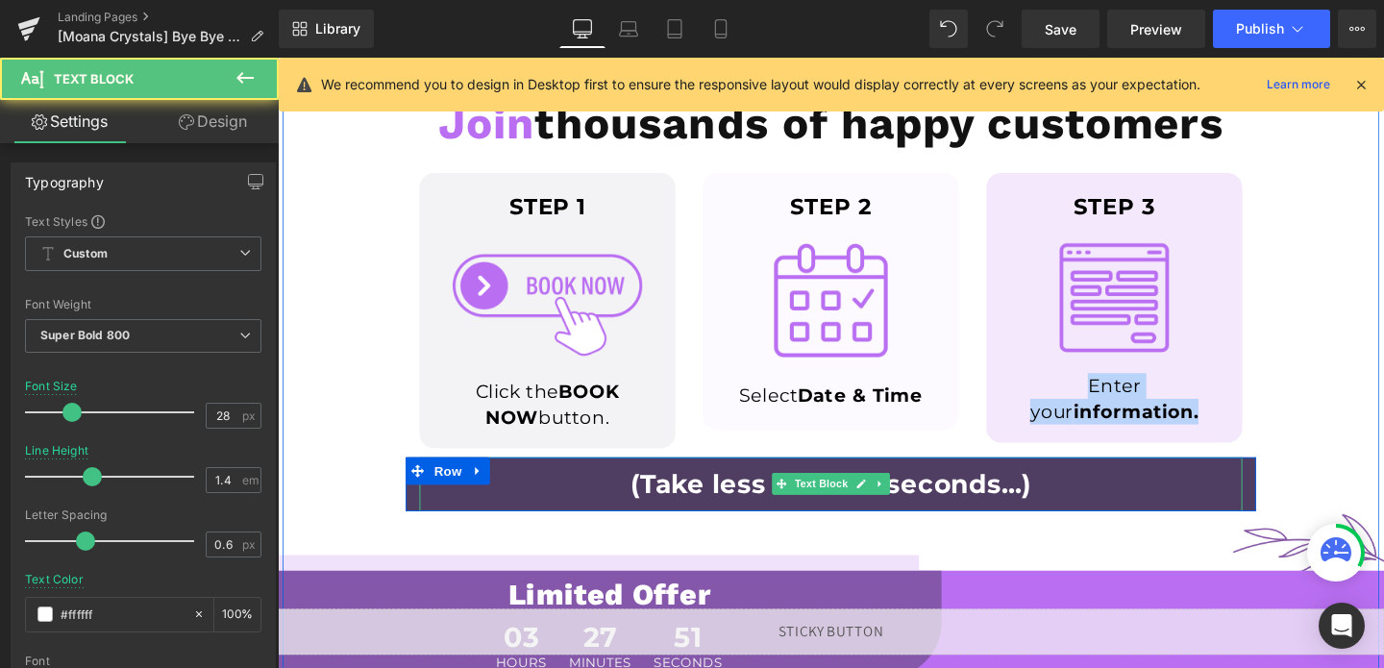
click at [706, 509] on b "(Take less than 30 seconds...)" at bounding box center [860, 505] width 422 height 33
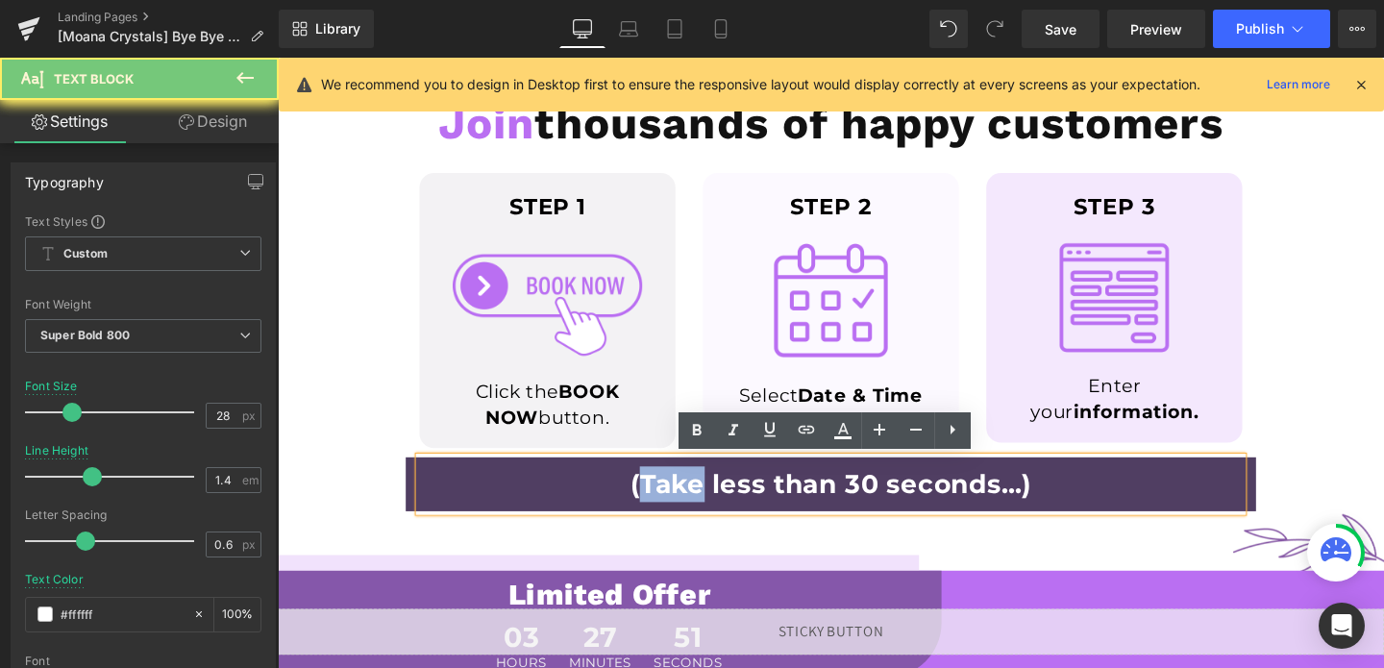
click at [706, 509] on b "(Take less than 30 seconds...)" at bounding box center [860, 505] width 422 height 33
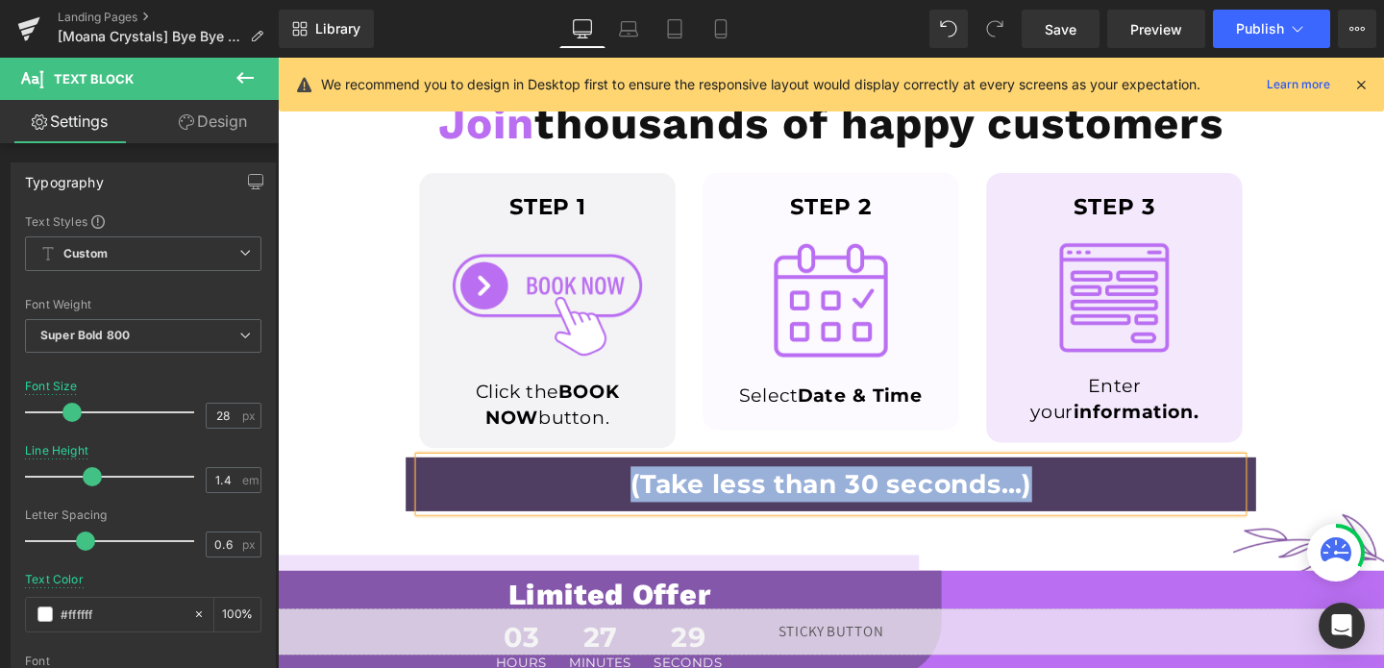
click at [411, 500] on div "Reduce Puffiness & Boost Collagen Heading Target under-eye bags with our non-in…" at bounding box center [859, 112] width 923 height 864
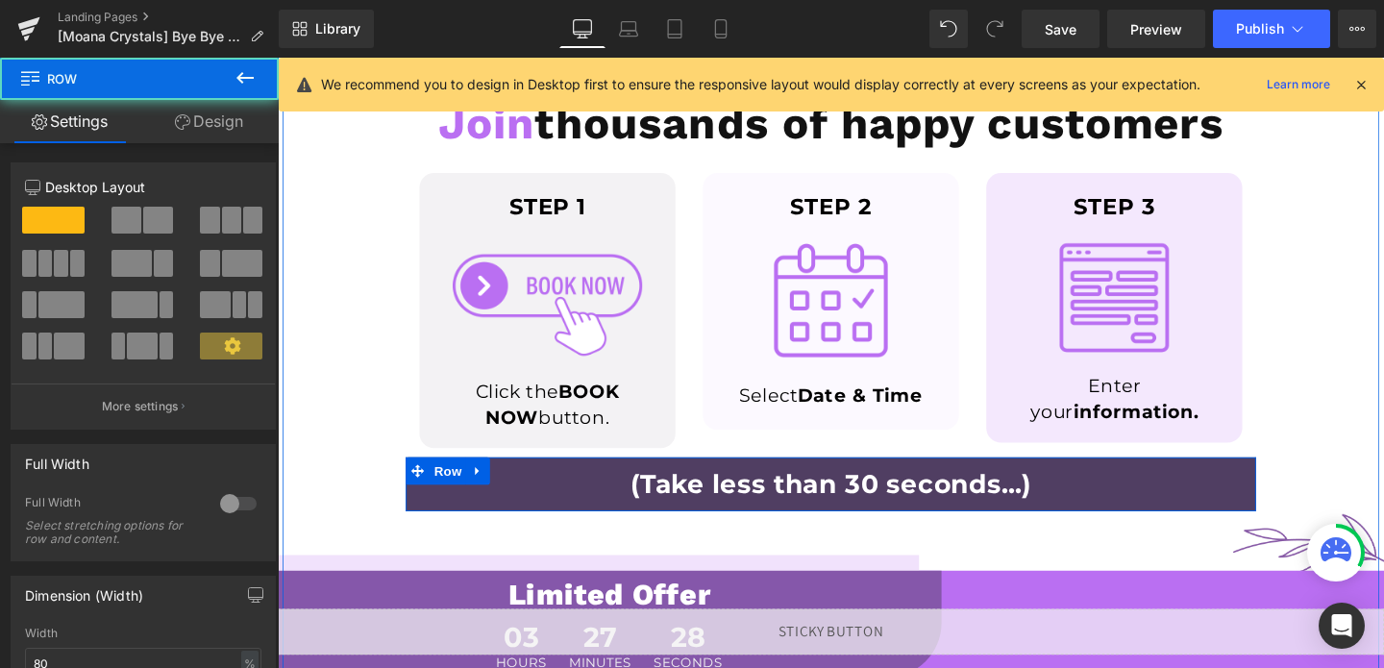
click at [465, 497] on span "Row" at bounding box center [456, 492] width 38 height 29
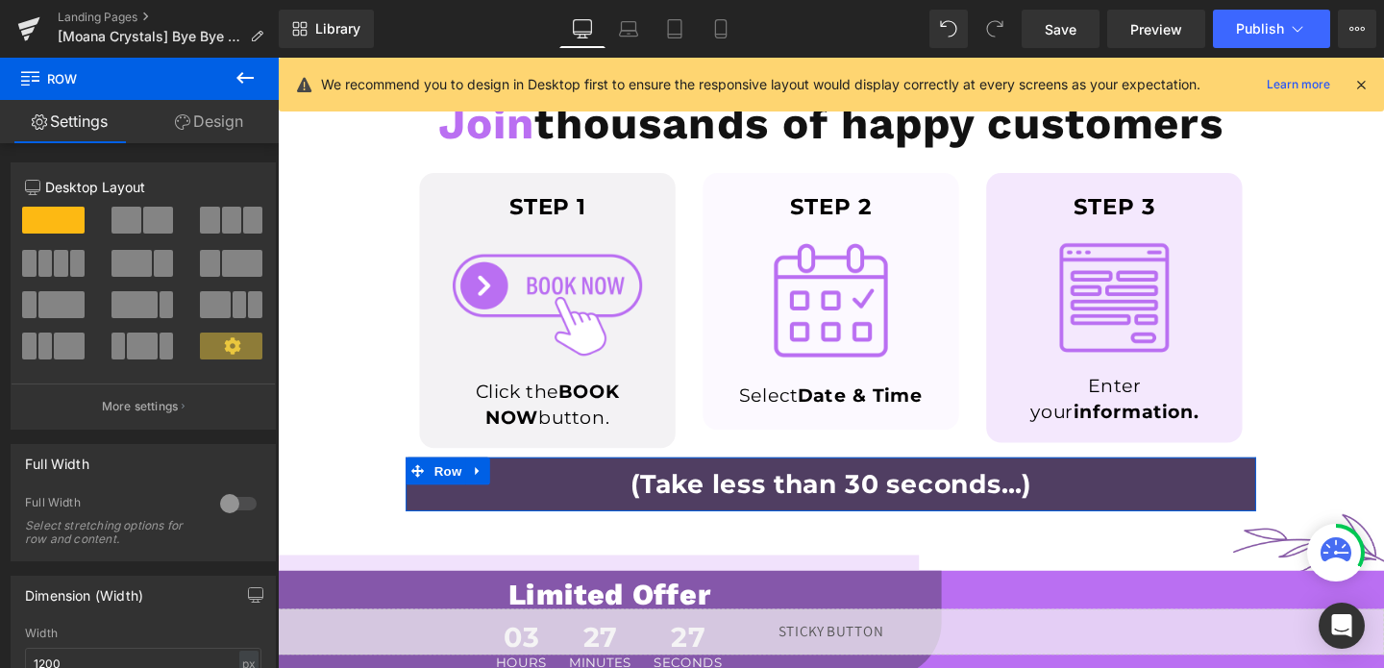
click at [223, 133] on link "Design" at bounding box center [208, 121] width 139 height 43
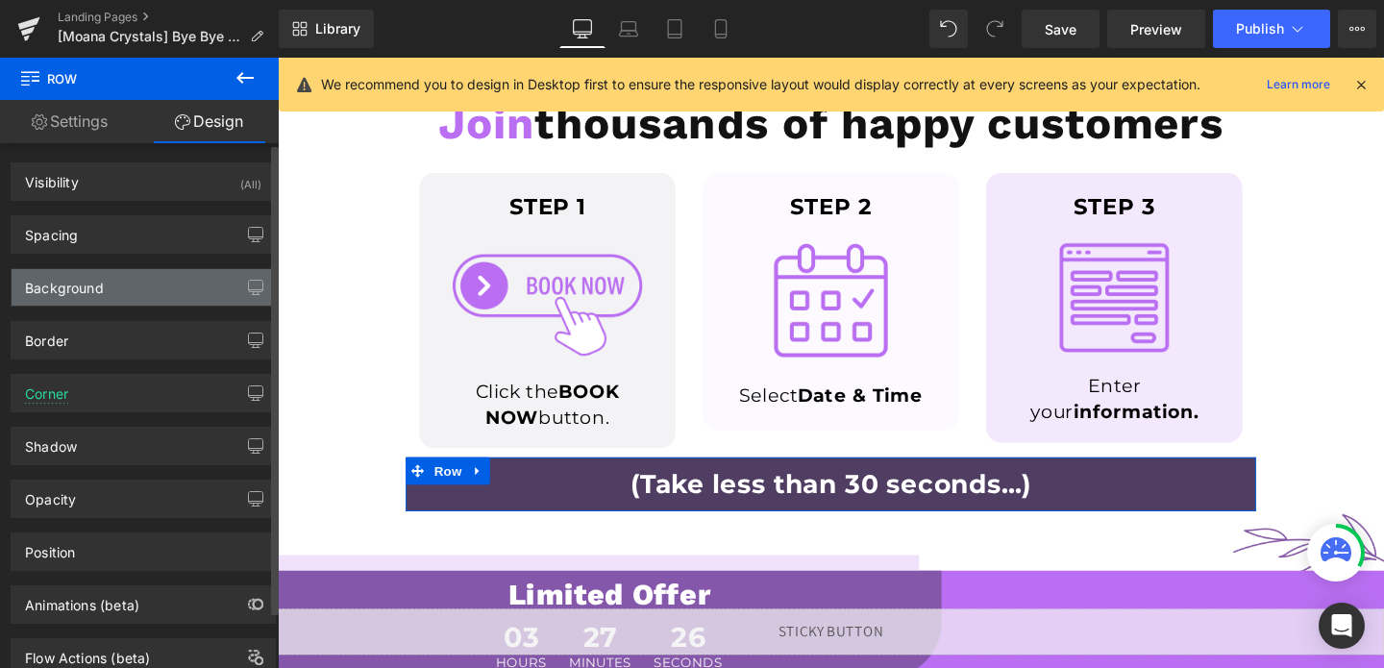
click at [117, 281] on div "Background" at bounding box center [143, 287] width 263 height 37
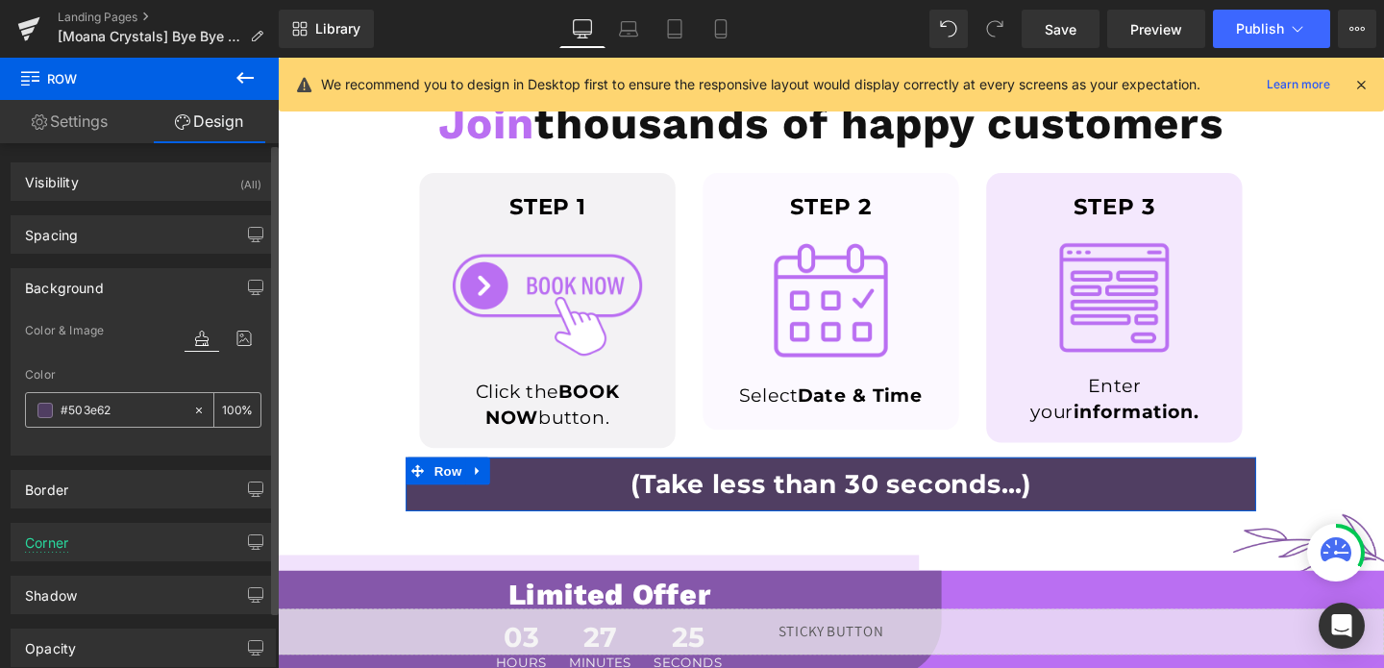
click at [118, 419] on input "#503e62" at bounding box center [122, 410] width 123 height 21
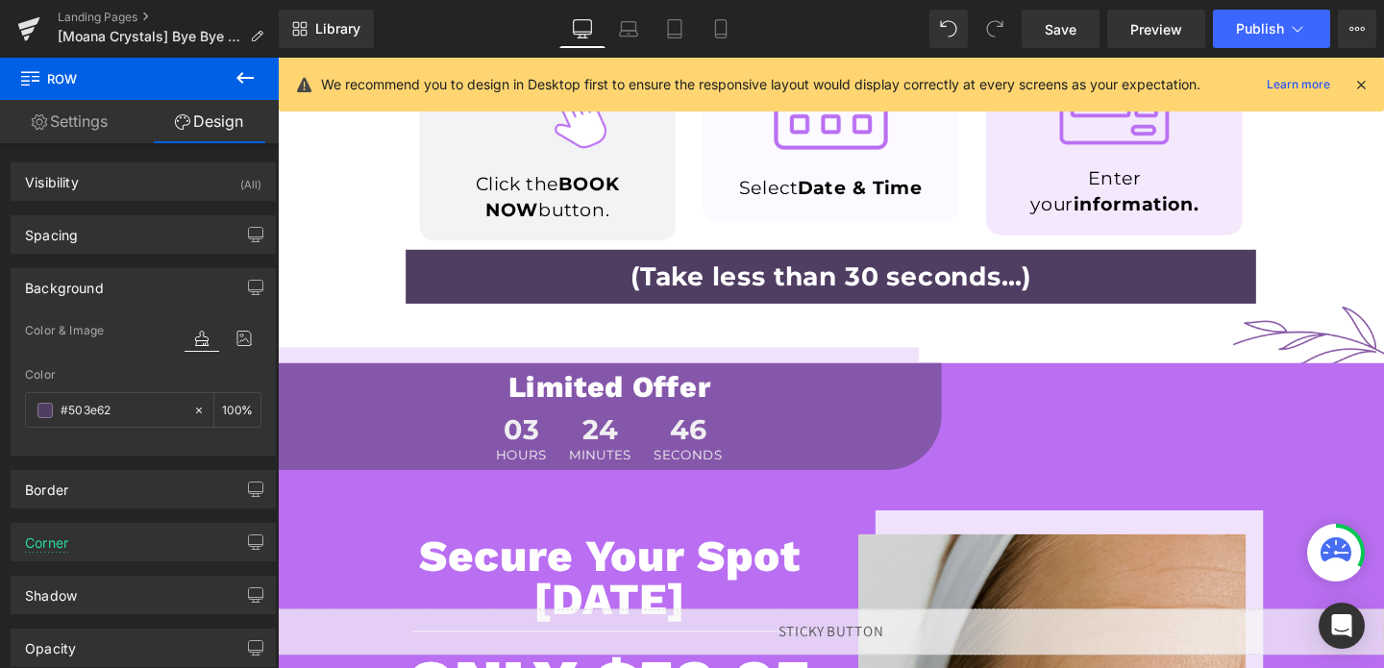
scroll to position [1495, 0]
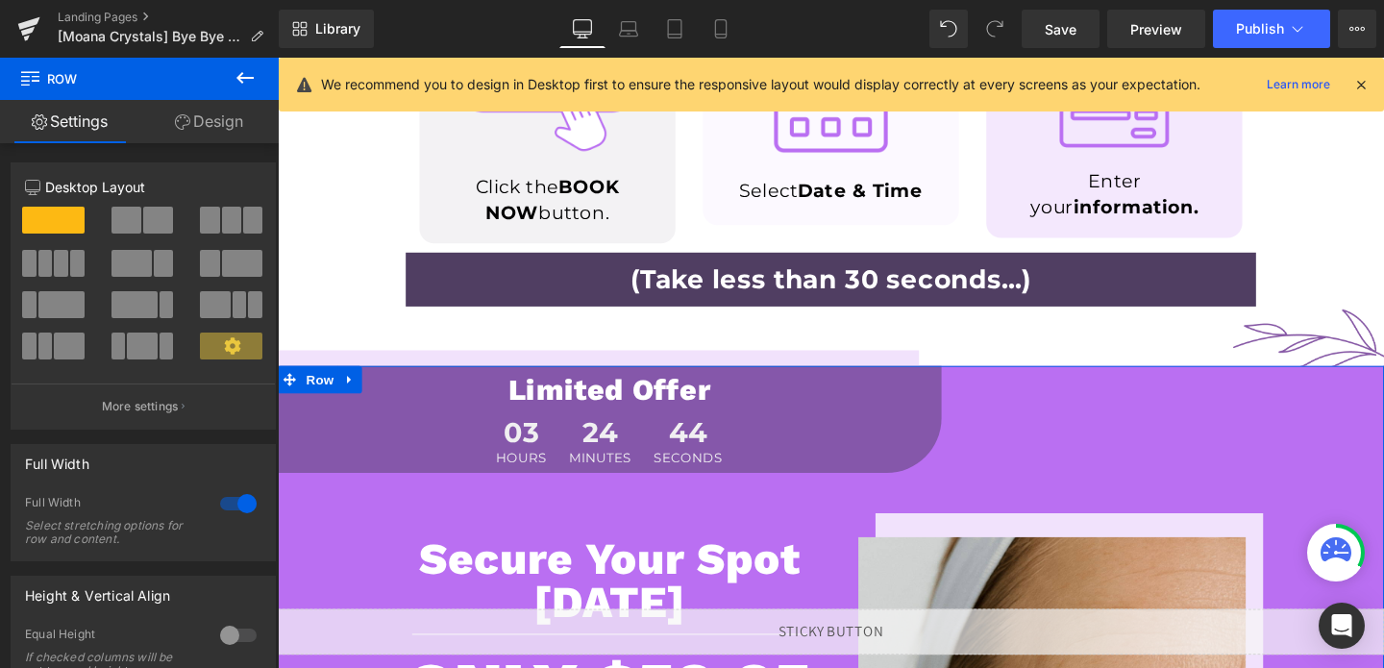
click at [208, 125] on link "Design" at bounding box center [208, 121] width 139 height 43
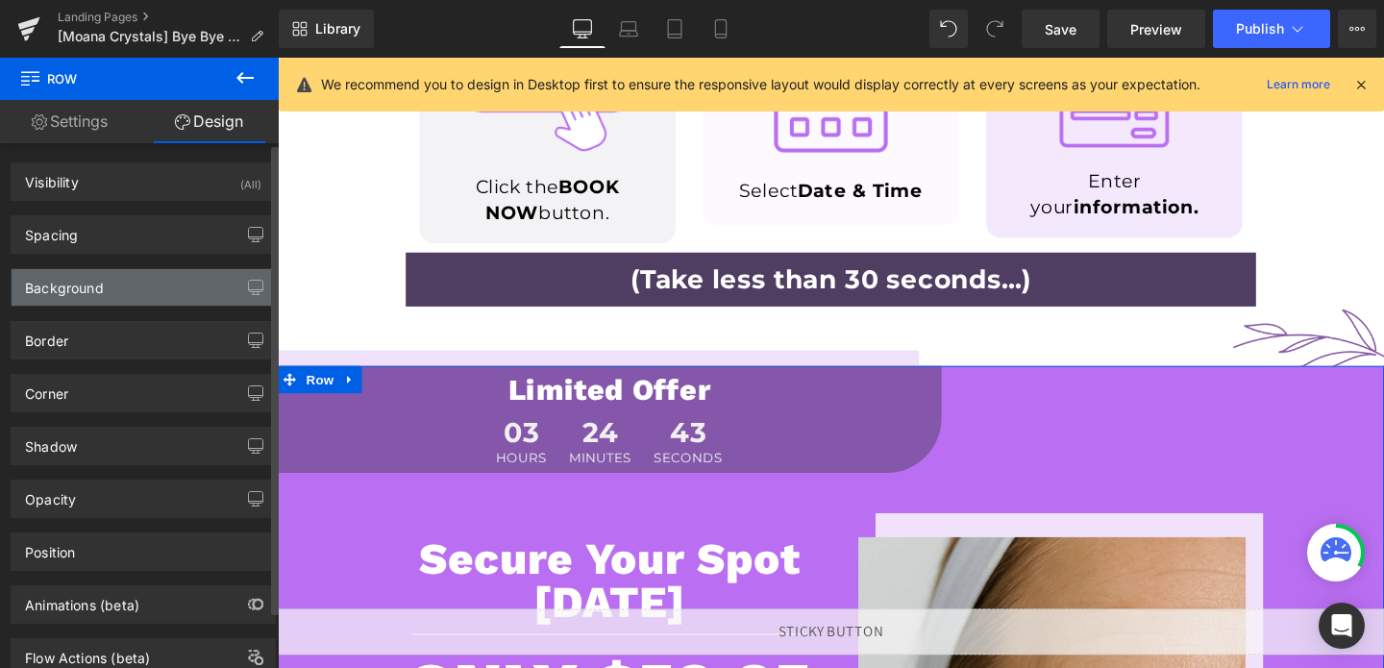
click at [110, 283] on div "Background" at bounding box center [143, 287] width 263 height 37
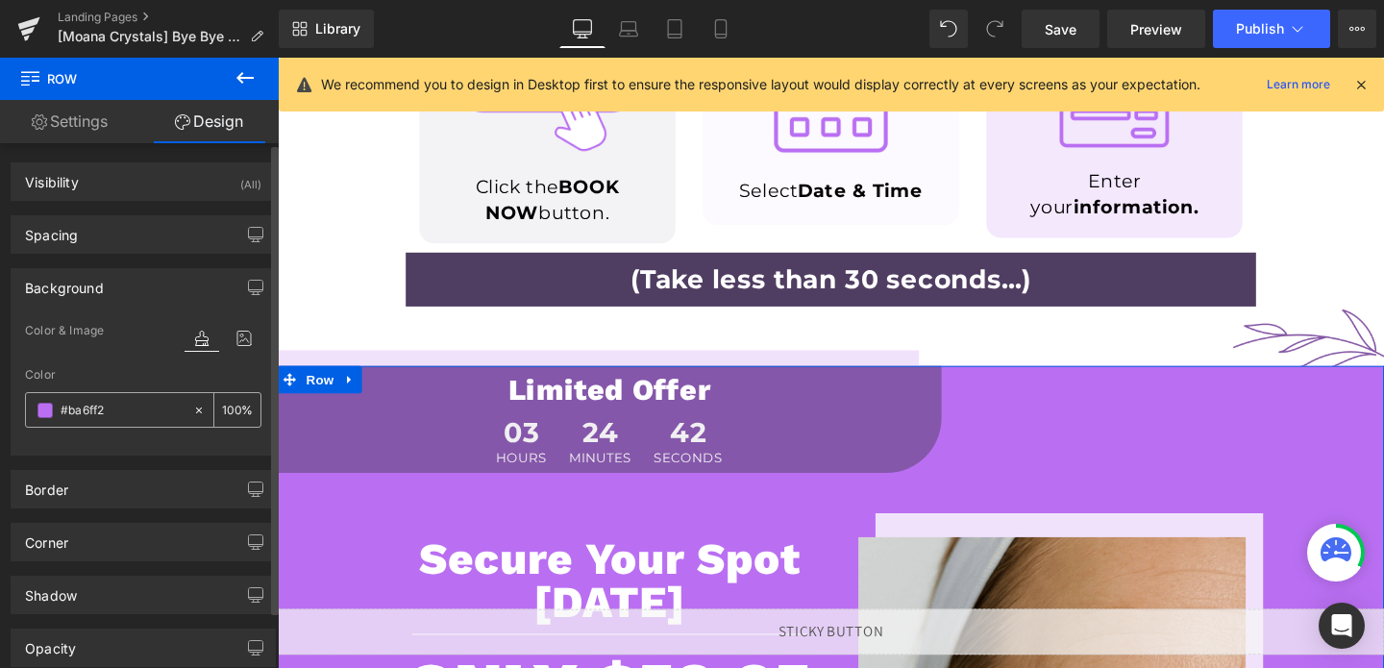
click at [97, 423] on div "#ba6ff2" at bounding box center [109, 410] width 166 height 34
click at [108, 418] on input "#ba6ff2" at bounding box center [122, 410] width 123 height 21
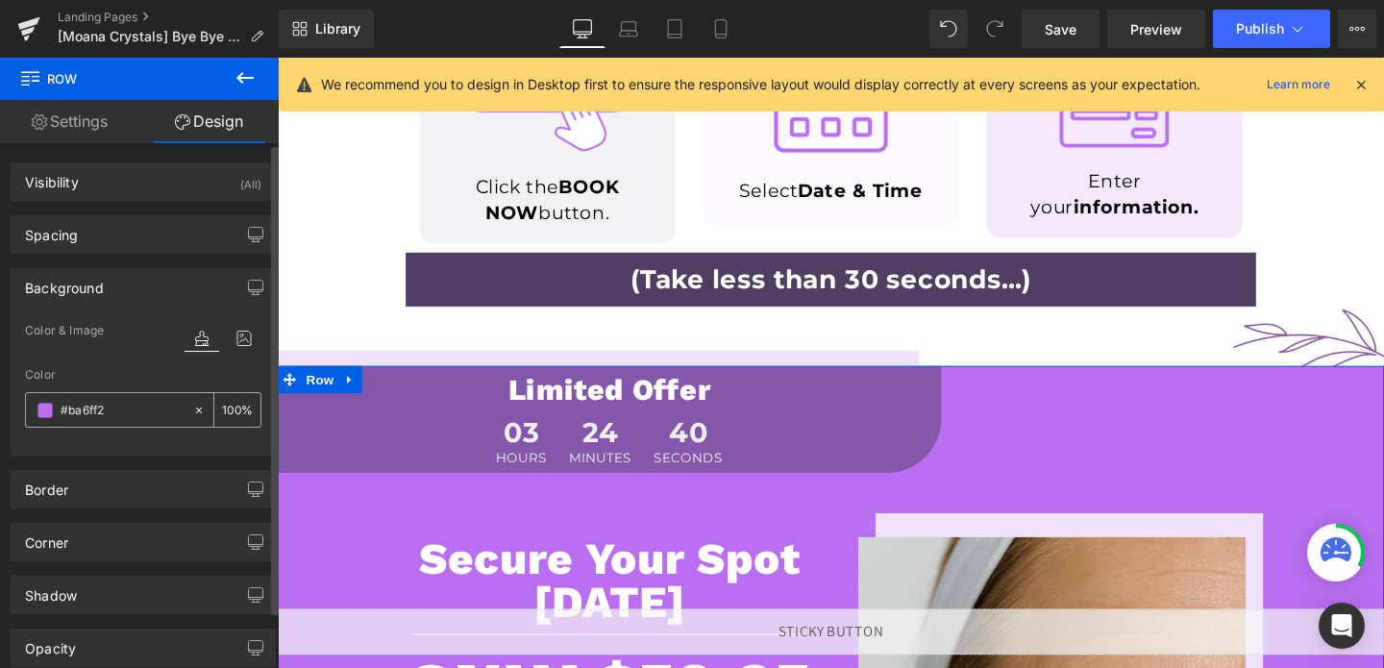
click at [108, 418] on input "#ba6ff2" at bounding box center [122, 410] width 123 height 21
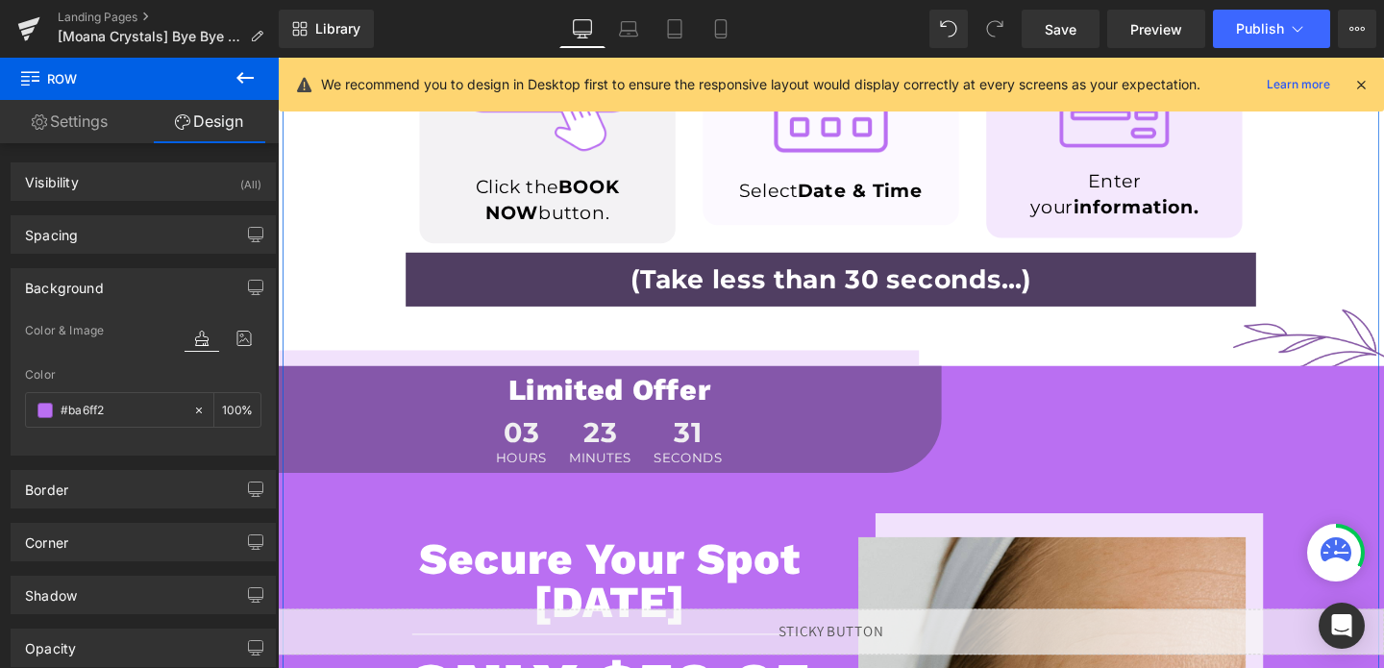
click at [603, 370] on div "Reduce Puffiness & Boost Collagen Heading Target under-eye bags with our non-in…" at bounding box center [859, 547] width 1153 height 2223
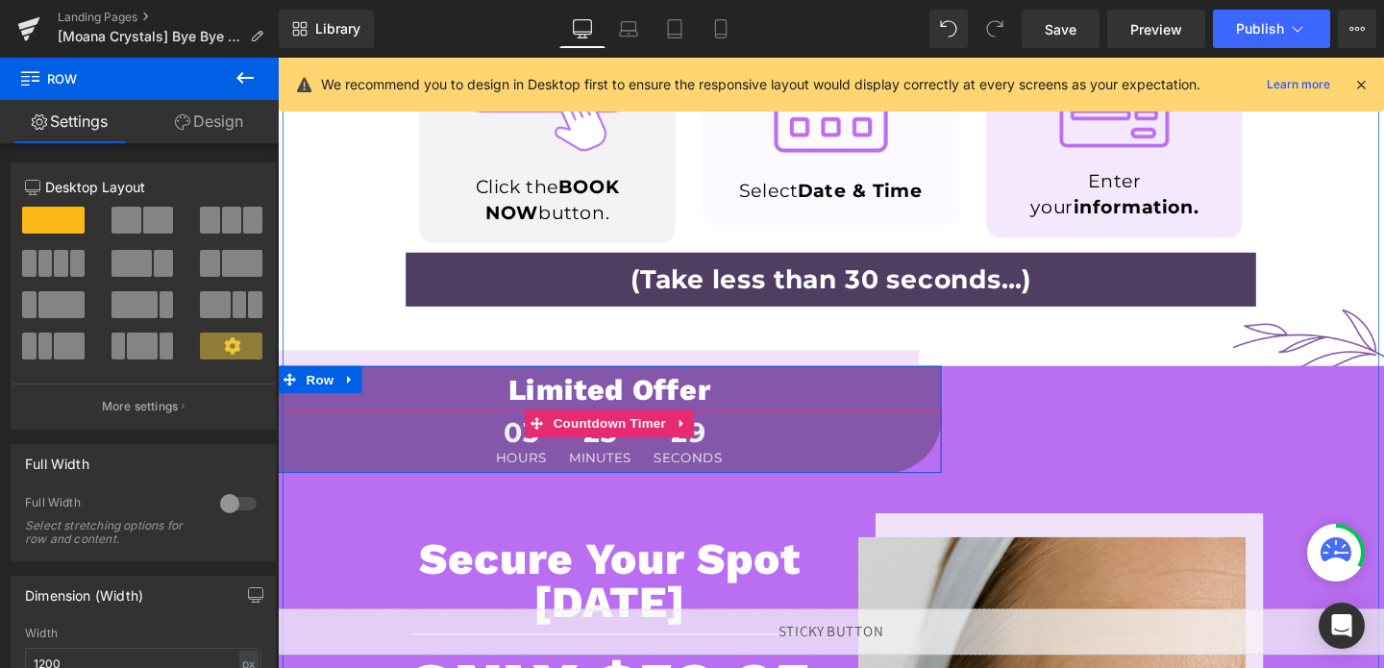
click at [323, 484] on div "03 Hours 23 Minutes 29 Seconds" at bounding box center [627, 461] width 698 height 66
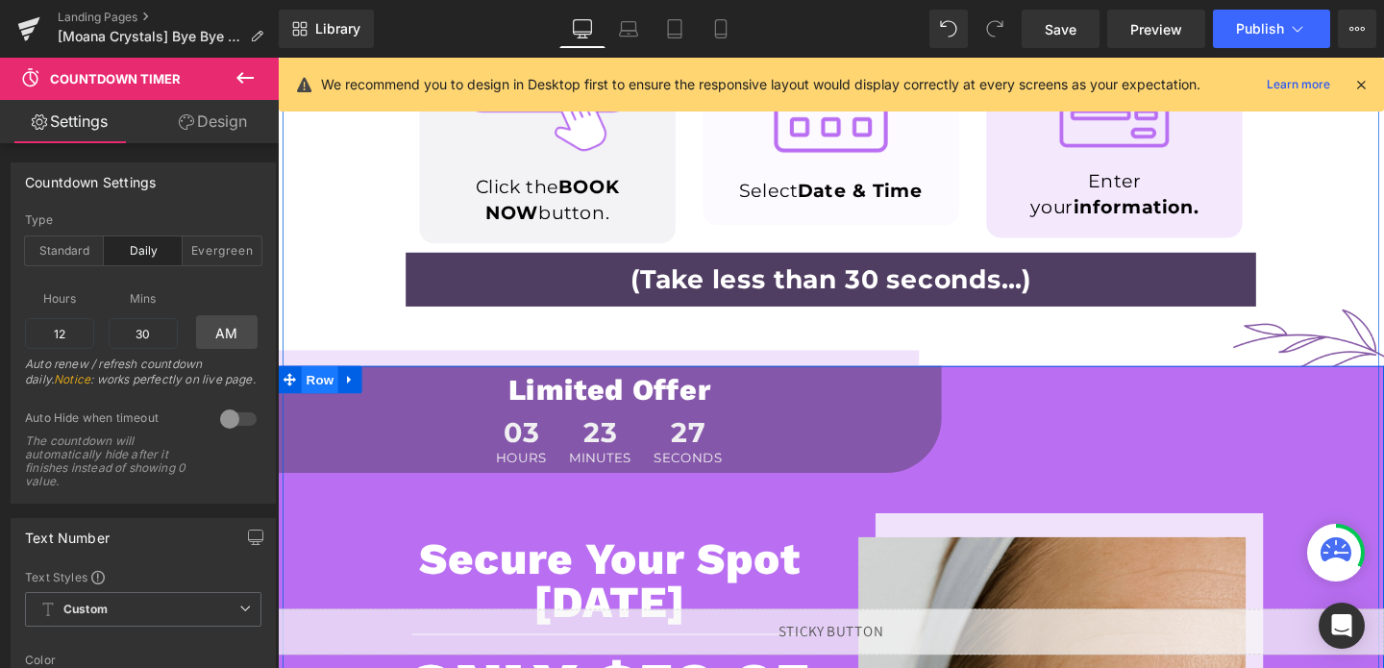
click at [327, 393] on span "Row" at bounding box center [322, 396] width 38 height 29
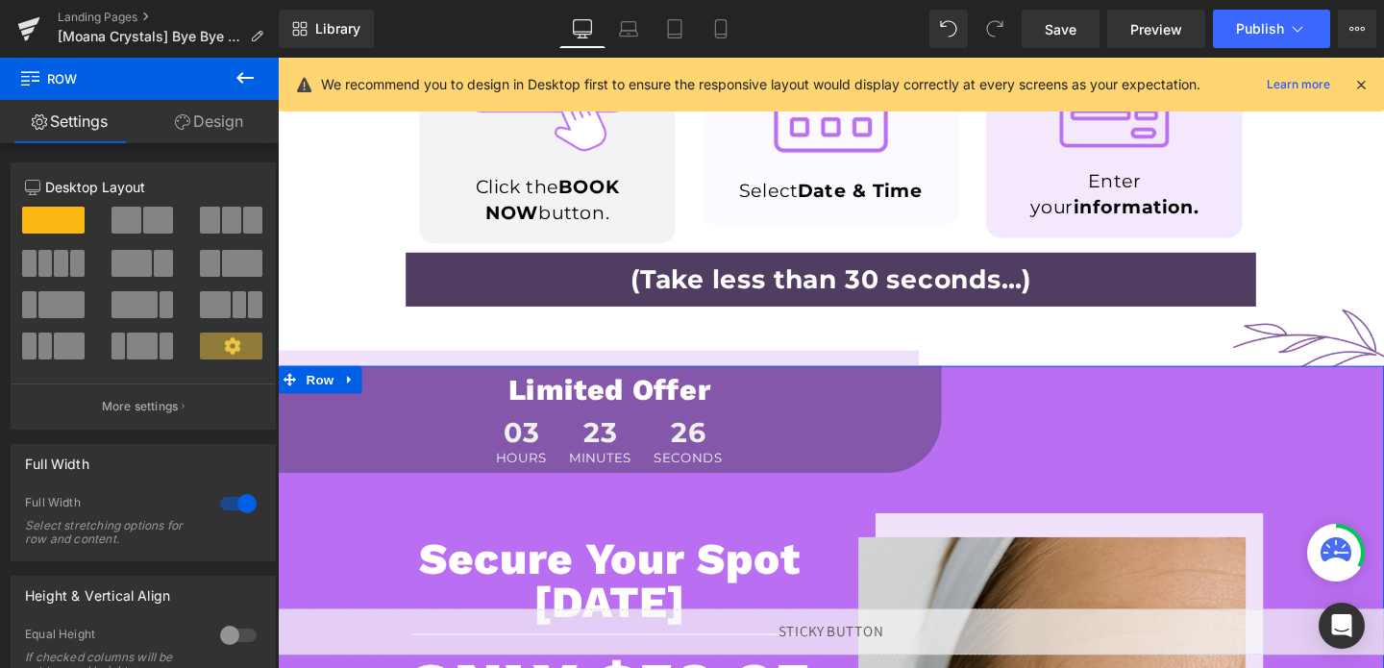
click at [234, 126] on link "Design" at bounding box center [208, 121] width 139 height 43
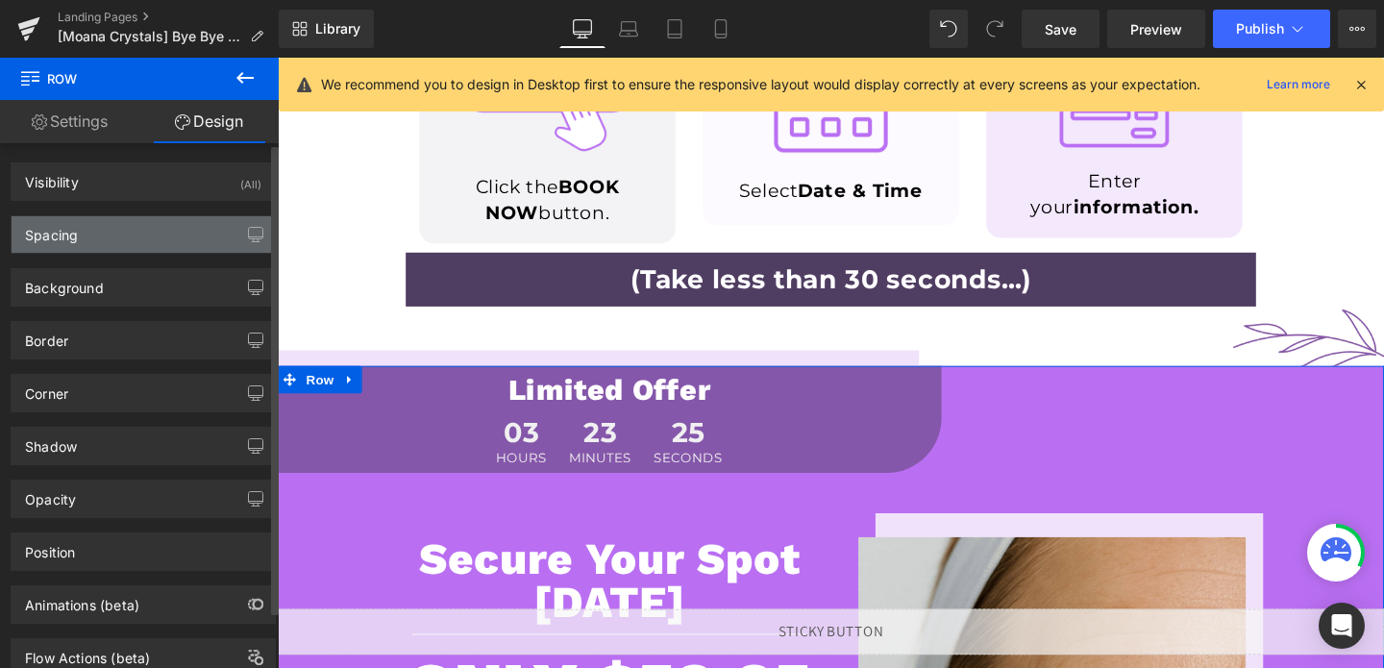
click at [121, 246] on div "Spacing" at bounding box center [143, 234] width 263 height 37
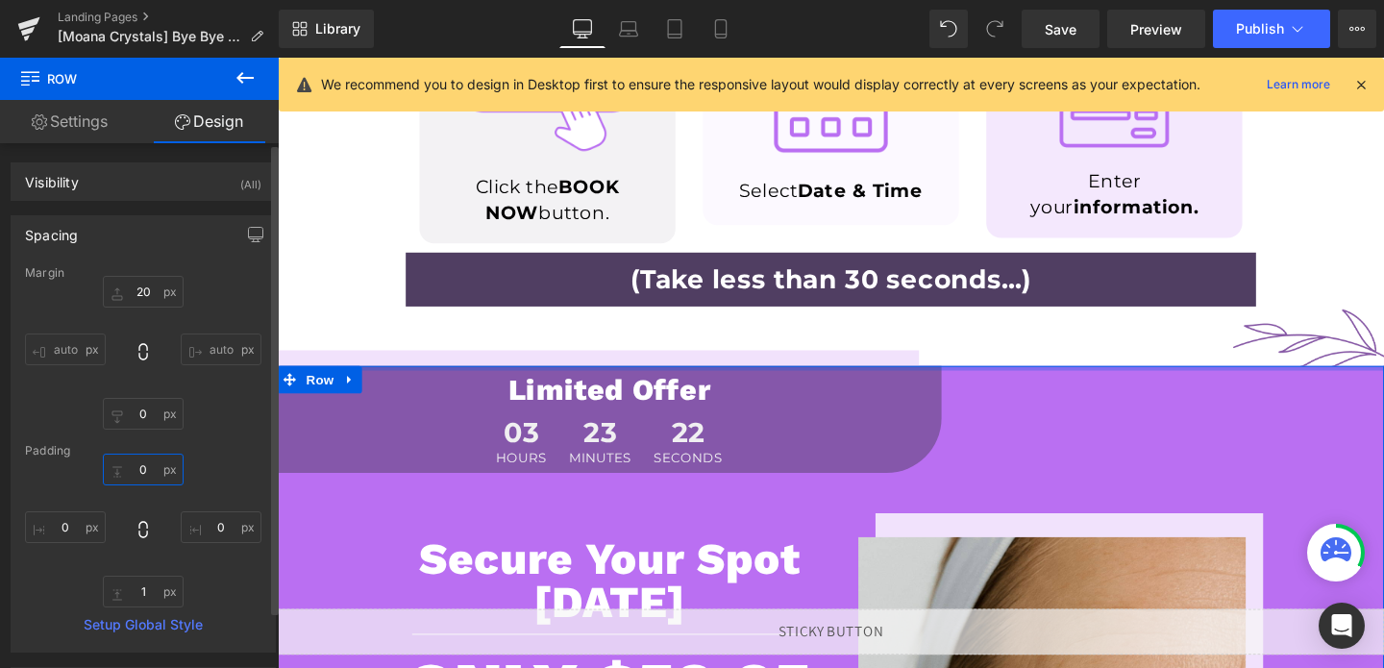
click at [139, 482] on input "0" at bounding box center [143, 470] width 81 height 32
type input "50"
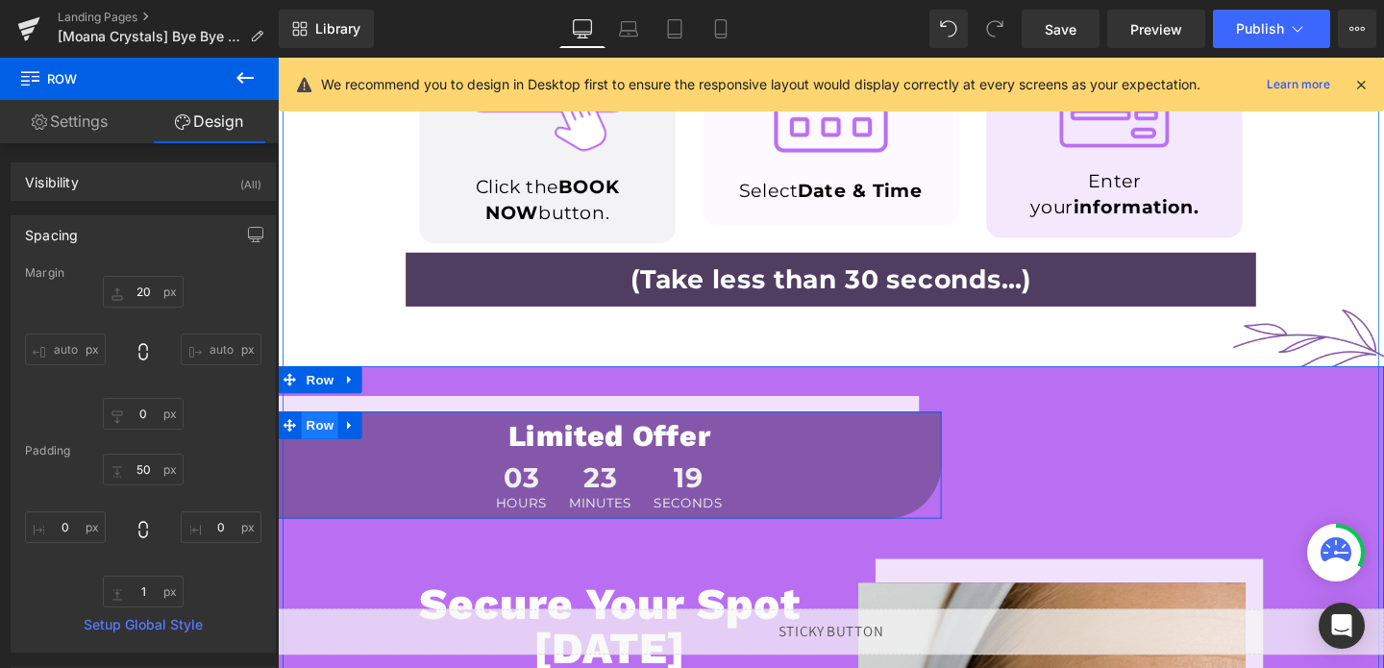
click at [315, 444] on span "Row" at bounding box center [322, 444] width 38 height 29
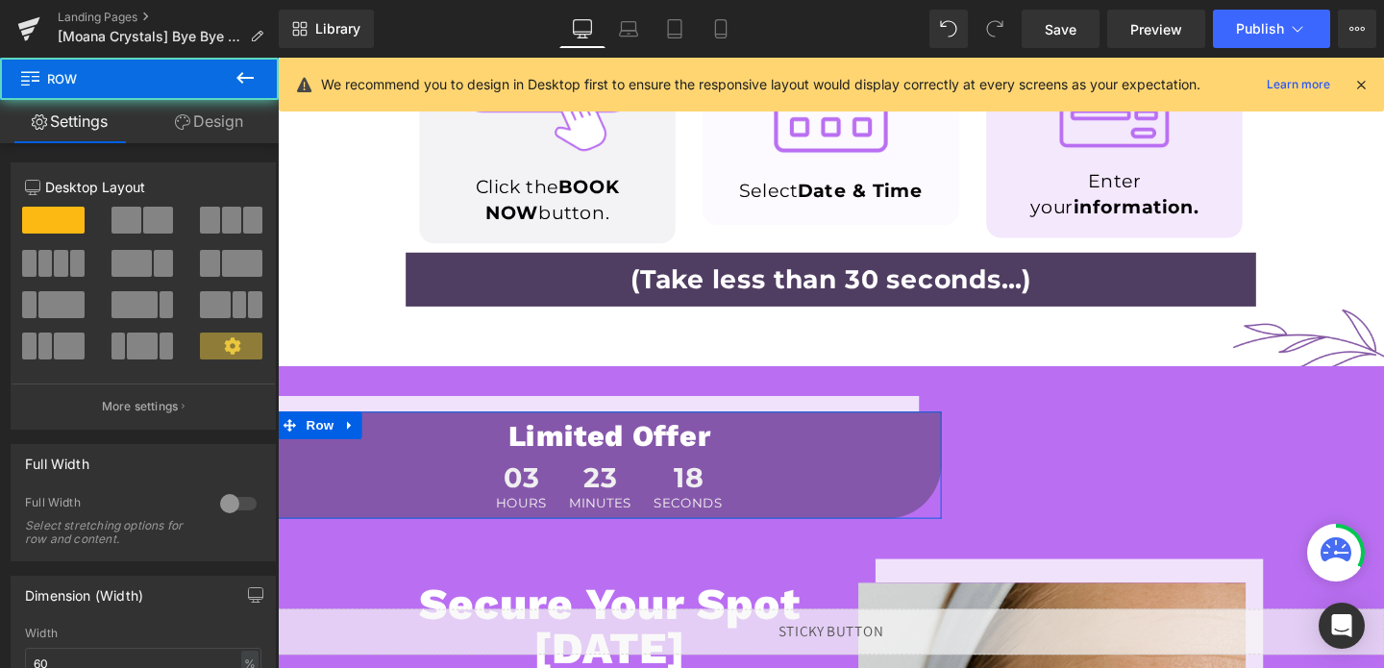
click at [211, 114] on link "Design" at bounding box center [208, 121] width 139 height 43
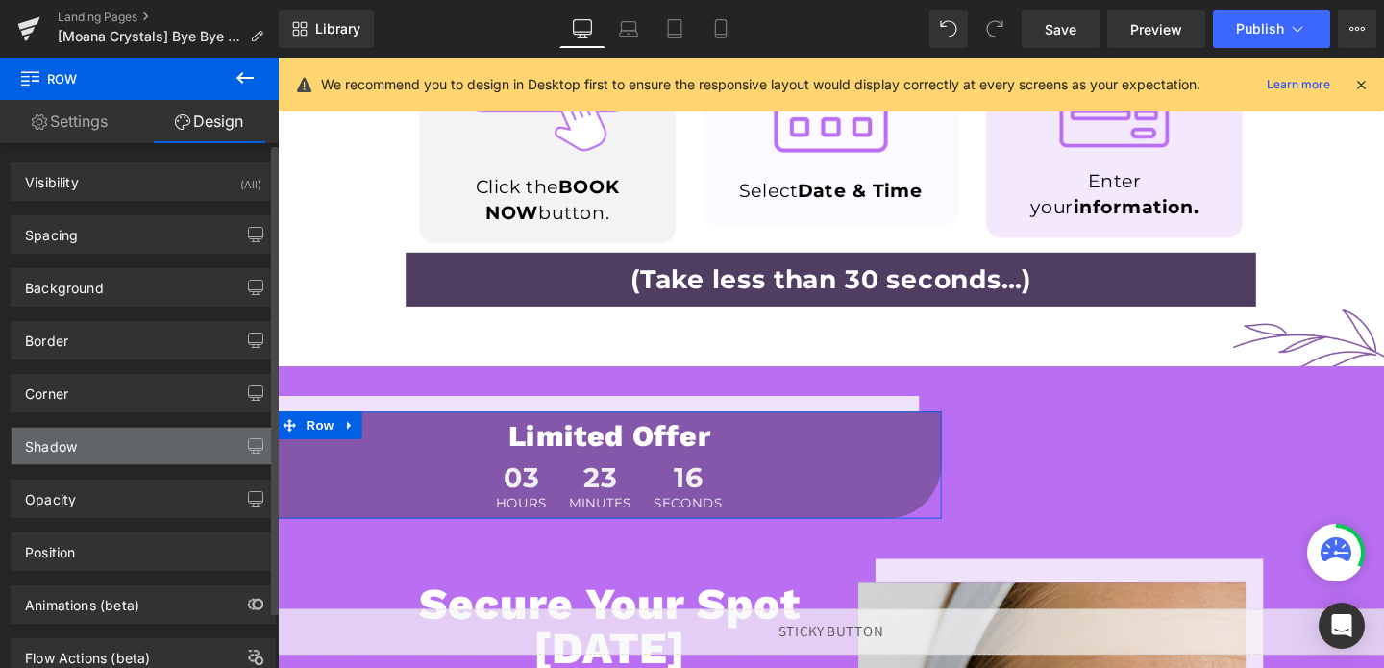
click at [91, 439] on div "Shadow" at bounding box center [143, 446] width 263 height 37
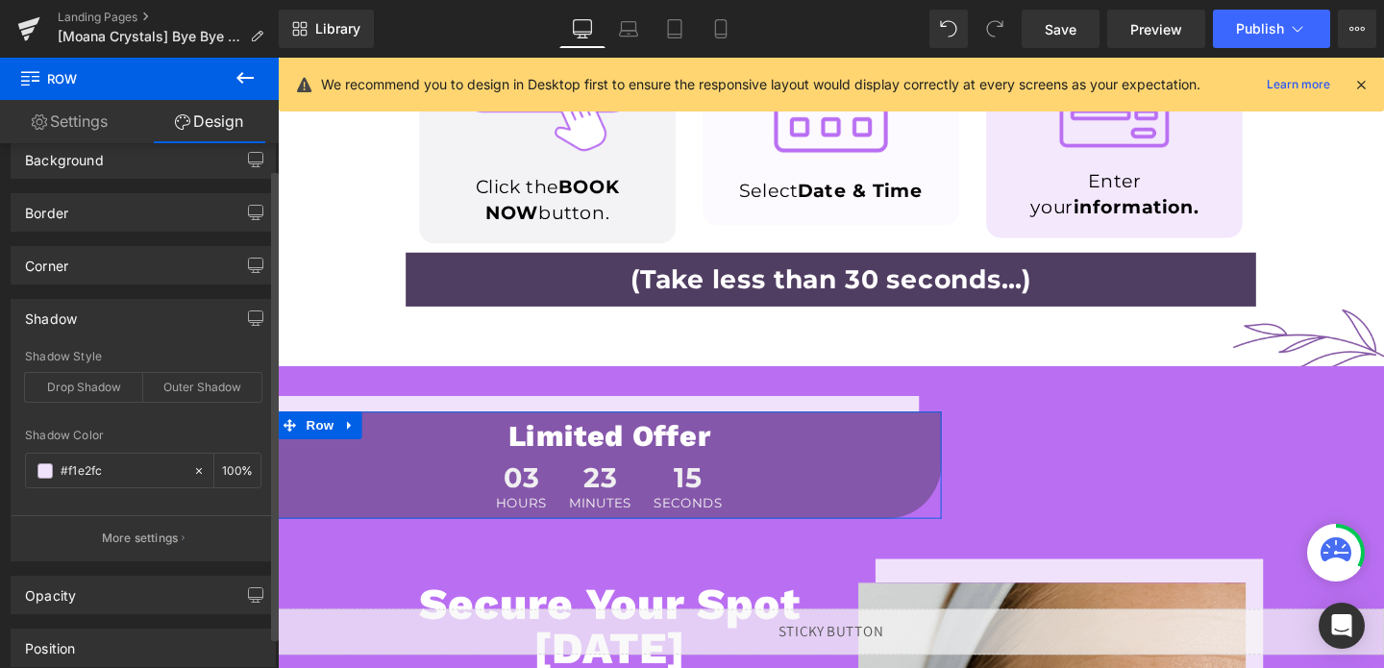
scroll to position [215, 0]
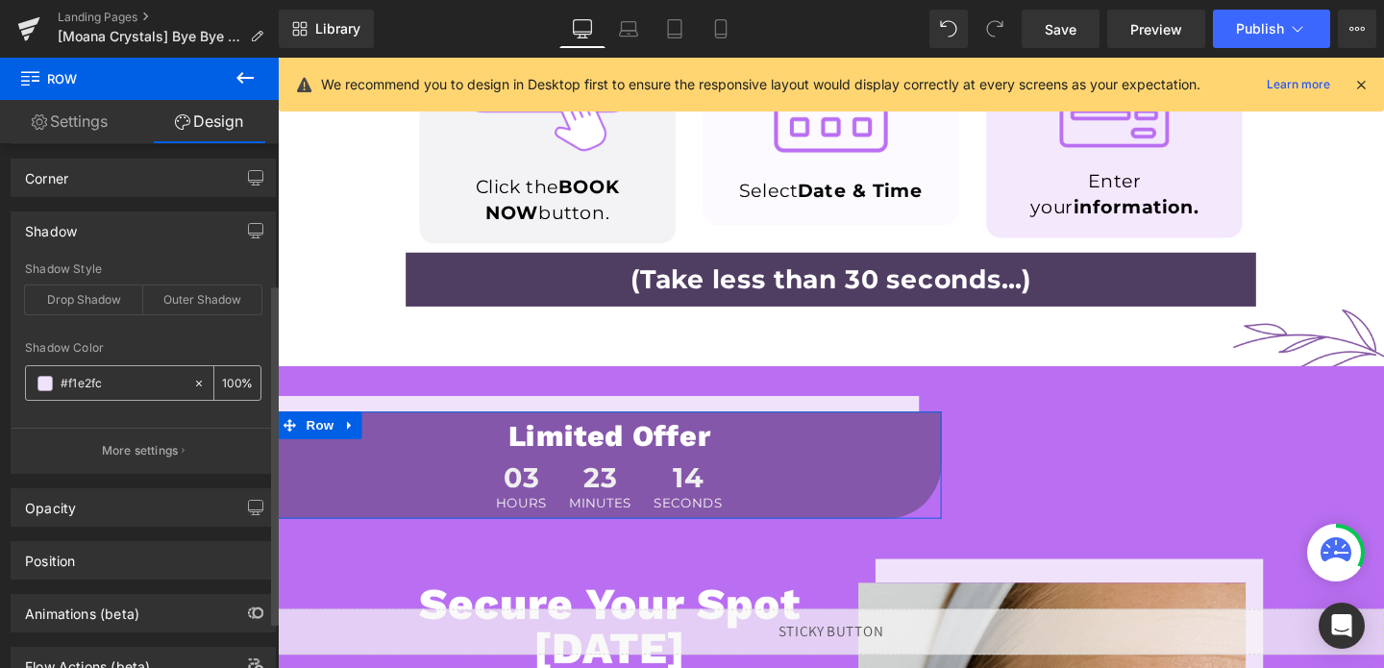
click at [118, 387] on input "#f1e2fc" at bounding box center [122, 383] width 123 height 21
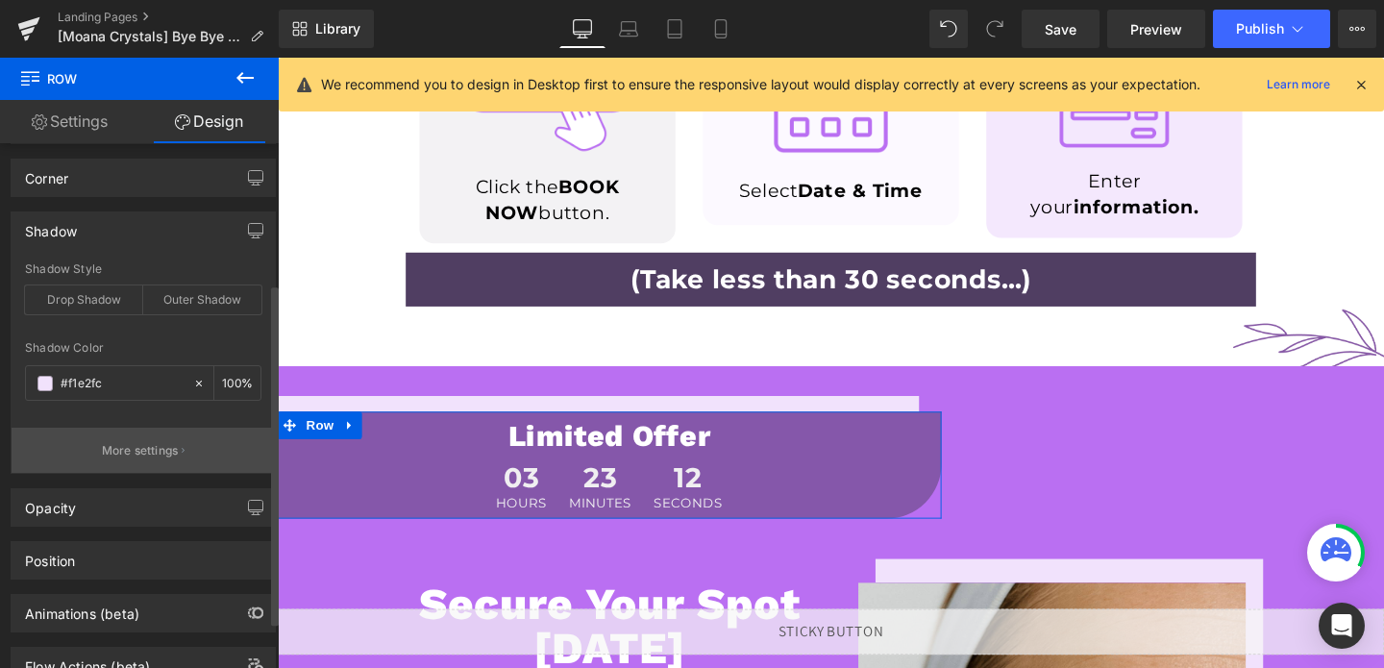
click at [148, 446] on p "More settings" at bounding box center [140, 450] width 77 height 17
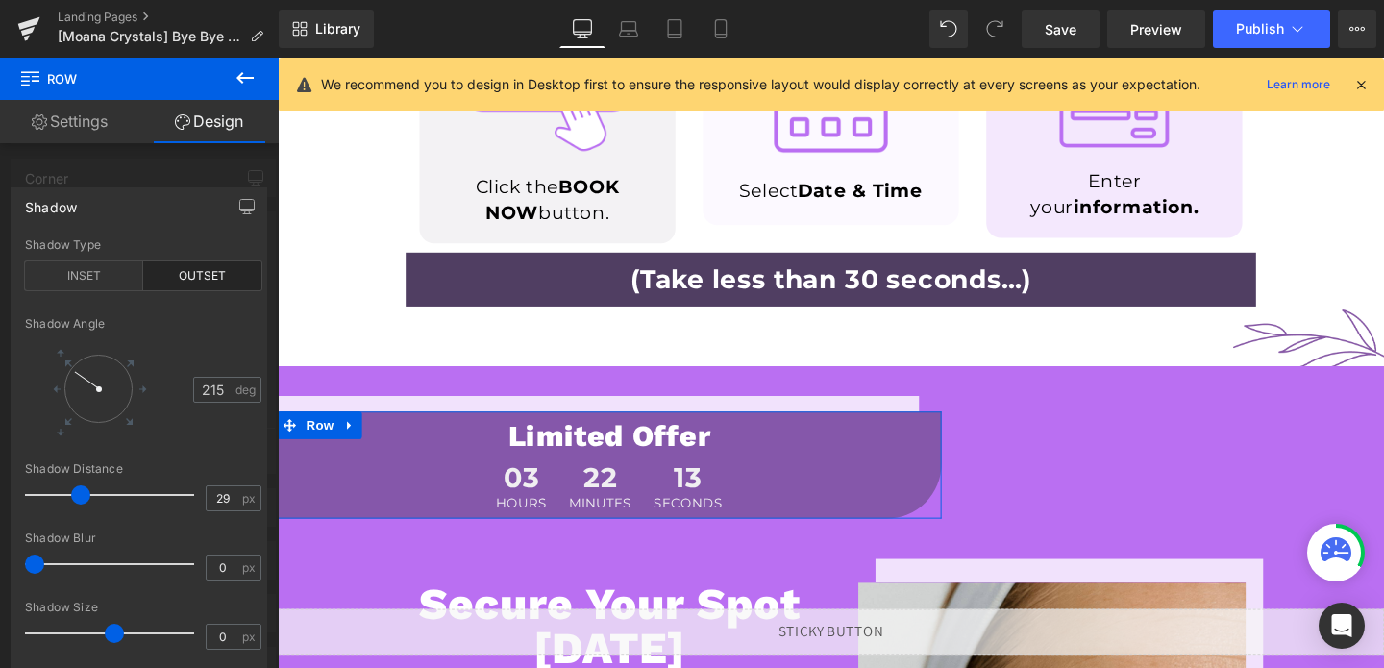
click at [155, 167] on div at bounding box center [139, 368] width 279 height 620
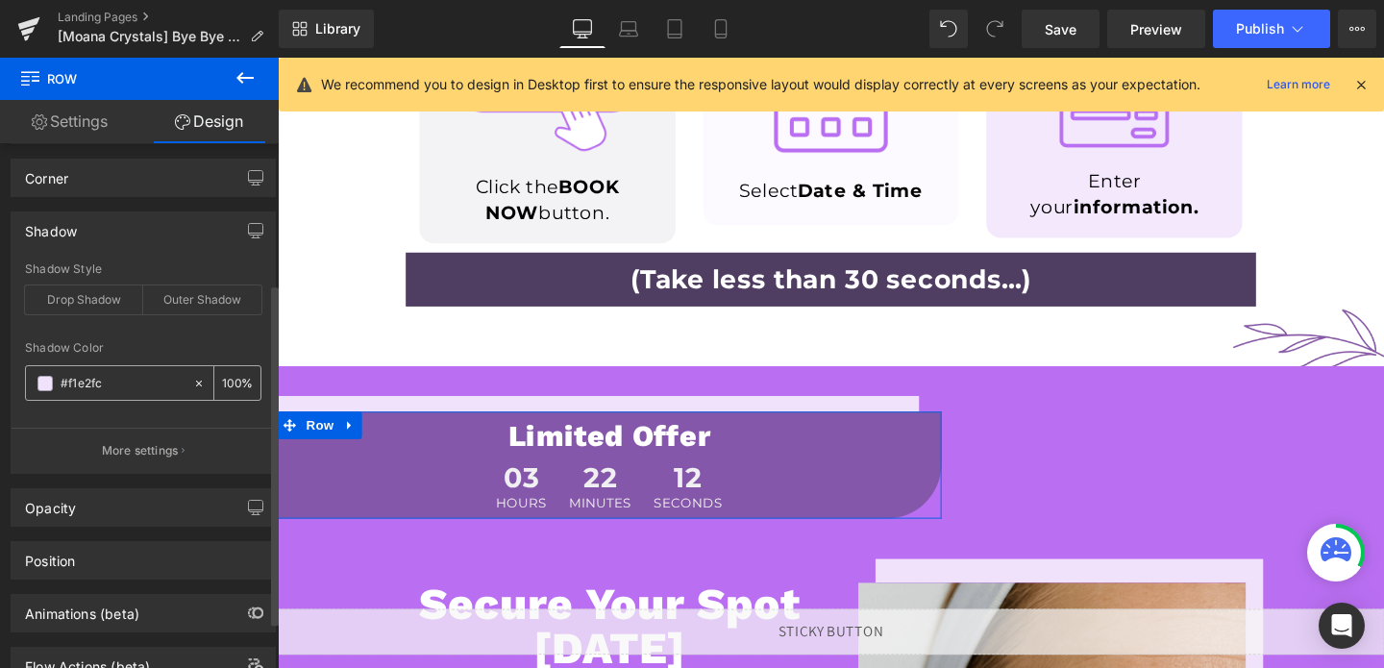
click at [119, 387] on input "#f1e2fc" at bounding box center [122, 383] width 123 height 21
click at [134, 389] on input "#f1e2fc" at bounding box center [122, 383] width 123 height 21
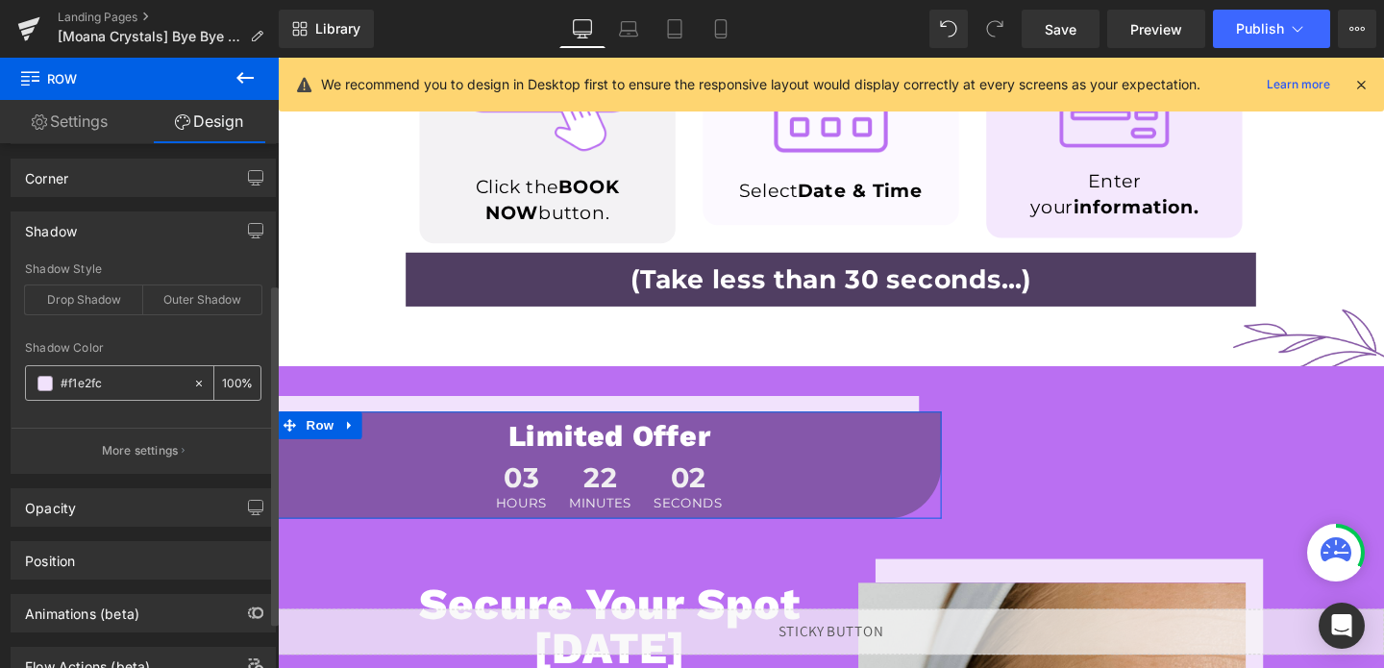
click at [134, 389] on input "#f1e2fc" at bounding box center [122, 383] width 123 height 21
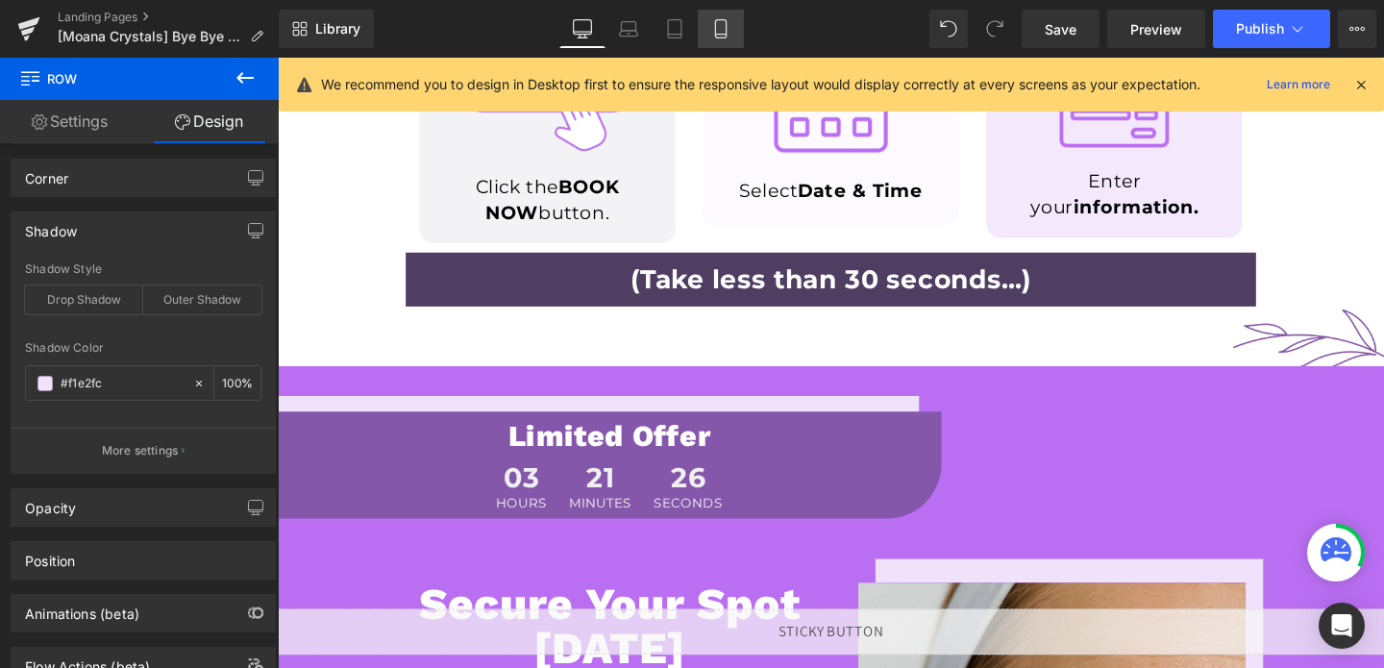
click at [732, 35] on link "Mobile" at bounding box center [721, 29] width 46 height 38
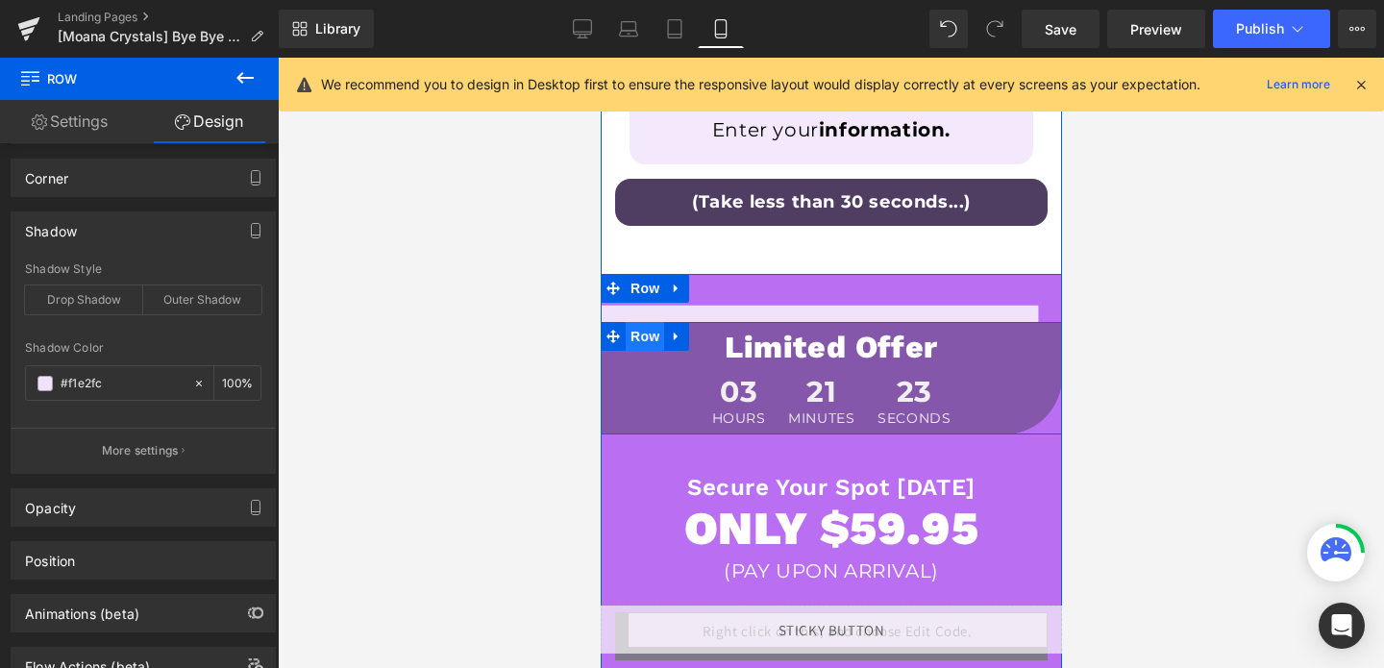
click at [639, 340] on span "Row" at bounding box center [644, 336] width 38 height 29
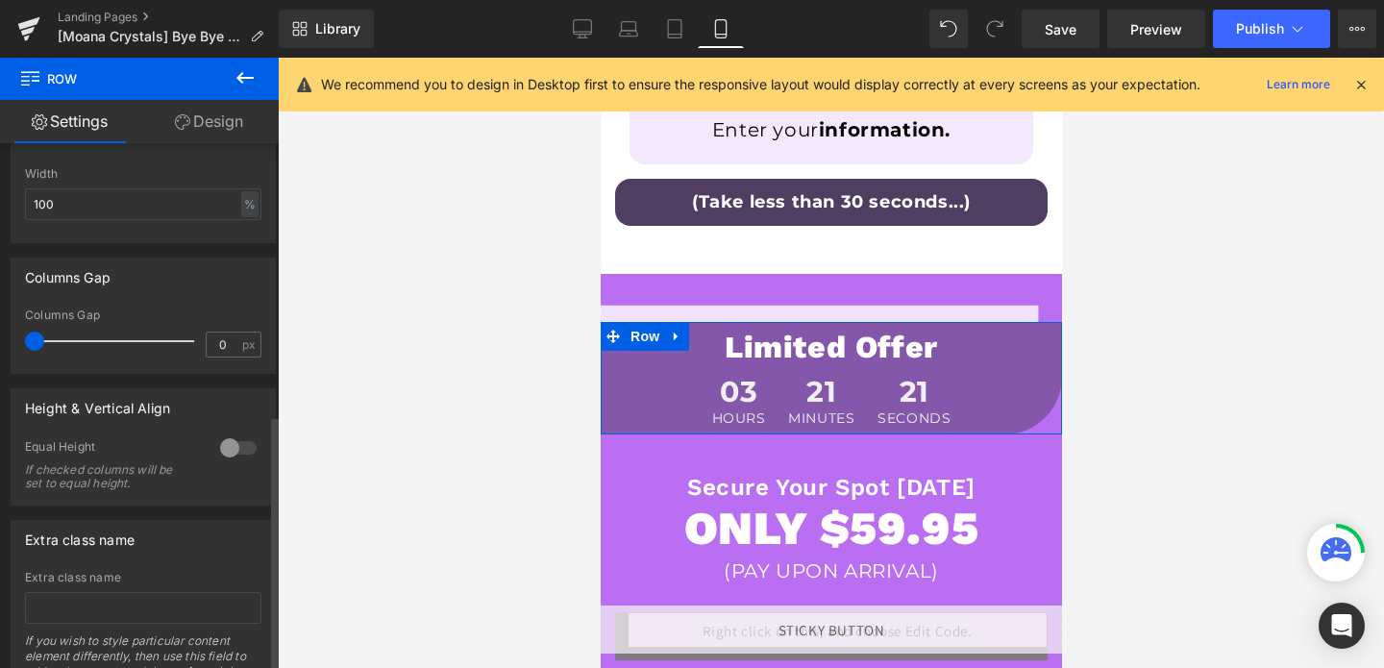
scroll to position [555, 0]
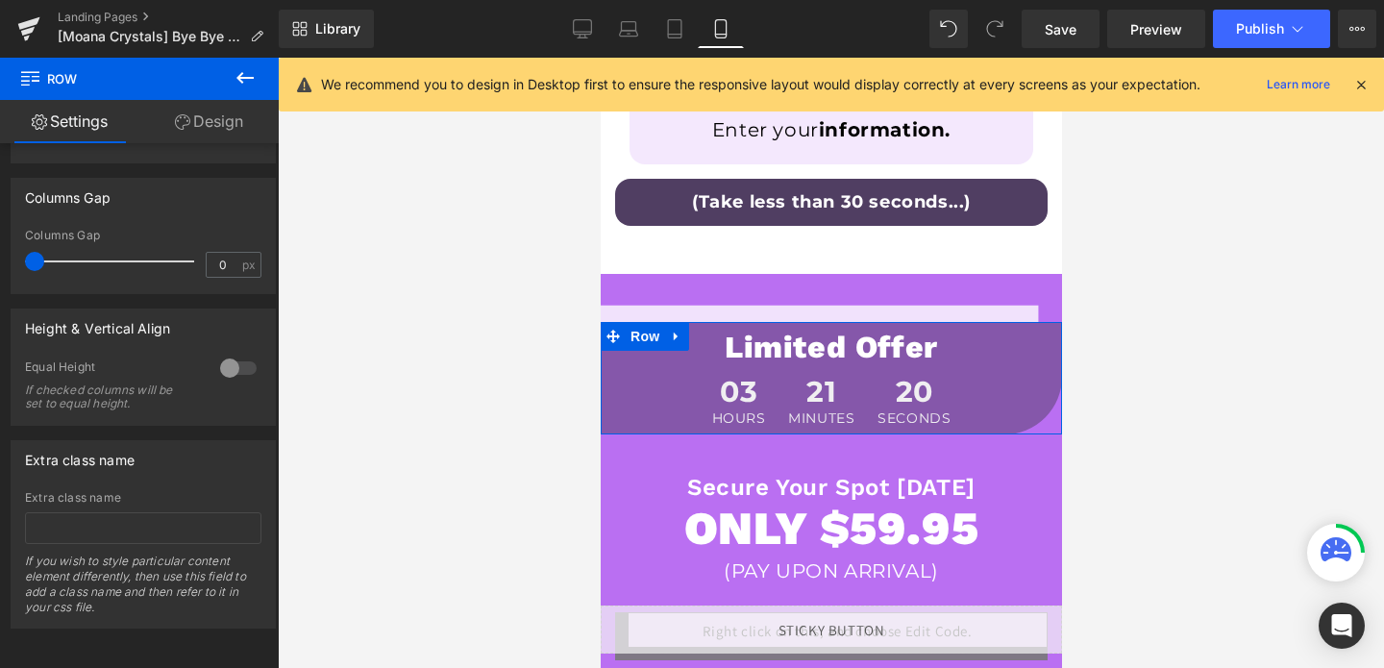
click at [196, 128] on link "Design" at bounding box center [208, 121] width 139 height 43
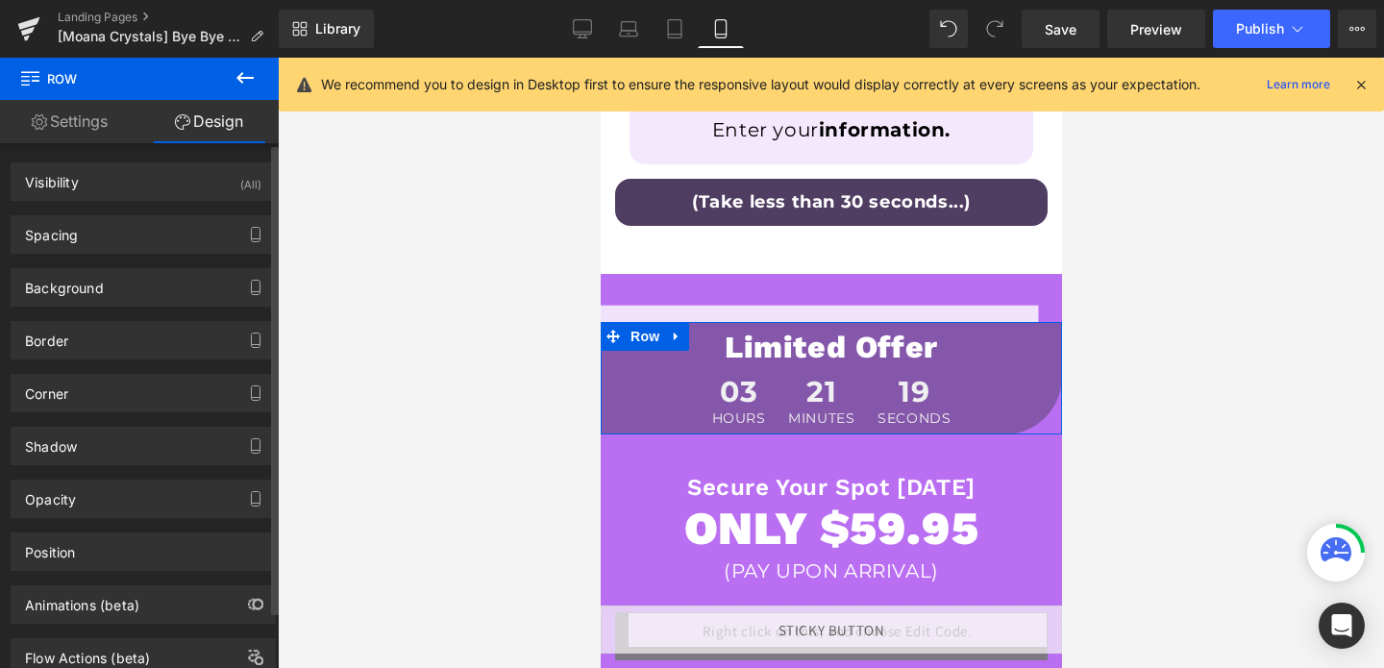
click at [119, 371] on div "Corner Corner Style Custom Custom Setup Global Style Custom Setup Global Style …" at bounding box center [143, 385] width 287 height 53
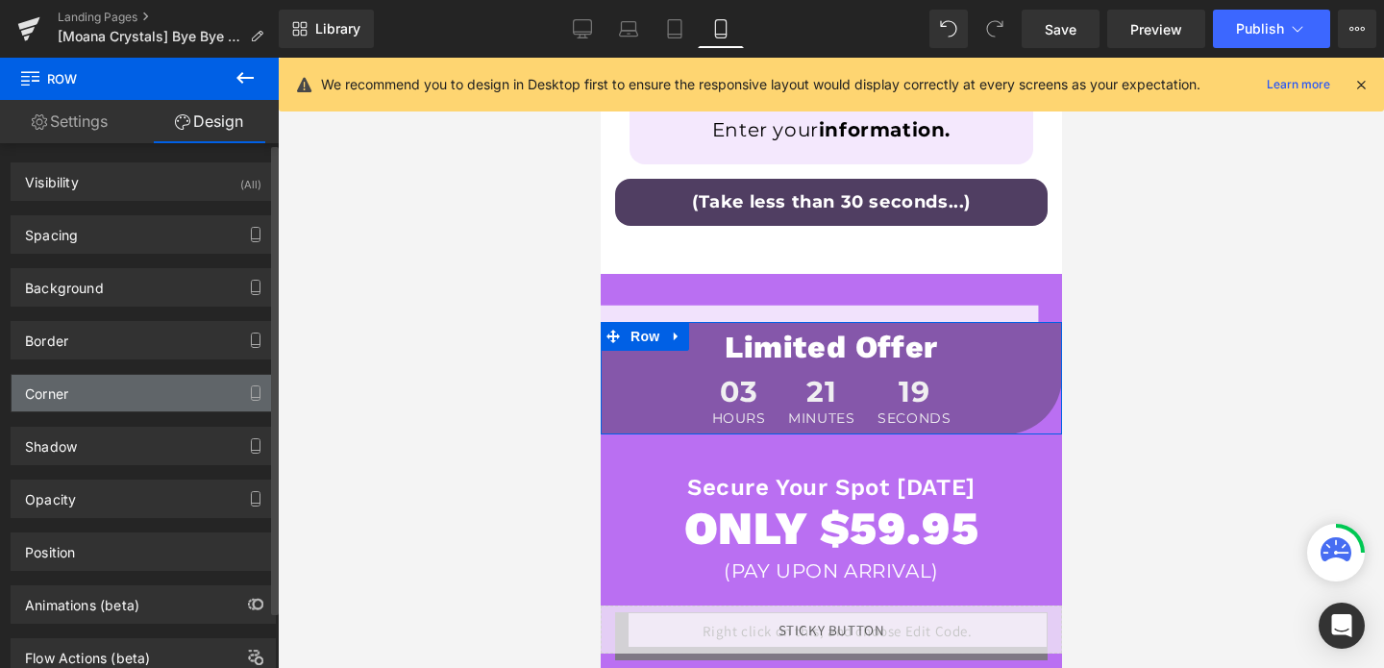
click at [119, 391] on div "Corner" at bounding box center [143, 393] width 263 height 37
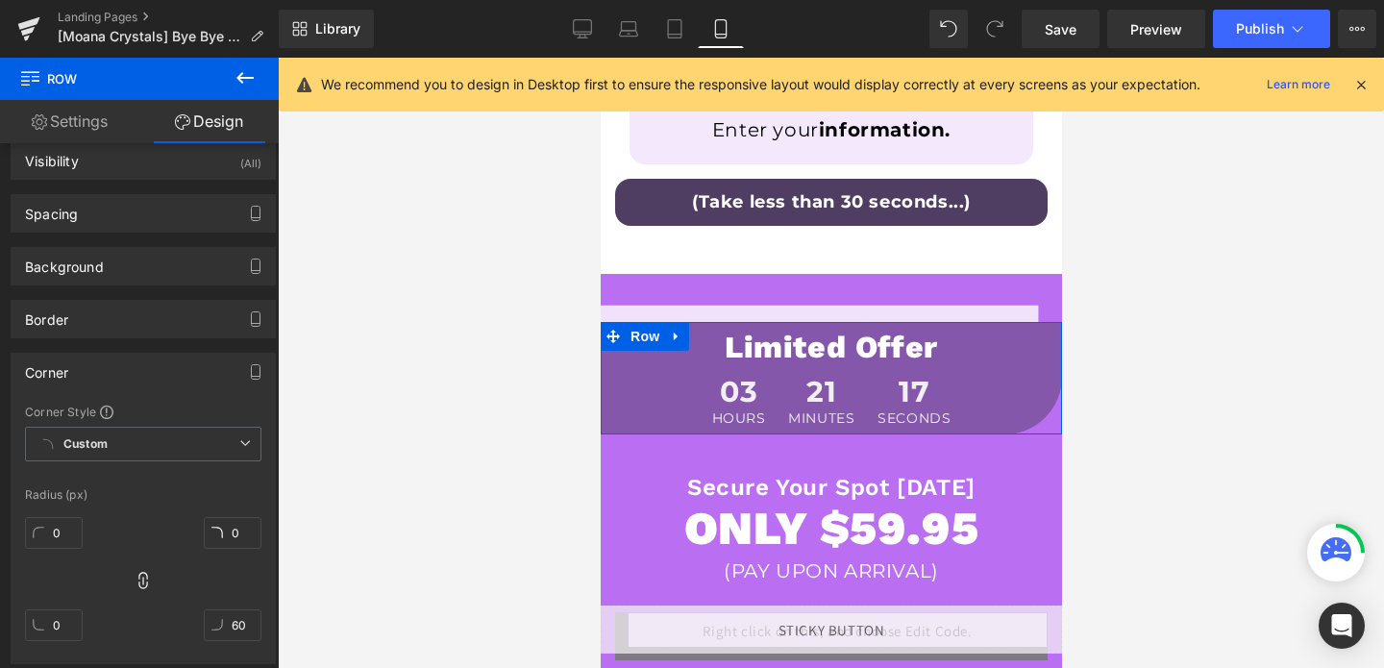
scroll to position [27, 0]
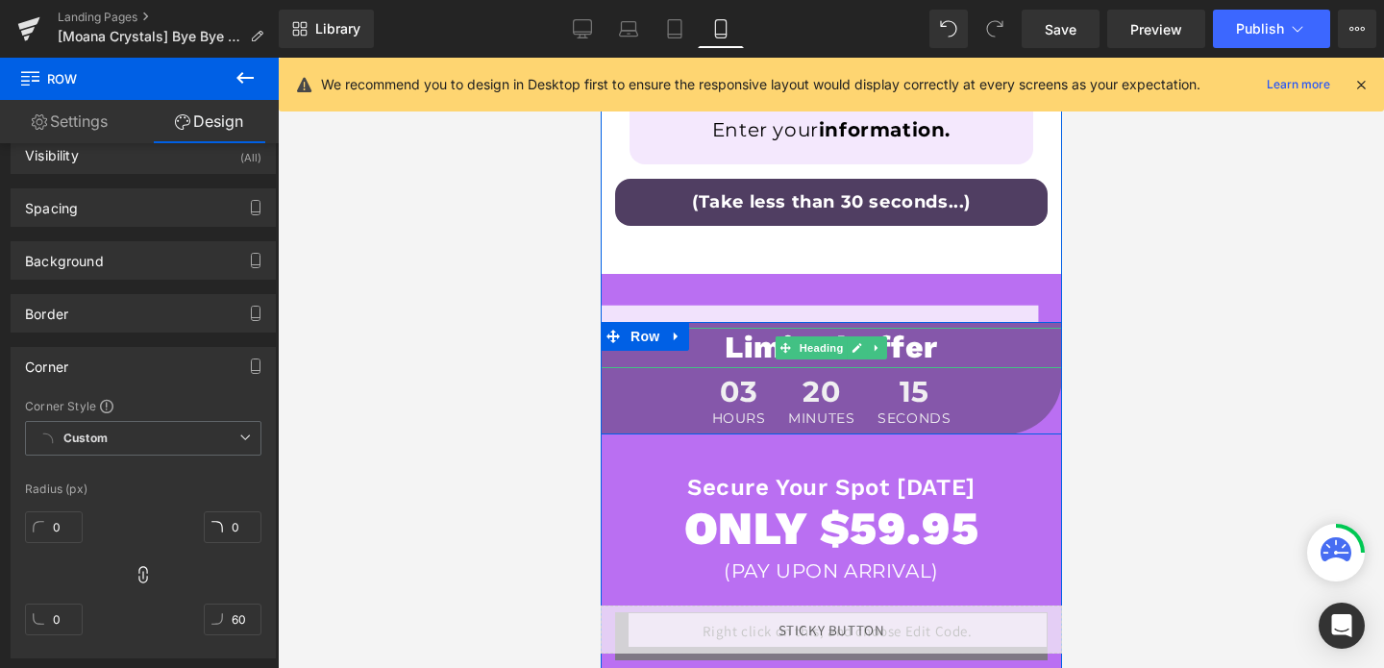
click at [931, 358] on h1 "Limited Offer" at bounding box center [830, 348] width 461 height 40
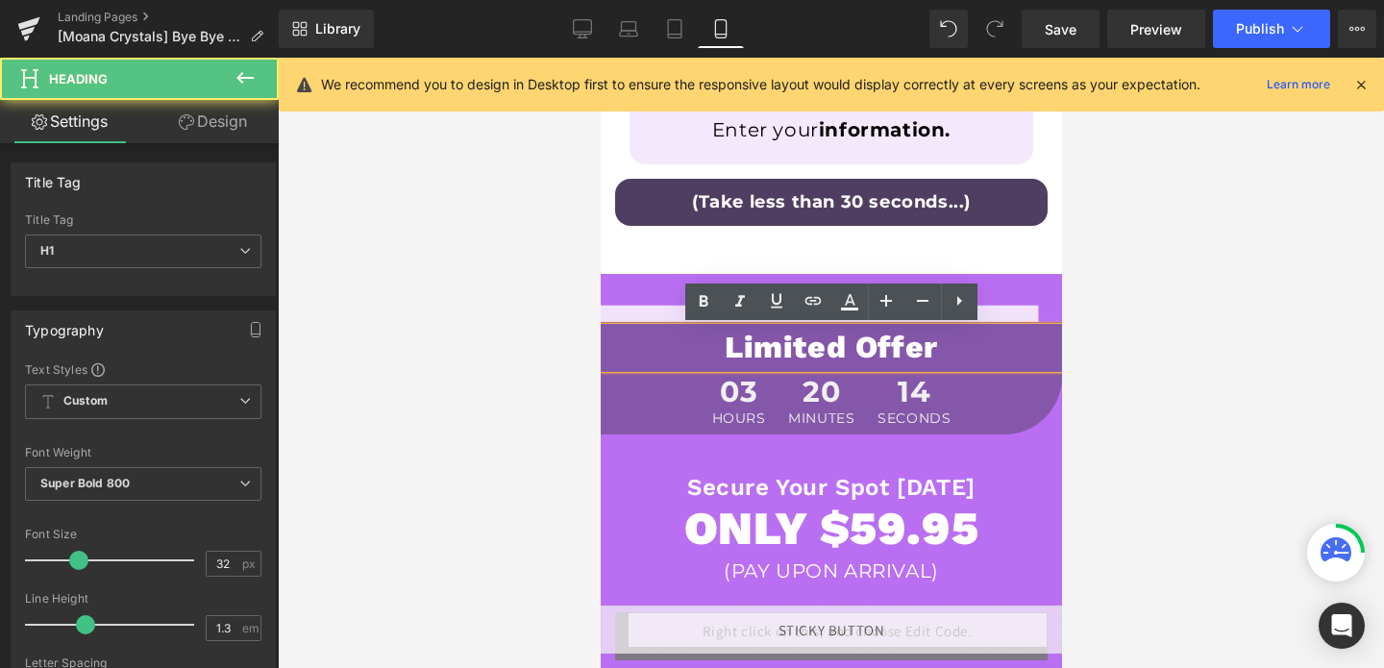
click at [931, 358] on h1 "Limited Offer" at bounding box center [830, 348] width 461 height 40
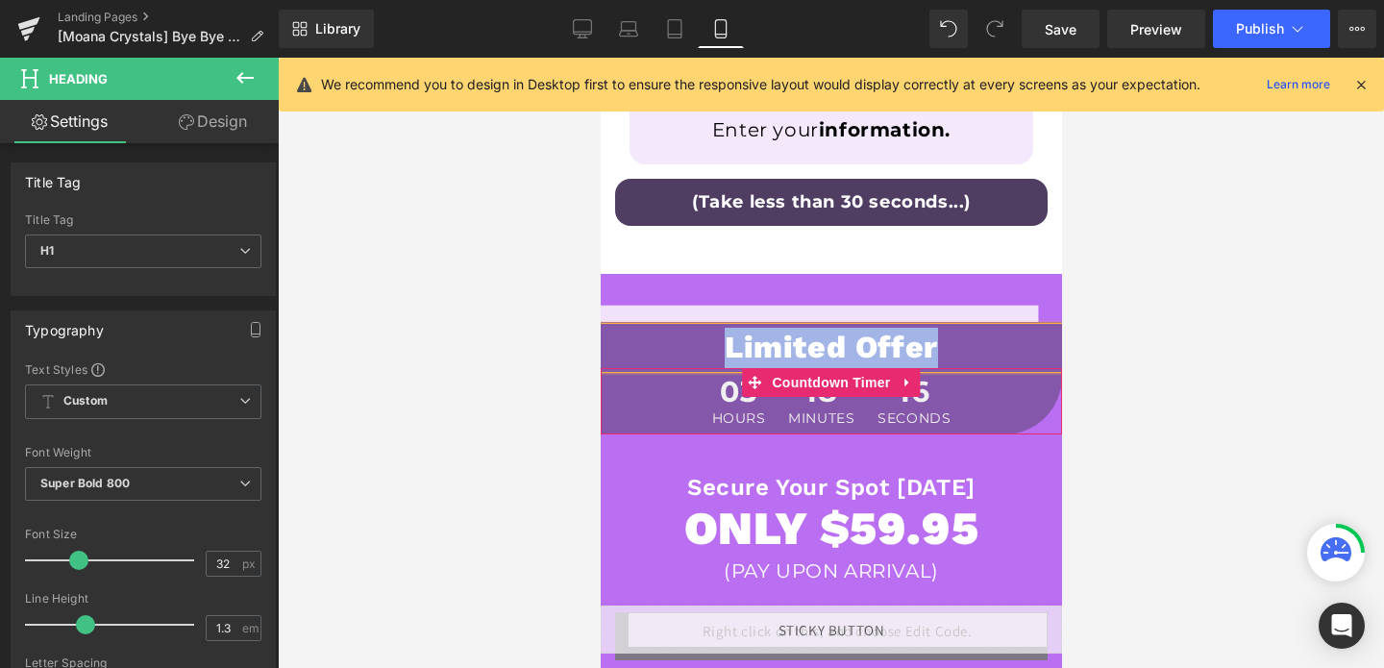
click at [740, 403] on span "03" at bounding box center [738, 395] width 54 height 34
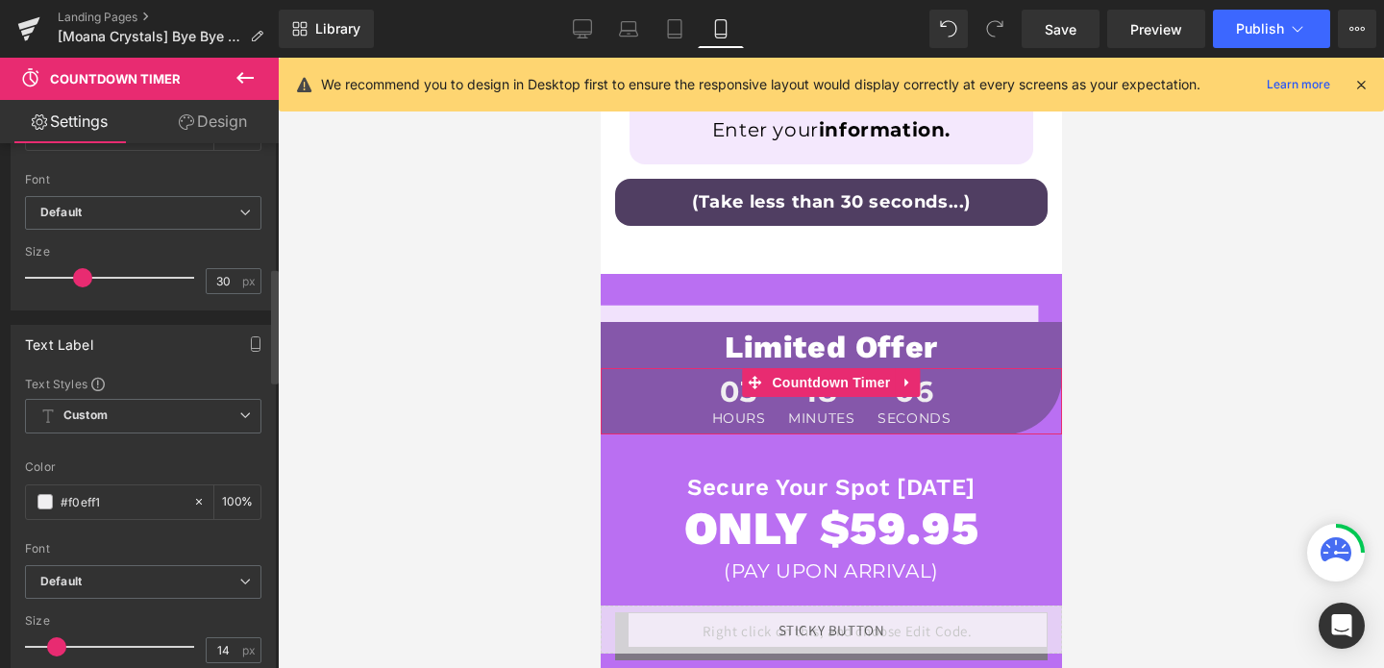
scroll to position [555, 0]
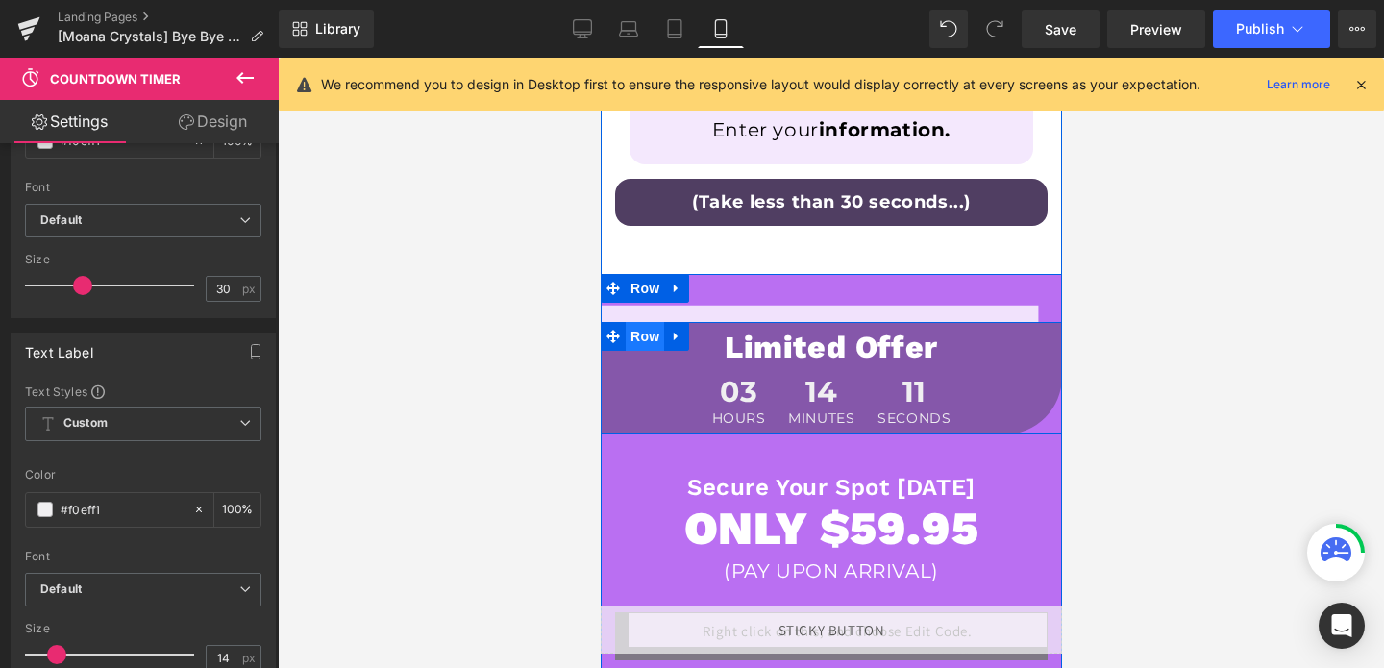
click at [640, 345] on span "Row" at bounding box center [644, 336] width 38 height 29
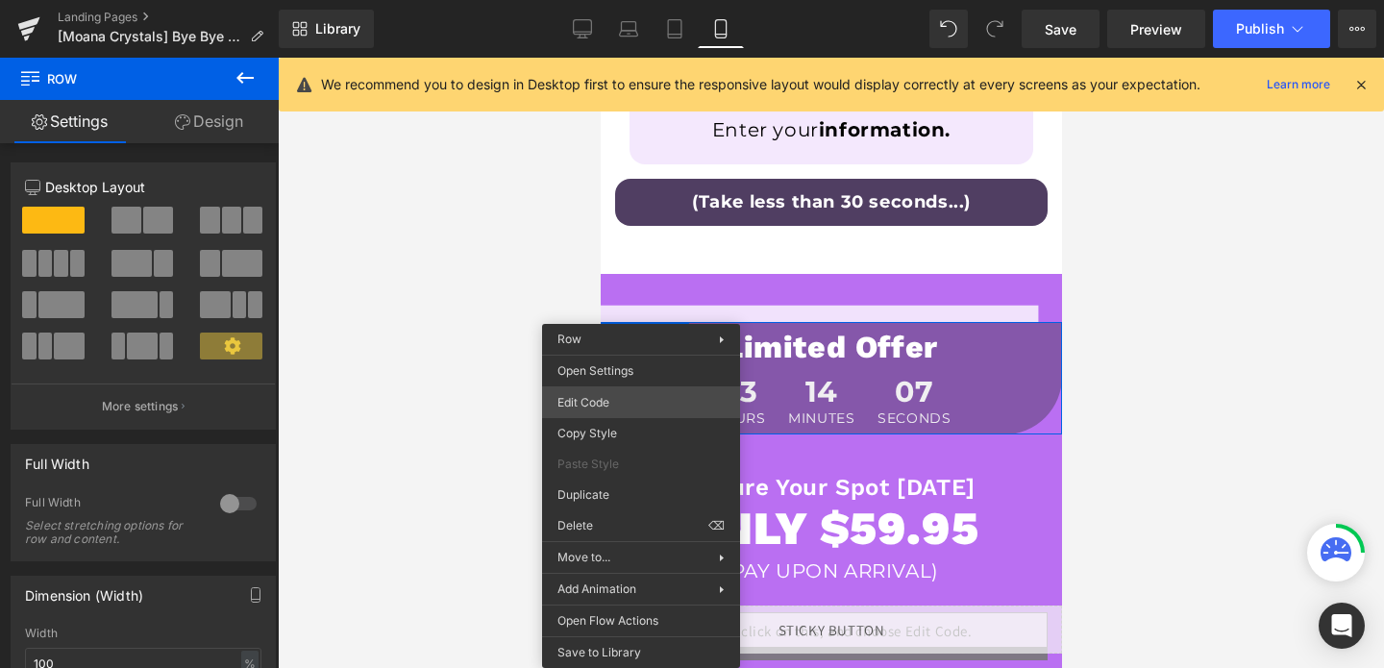
click at [648, 0] on div "Row You are previewing how the will restyle your page. You can not edit Element…" at bounding box center [692, 0] width 1384 height 0
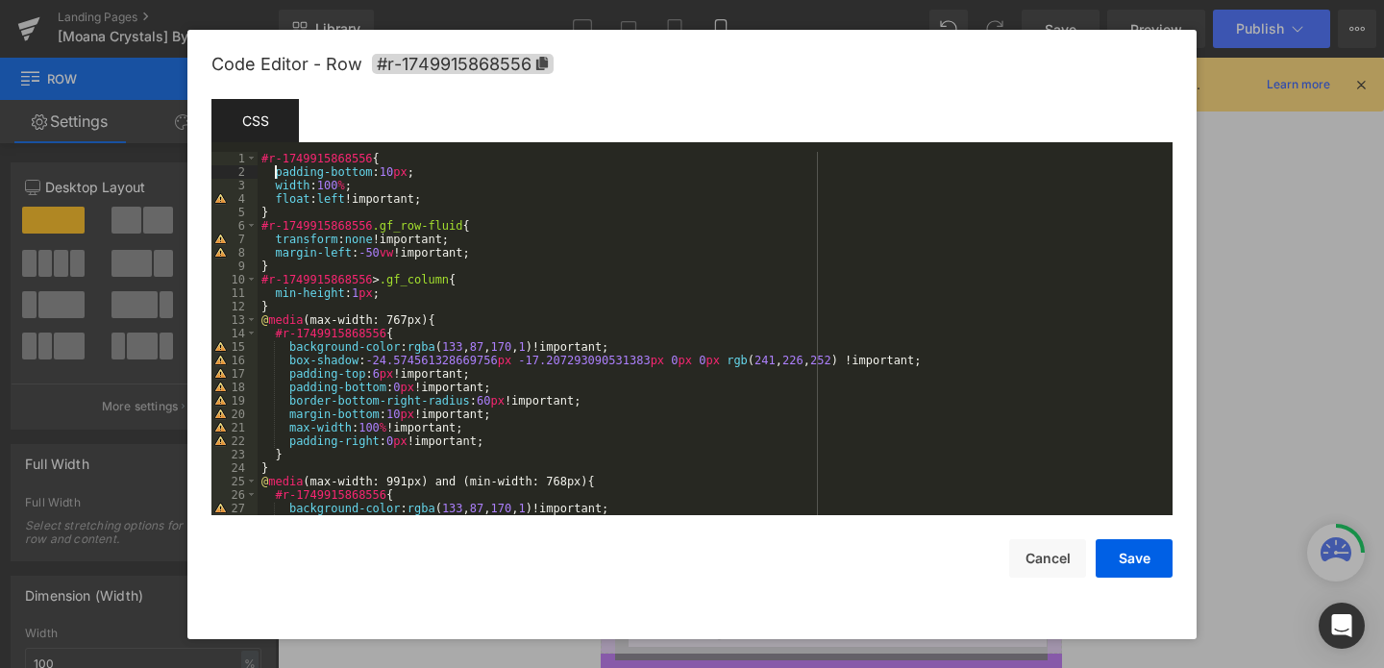
click at [273, 169] on div "#r-1749915868556 { padding-bottom : 10 px ; width : 100 % ; float : left !impor…" at bounding box center [711, 347] width 907 height 390
drag, startPoint x: 275, startPoint y: 198, endPoint x: 460, endPoint y: 201, distance: 185.5
click at [460, 201] on div "#r-1749915868556 { padding-bottom : 10 px ; width : 100 % ; float : left !impor…" at bounding box center [711, 347] width 907 height 390
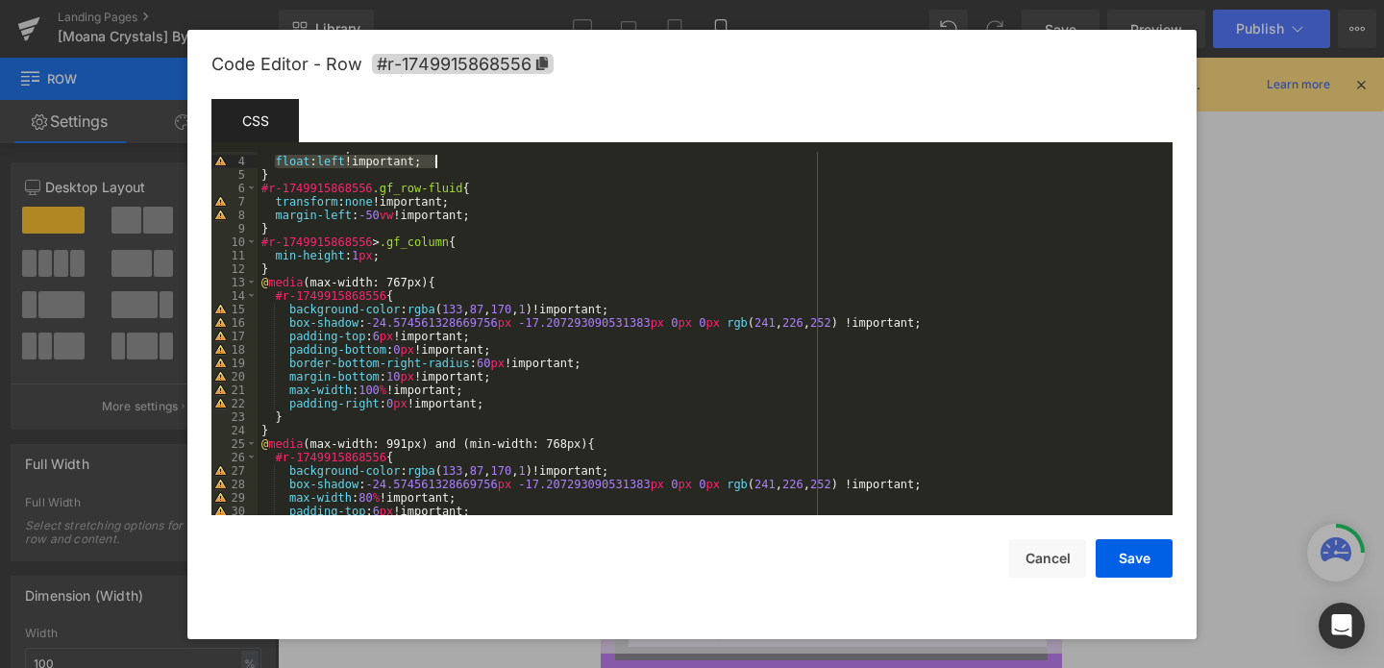
scroll to position [37, 0]
click at [1038, 570] on button "Cancel" at bounding box center [1047, 558] width 77 height 38
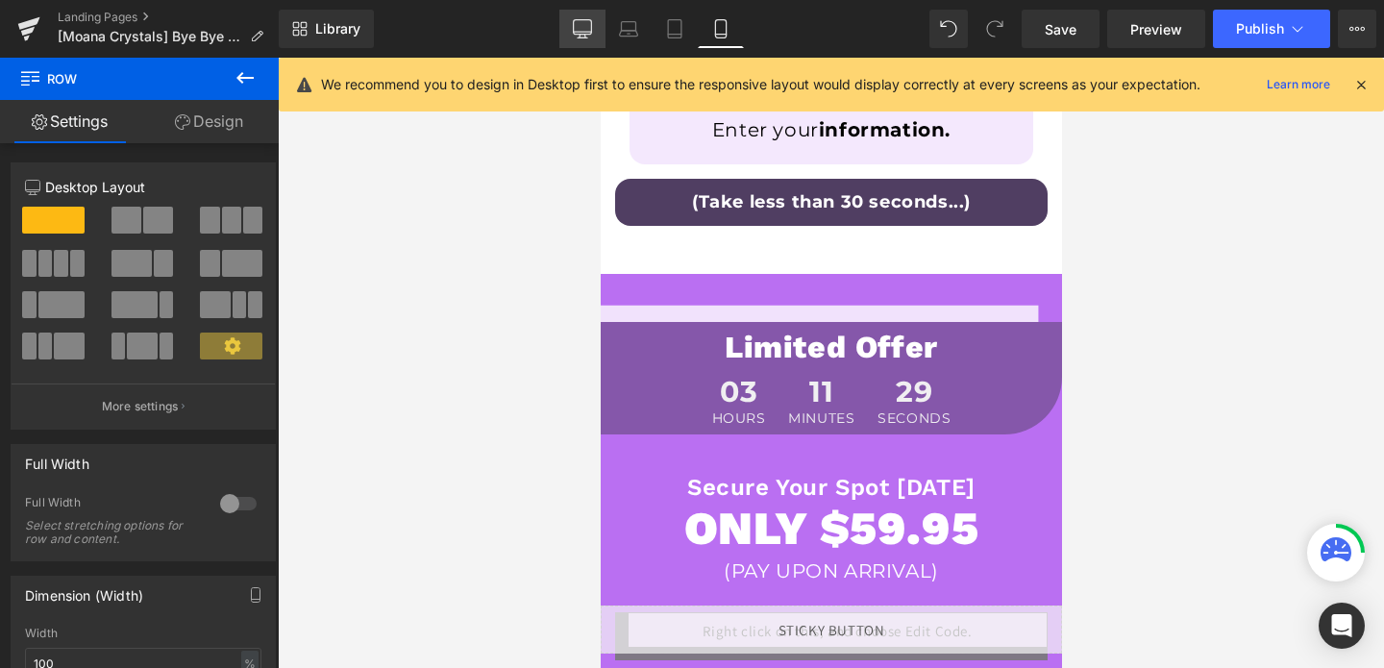
click at [585, 21] on icon at bounding box center [582, 28] width 19 height 19
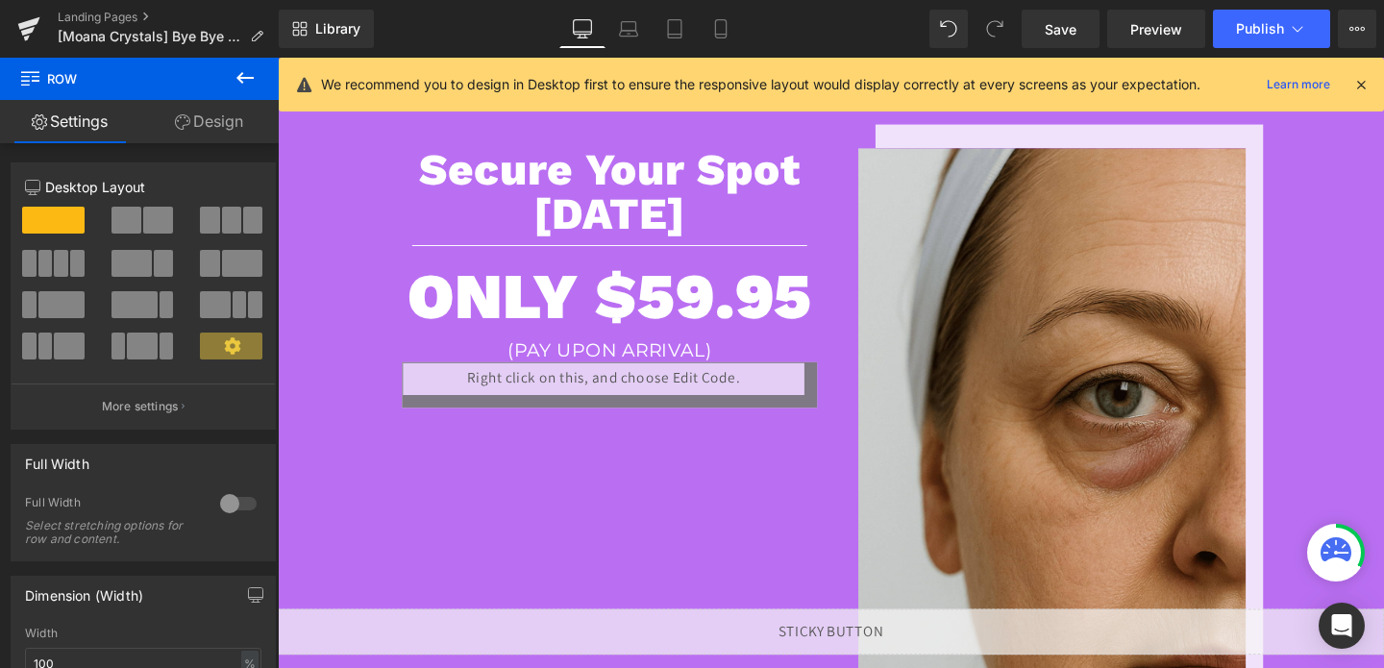
scroll to position [1946, 0]
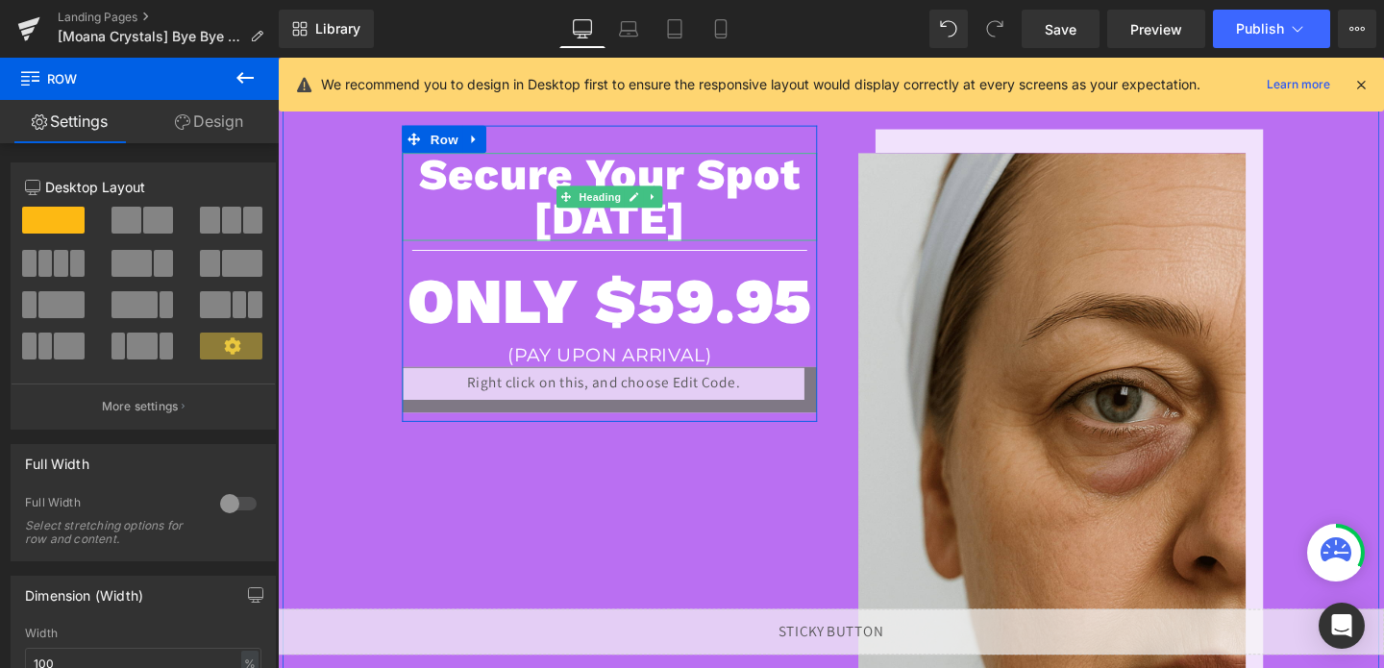
click at [684, 234] on h1 "Secure Your Spot [DATE]" at bounding box center [626, 204] width 436 height 92
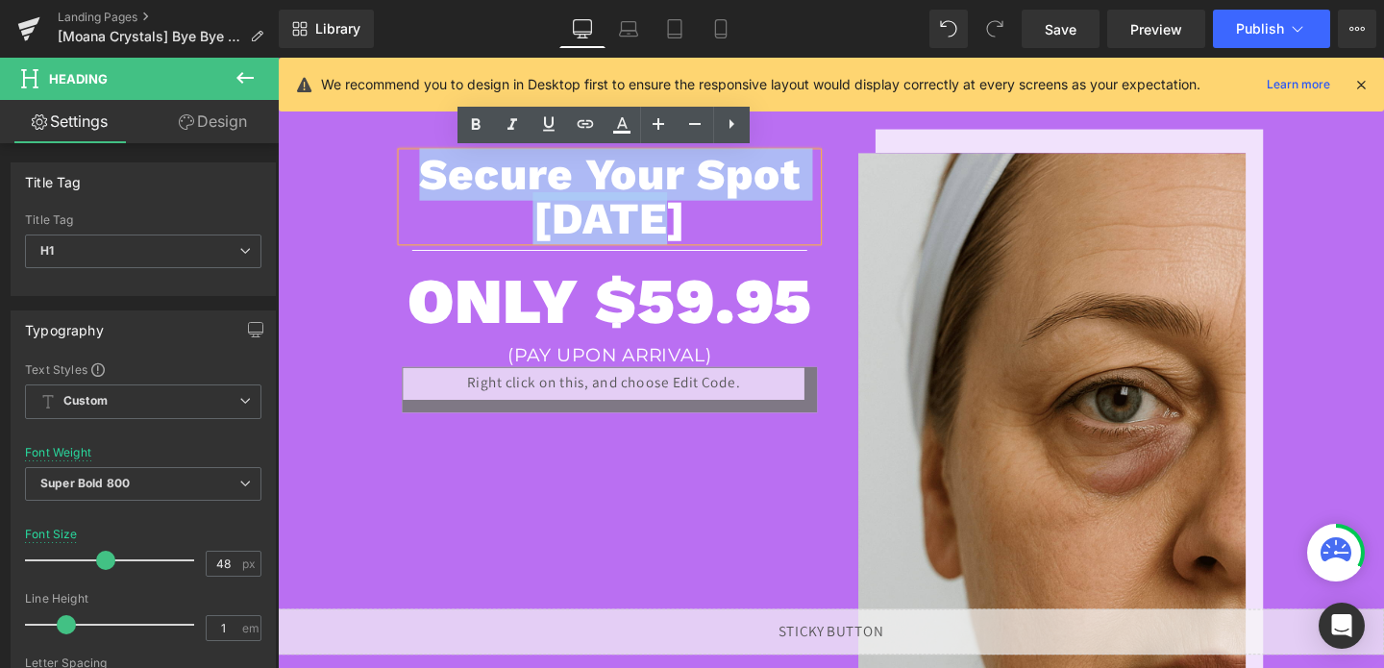
drag, startPoint x: 695, startPoint y: 231, endPoint x: 419, endPoint y: 183, distance: 280.0
click at [419, 183] on h1 "Secure Your Spot [DATE]" at bounding box center [626, 204] width 436 height 92
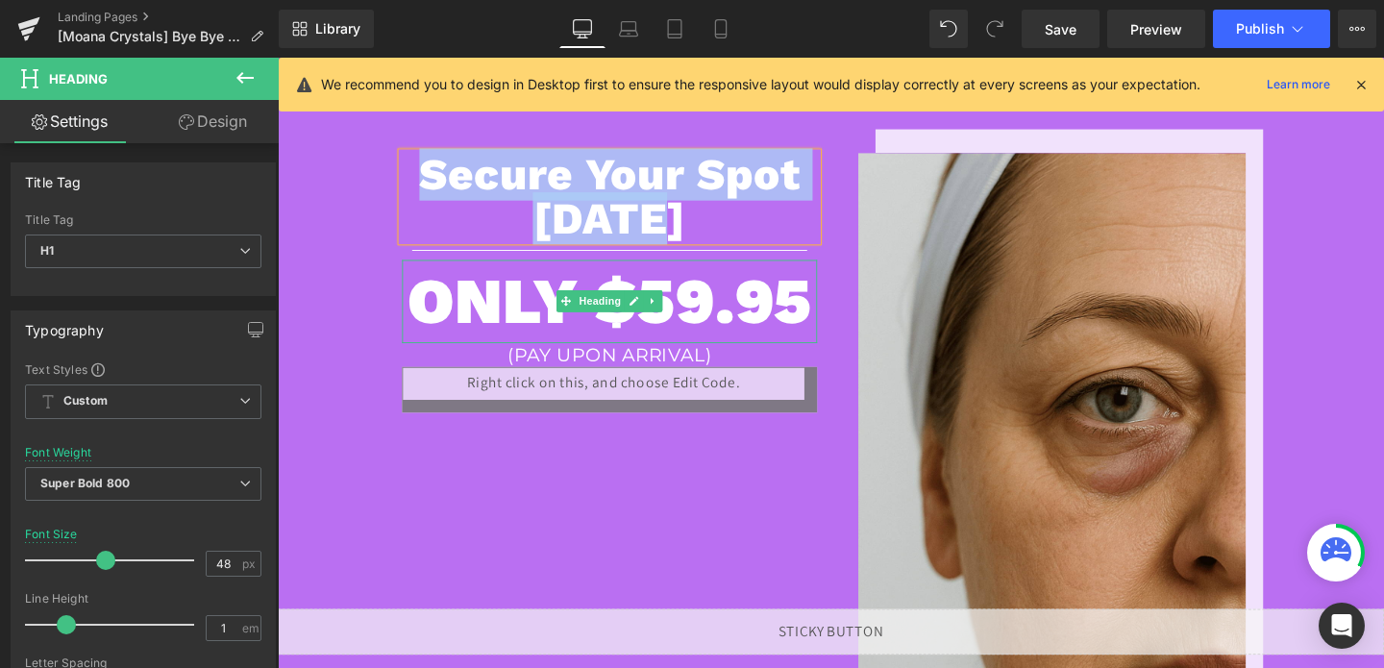
click at [532, 307] on h2 "ONLY $59.95" at bounding box center [626, 313] width 436 height 87
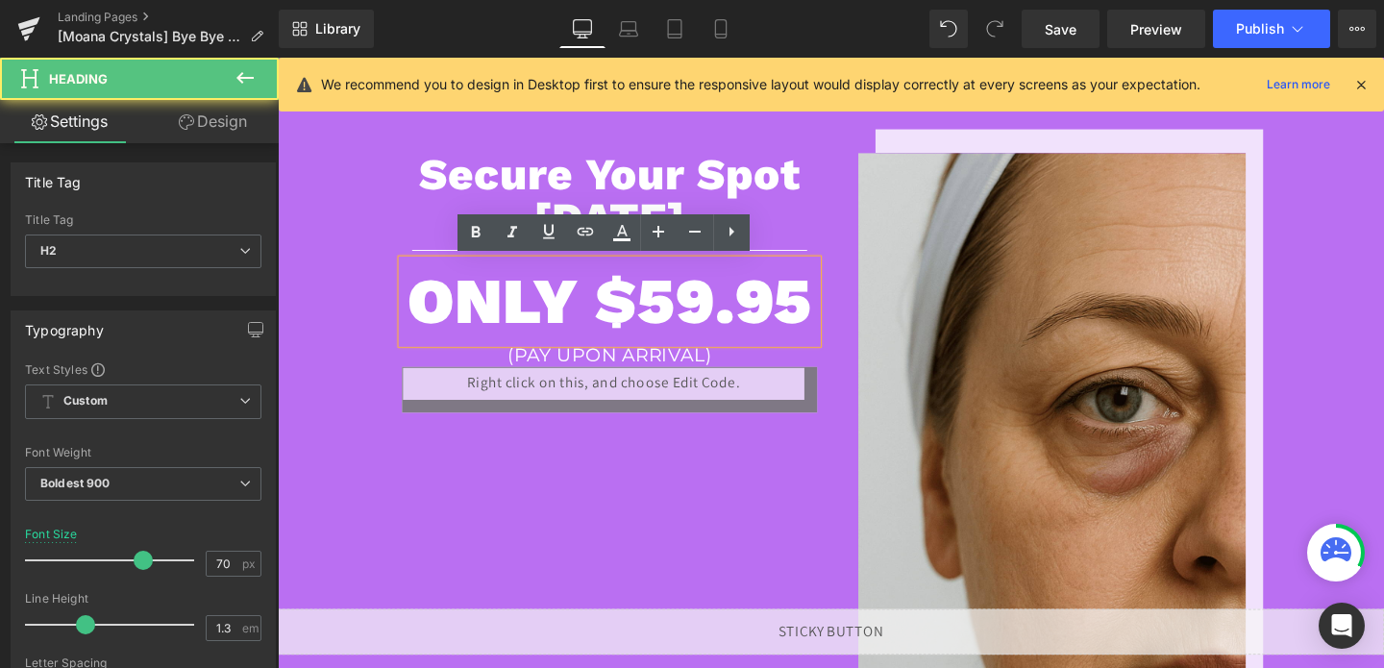
click at [532, 307] on h2 "ONLY $59.95" at bounding box center [626, 313] width 436 height 87
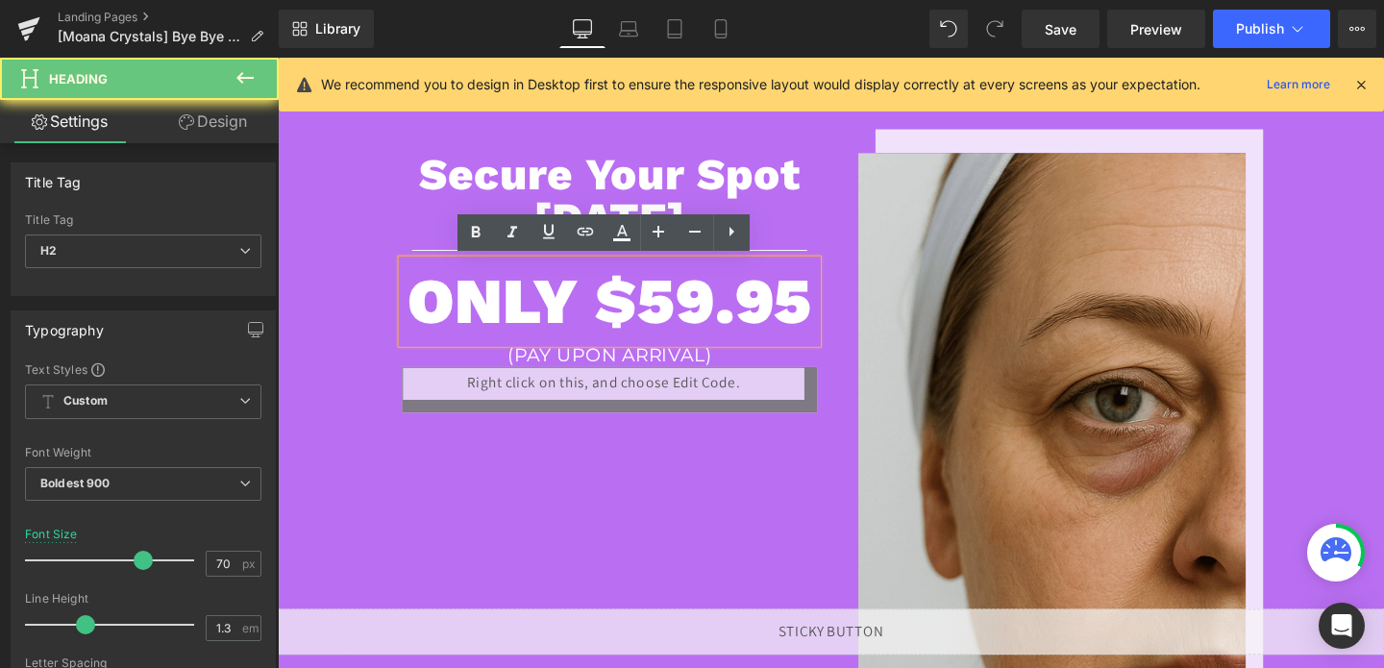
click at [532, 307] on h2 "ONLY $59.95" at bounding box center [626, 313] width 436 height 87
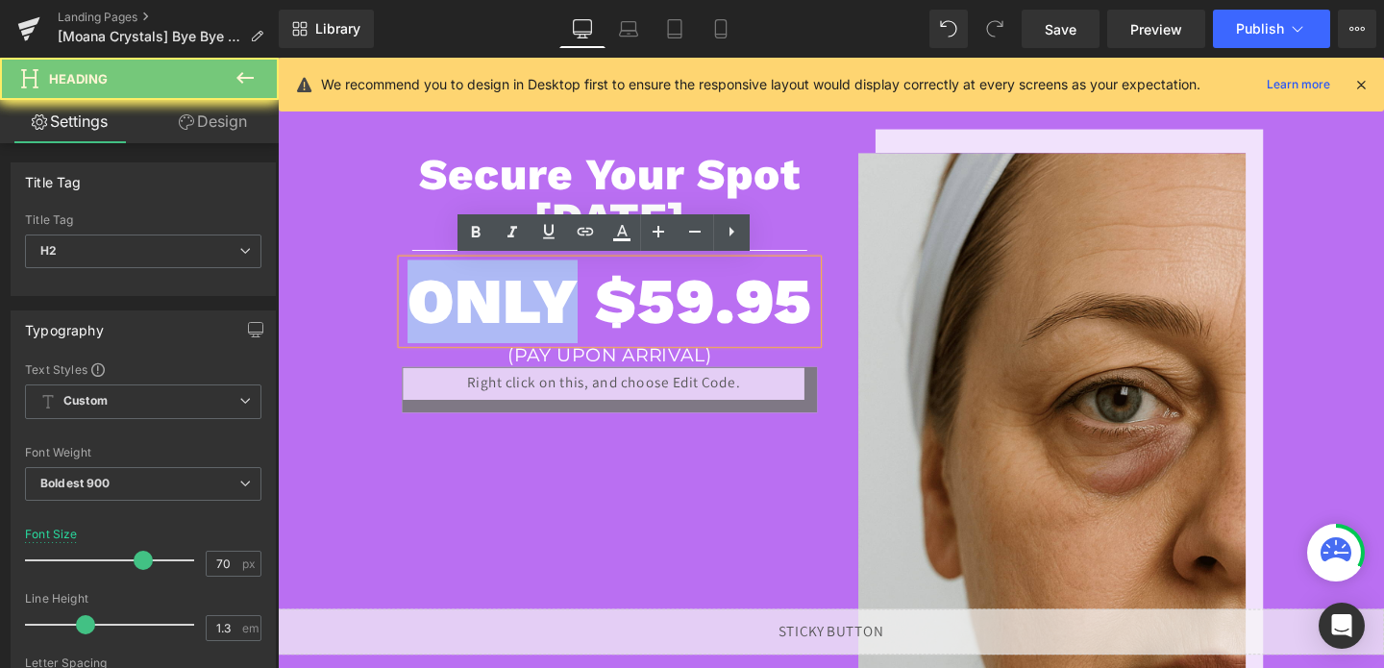
click at [532, 307] on h2 "ONLY $59.95" at bounding box center [626, 313] width 436 height 87
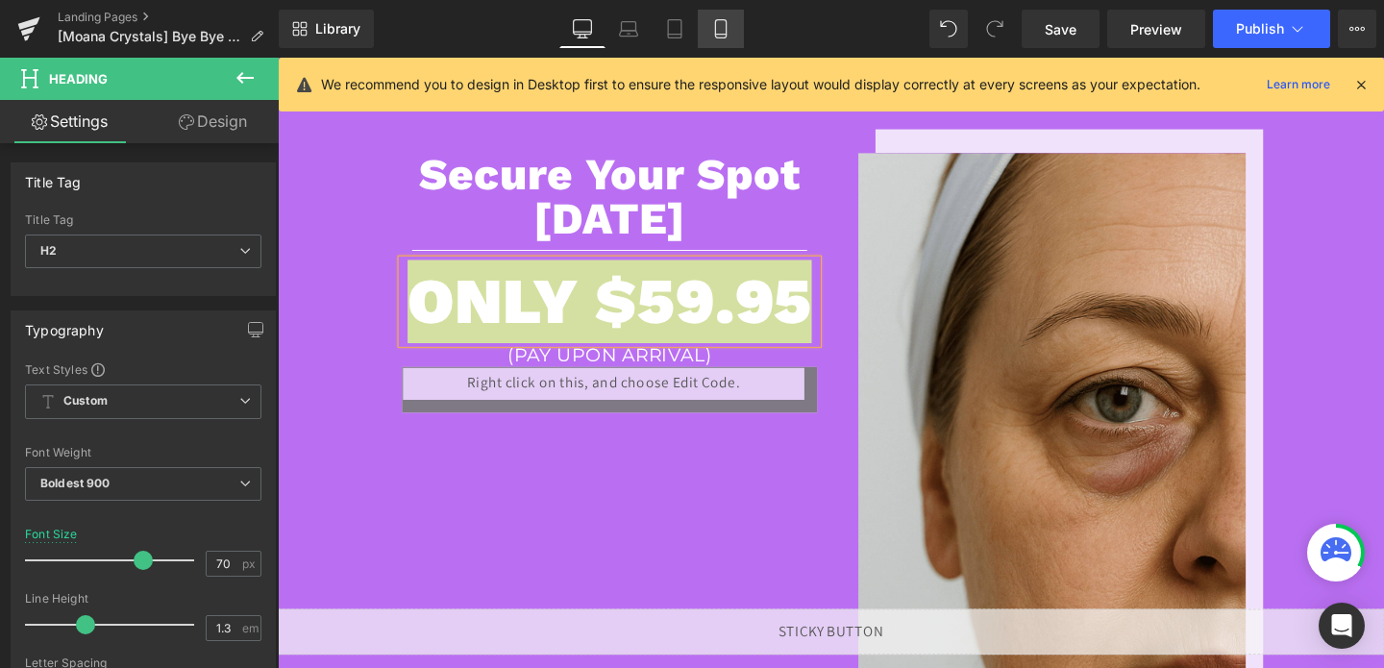
click at [720, 36] on icon at bounding box center [720, 28] width 19 height 19
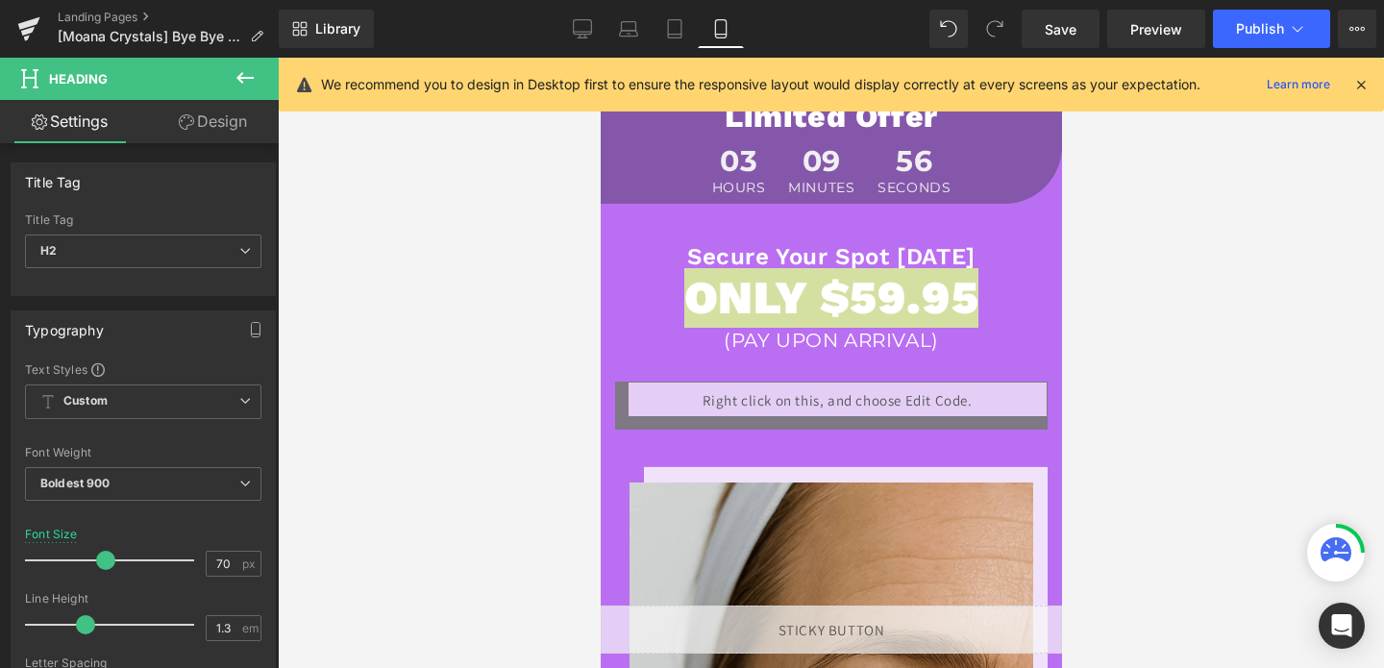
scroll to position [2396, 0]
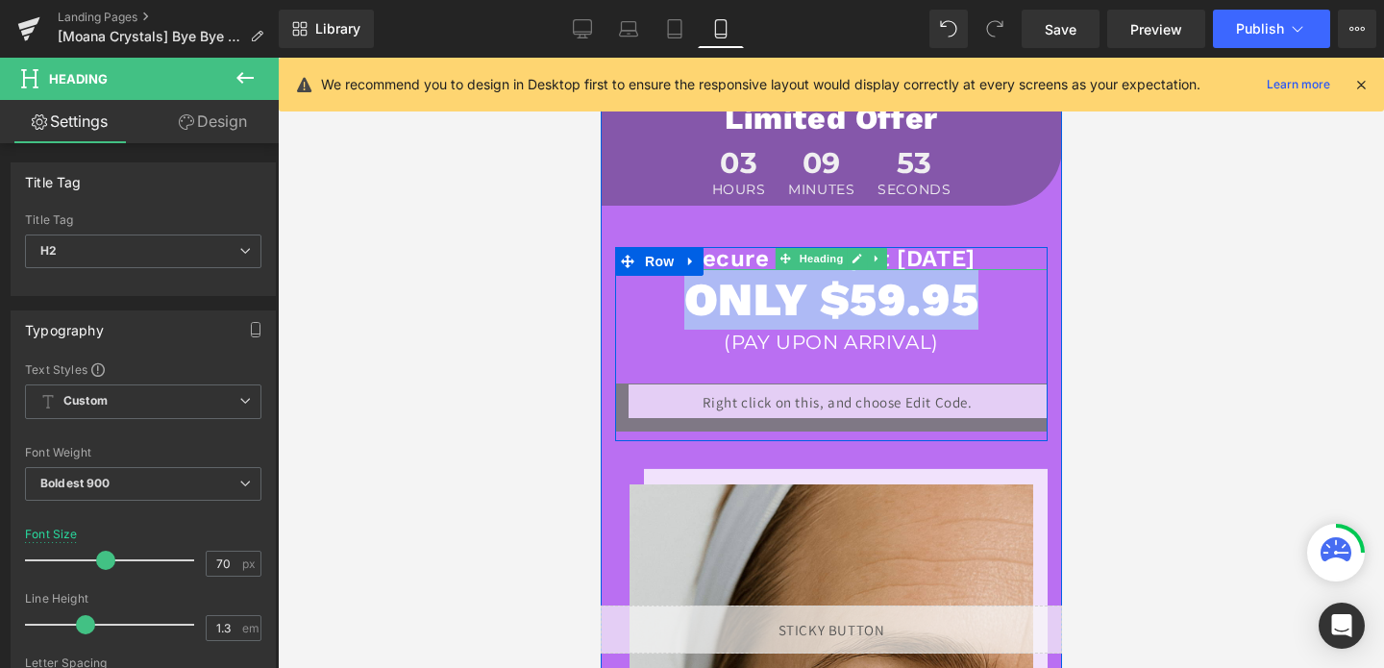
click at [768, 258] on h1 "Secure Your Spot [DATE]" at bounding box center [830, 258] width 432 height 23
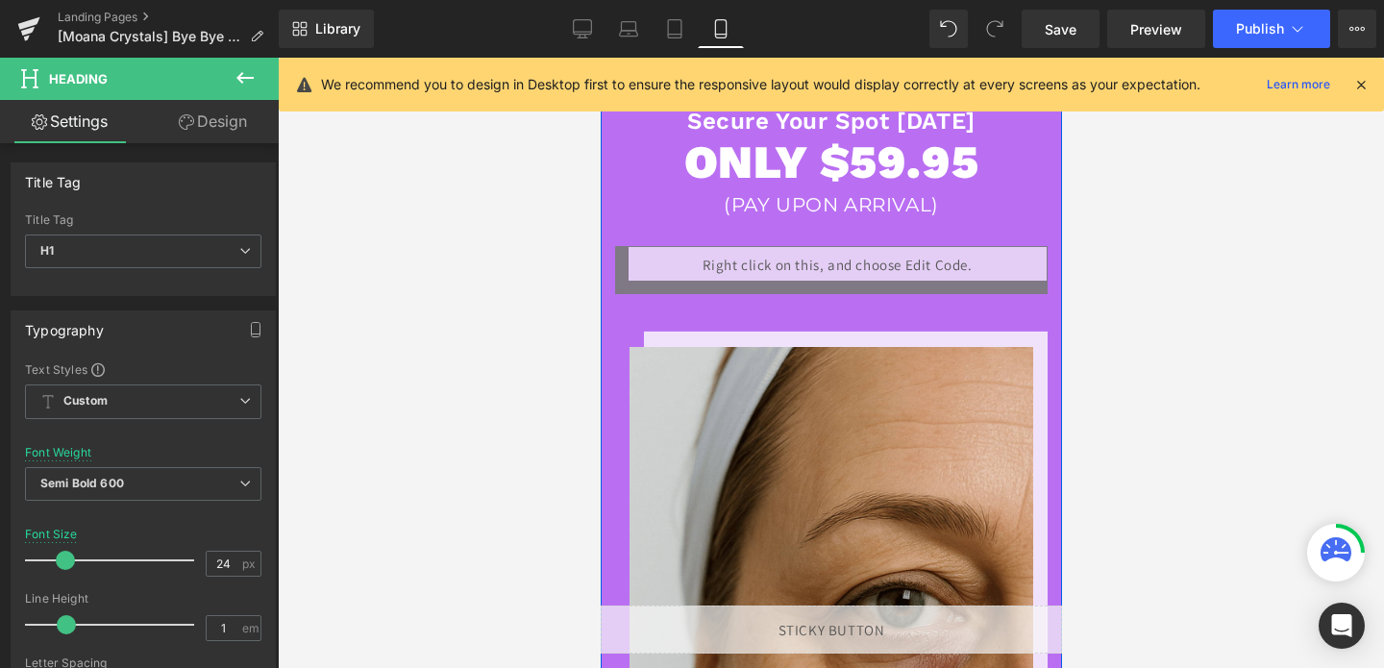
scroll to position [2496, 0]
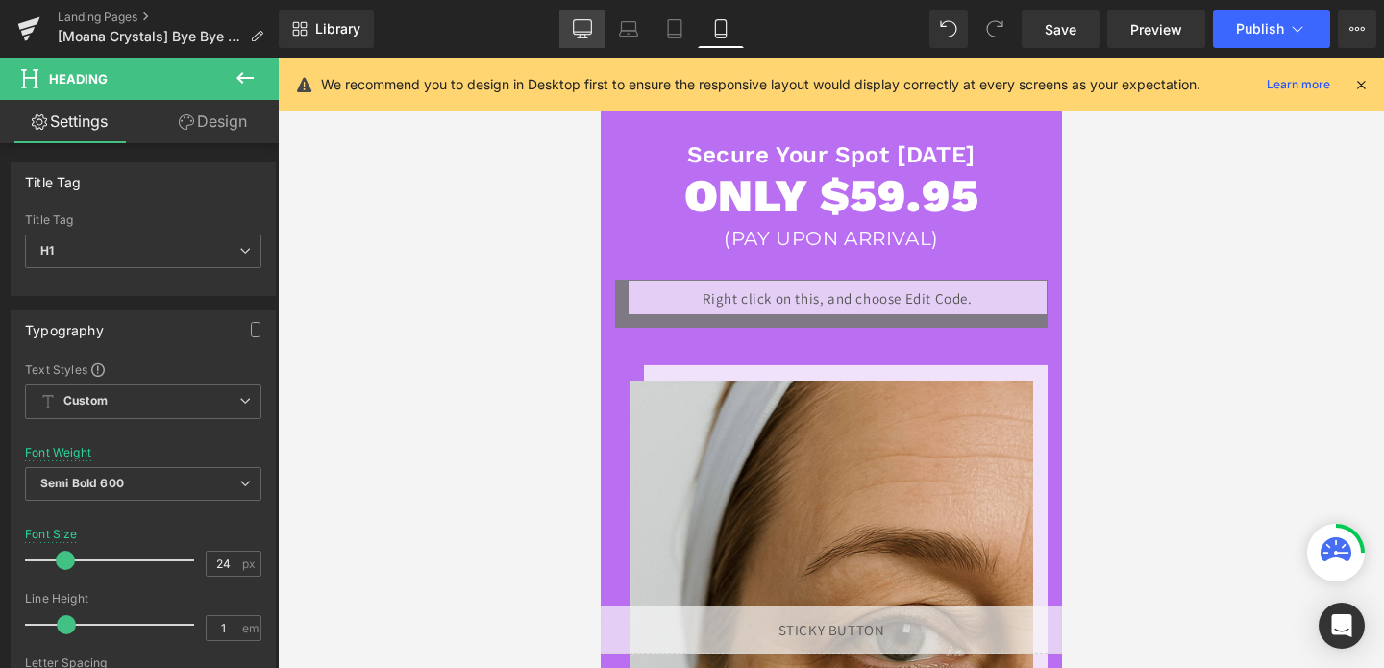
click at [596, 14] on link "Desktop" at bounding box center [582, 29] width 46 height 38
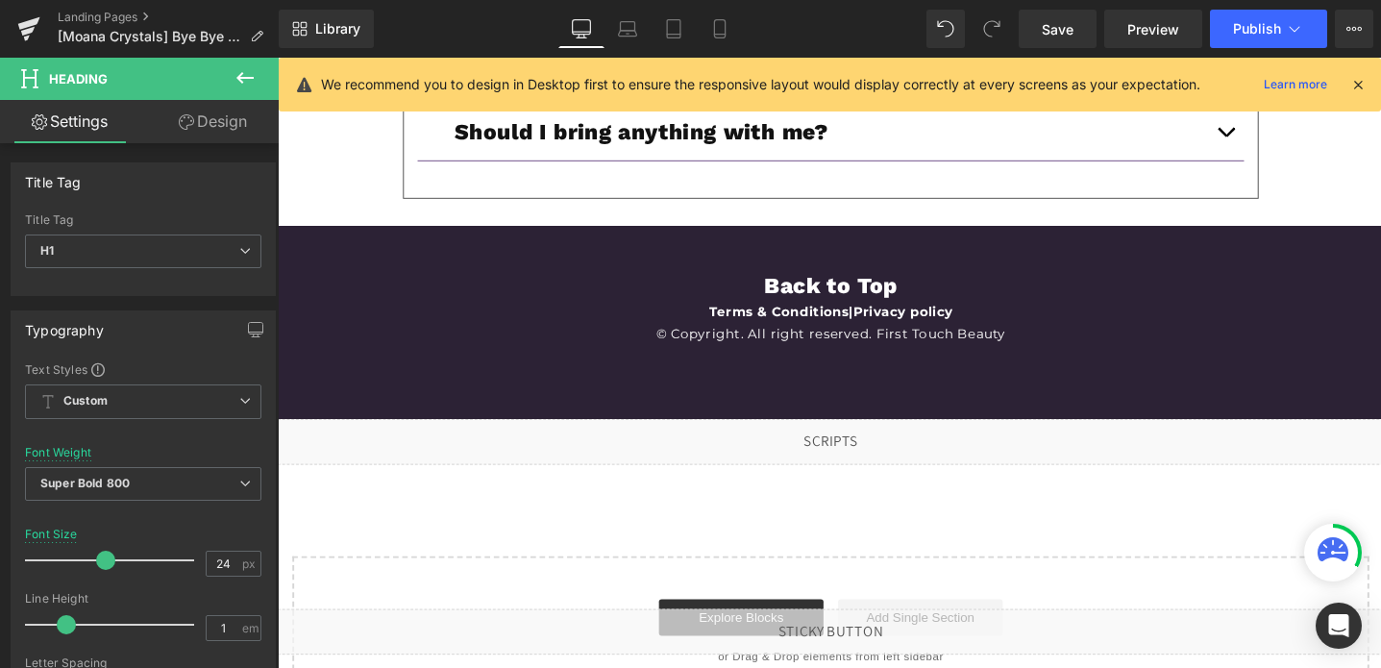
scroll to position [6914, 0]
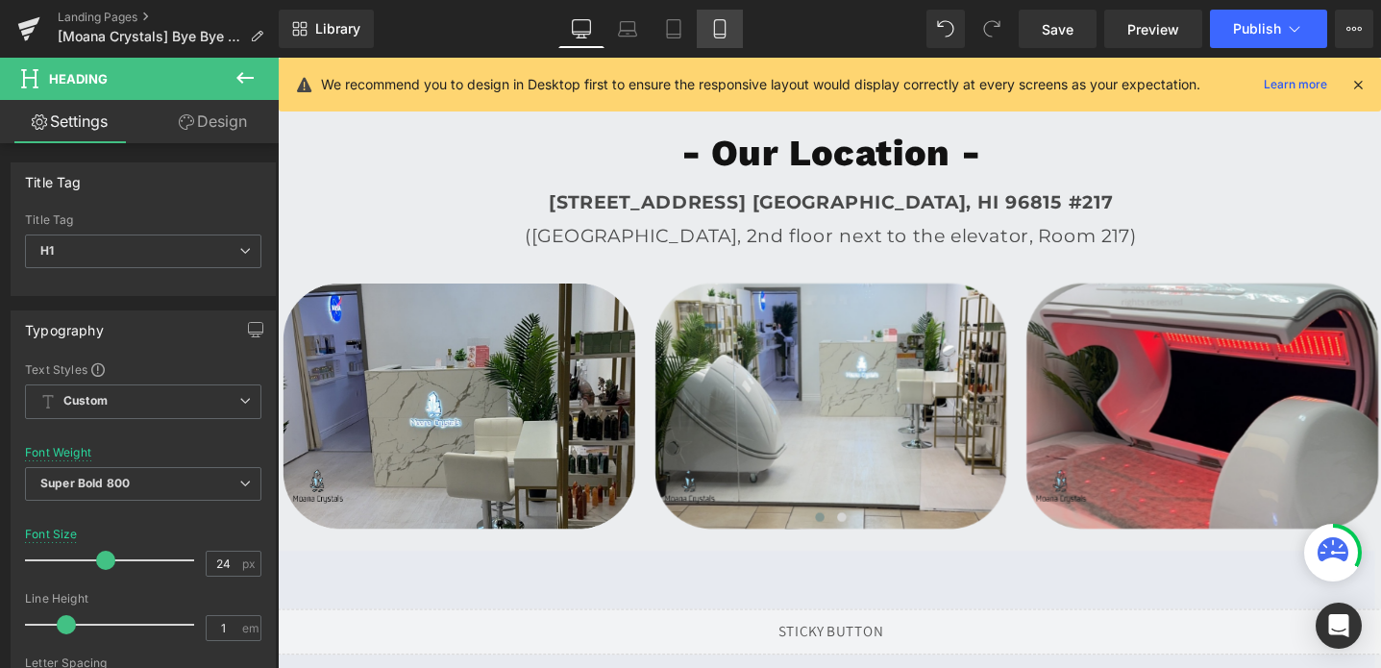
click at [717, 42] on link "Mobile" at bounding box center [720, 29] width 46 height 38
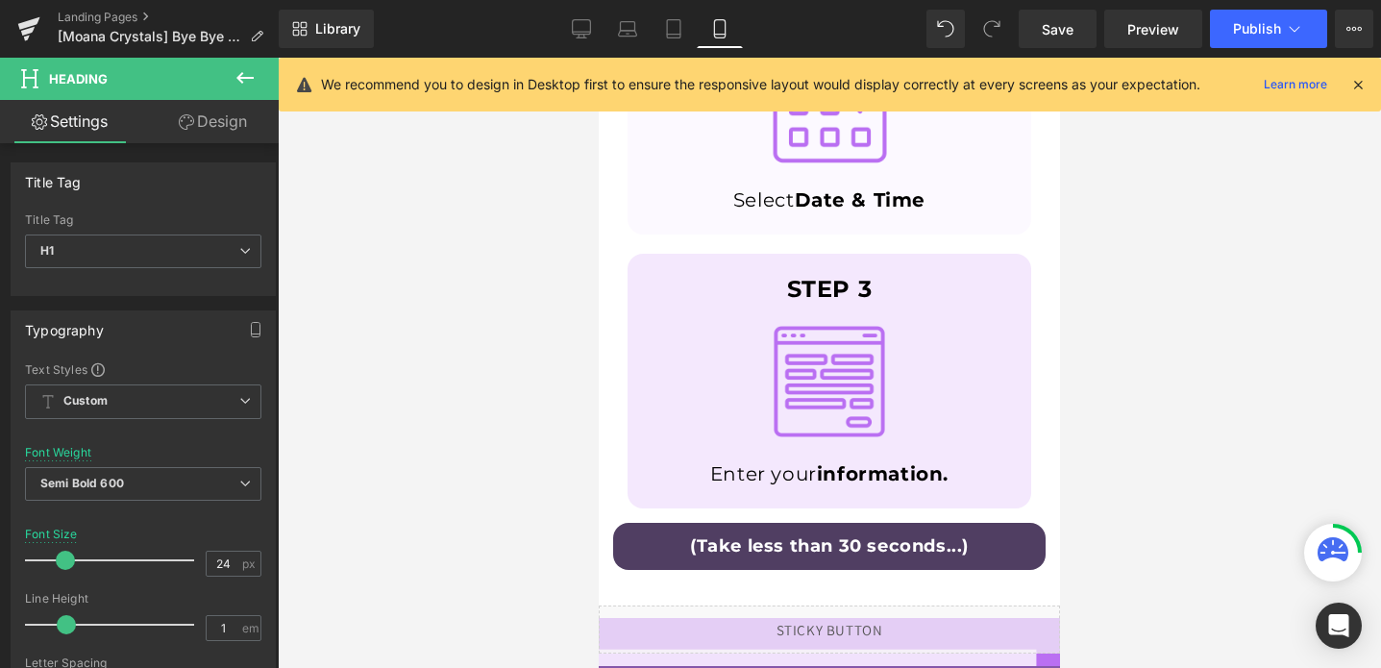
scroll to position [1845, 0]
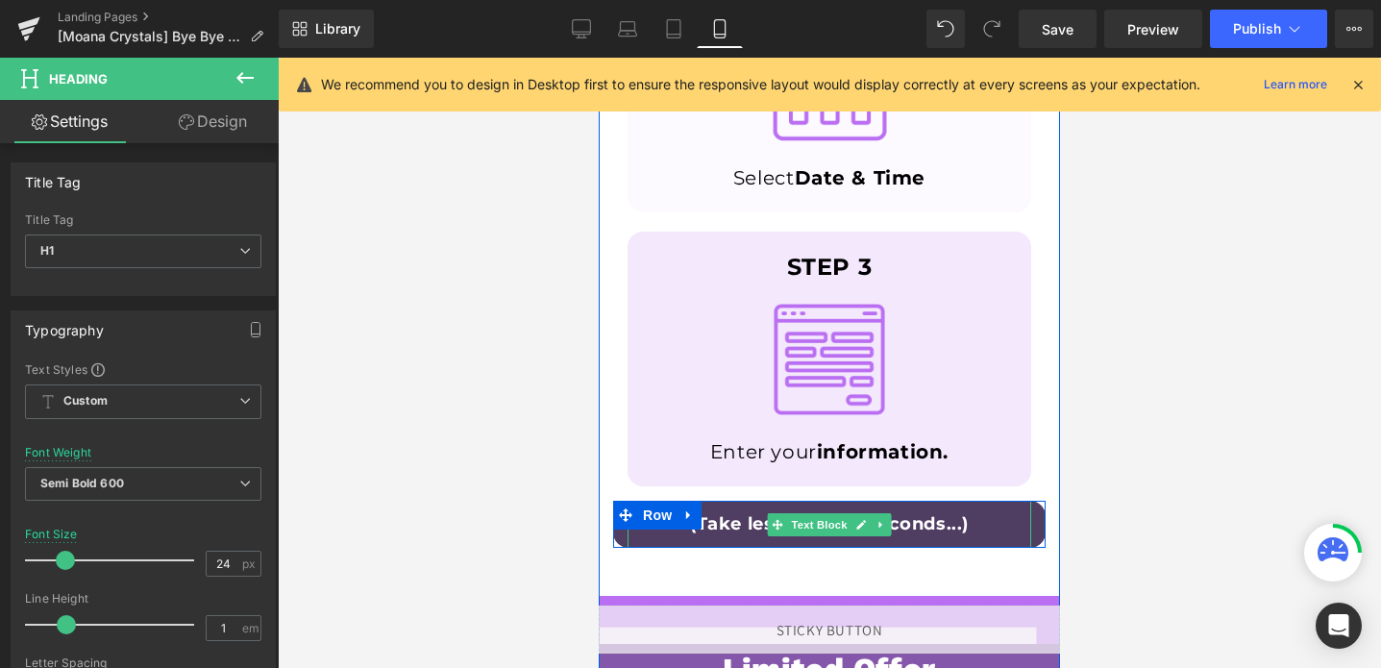
click at [920, 523] on b "(Take less than 30 seconds...)" at bounding box center [829, 523] width 279 height 21
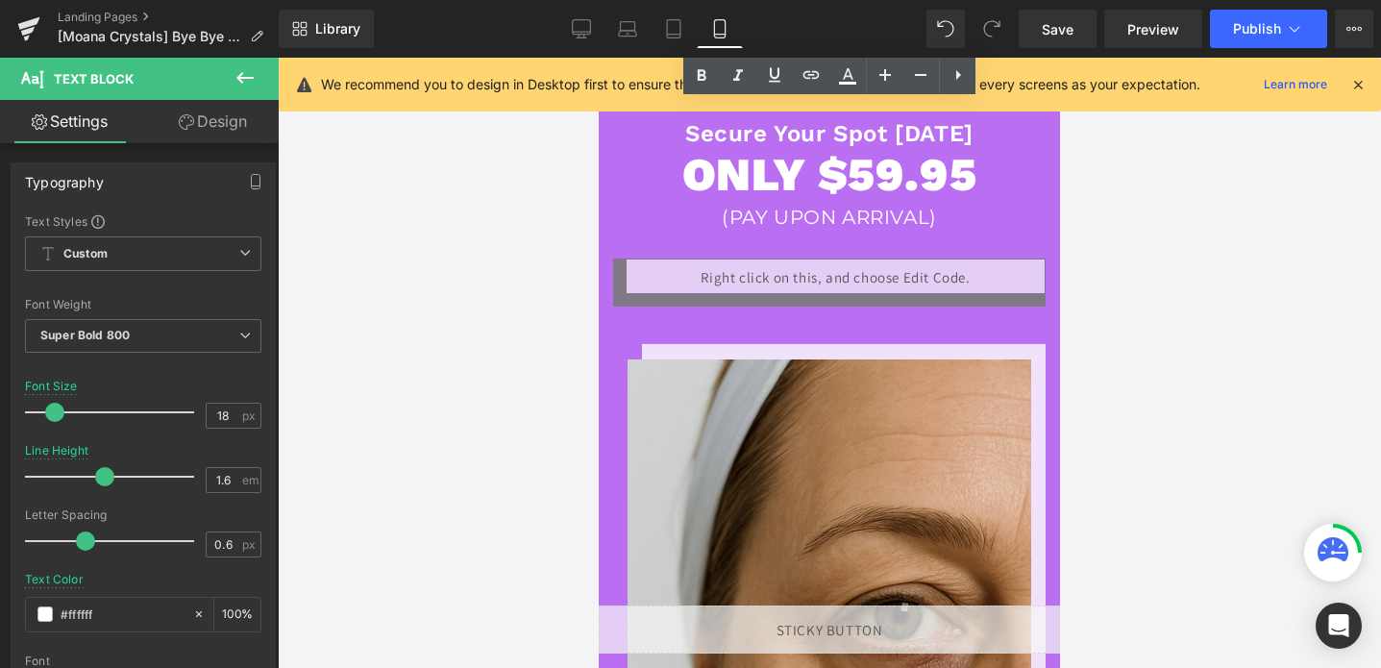
scroll to position [2508, 0]
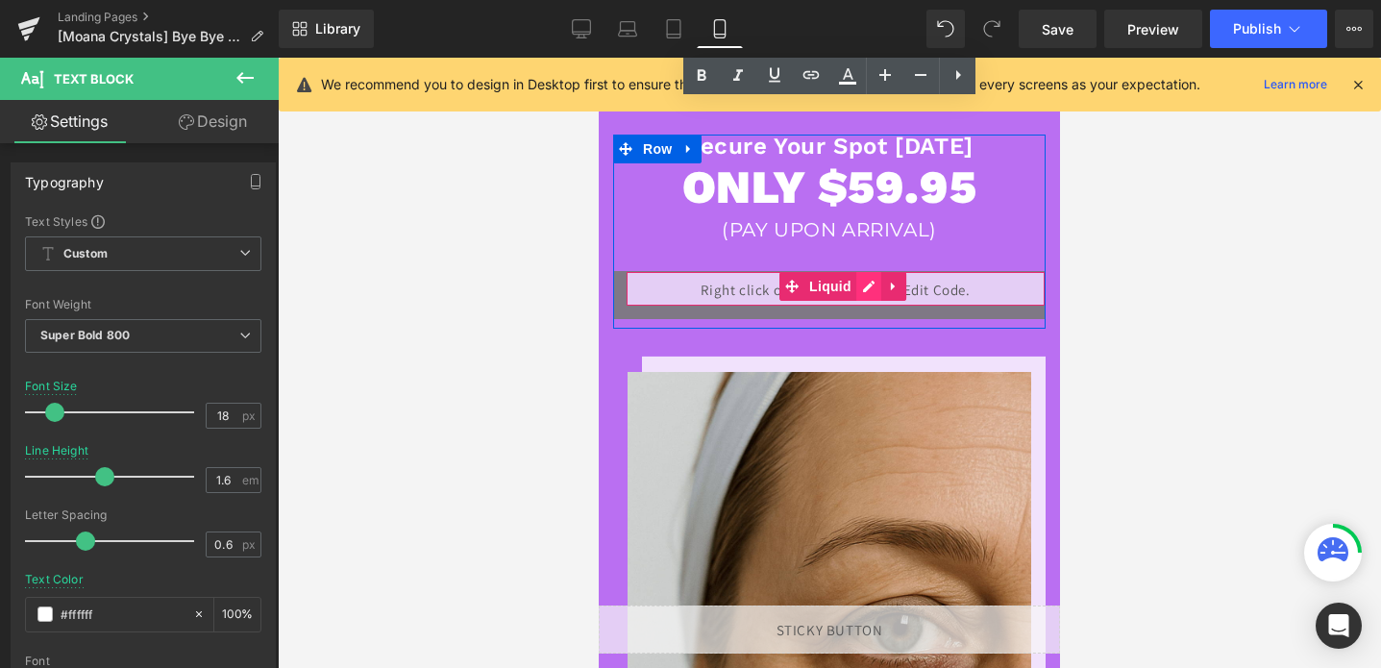
click at [862, 285] on div "Liquid" at bounding box center [829, 295] width 432 height 48
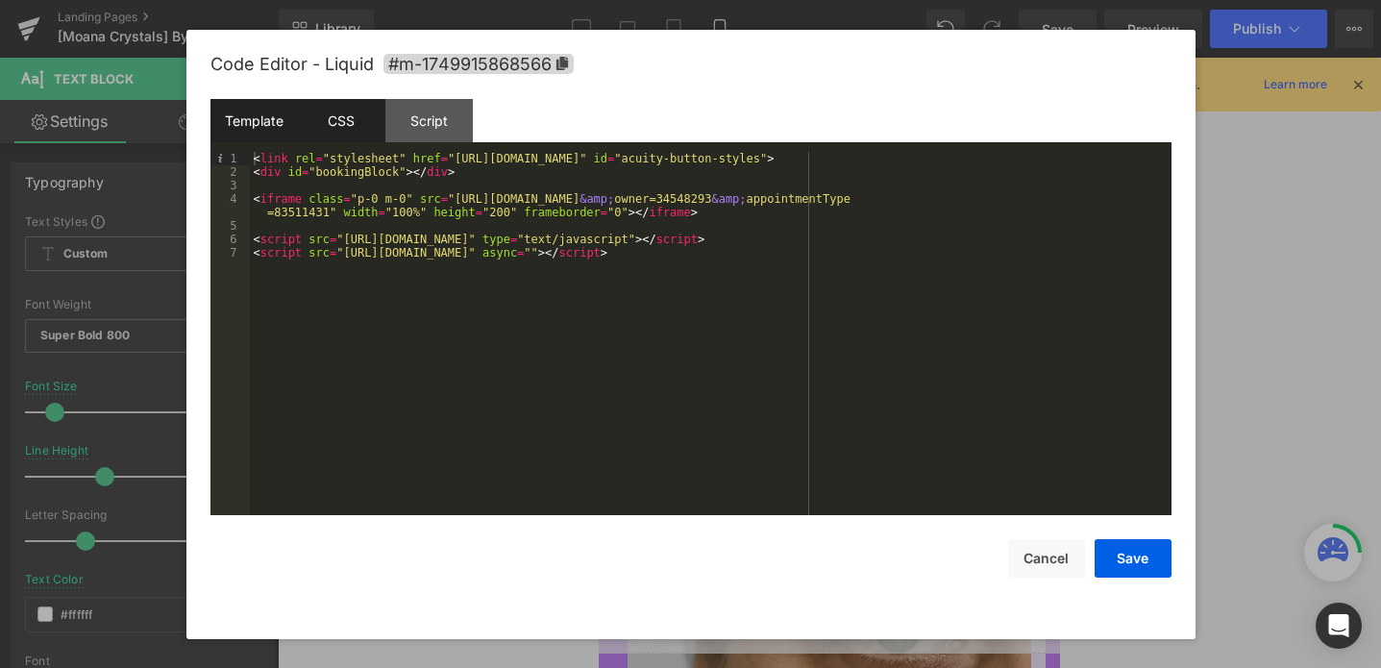
click at [352, 128] on div "CSS" at bounding box center [341, 120] width 87 height 43
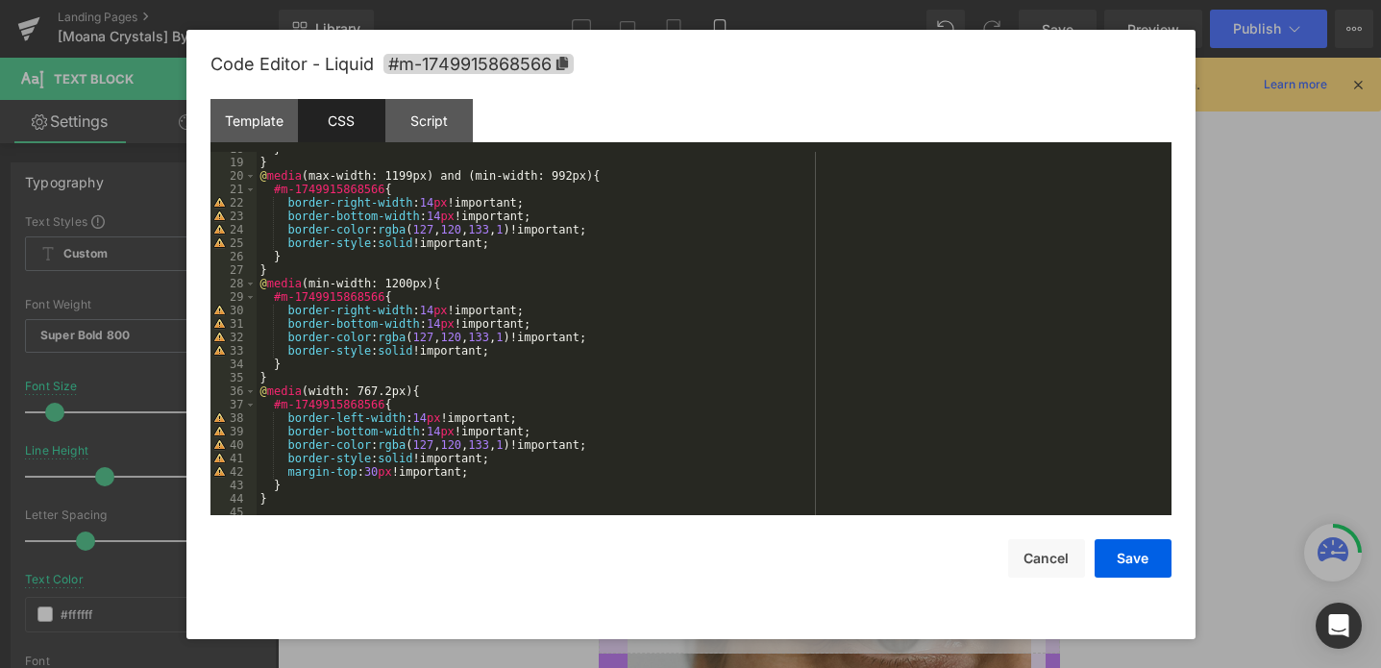
scroll to position [242, 0]
click at [1034, 543] on button "Cancel" at bounding box center [1046, 558] width 77 height 38
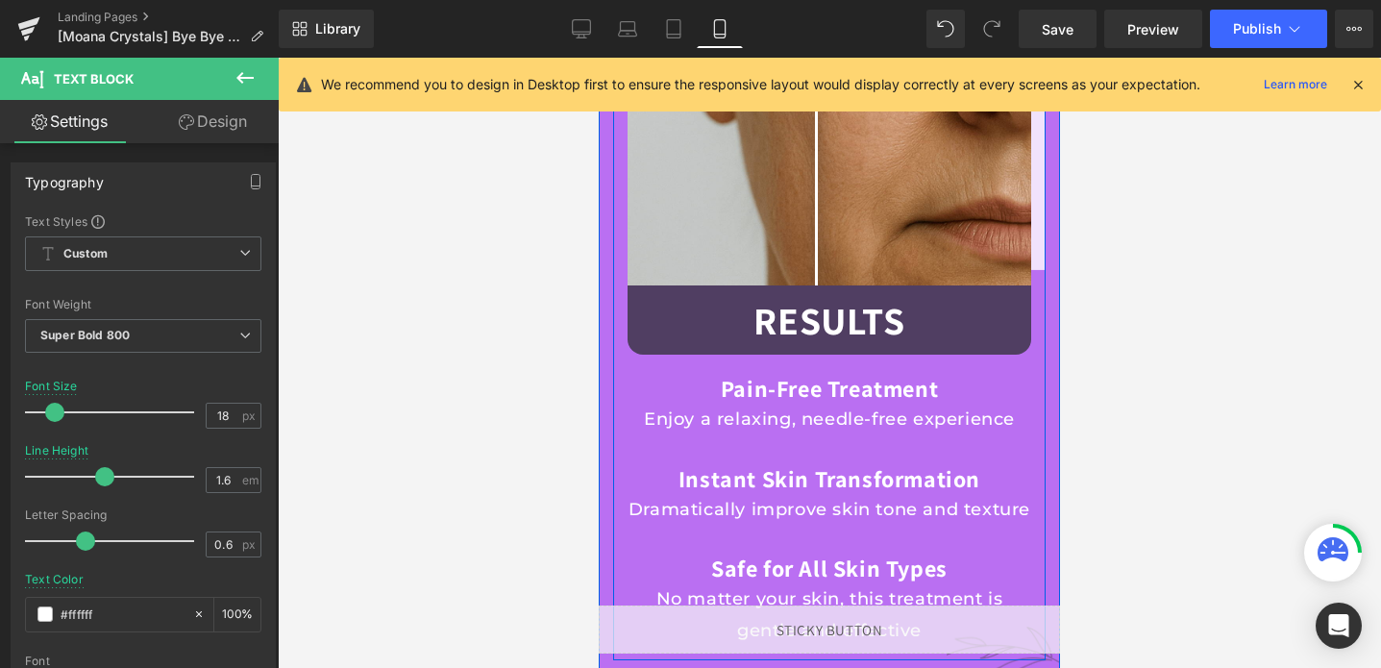
scroll to position [3230, 0]
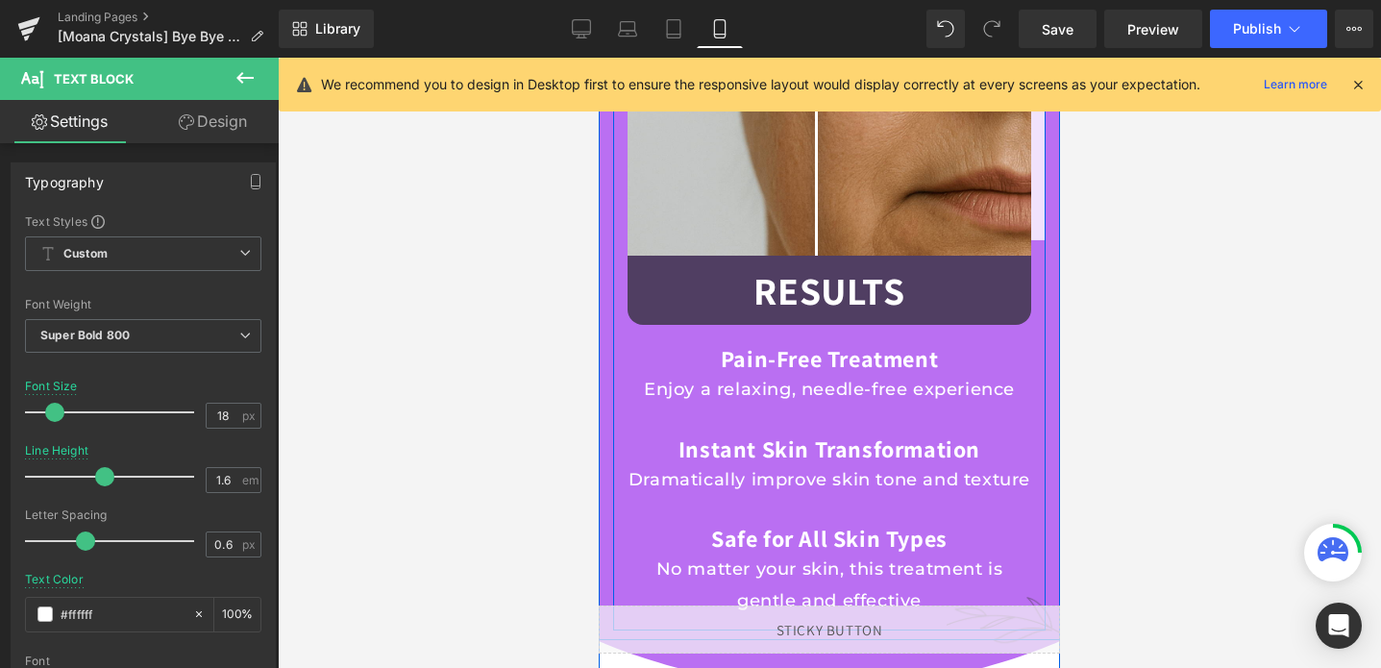
click at [798, 361] on div "Pain-Free Treatment Heading" at bounding box center [830, 359] width 404 height 30
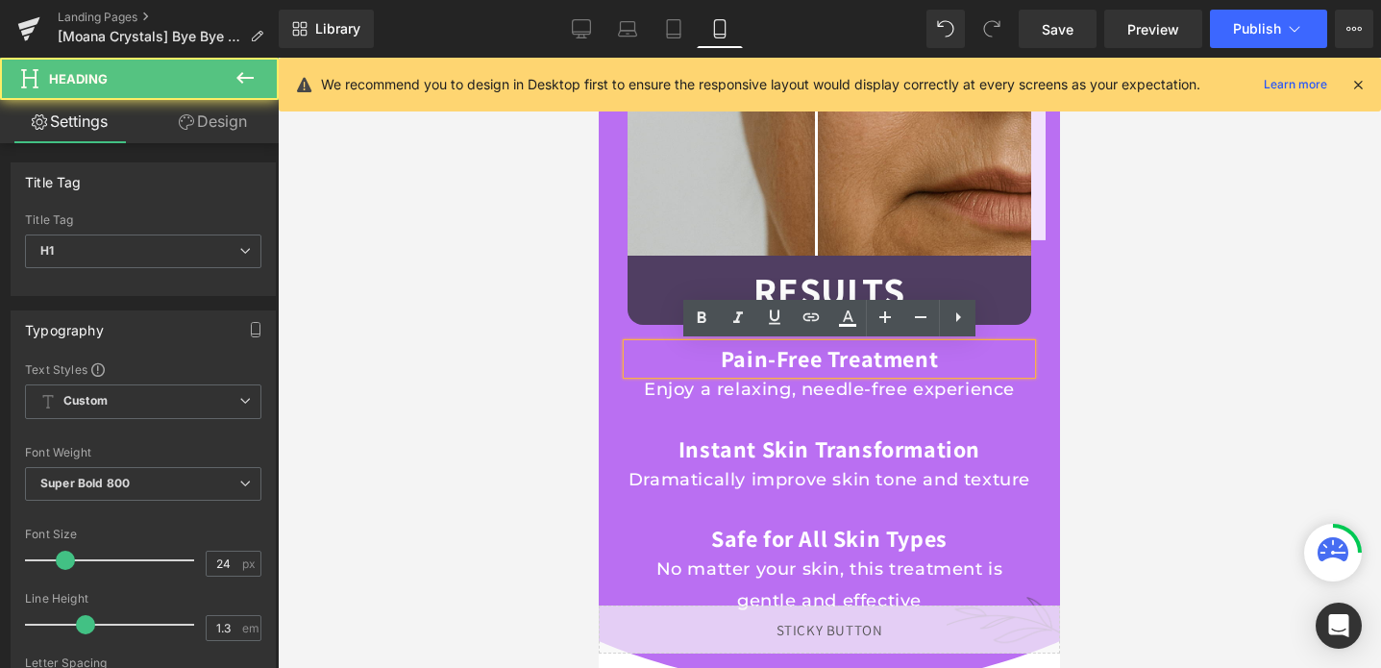
click at [732, 359] on h1 "Pain-Free Treatment" at bounding box center [830, 359] width 404 height 30
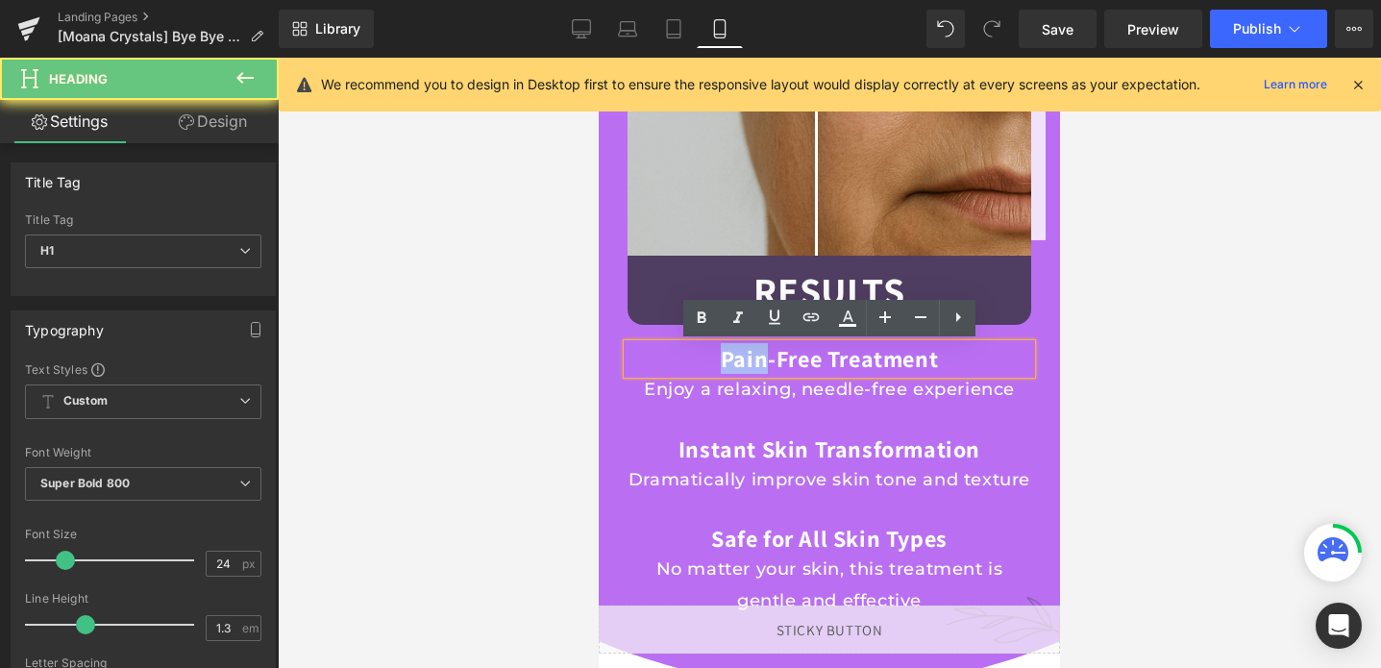
click at [732, 359] on h1 "Pain-Free Treatment" at bounding box center [830, 359] width 404 height 30
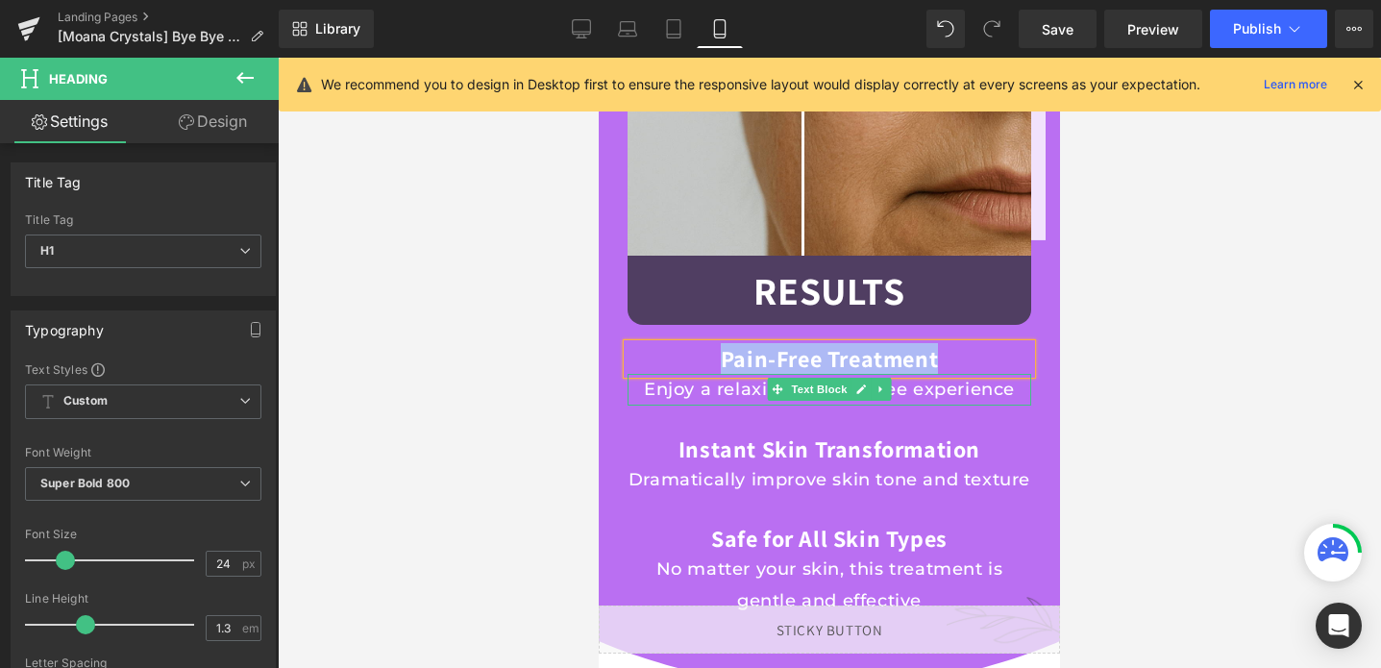
click at [730, 398] on p "Enjoy a relaxing, needle-free experience" at bounding box center [830, 389] width 404 height 31
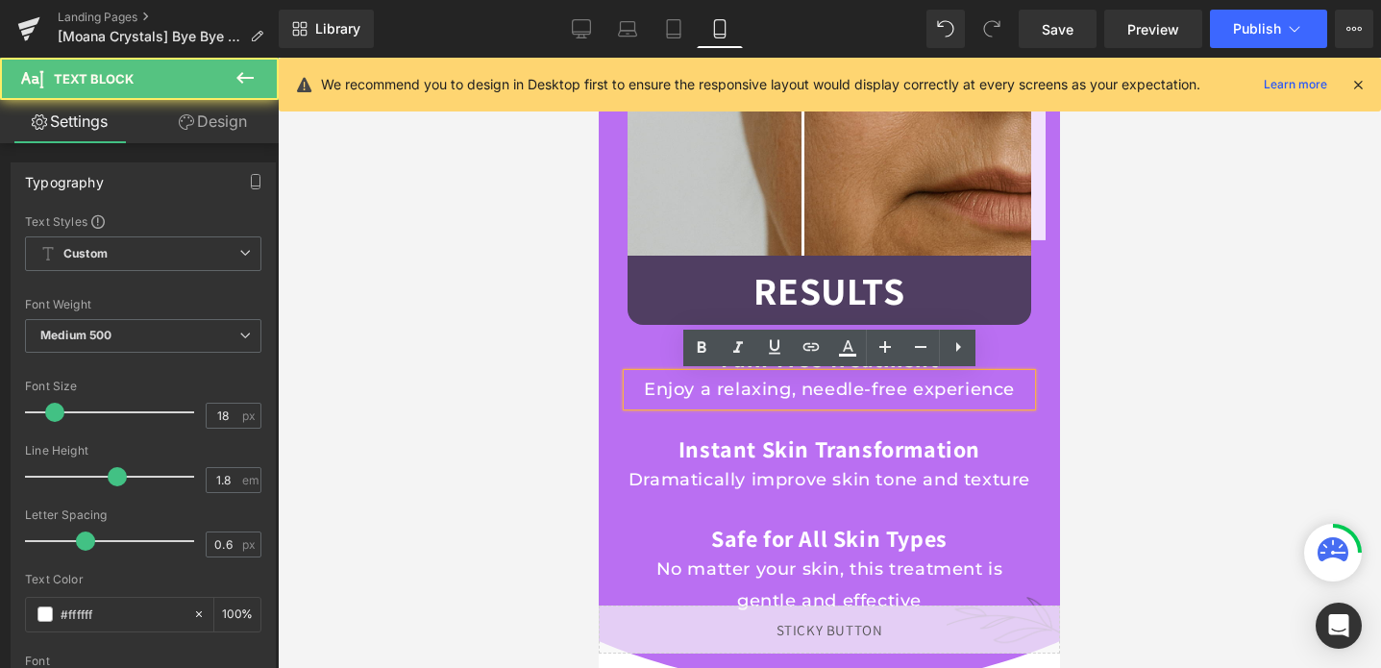
click at [730, 398] on p "Enjoy a relaxing, needle-free experience" at bounding box center [830, 389] width 404 height 31
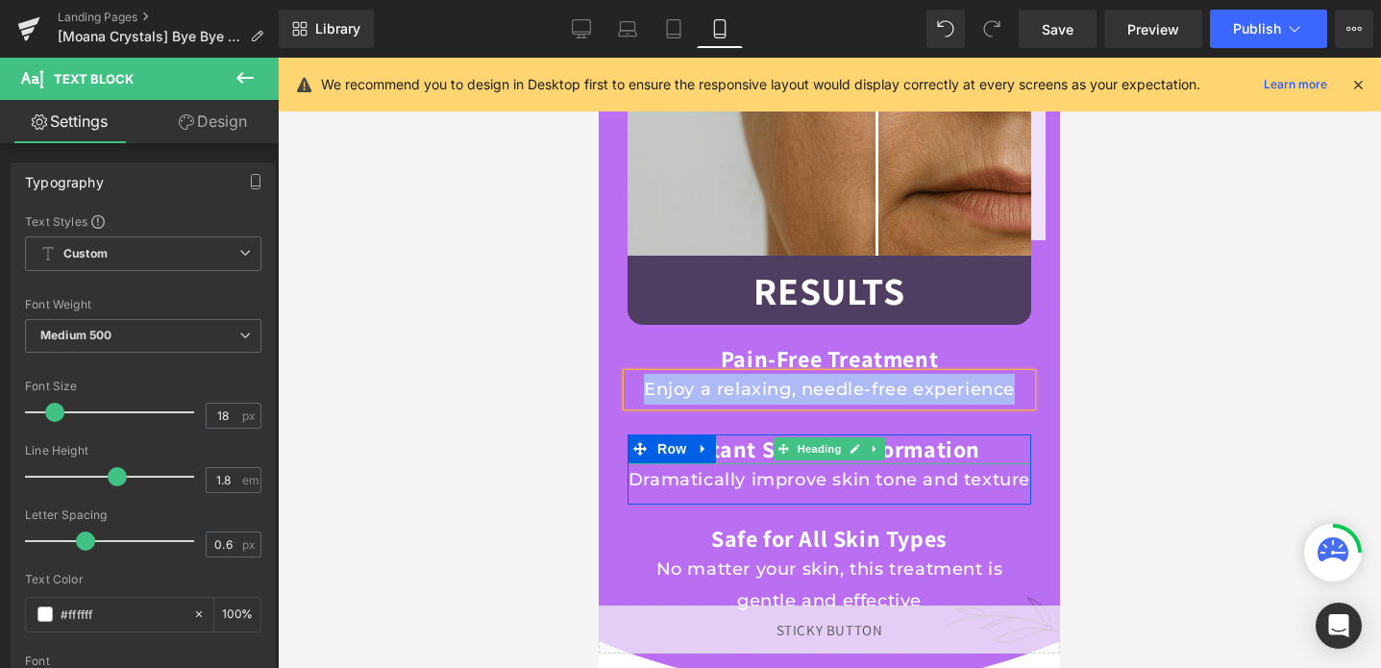
click at [892, 447] on h1 "Instant Skin Transformation" at bounding box center [830, 449] width 404 height 30
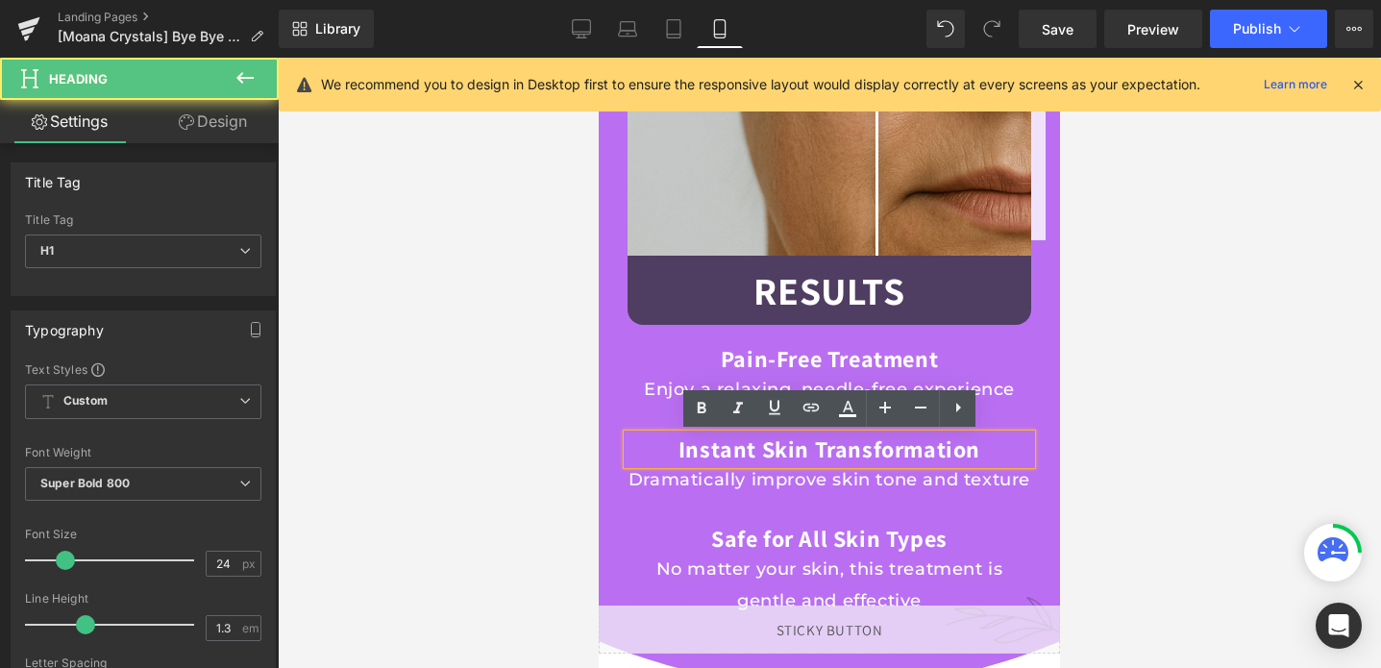
click at [892, 447] on h1 "Instant Skin Transformation" at bounding box center [830, 449] width 404 height 30
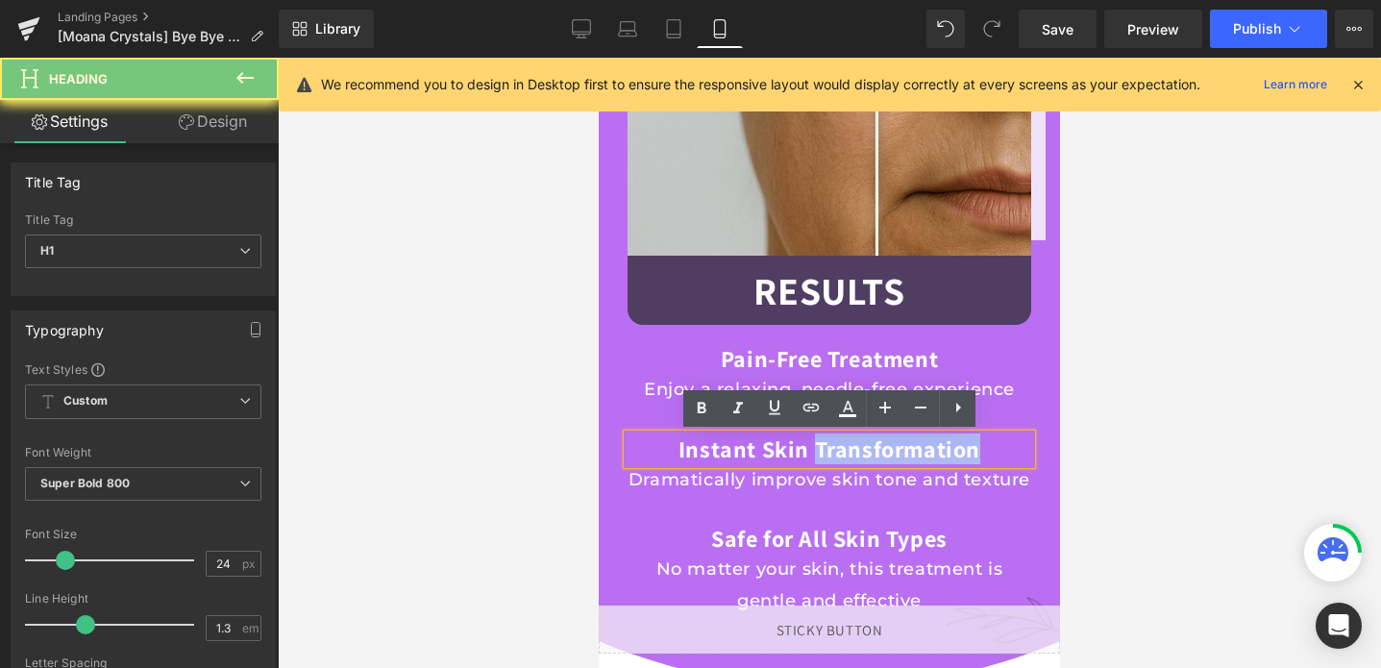
click at [892, 447] on h1 "Instant Skin Transformation" at bounding box center [830, 449] width 404 height 30
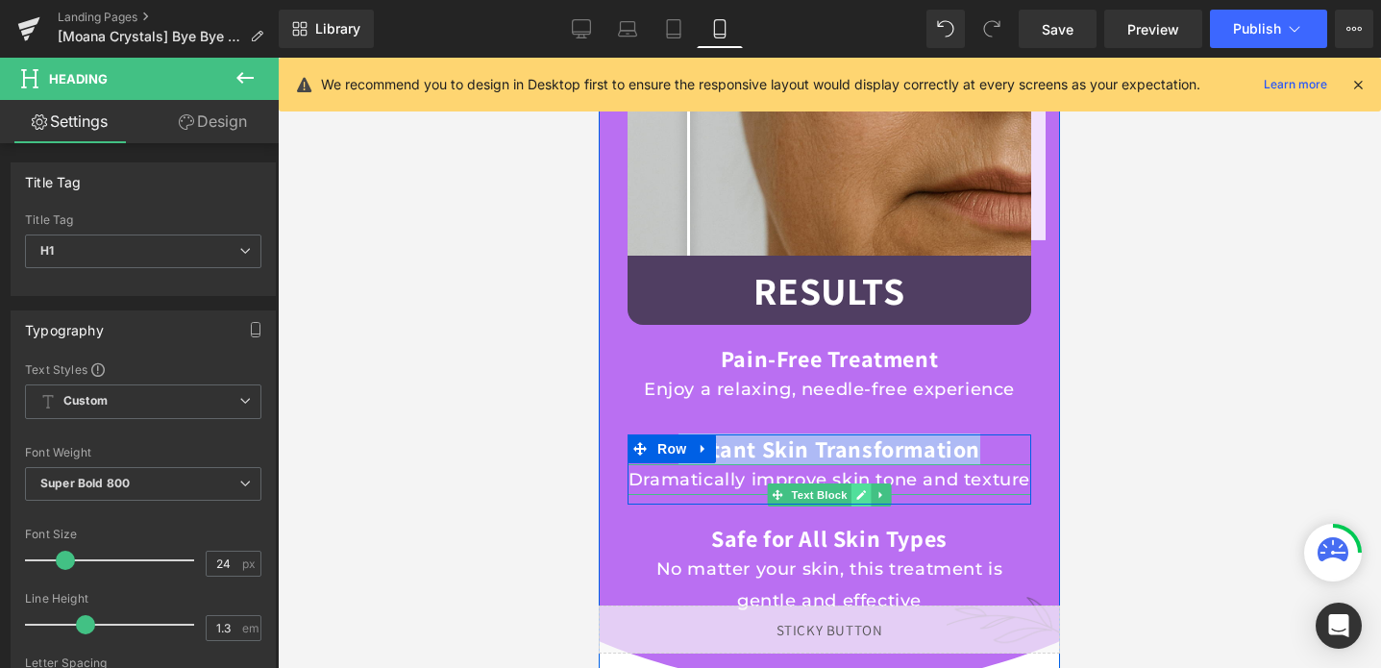
click at [853, 486] on link at bounding box center [862, 494] width 20 height 23
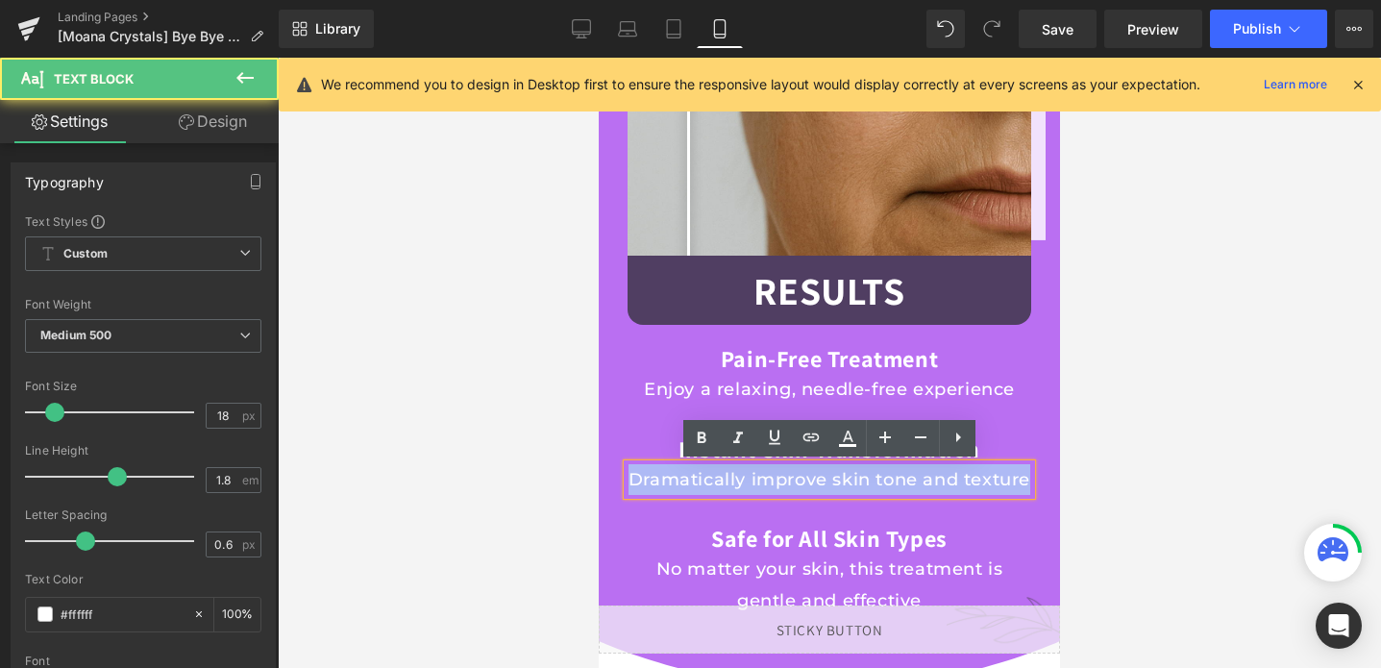
drag, startPoint x: 894, startPoint y: 511, endPoint x: 657, endPoint y: 472, distance: 239.7
click at [657, 472] on p "Dramatically improve skin tone and texture" at bounding box center [830, 479] width 404 height 31
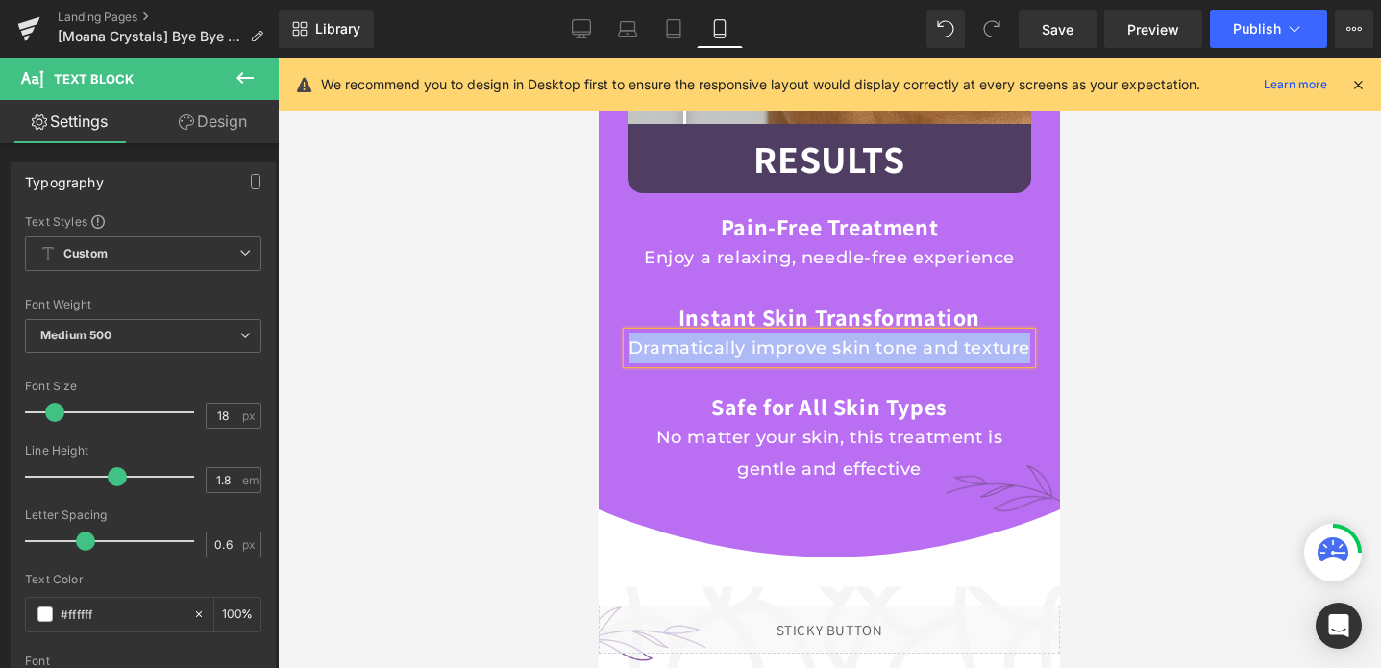
scroll to position [3385, 0]
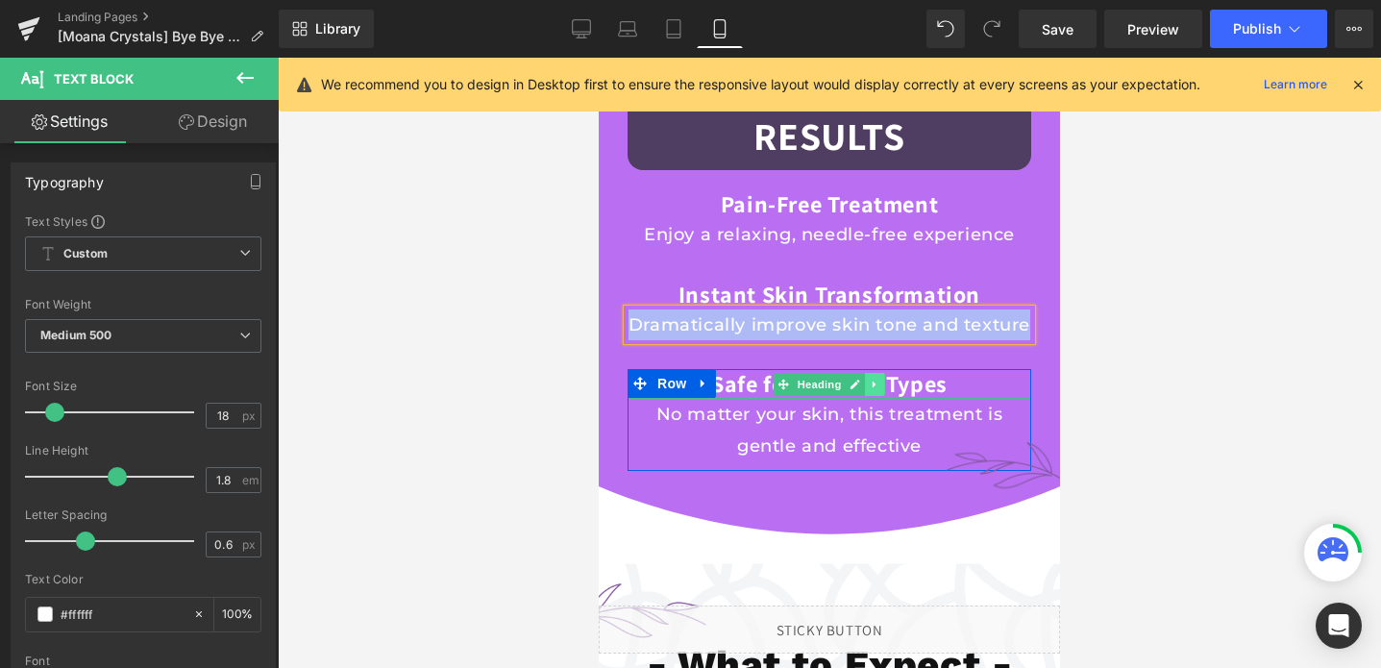
click at [870, 390] on icon at bounding box center [875, 385] width 11 height 12
click at [870, 390] on icon at bounding box center [865, 385] width 11 height 12
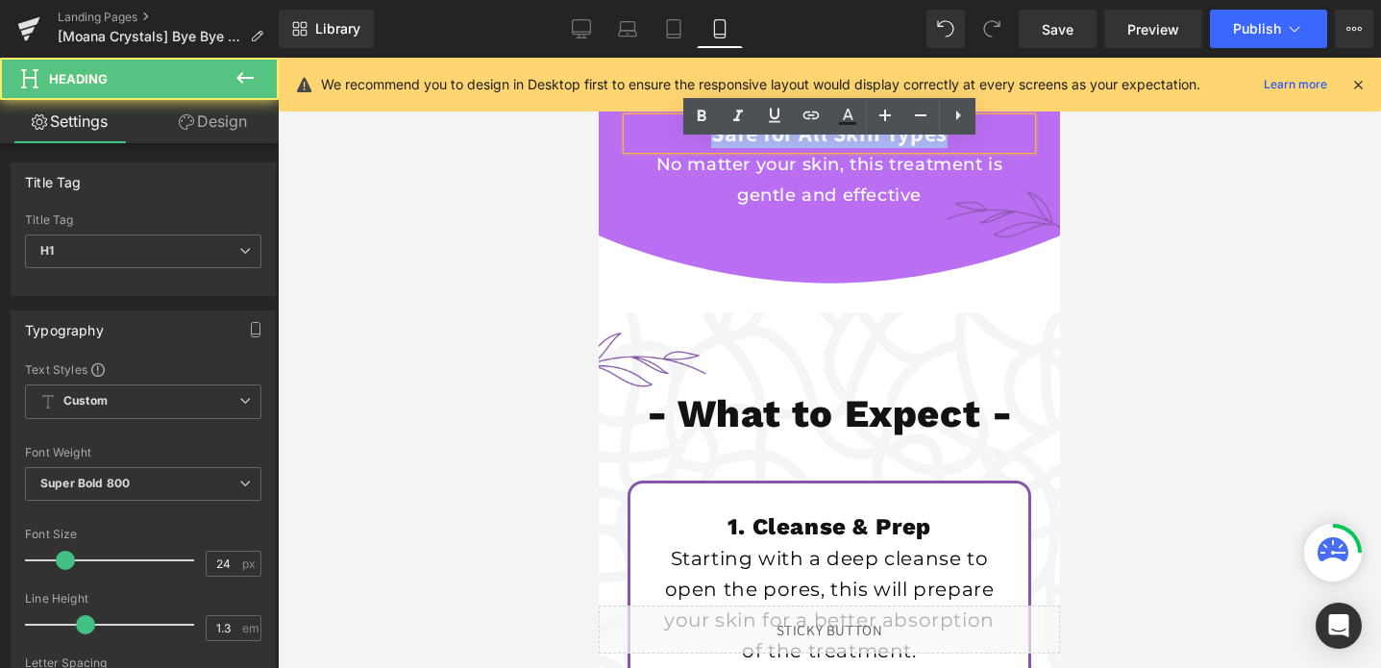
scroll to position [3681, 0]
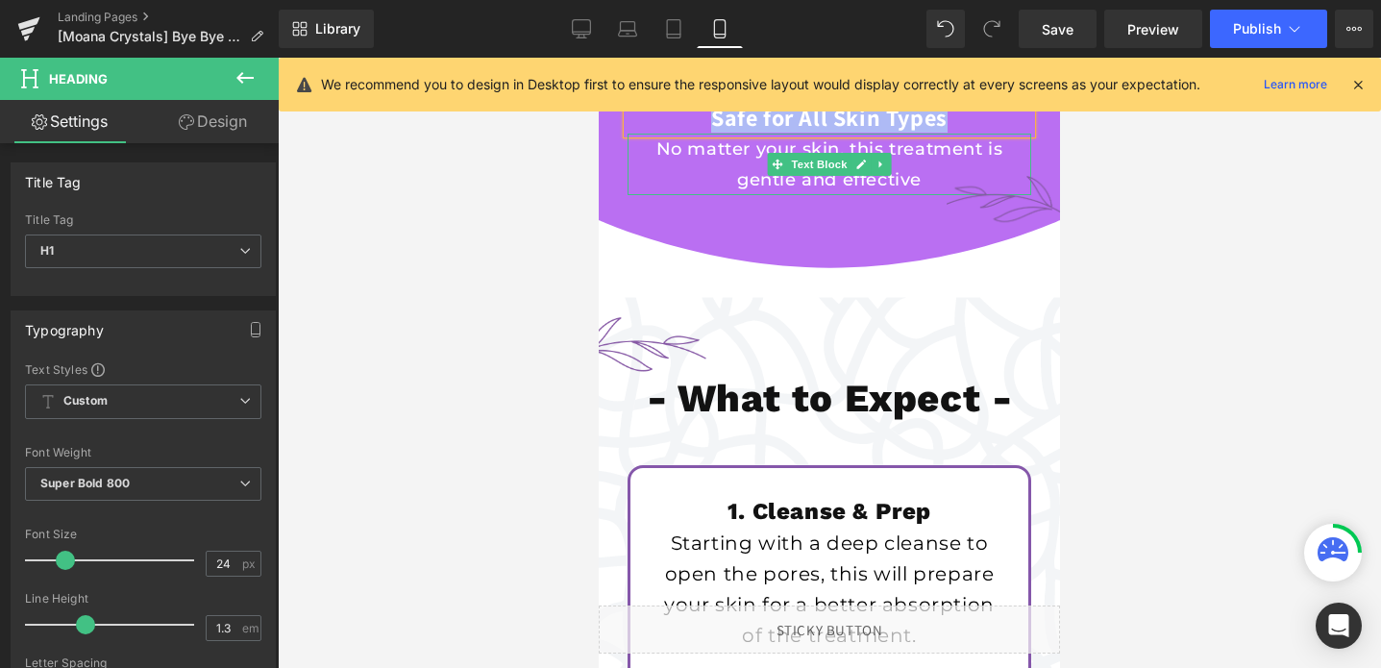
click at [731, 196] on p "No matter your skin, this treatment is gentle and effective" at bounding box center [830, 165] width 404 height 62
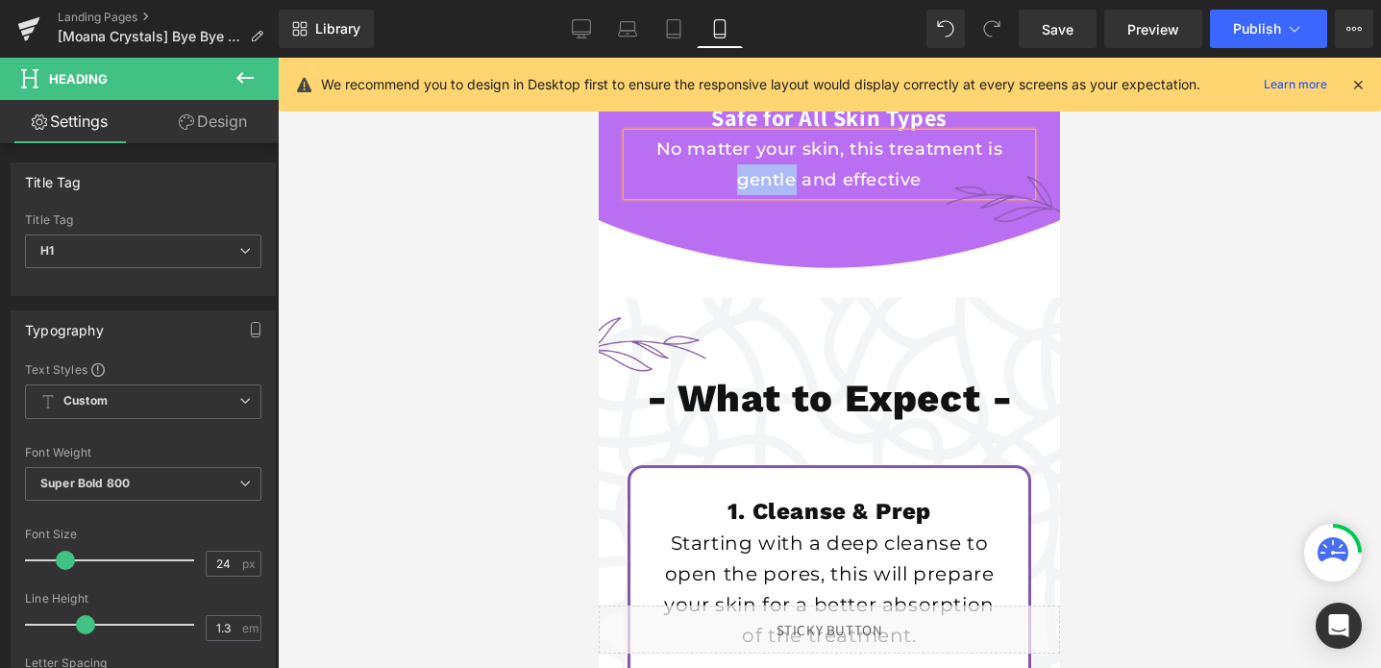
click at [731, 196] on p "No matter your skin, this treatment is gentle and effective" at bounding box center [830, 165] width 404 height 62
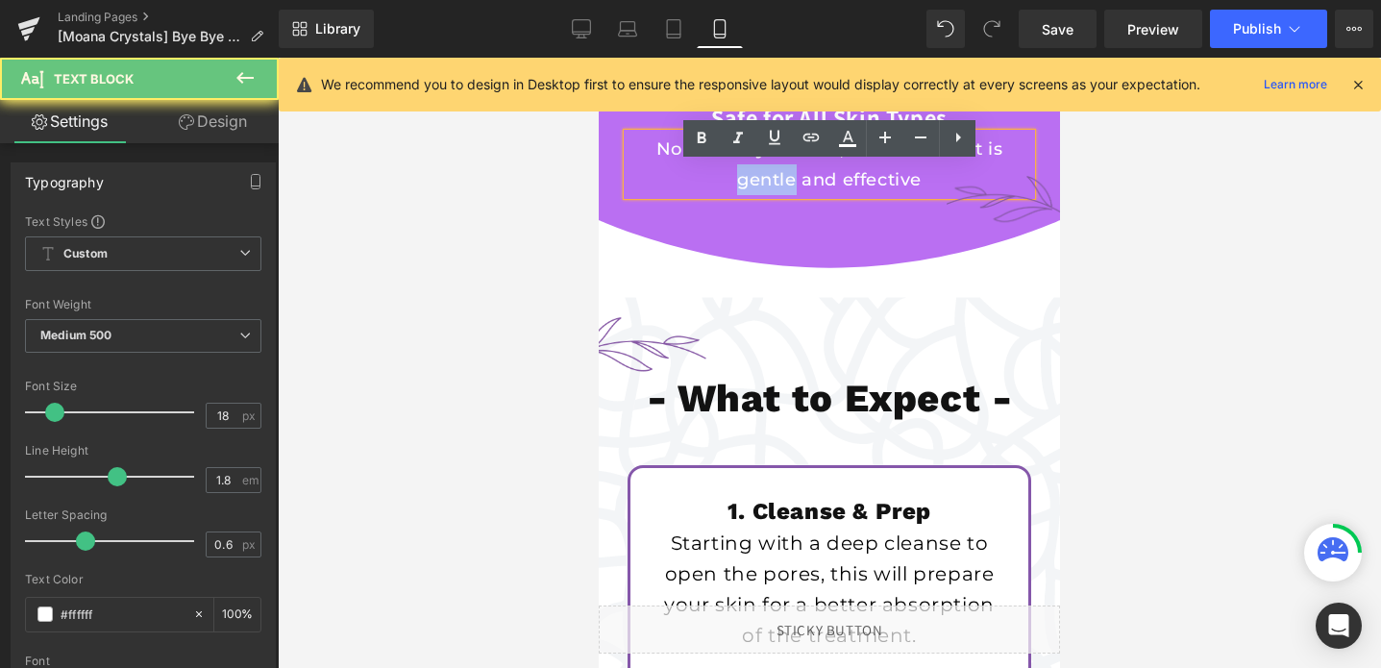
click at [731, 196] on p "No matter your skin, this treatment is gentle and effective" at bounding box center [830, 165] width 404 height 62
